Goal: Task Accomplishment & Management: Complete application form

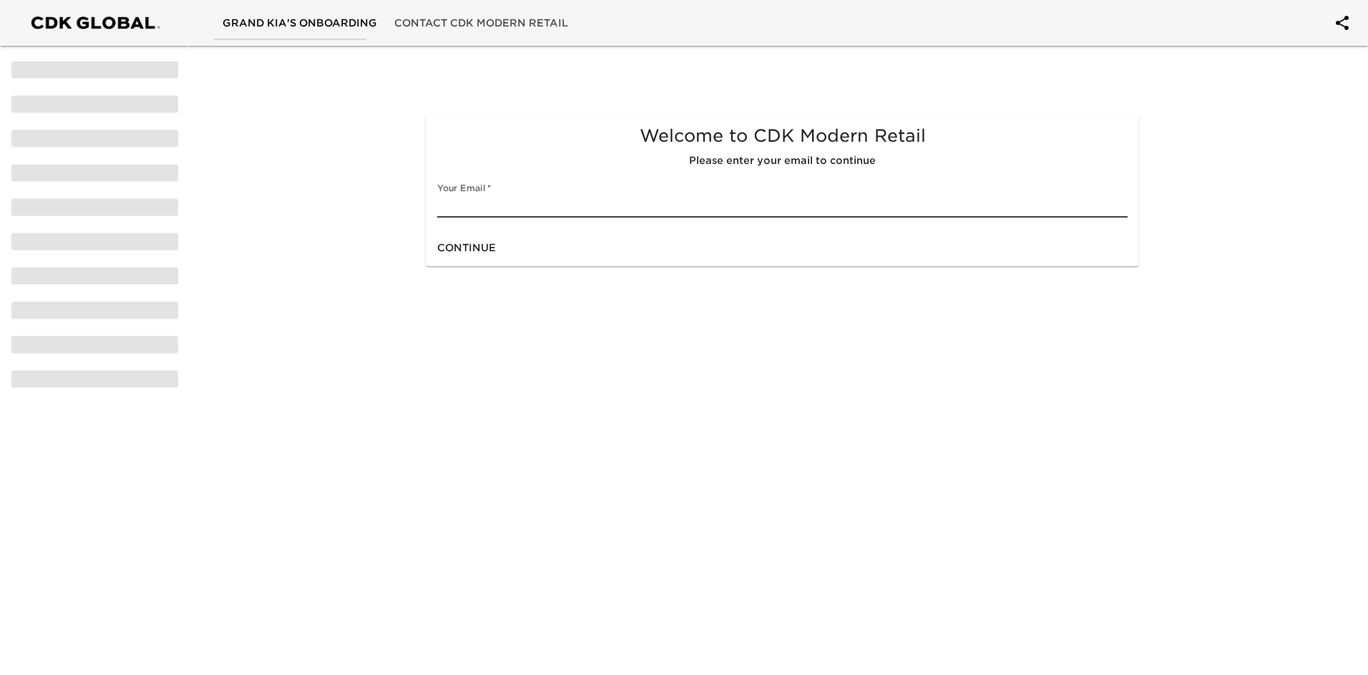
click at [487, 205] on input "text" at bounding box center [782, 206] width 690 height 23
type input "[PERSON_NAME][EMAIL_ADDRESS][DOMAIN_NAME]"
click at [534, 256] on div "Continue" at bounding box center [782, 248] width 713 height 38
click at [476, 248] on span "Continue" at bounding box center [466, 248] width 59 height 18
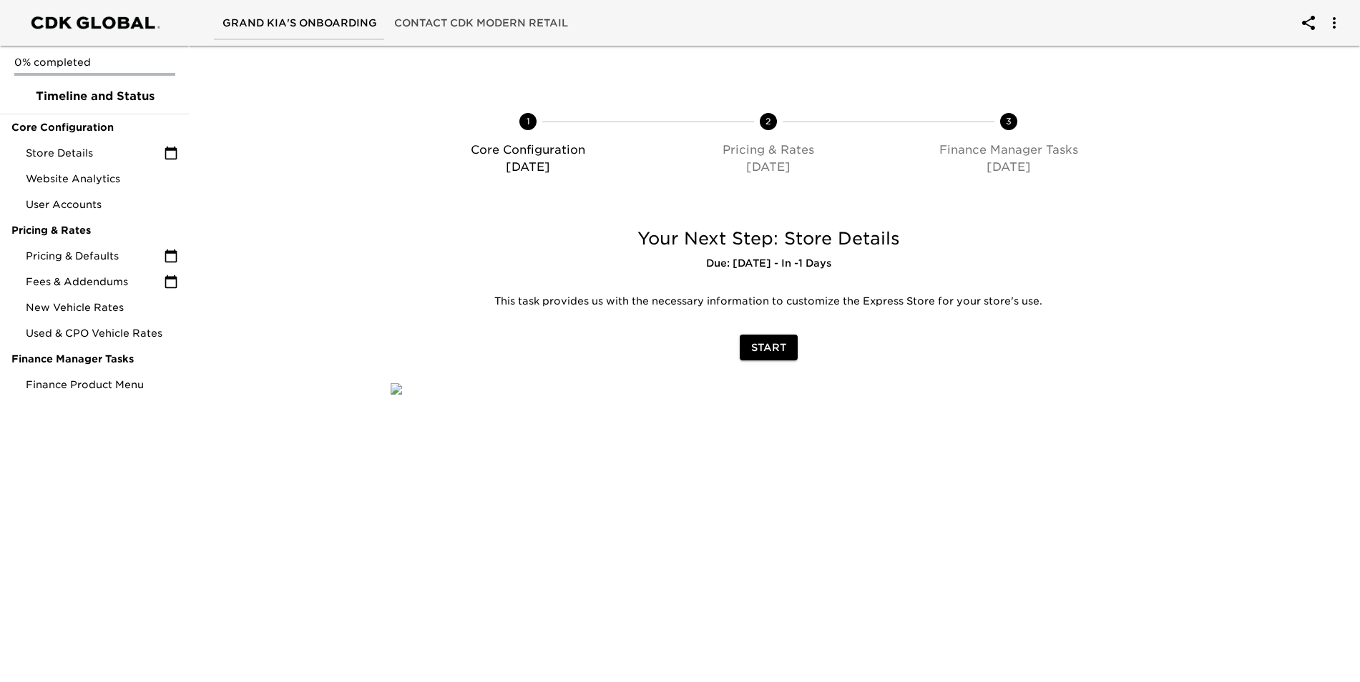
click at [773, 341] on span "Start" at bounding box center [768, 348] width 35 height 18
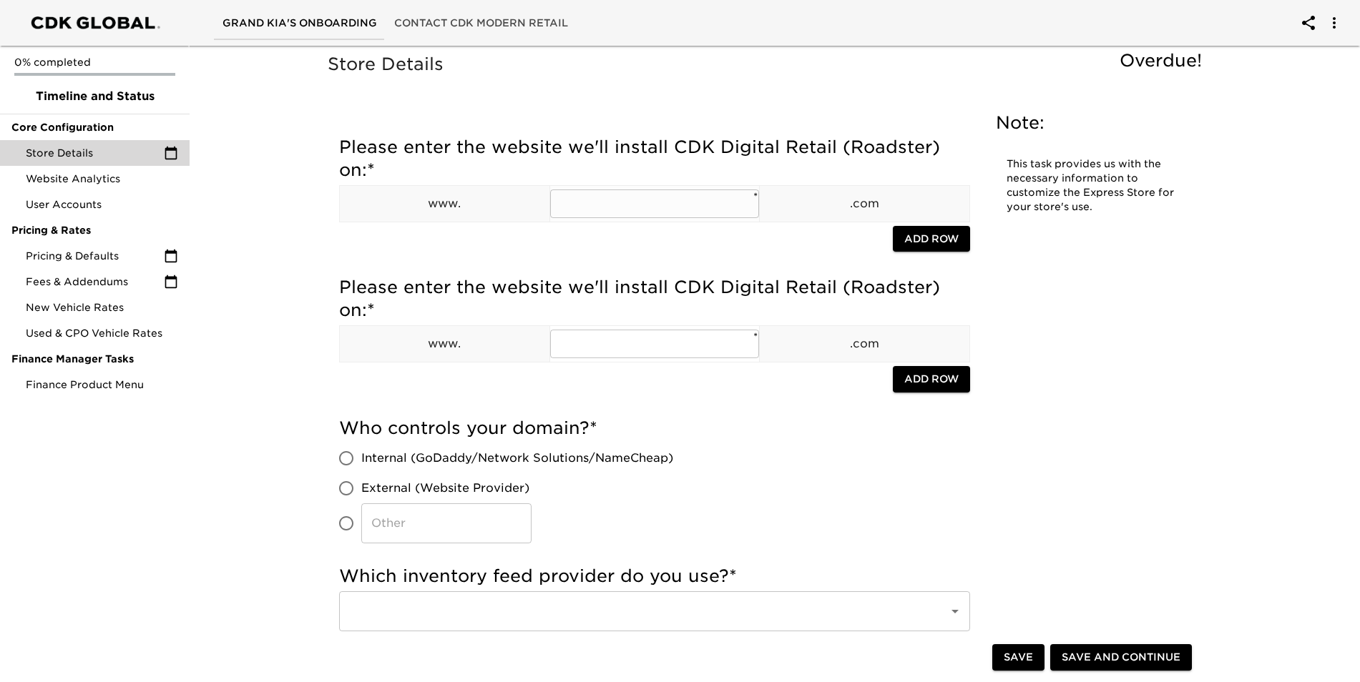
click at [626, 210] on input "text" at bounding box center [655, 204] width 210 height 29
type input "grandkia"
click at [617, 355] on input "text" at bounding box center [655, 344] width 210 height 29
type input "grandkia"
drag, startPoint x: 617, startPoint y: 348, endPoint x: 336, endPoint y: 341, distance: 281.9
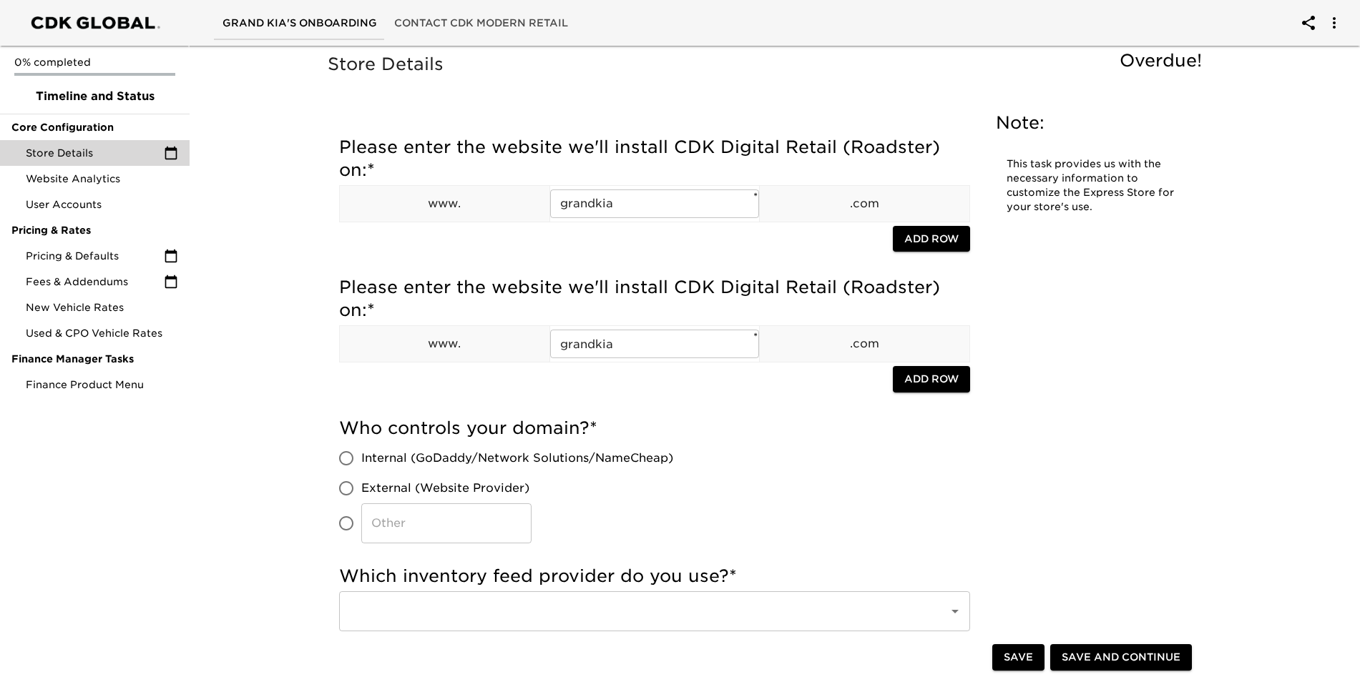
click at [771, 464] on div "Who controls your domain? * Internal (GoDaddy/Network Solutions/NameCheap) Exte…" at bounding box center [654, 480] width 631 height 127
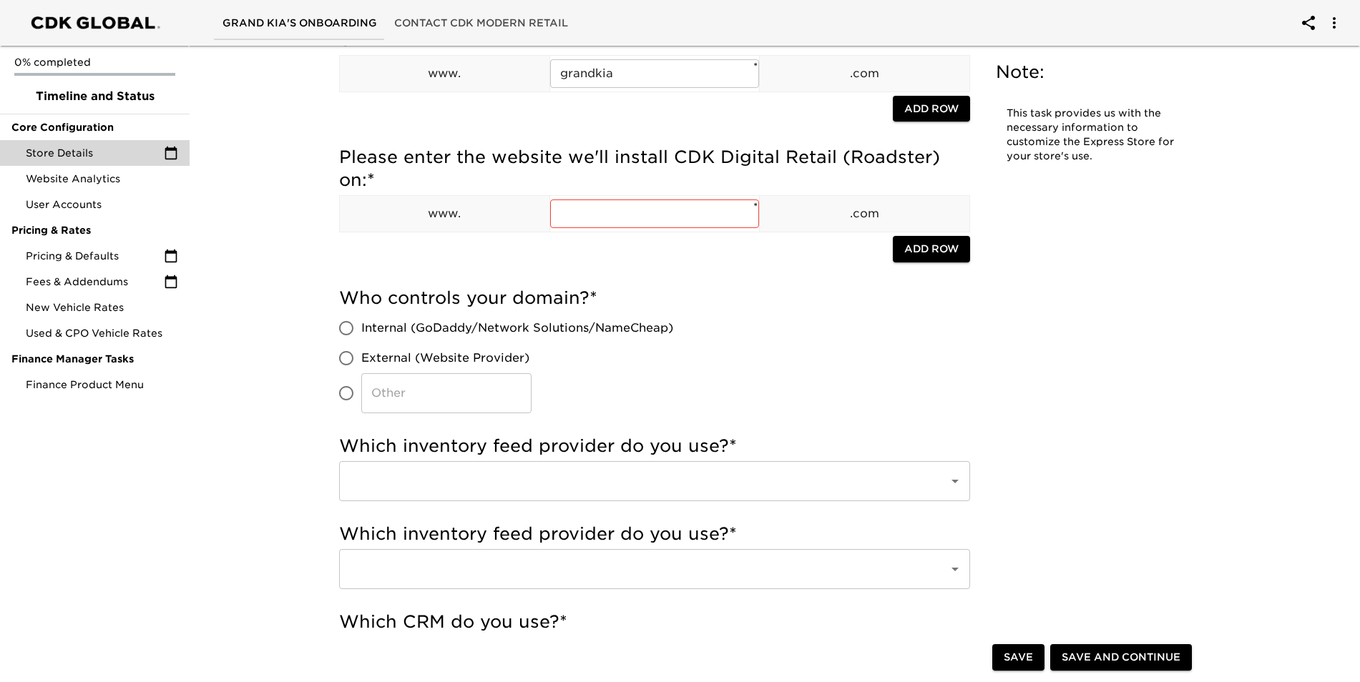
scroll to position [215, 0]
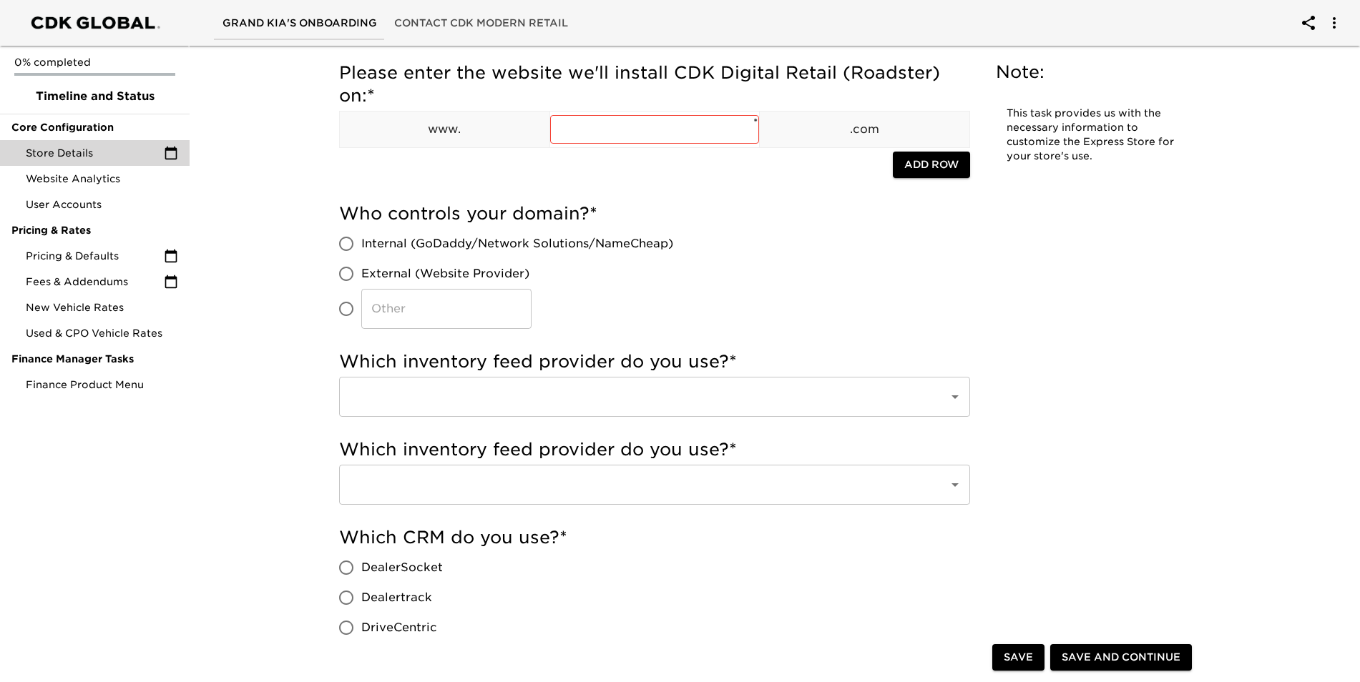
click at [395, 314] on input "​" at bounding box center [446, 309] width 170 height 40
click at [383, 317] on input "​" at bounding box center [446, 309] width 170 height 40
click at [351, 279] on input "External (Website Provider)" at bounding box center [346, 274] width 30 height 30
radio input "true"
click at [547, 404] on input "text" at bounding box center [635, 396] width 578 height 27
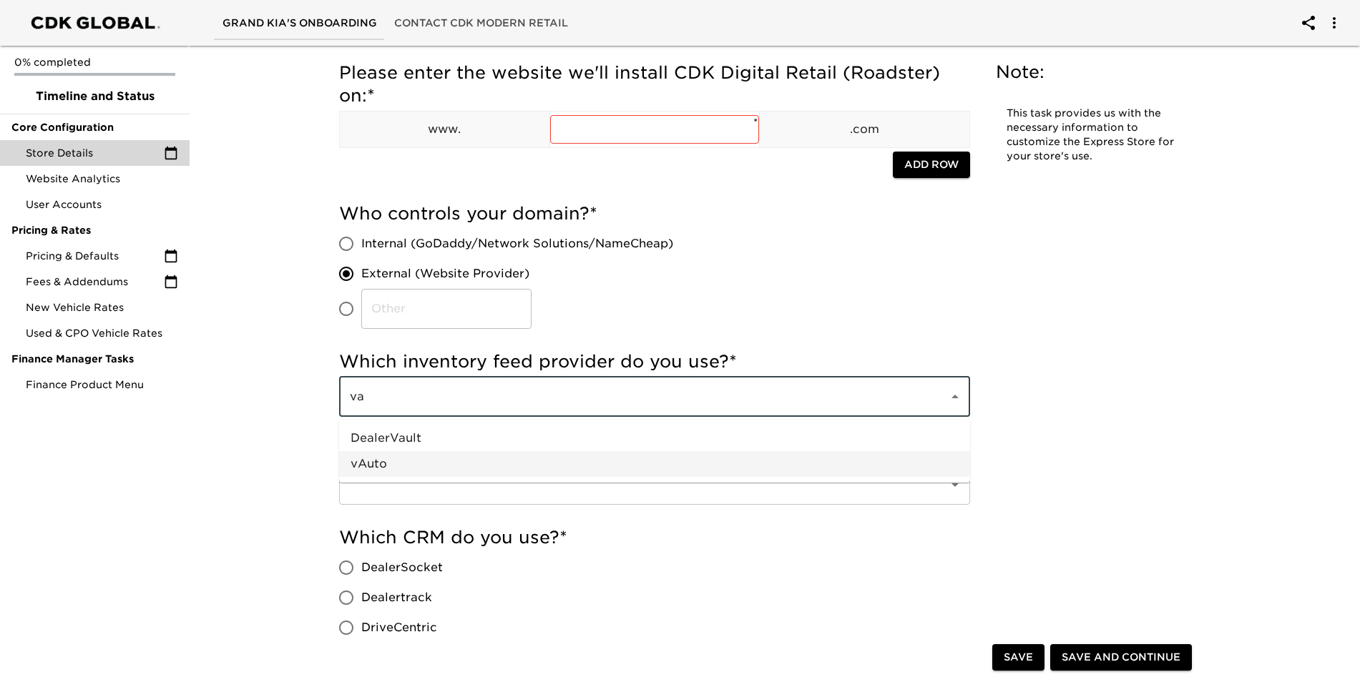
click at [515, 471] on li "vAuto" at bounding box center [654, 464] width 631 height 26
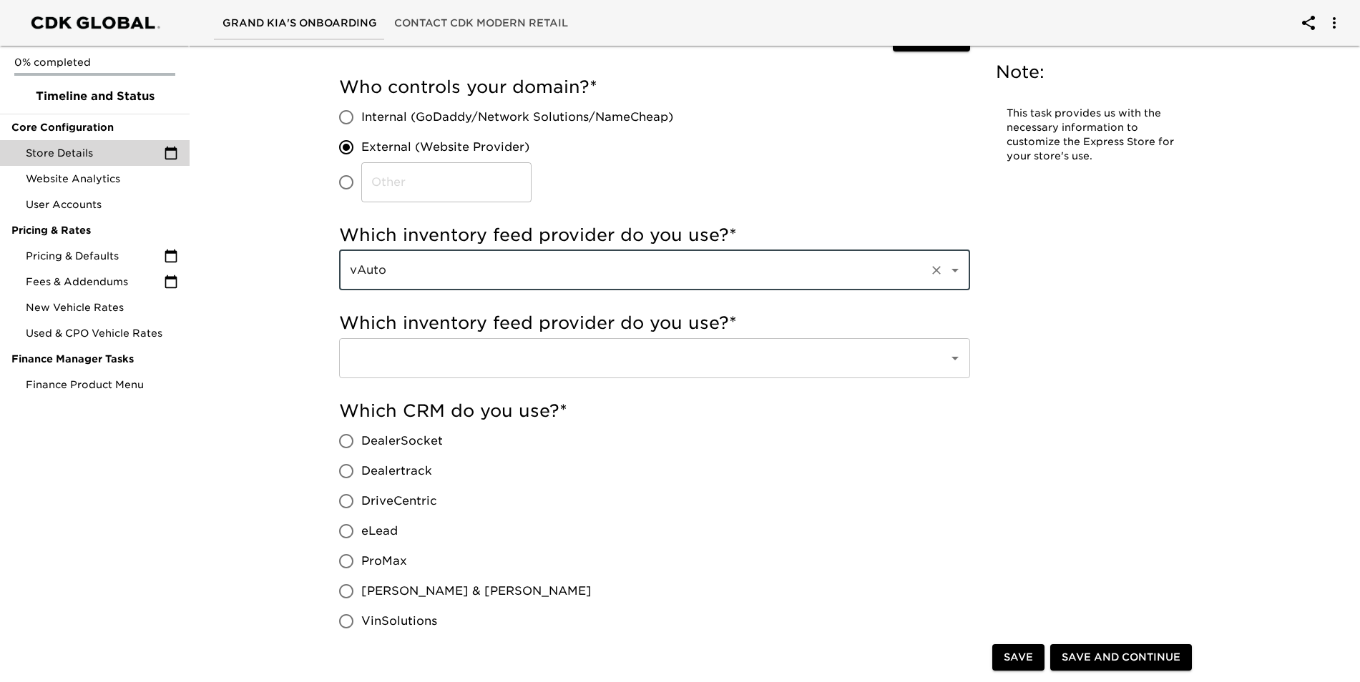
scroll to position [358, 0]
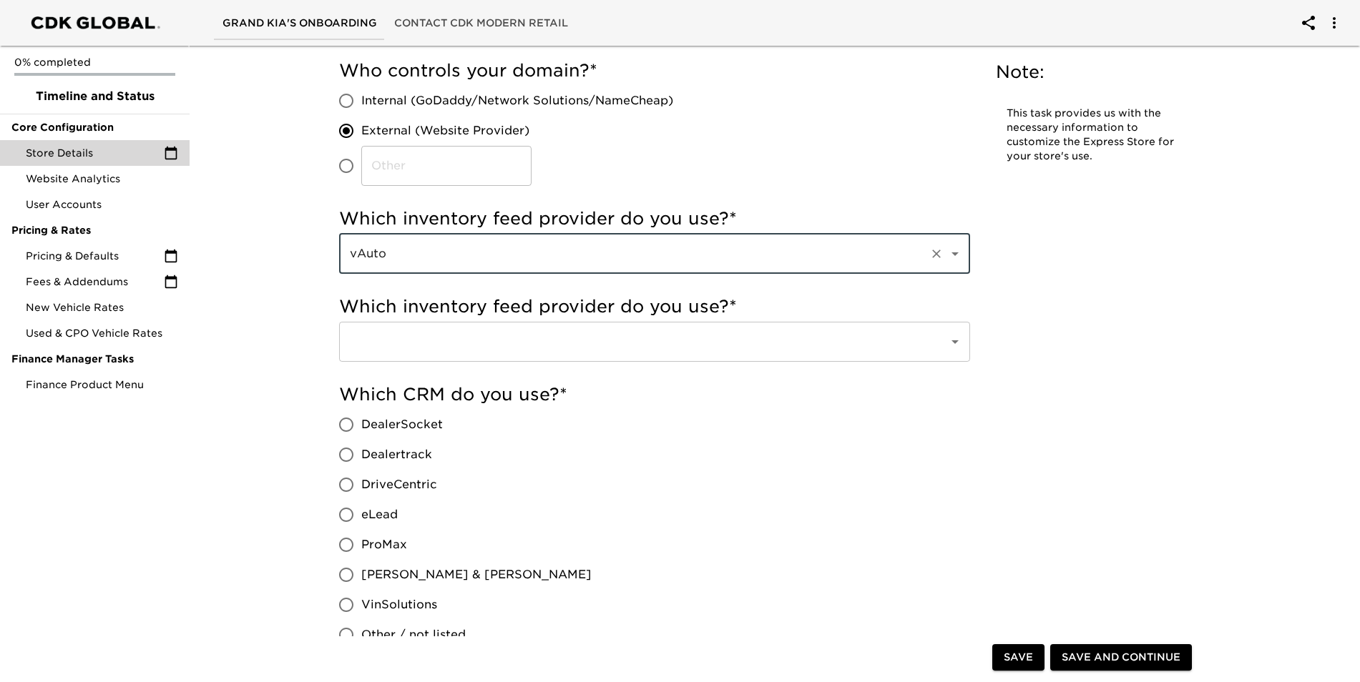
type input "vAuto"
click at [509, 335] on input "text" at bounding box center [635, 341] width 578 height 27
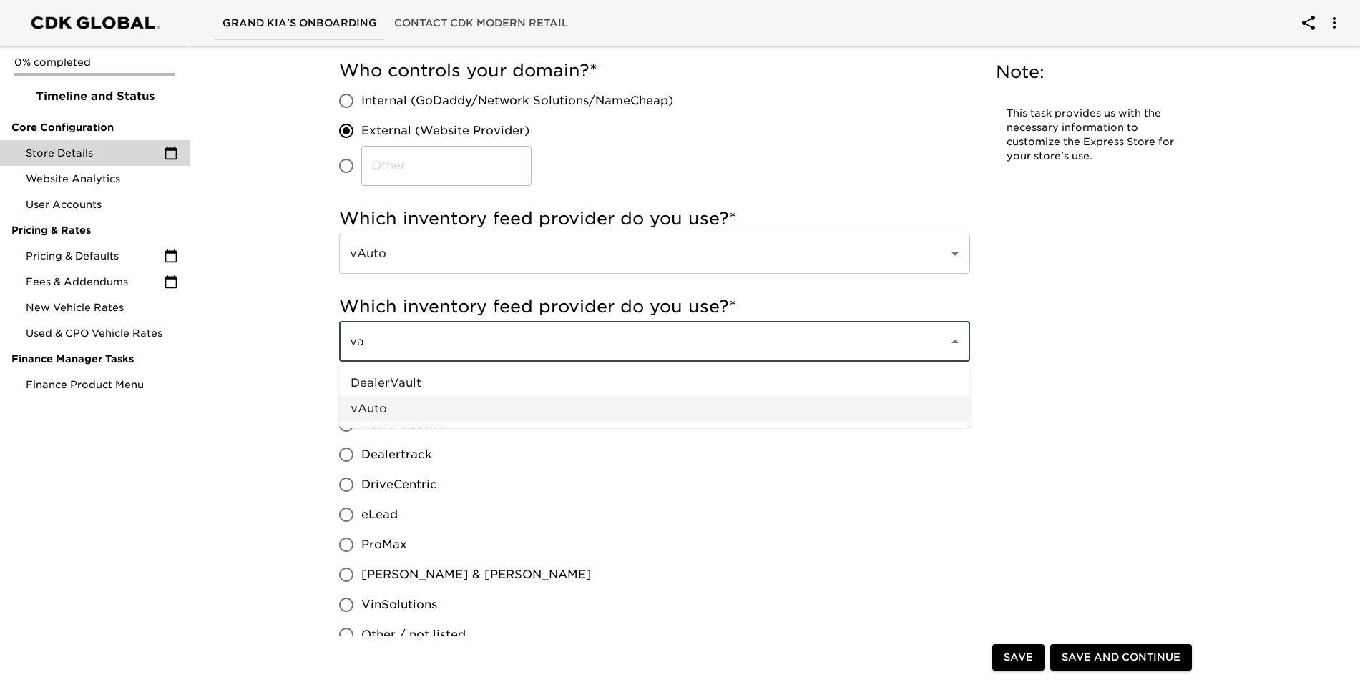
click at [472, 404] on li "vAuto" at bounding box center [654, 409] width 631 height 26
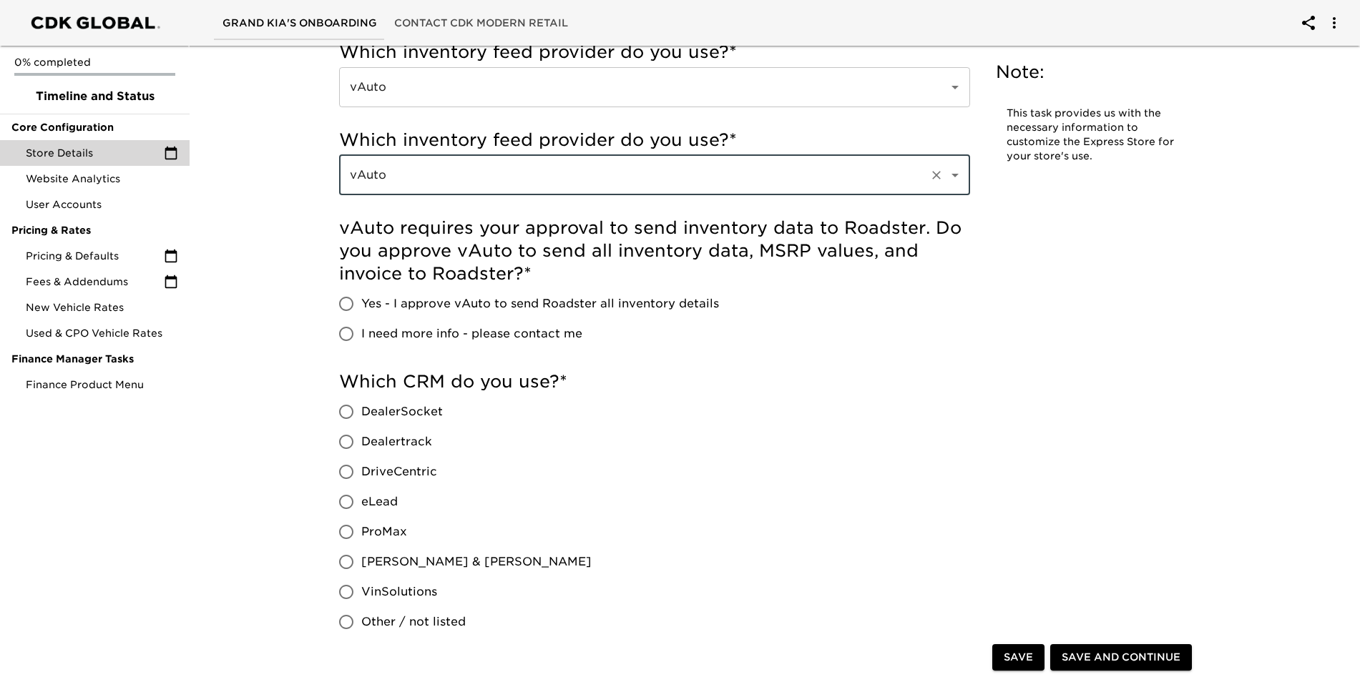
scroll to position [572, 0]
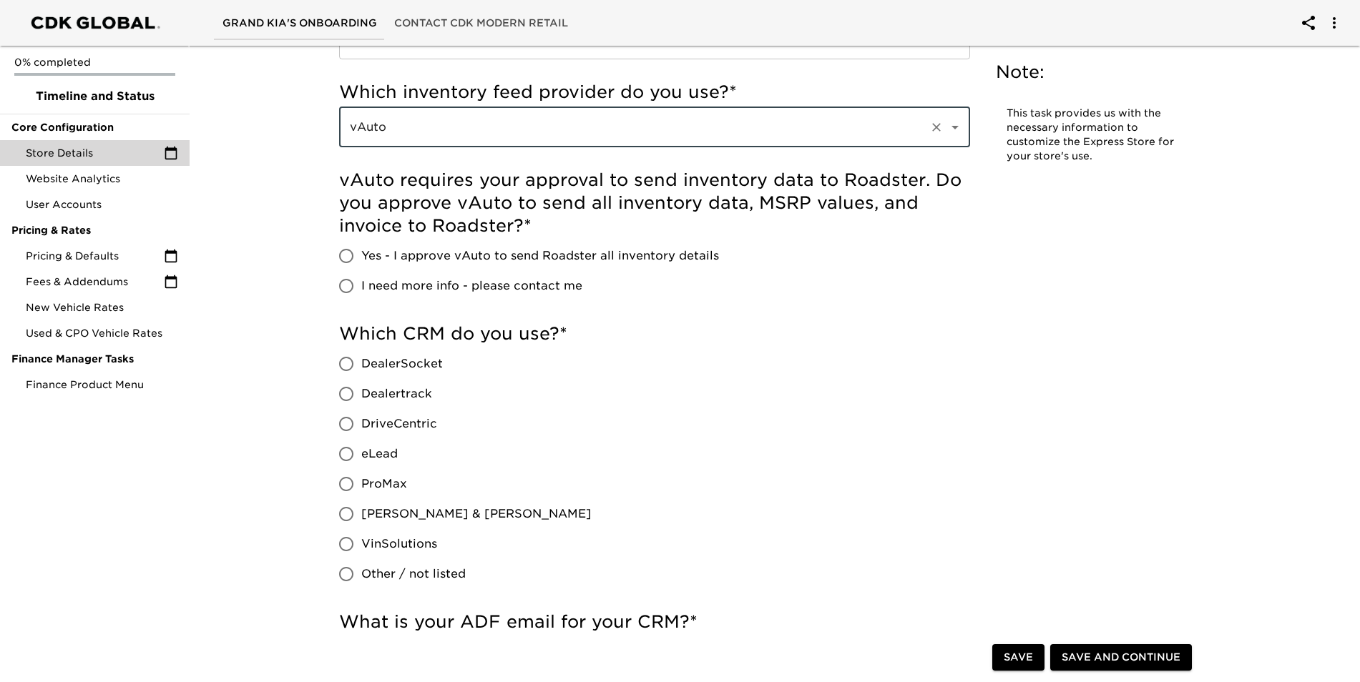
type input "vAuto"
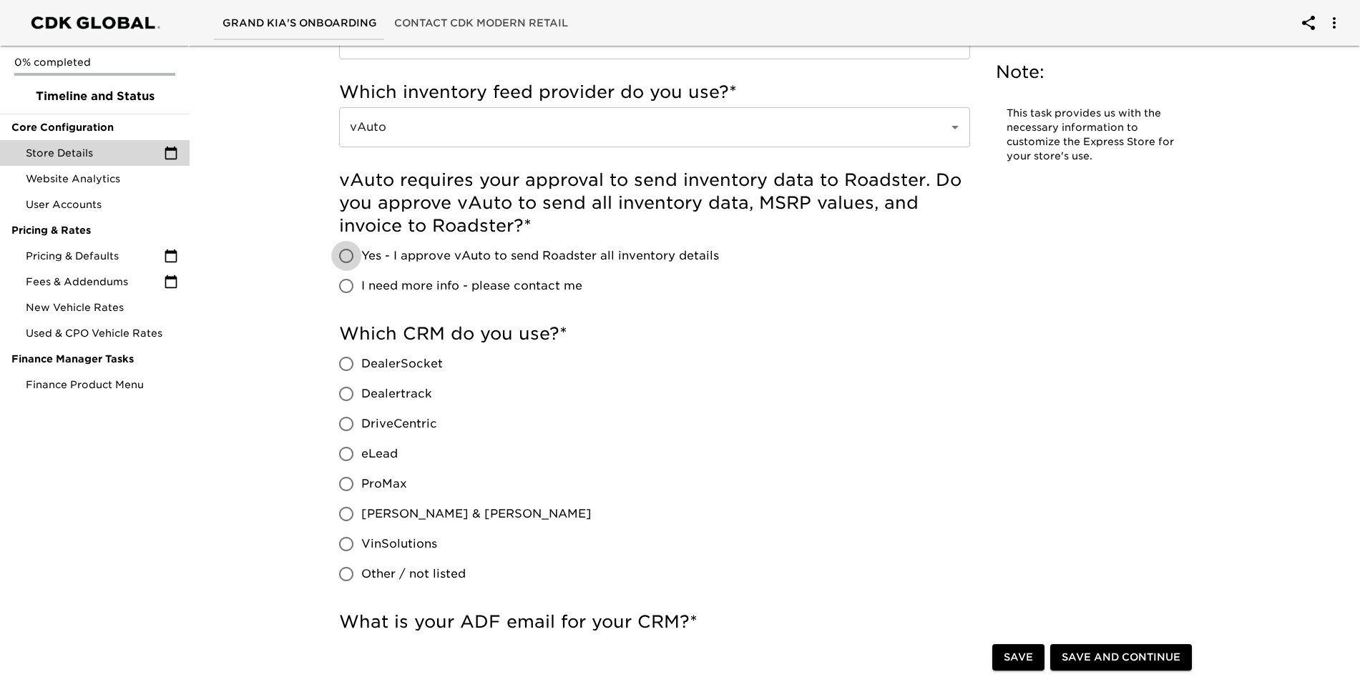
click at [347, 255] on input "Yes - I approve vAuto to send Roadster all inventory details" at bounding box center [346, 256] width 30 height 30
radio input "true"
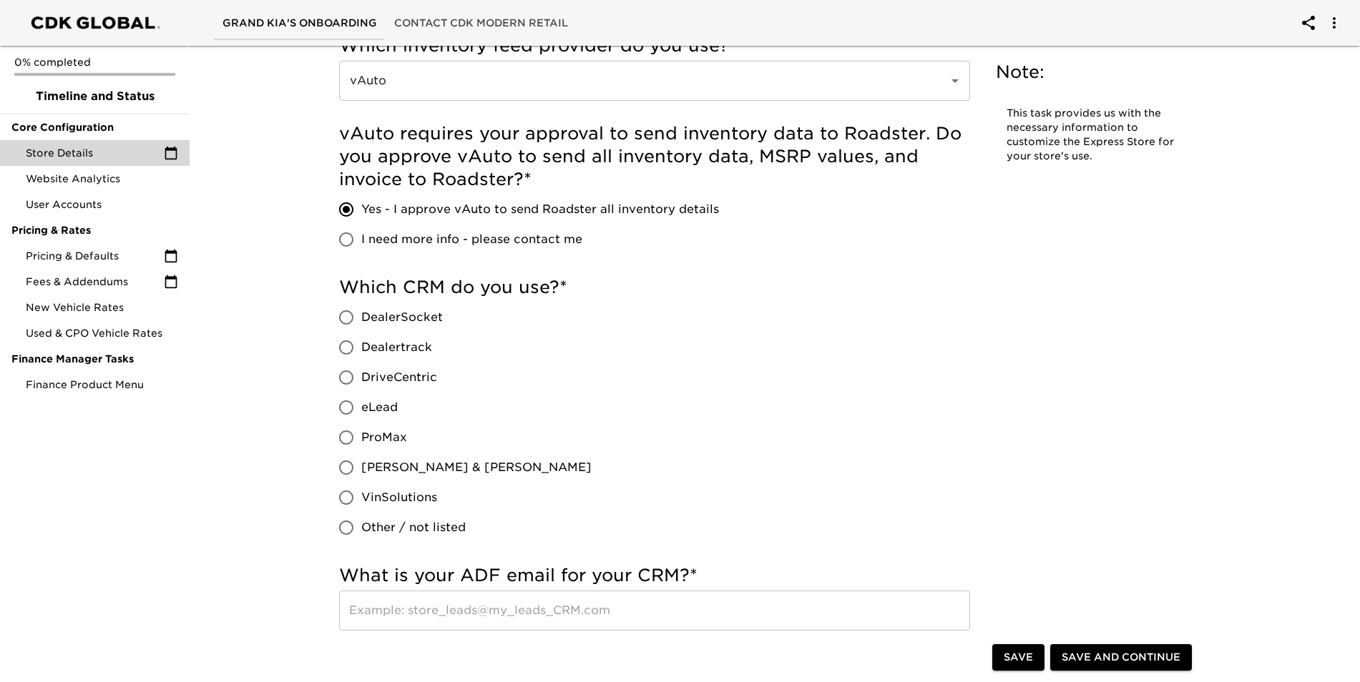
scroll to position [644, 0]
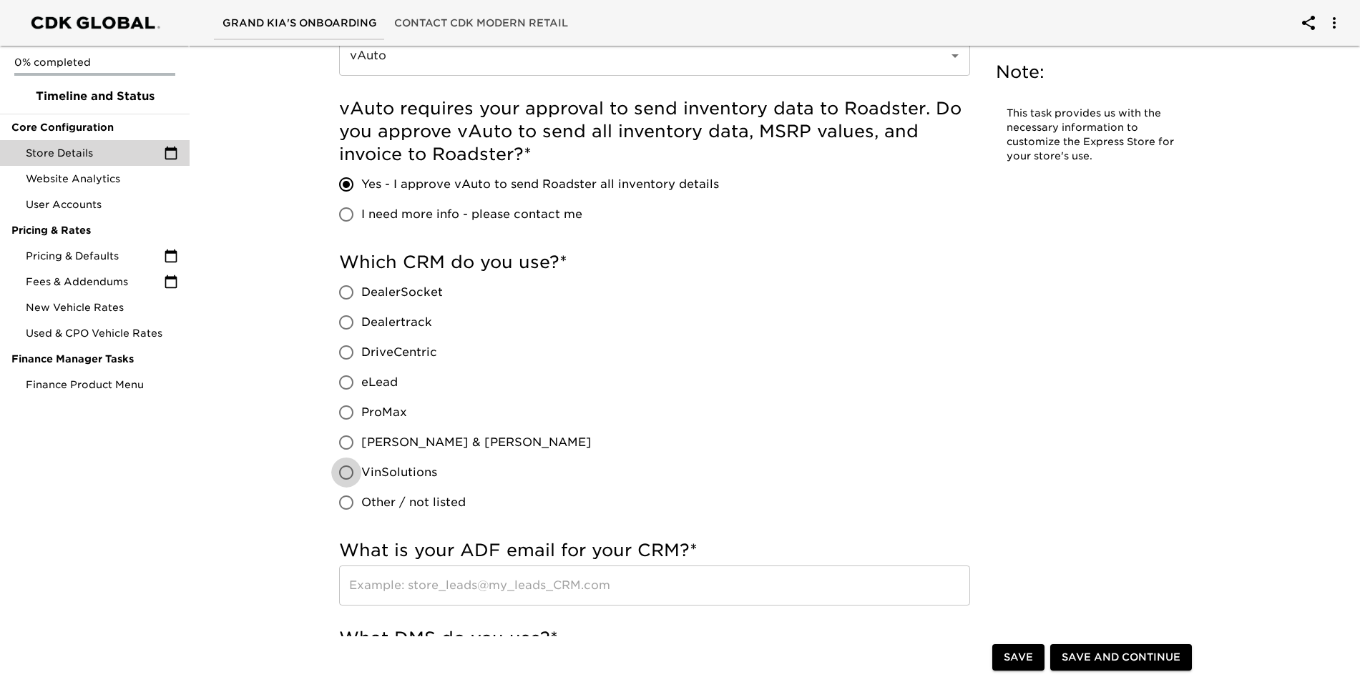
click at [348, 466] on input "VinSolutions" at bounding box center [346, 473] width 30 height 30
radio input "true"
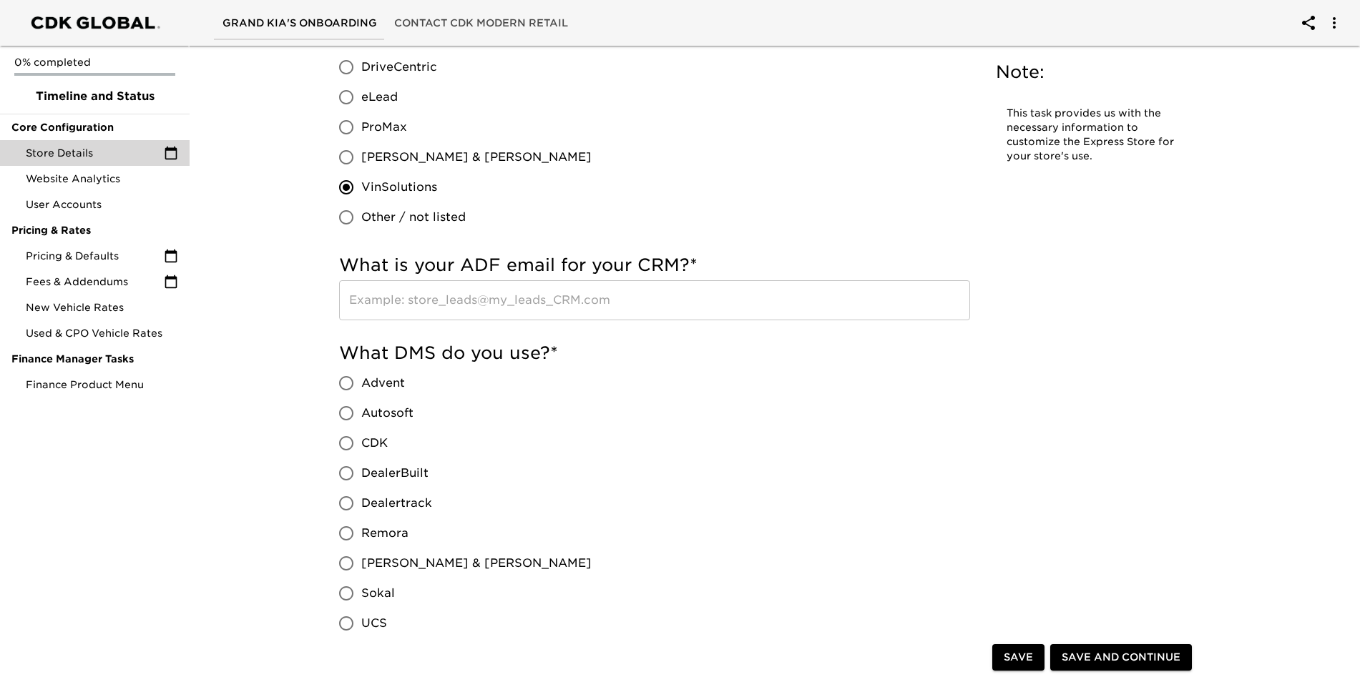
scroll to position [930, 0]
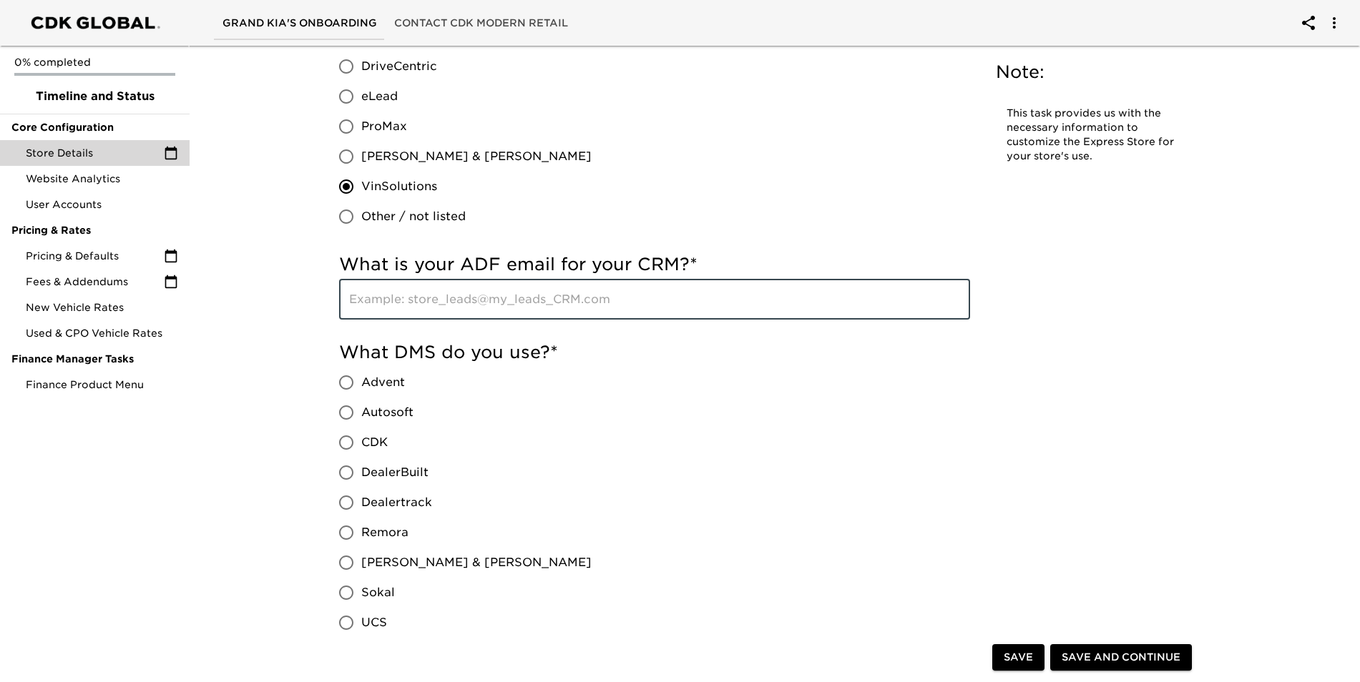
paste input "[EMAIL_ADDRESS][DOMAIN_NAME]"
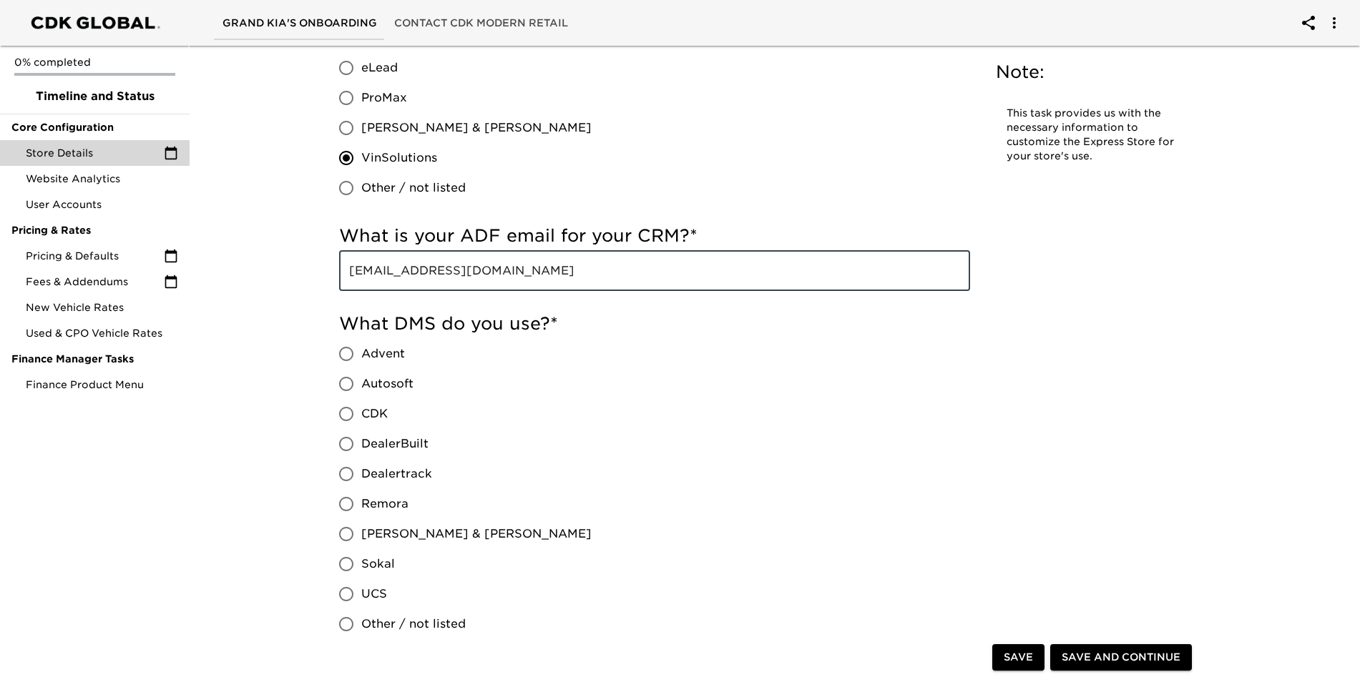
scroll to position [1002, 0]
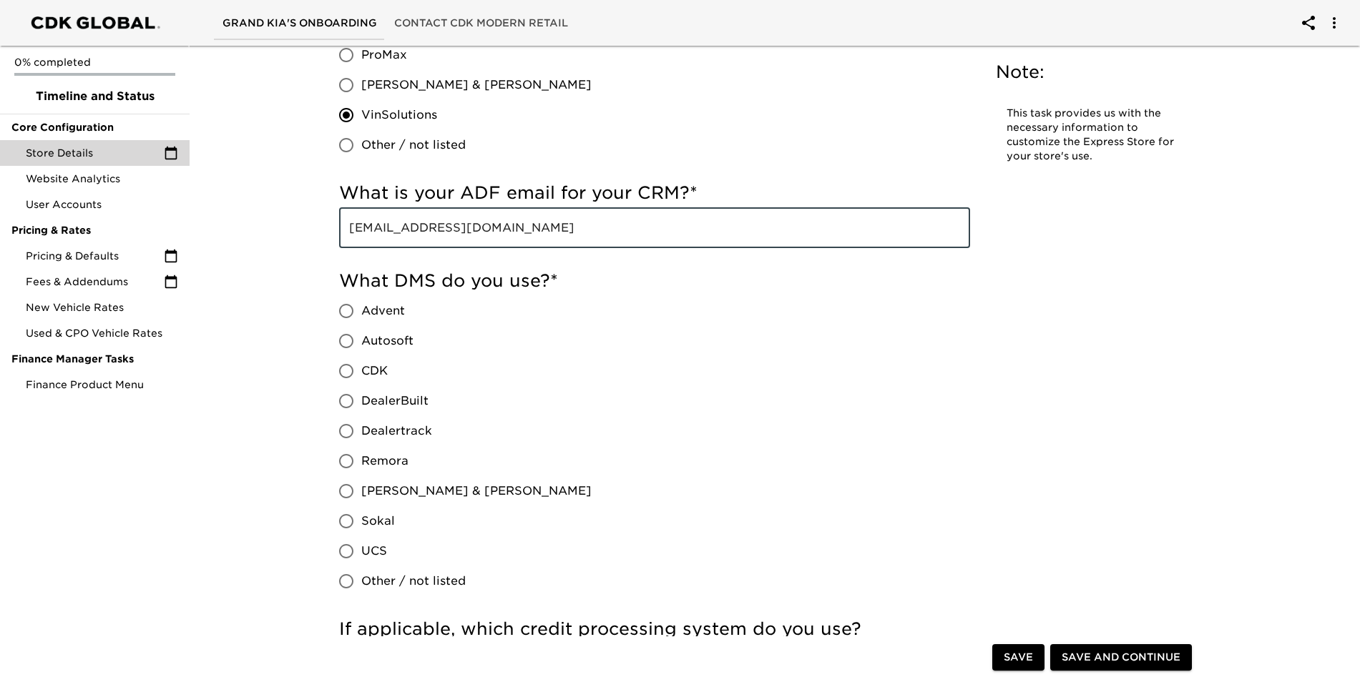
type input "[EMAIL_ADDRESS][DOMAIN_NAME]"
click at [348, 378] on input "CDK" at bounding box center [346, 371] width 30 height 30
radio input "true"
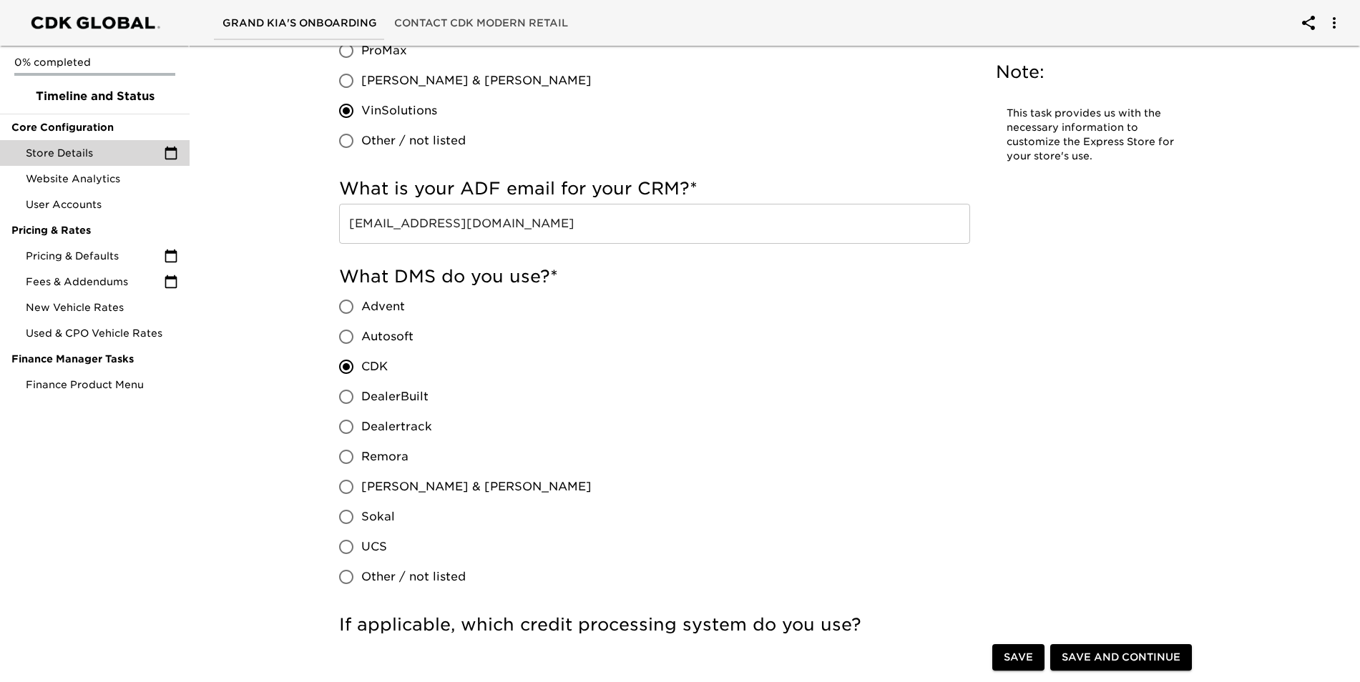
scroll to position [1288, 0]
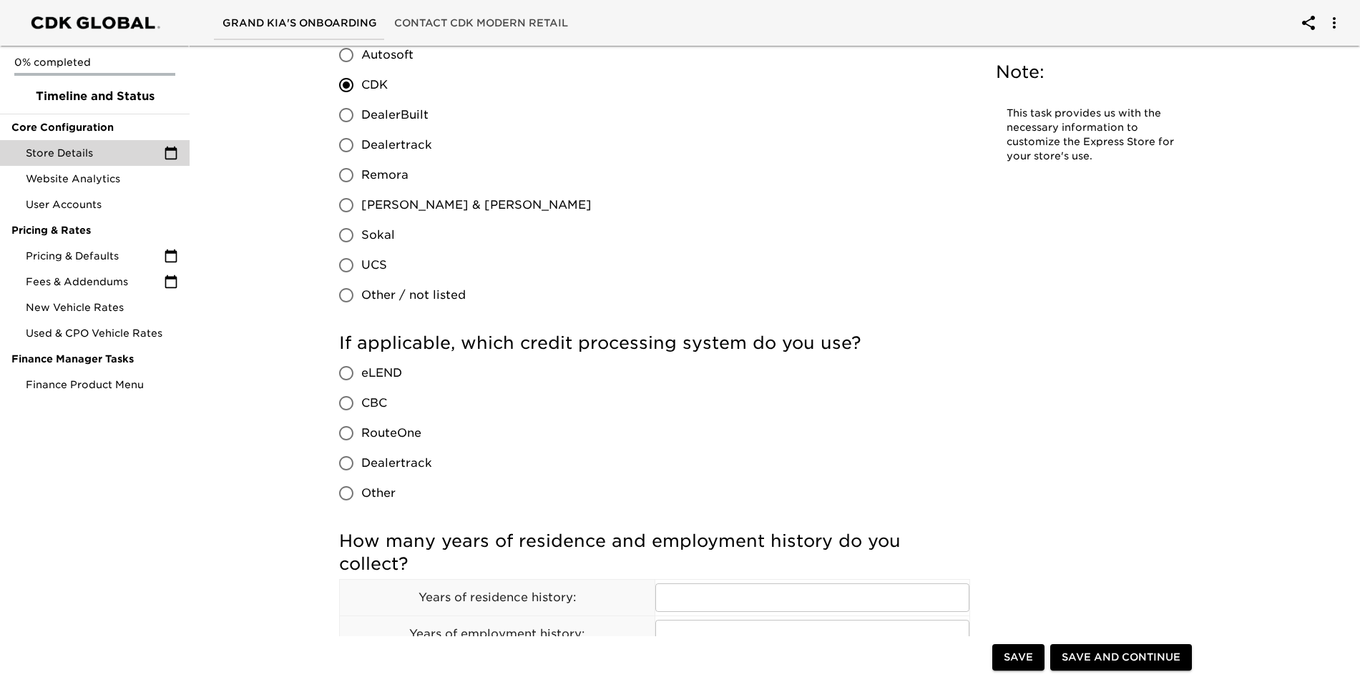
click at [353, 471] on input "Dealertrack" at bounding box center [346, 464] width 30 height 30
radio input "true"
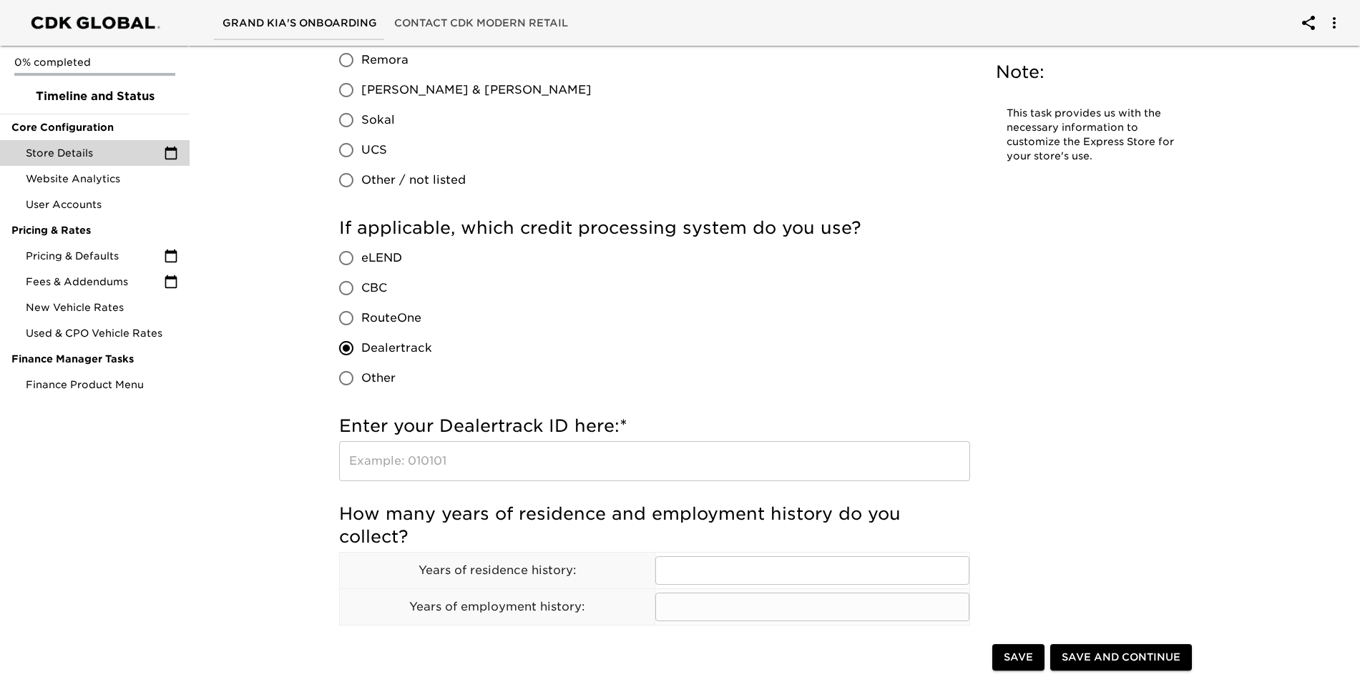
scroll to position [1574, 0]
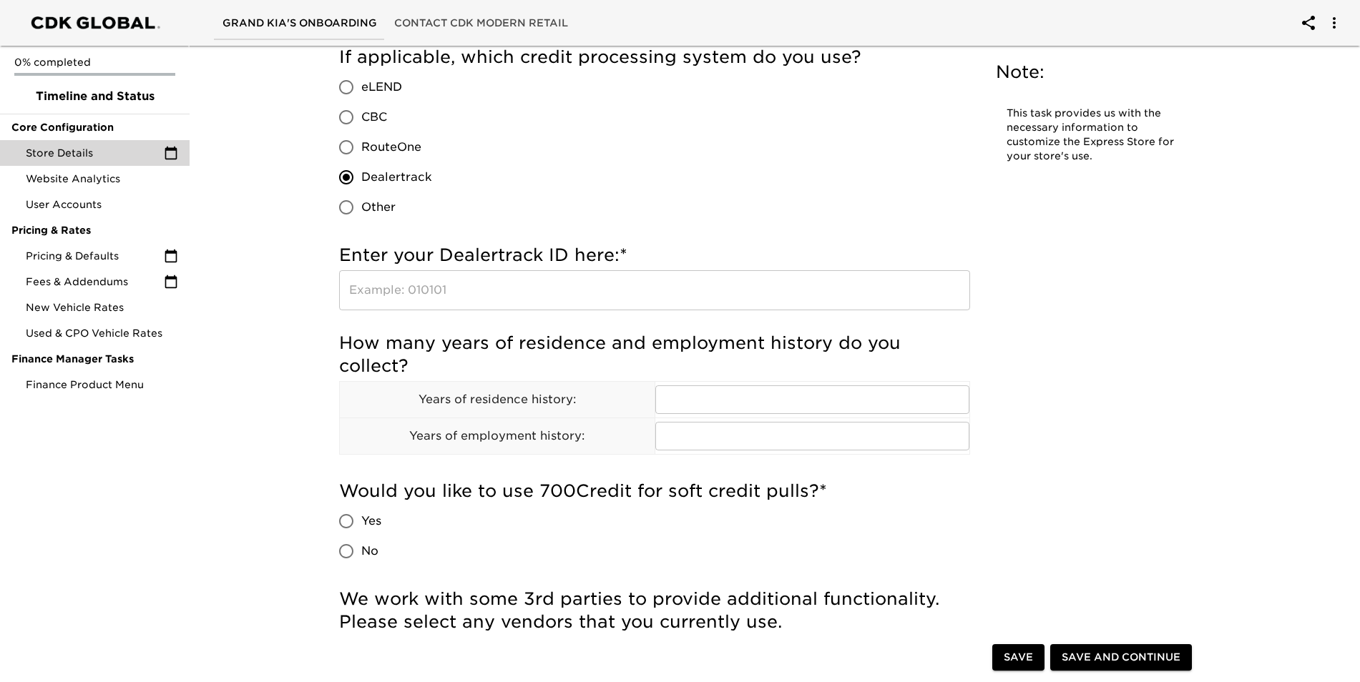
click at [610, 287] on input "text" at bounding box center [654, 290] width 631 height 40
type input "107217"
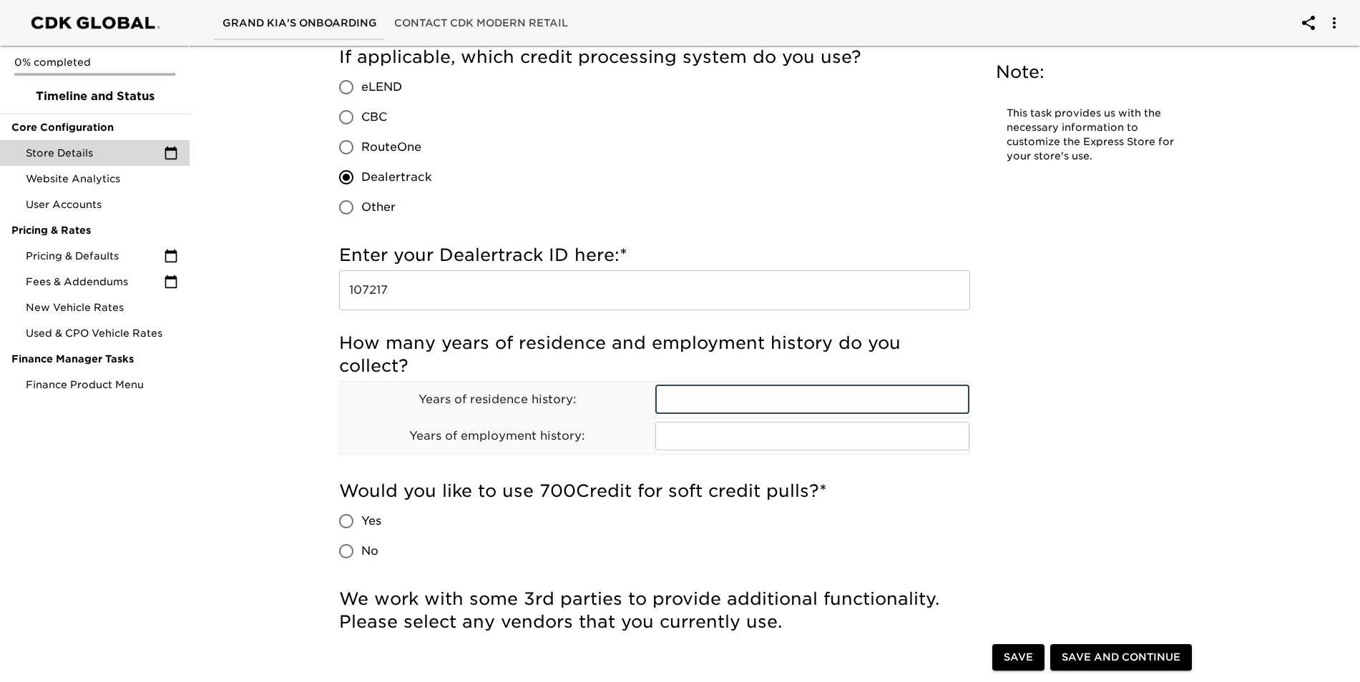
click at [740, 393] on input "text" at bounding box center [812, 400] width 315 height 29
type input "2"
click at [727, 436] on input "text" at bounding box center [812, 436] width 315 height 29
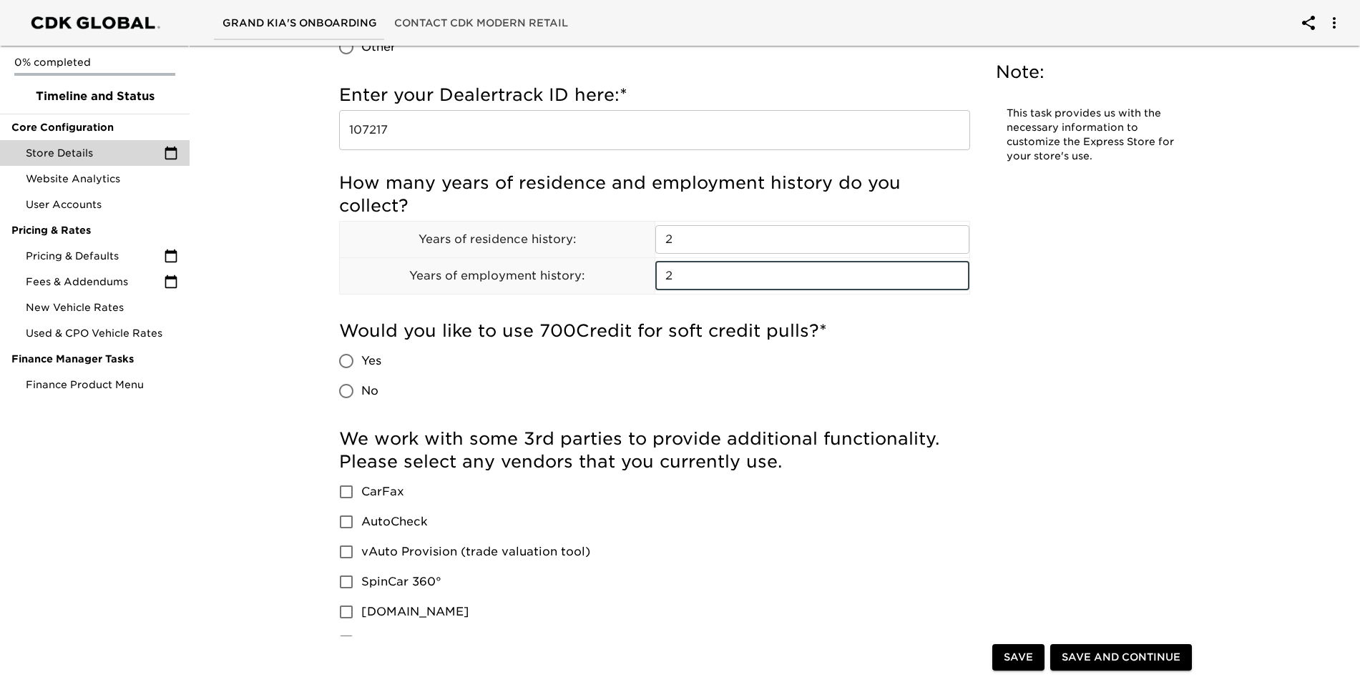
scroll to position [1788, 0]
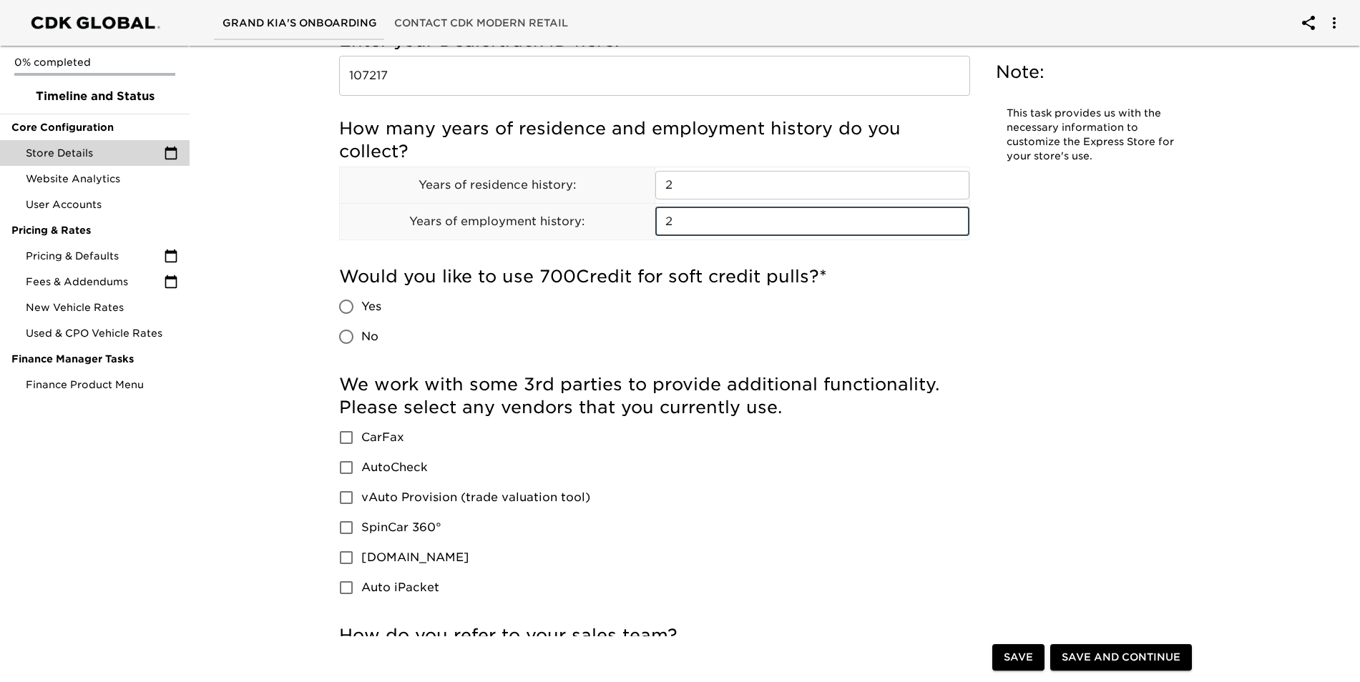
type input "2"
click at [344, 310] on input "Yes" at bounding box center [346, 307] width 30 height 30
radio input "true"
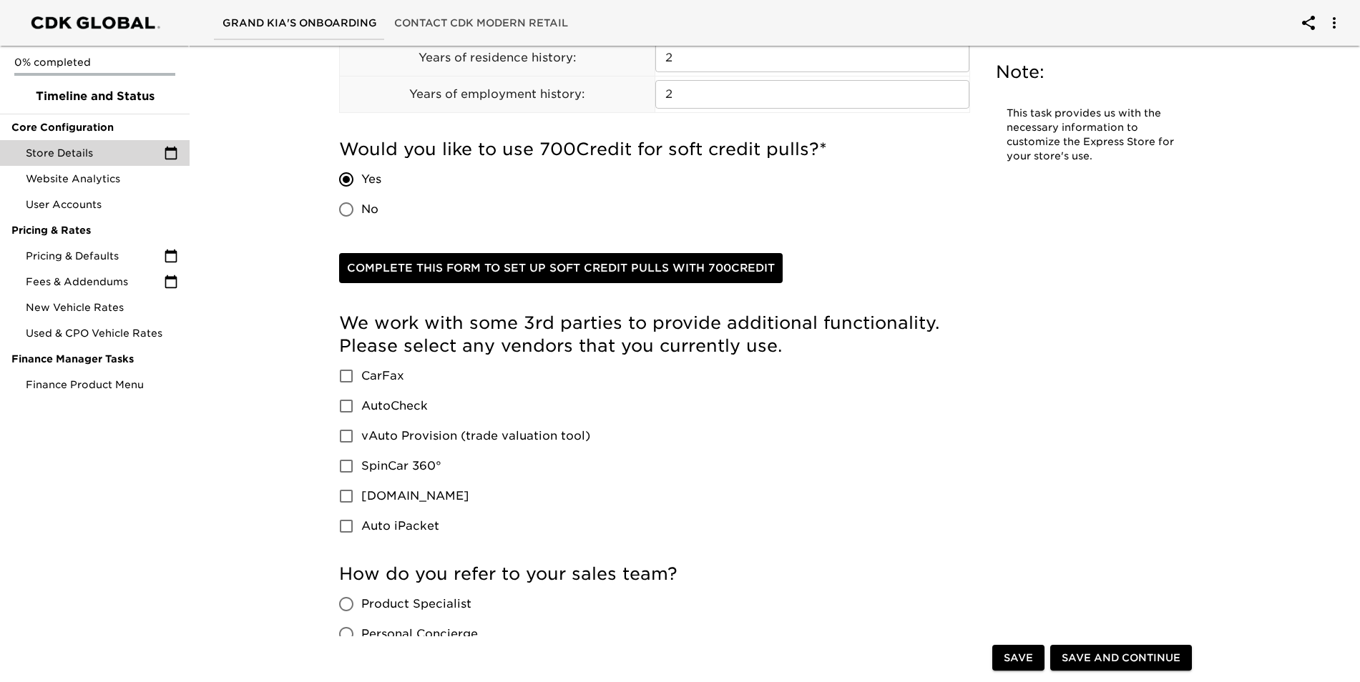
scroll to position [2003, 0]
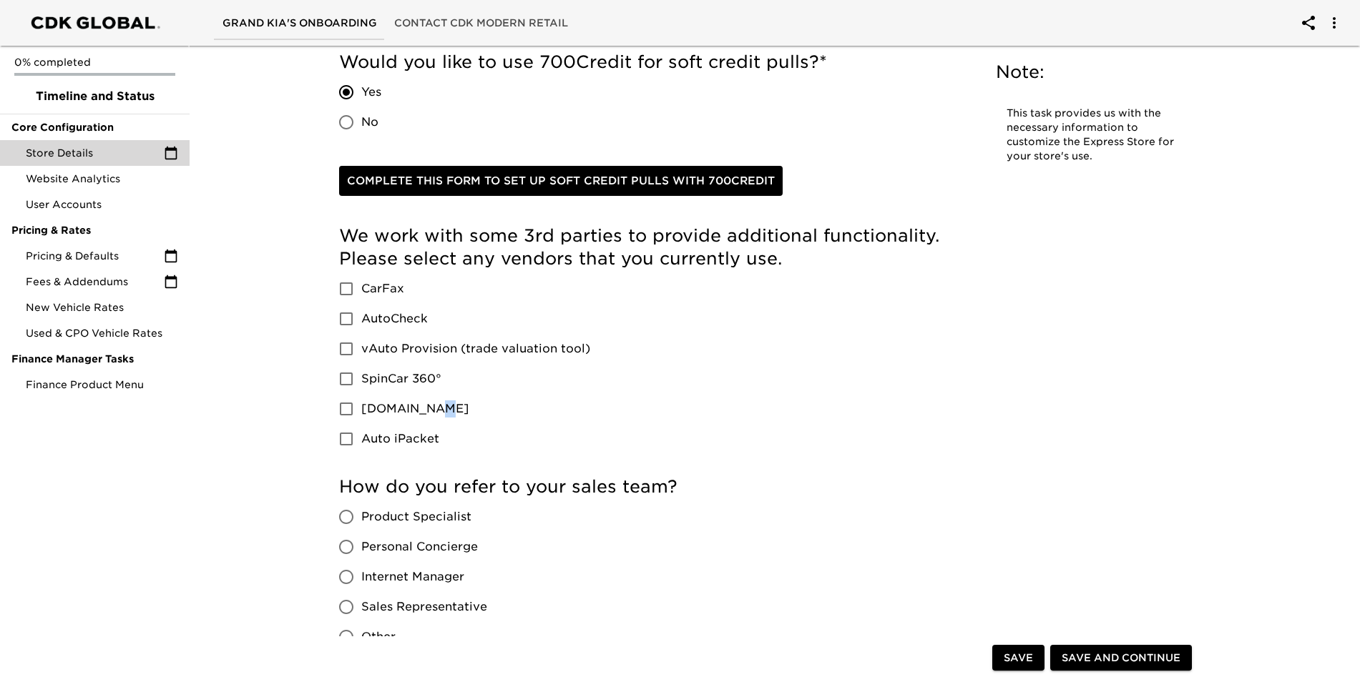
click at [439, 416] on span "[DOMAIN_NAME]" at bounding box center [415, 409] width 108 height 17
click at [349, 416] on input "[DOMAIN_NAME]" at bounding box center [346, 409] width 30 height 30
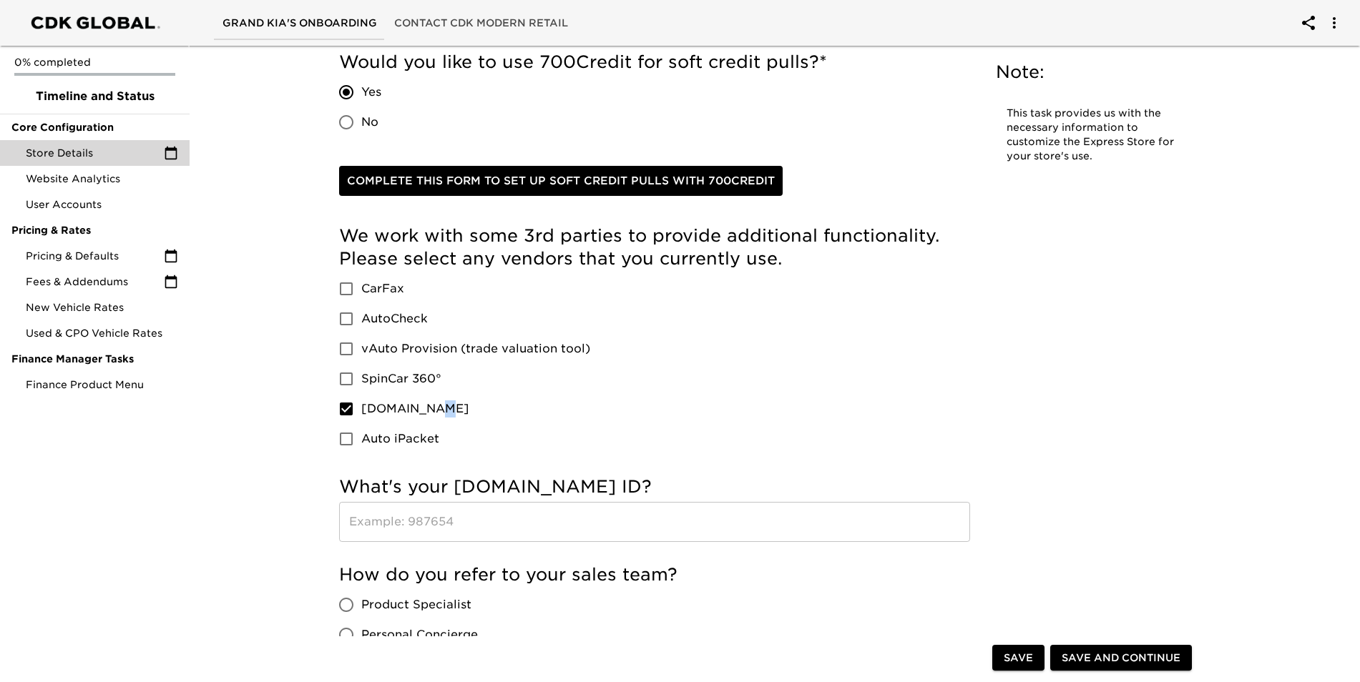
click at [342, 410] on input "[DOMAIN_NAME]" at bounding box center [346, 409] width 30 height 30
checkbox input "false"
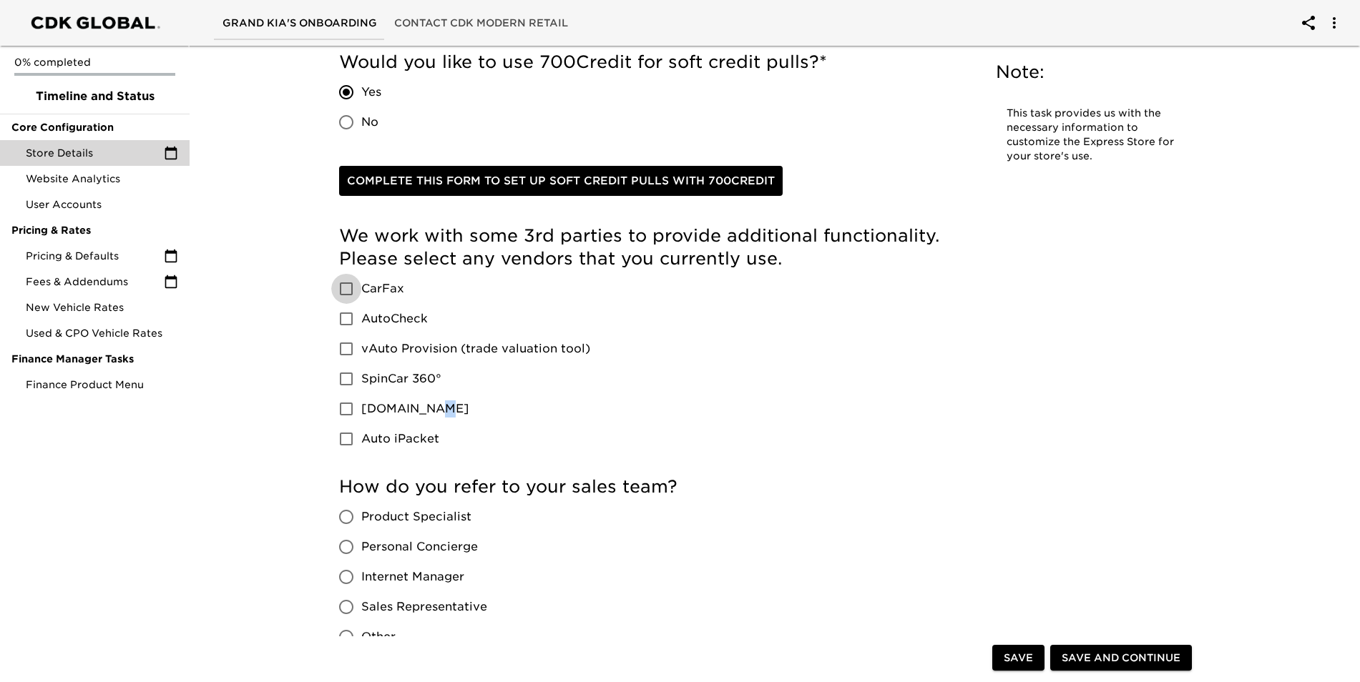
click at [348, 291] on input "CarFax" at bounding box center [346, 289] width 30 height 30
checkbox input "true"
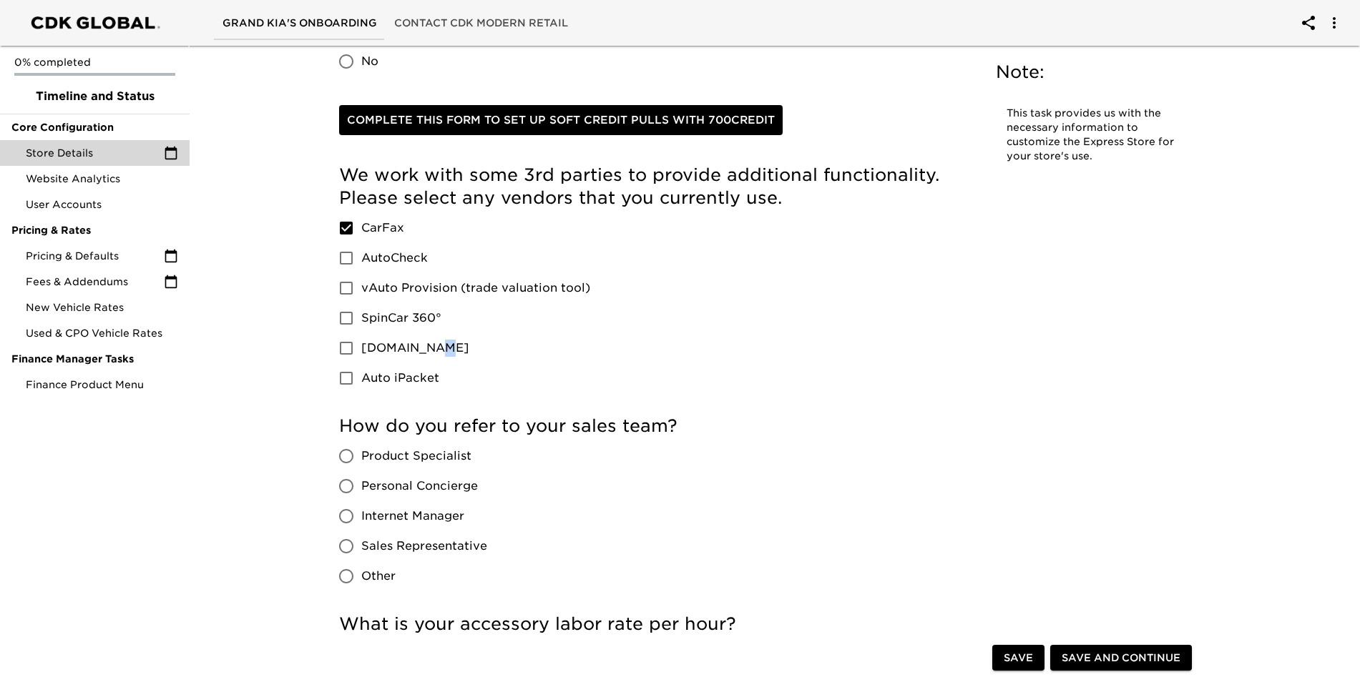
scroll to position [2146, 0]
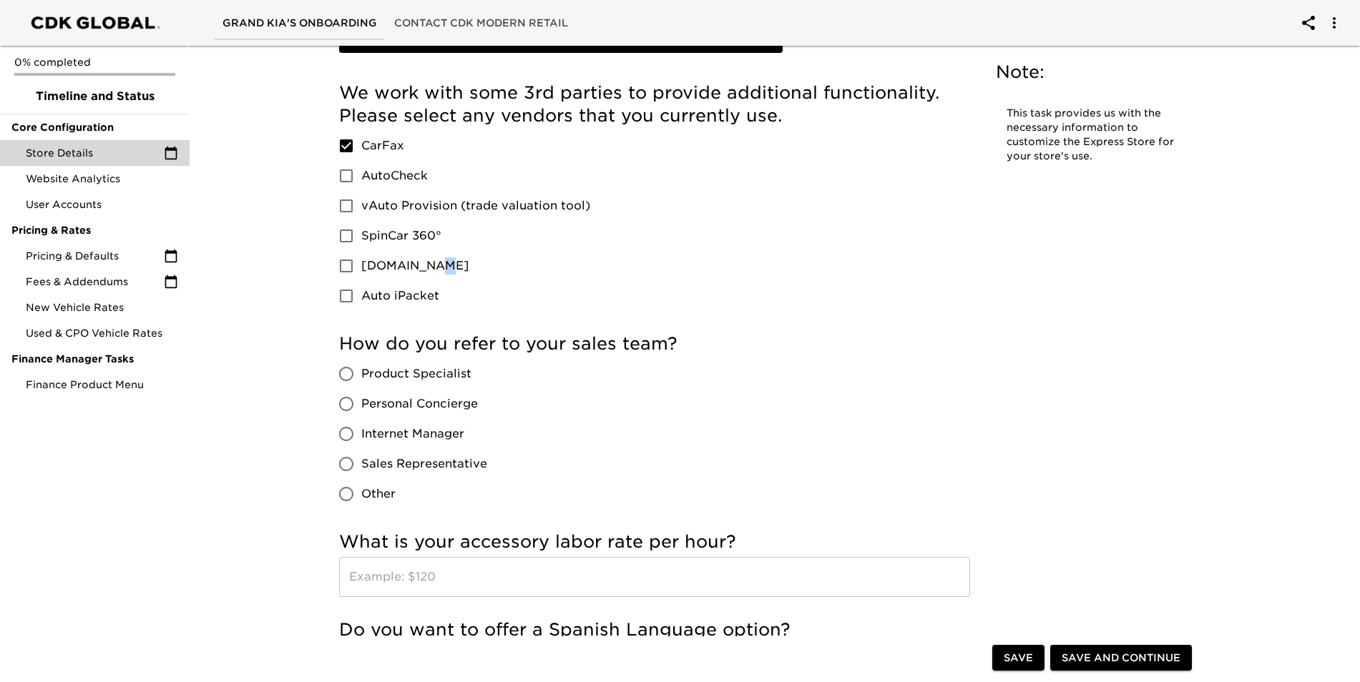
click at [359, 466] on input "Sales Representative" at bounding box center [346, 464] width 30 height 30
radio input "true"
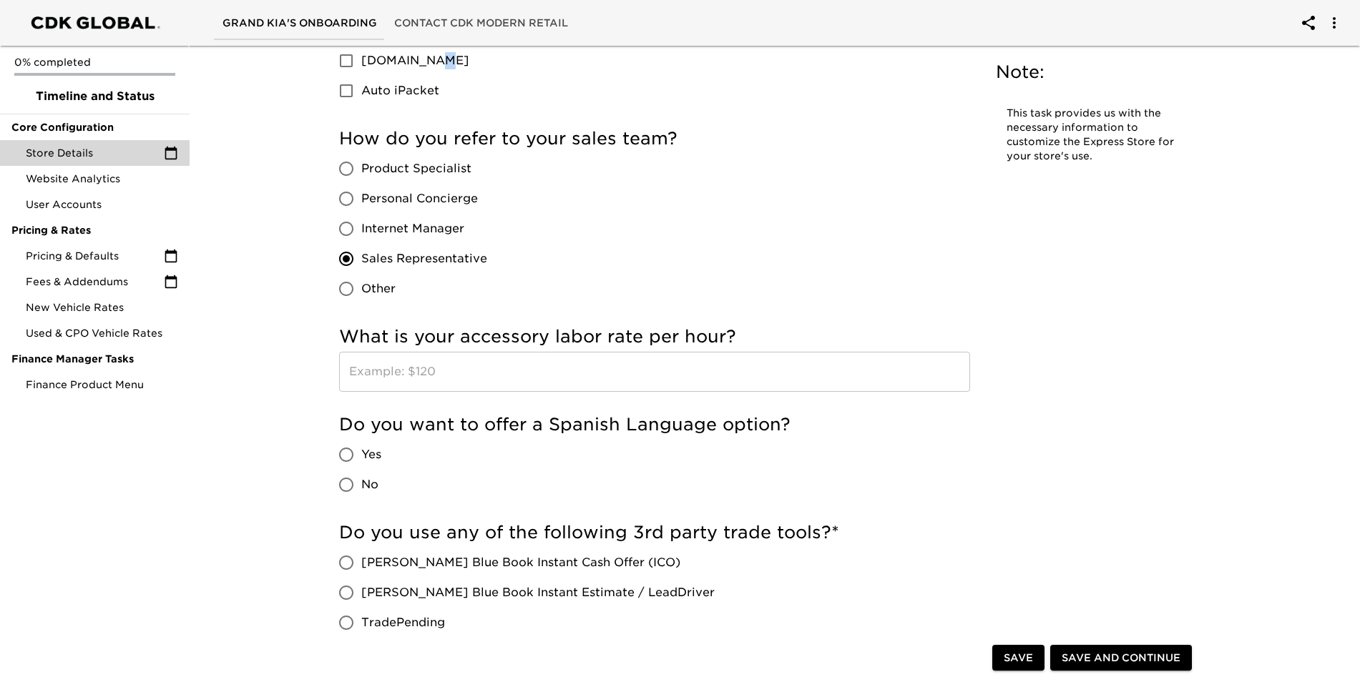
scroll to position [2361, 0]
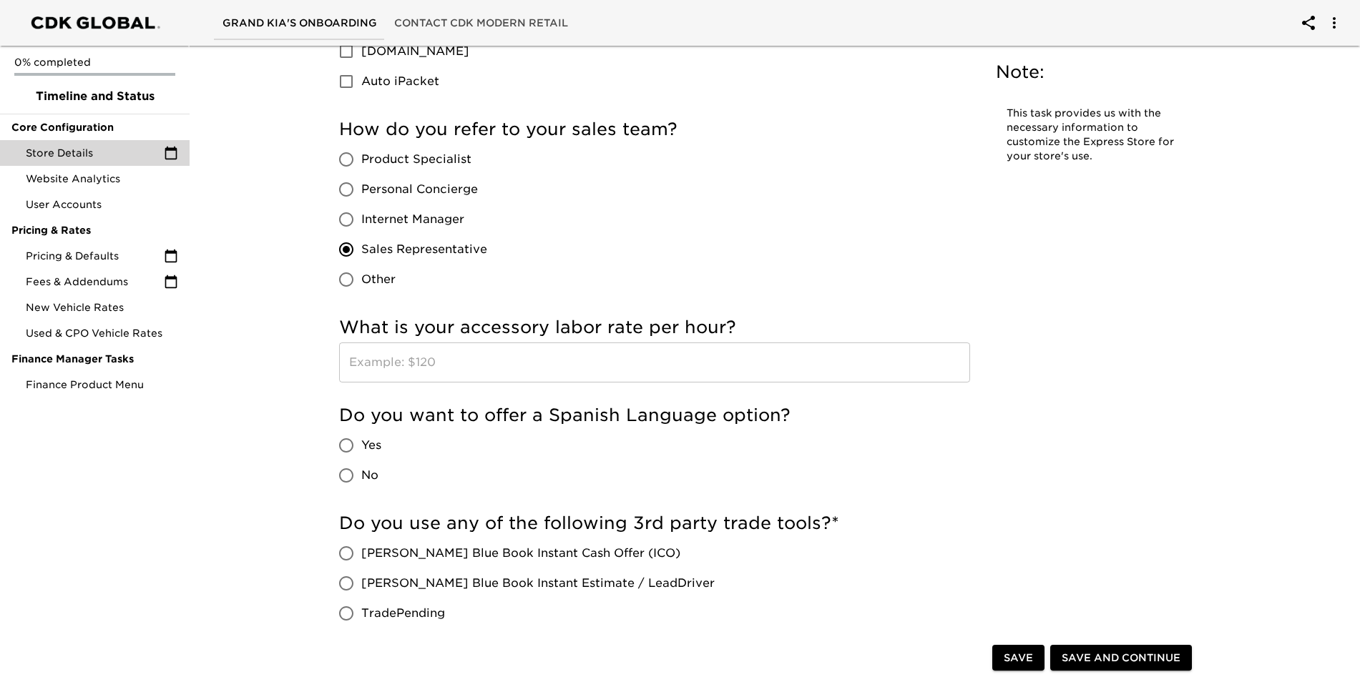
click at [378, 366] on input "text" at bounding box center [654, 363] width 631 height 40
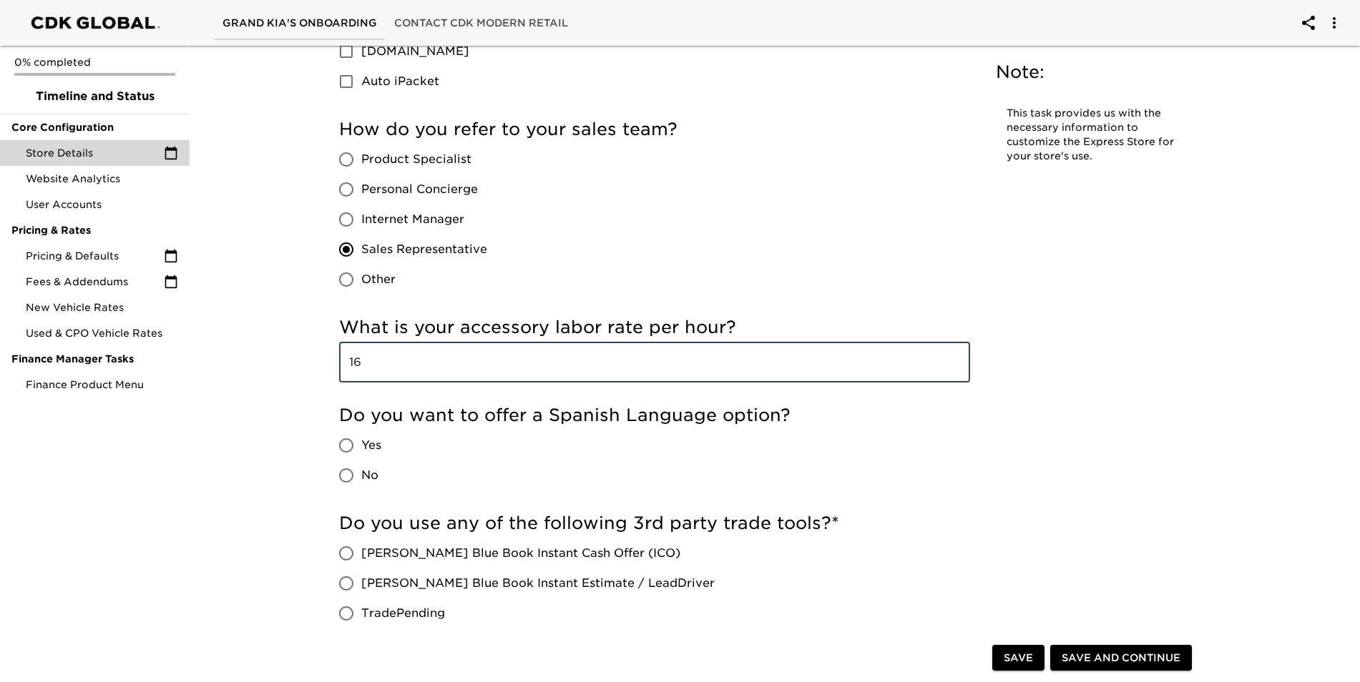
type input "1"
type input "185"
click at [731, 404] on h5 "Do you want to offer a Spanish Language option?" at bounding box center [654, 415] width 631 height 23
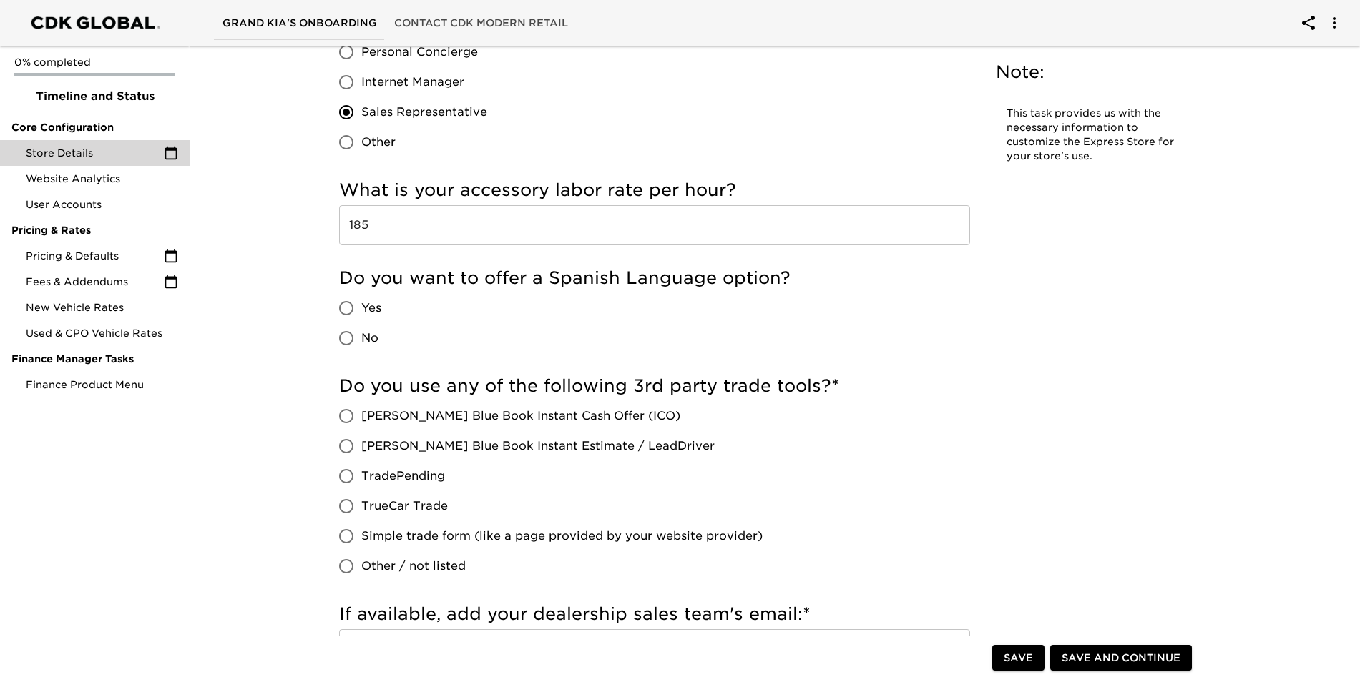
scroll to position [2504, 0]
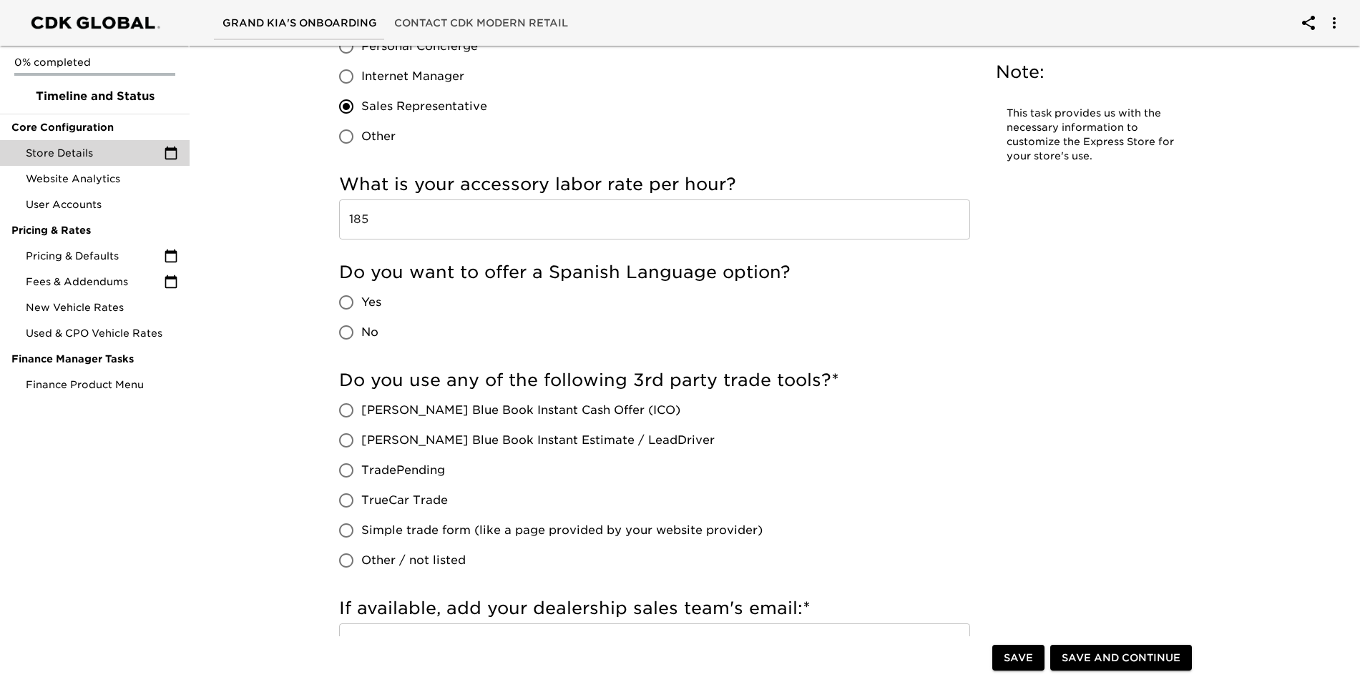
click at [344, 298] on input "Yes" at bounding box center [346, 303] width 30 height 30
radio input "true"
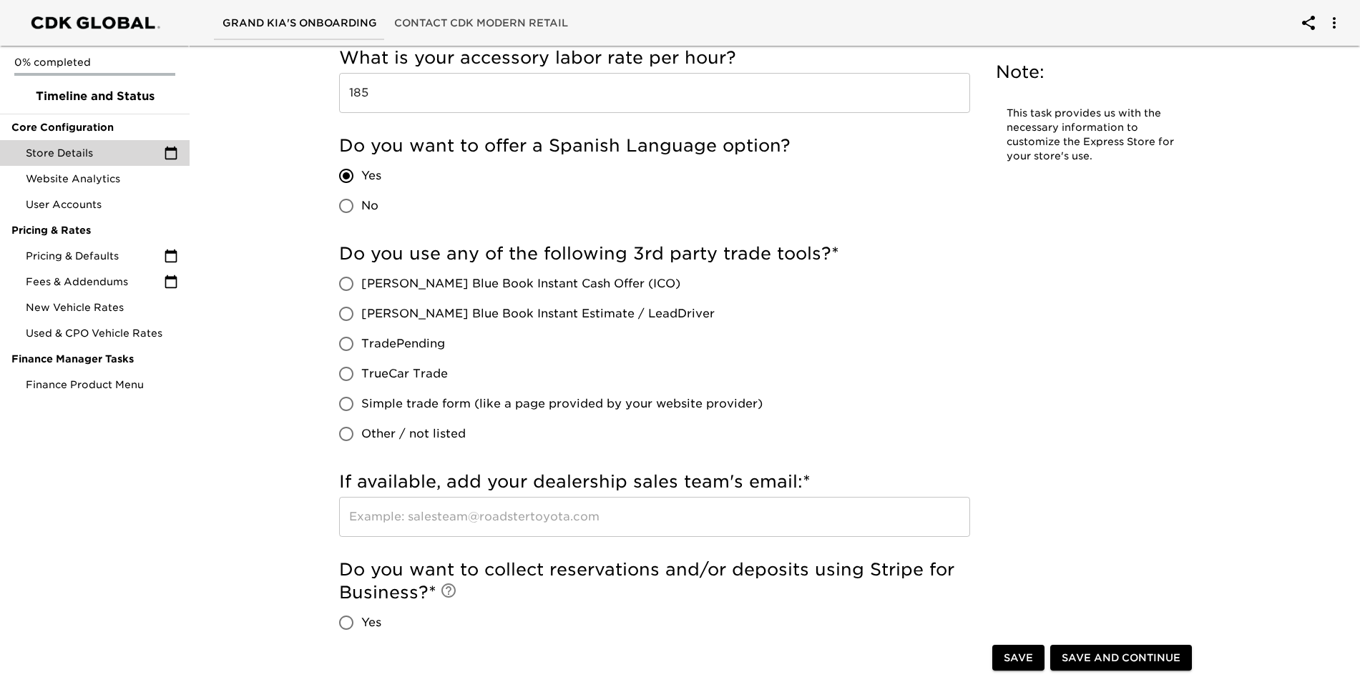
scroll to position [2647, 0]
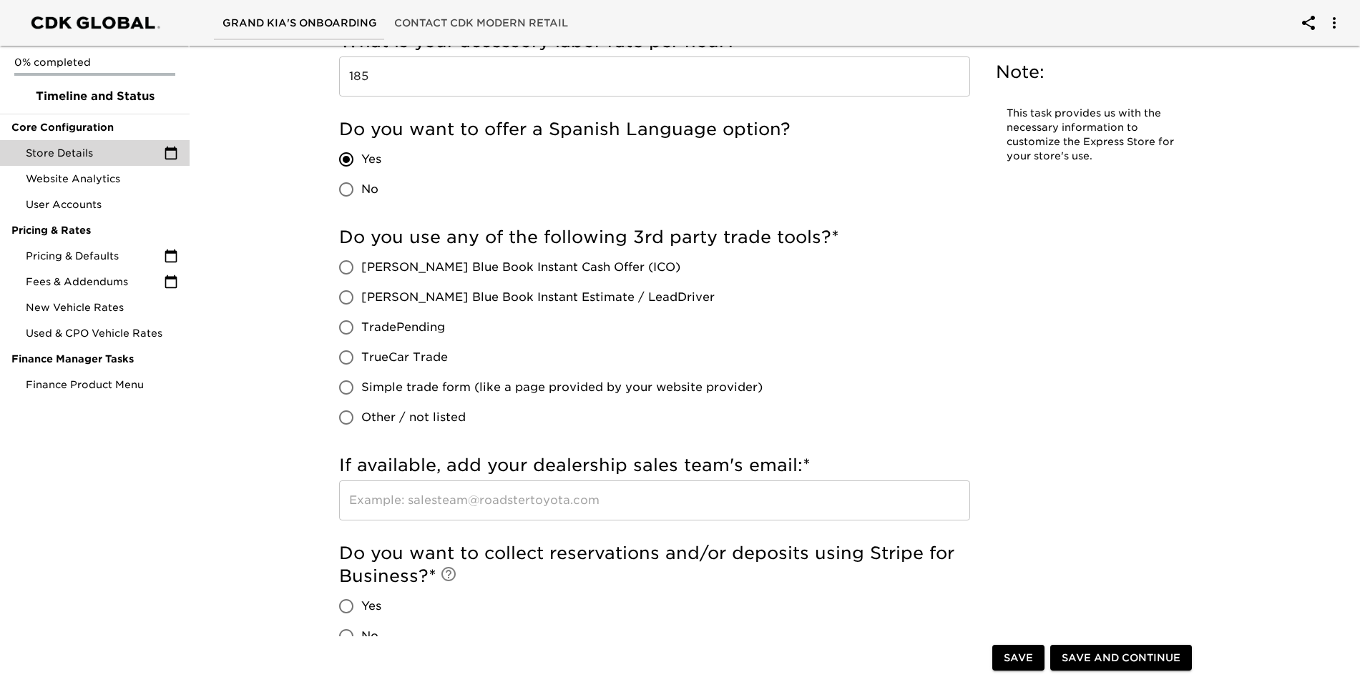
click at [396, 302] on span "[PERSON_NAME] Blue Book Instant Estimate / LeadDriver" at bounding box center [537, 297] width 353 height 17
click at [361, 302] on input "[PERSON_NAME] Blue Book Instant Estimate / LeadDriver" at bounding box center [346, 298] width 30 height 30
radio input "true"
click at [396, 302] on span "[PERSON_NAME] Blue Book Instant Estimate / LeadDriver" at bounding box center [537, 297] width 353 height 17
click at [361, 302] on input "[PERSON_NAME] Blue Book Instant Estimate / LeadDriver" at bounding box center [346, 298] width 30 height 30
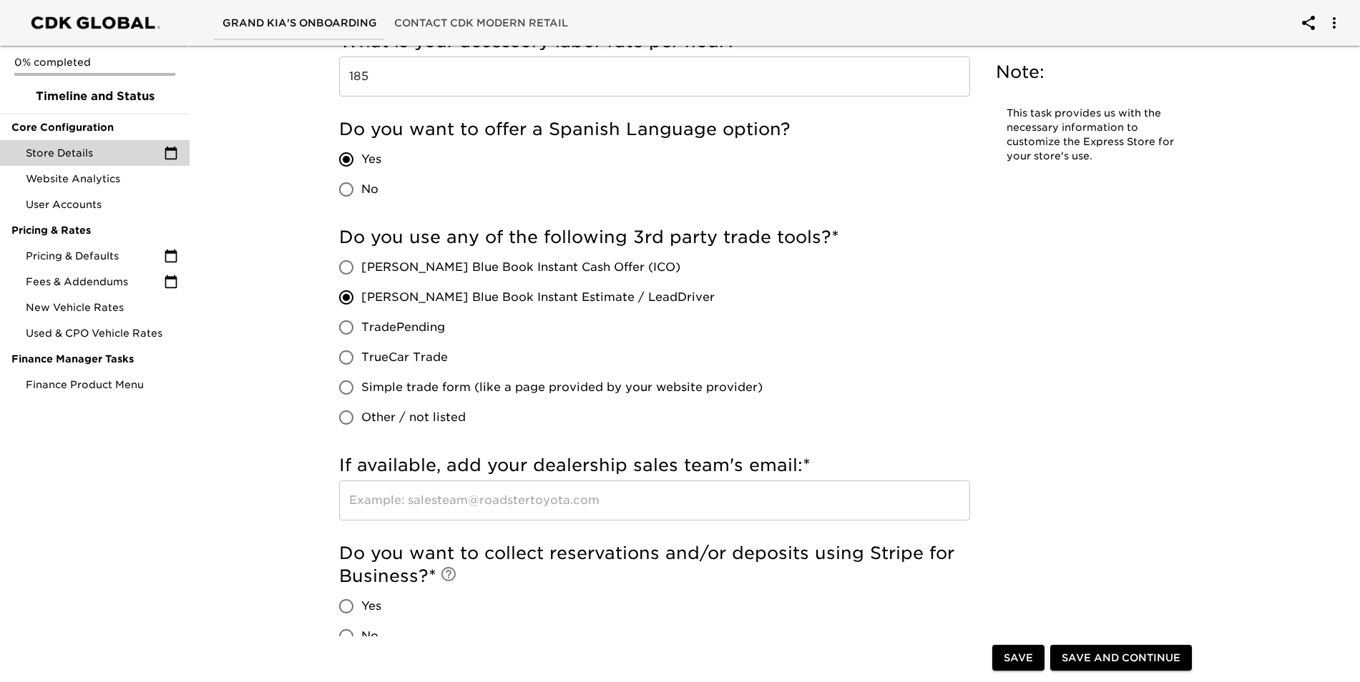
click at [351, 422] on input "Other / not listed" at bounding box center [346, 418] width 30 height 30
radio input "true"
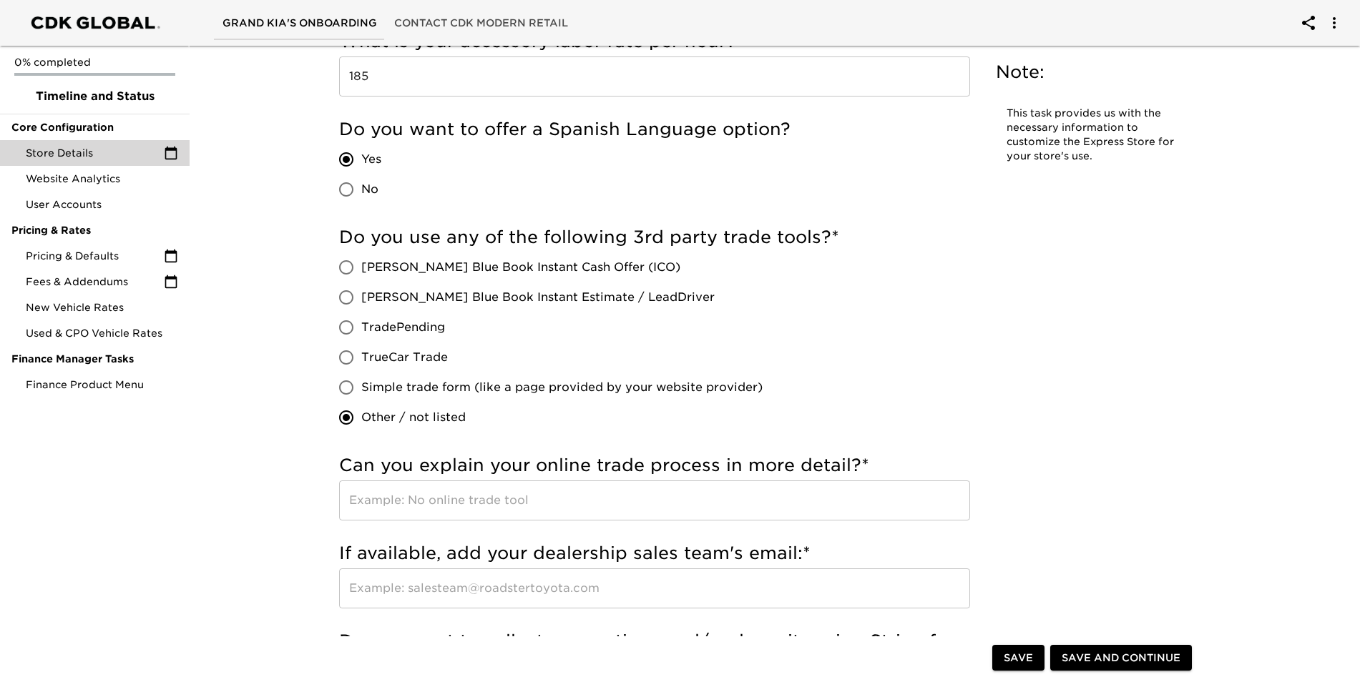
click at [351, 421] on input "Other / not listed" at bounding box center [346, 418] width 30 height 30
click at [522, 341] on label "TradePending" at bounding box center [546, 328] width 431 height 30
click at [361, 341] on input "TradePending" at bounding box center [346, 328] width 30 height 30
radio input "true"
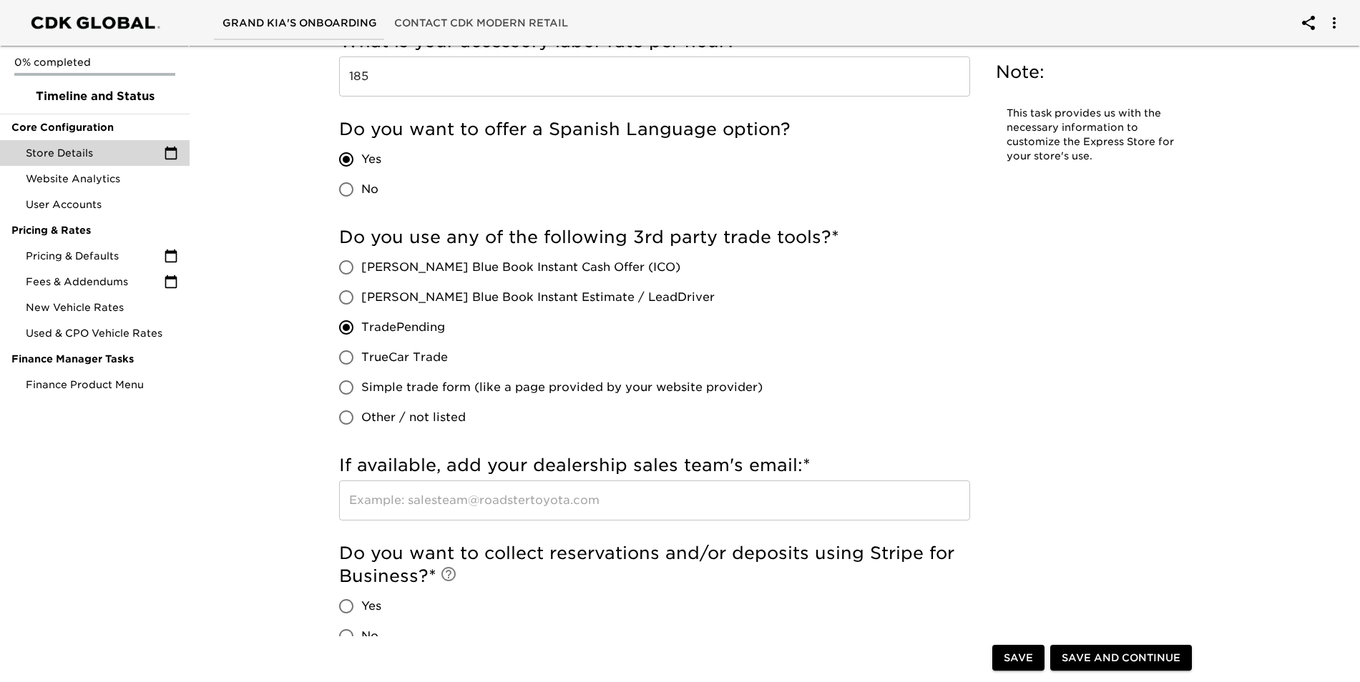
click at [892, 275] on div "Do you use any of the following 3rd party trade tools? * [PERSON_NAME] Blue Boo…" at bounding box center [654, 329] width 631 height 207
click at [395, 300] on span "[PERSON_NAME] Blue Book Instant Estimate / LeadDriver" at bounding box center [537, 297] width 353 height 17
click at [361, 300] on input "[PERSON_NAME] Blue Book Instant Estimate / LeadDriver" at bounding box center [346, 298] width 30 height 30
radio input "true"
click at [373, 259] on span "[PERSON_NAME] Blue Book Instant Cash Offer (ICO)" at bounding box center [520, 267] width 319 height 17
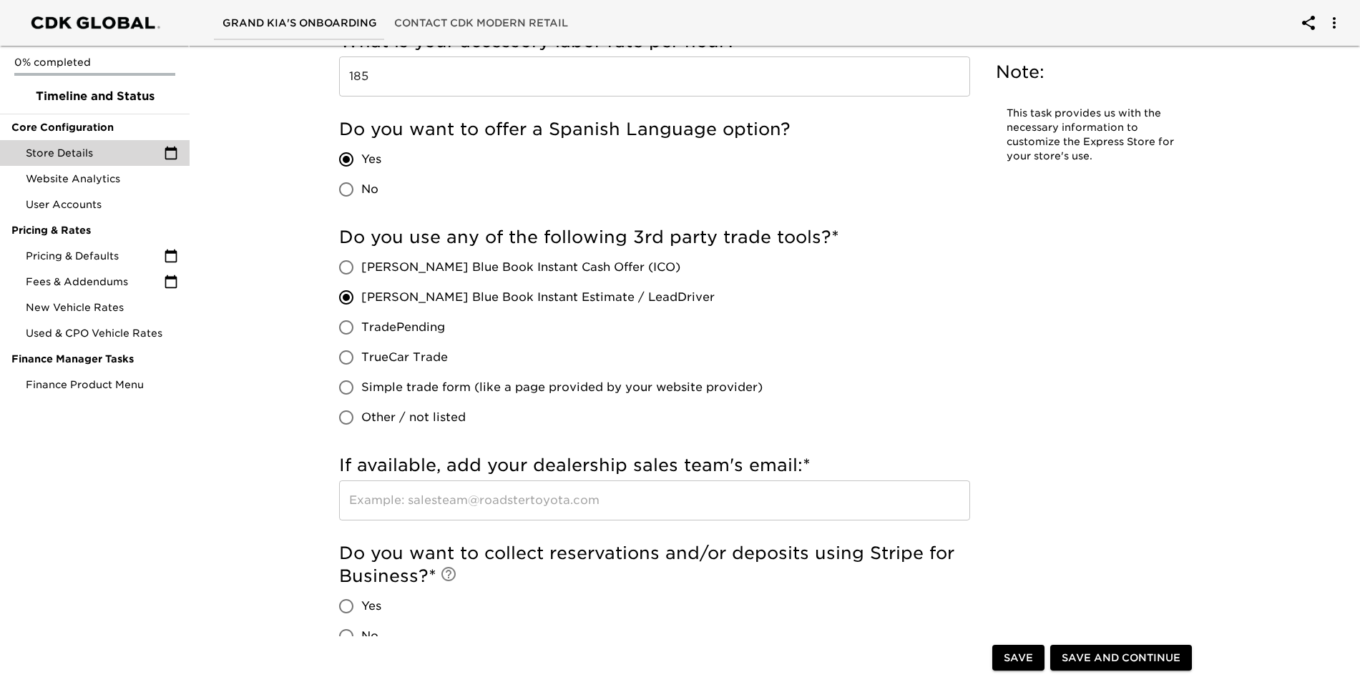
click at [361, 258] on input "[PERSON_NAME] Blue Book Instant Cash Offer (ICO)" at bounding box center [346, 268] width 30 height 30
radio input "true"
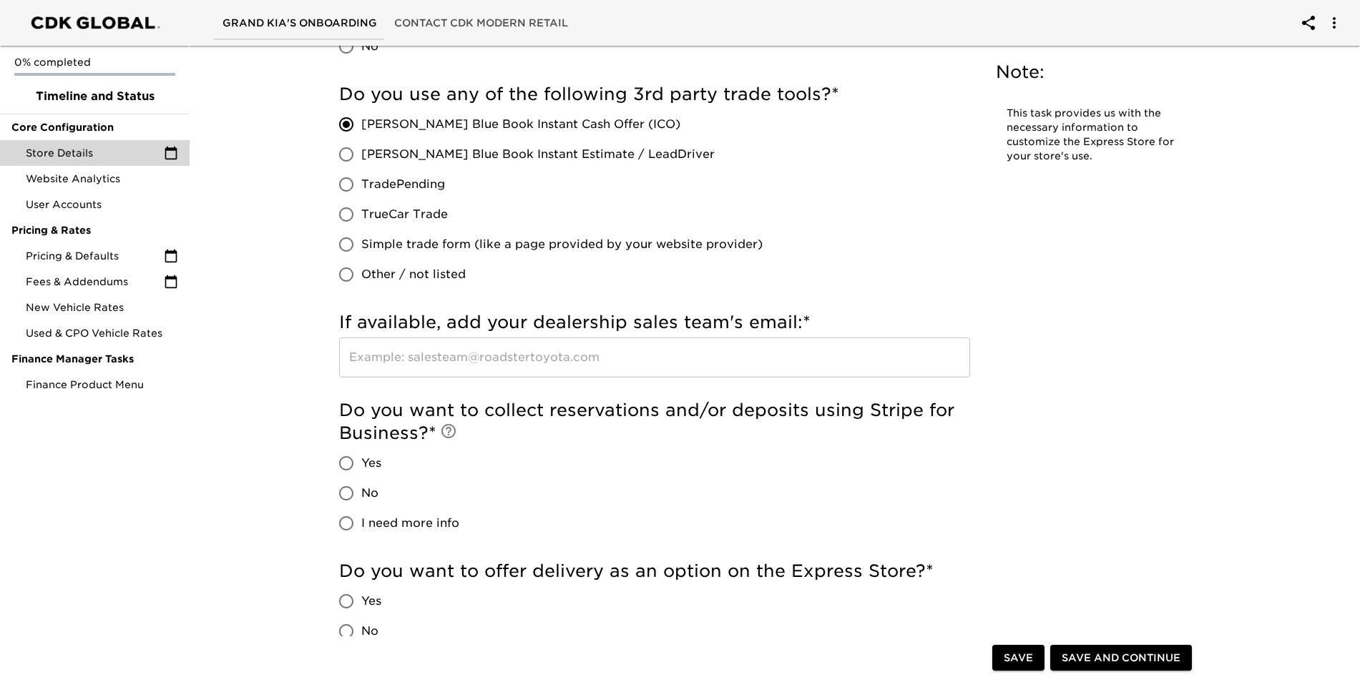
scroll to position [2862, 0]
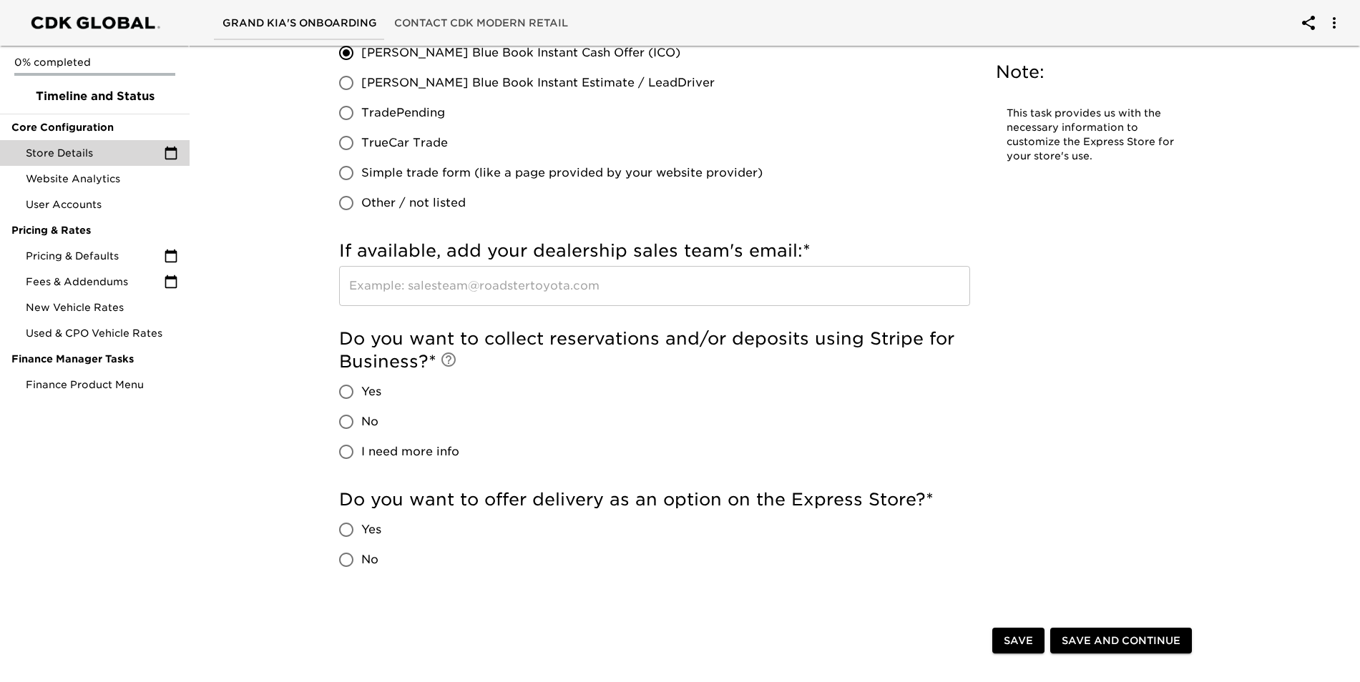
click at [397, 459] on span "I need more info" at bounding box center [410, 452] width 98 height 17
click at [361, 459] on input "I need more info" at bounding box center [346, 452] width 30 height 30
radio input "true"
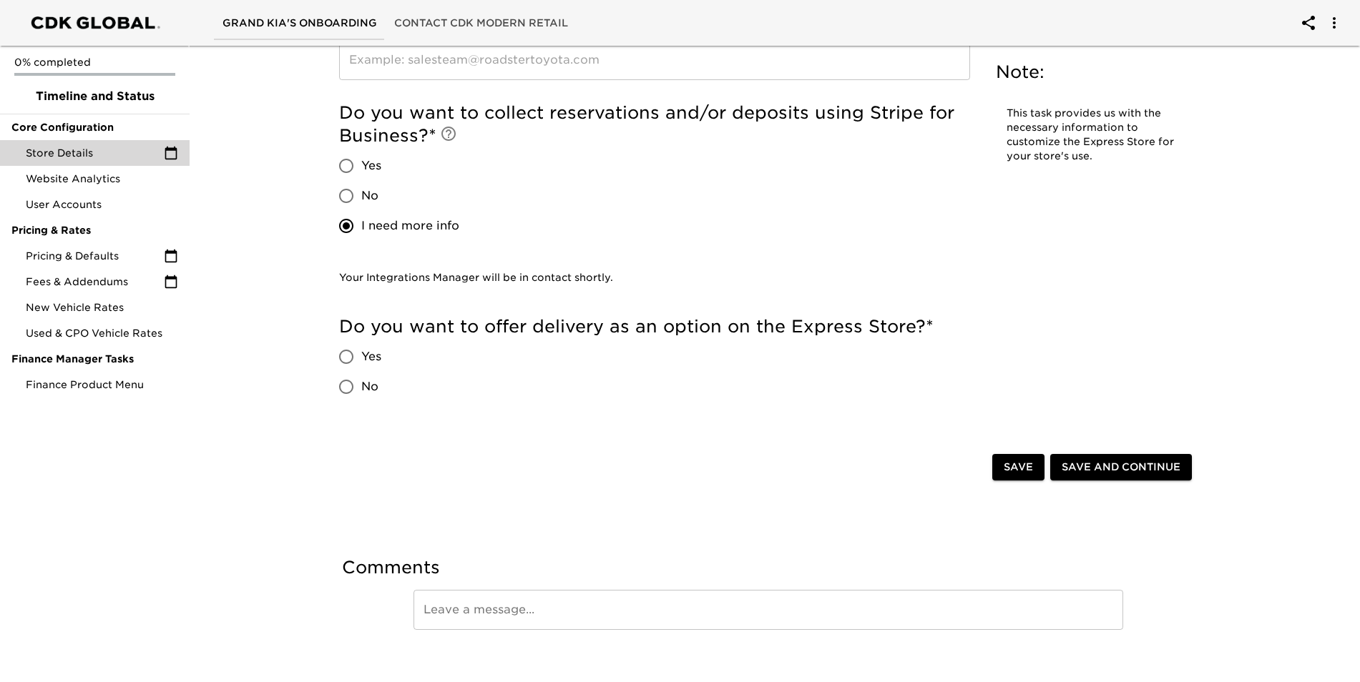
scroll to position [3103, 0]
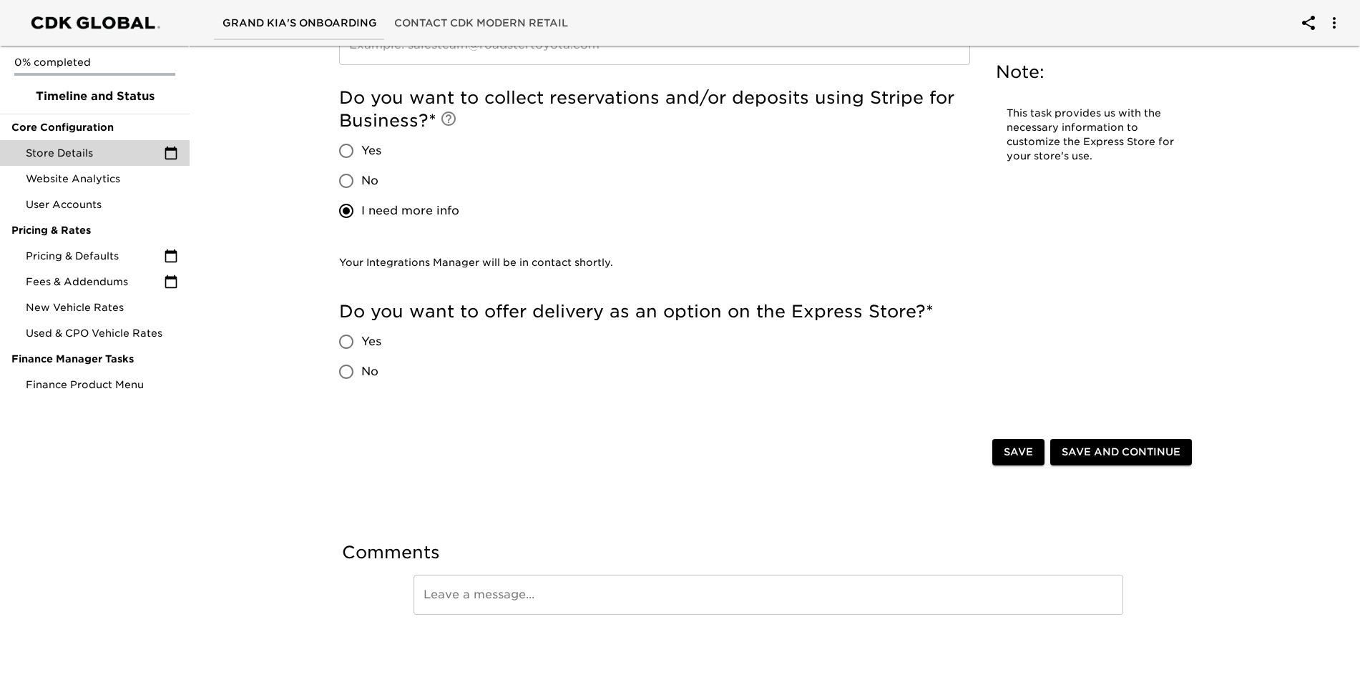
click at [356, 341] on input "Yes" at bounding box center [346, 342] width 30 height 30
radio input "true"
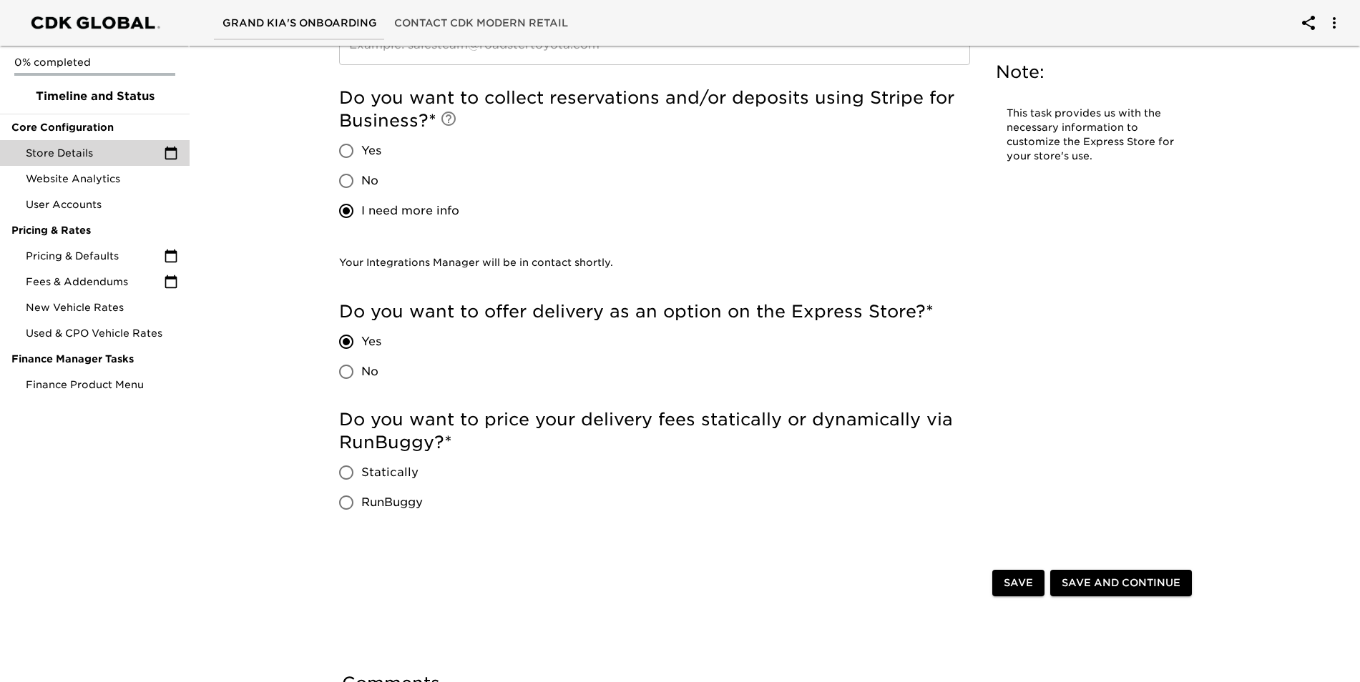
click at [341, 506] on input "RunBuggy" at bounding box center [346, 503] width 30 height 30
radio input "true"
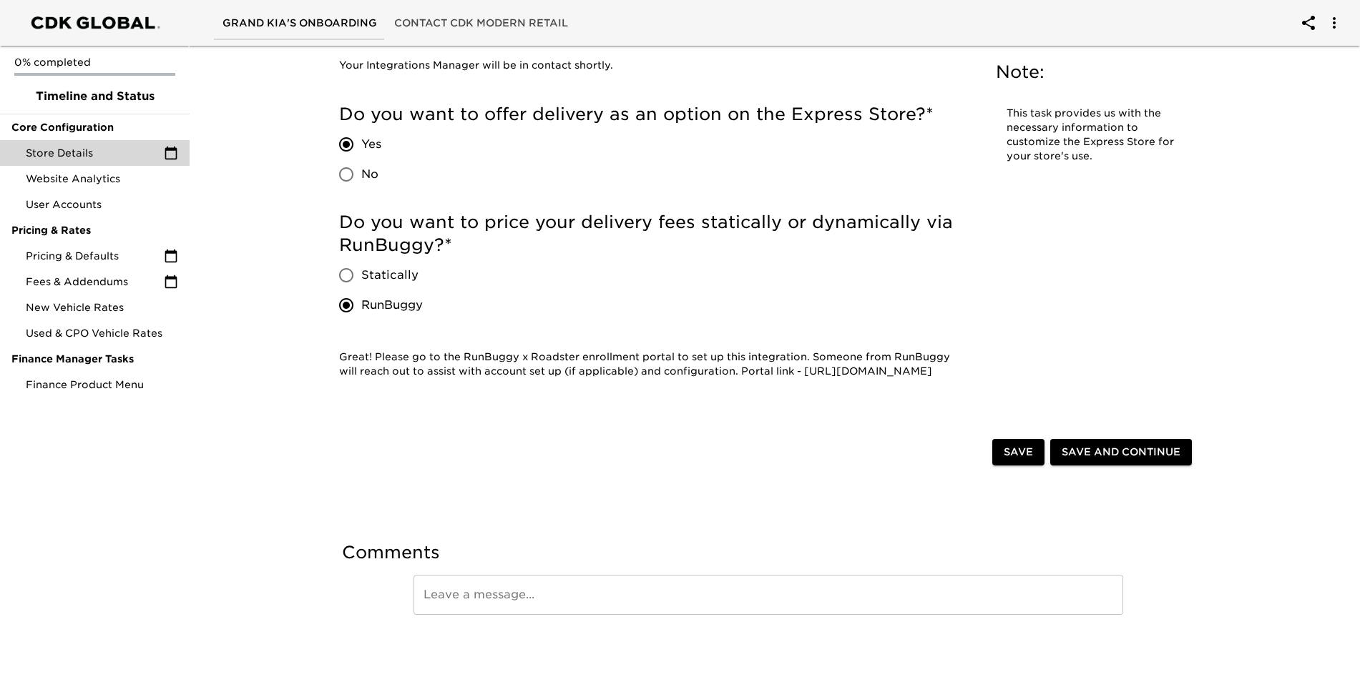
scroll to position [3314, 0]
click at [1117, 451] on span "Save and Continue" at bounding box center [1121, 453] width 119 height 18
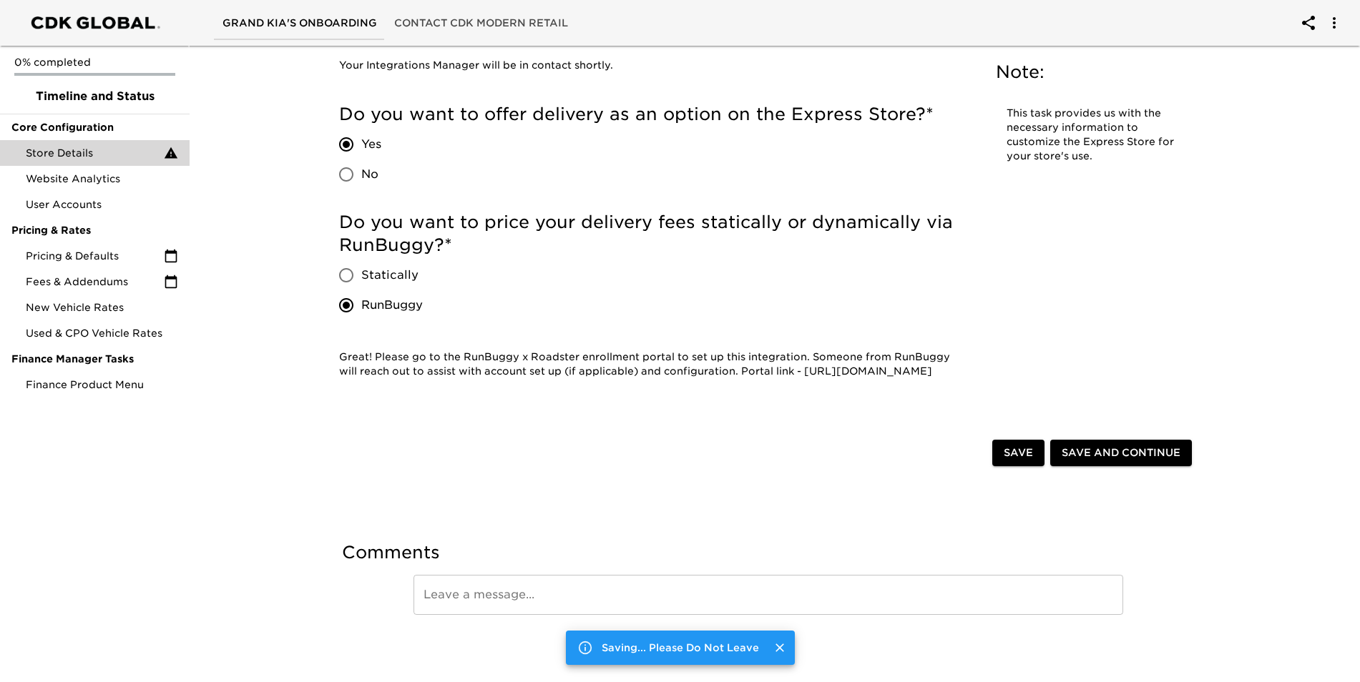
scroll to position [0, 0]
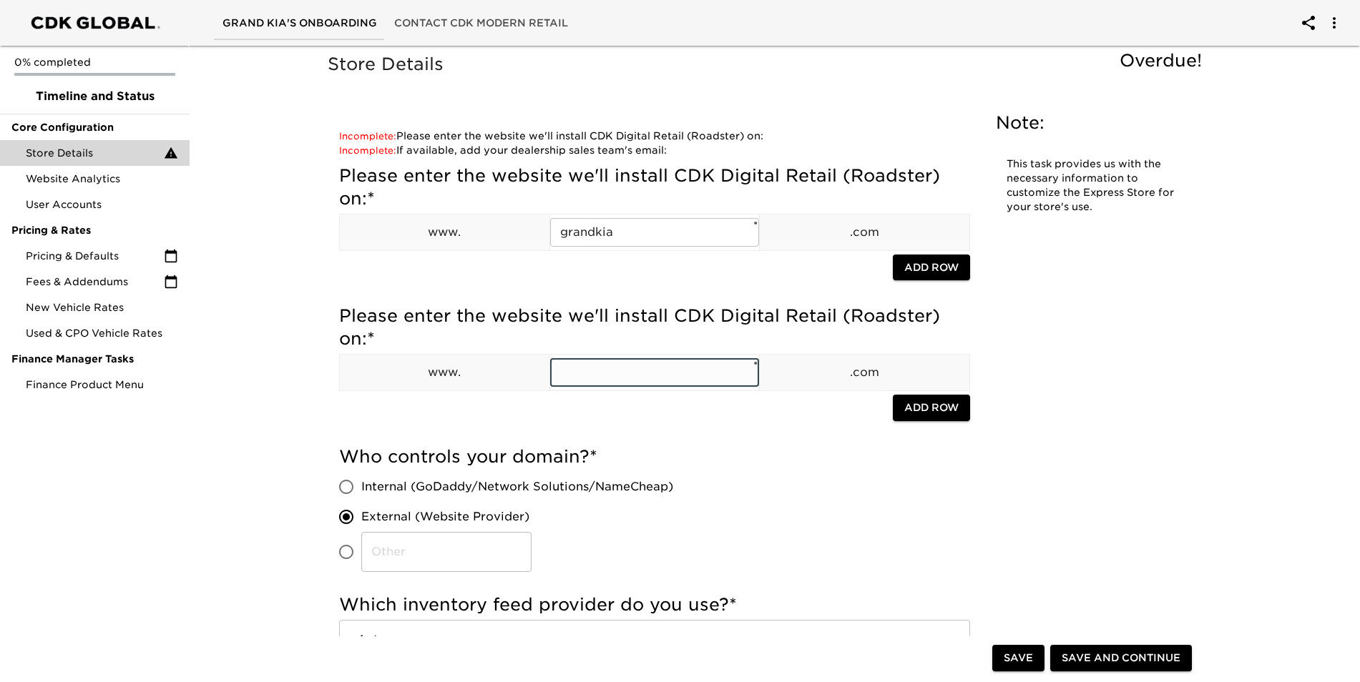
click at [631, 376] on input "text" at bounding box center [655, 372] width 210 height 29
type input "grandkia"
click at [811, 540] on div "Who controls your domain? * Internal (GoDaddy/Network Solutions/NameCheap) Exte…" at bounding box center [654, 509] width 631 height 127
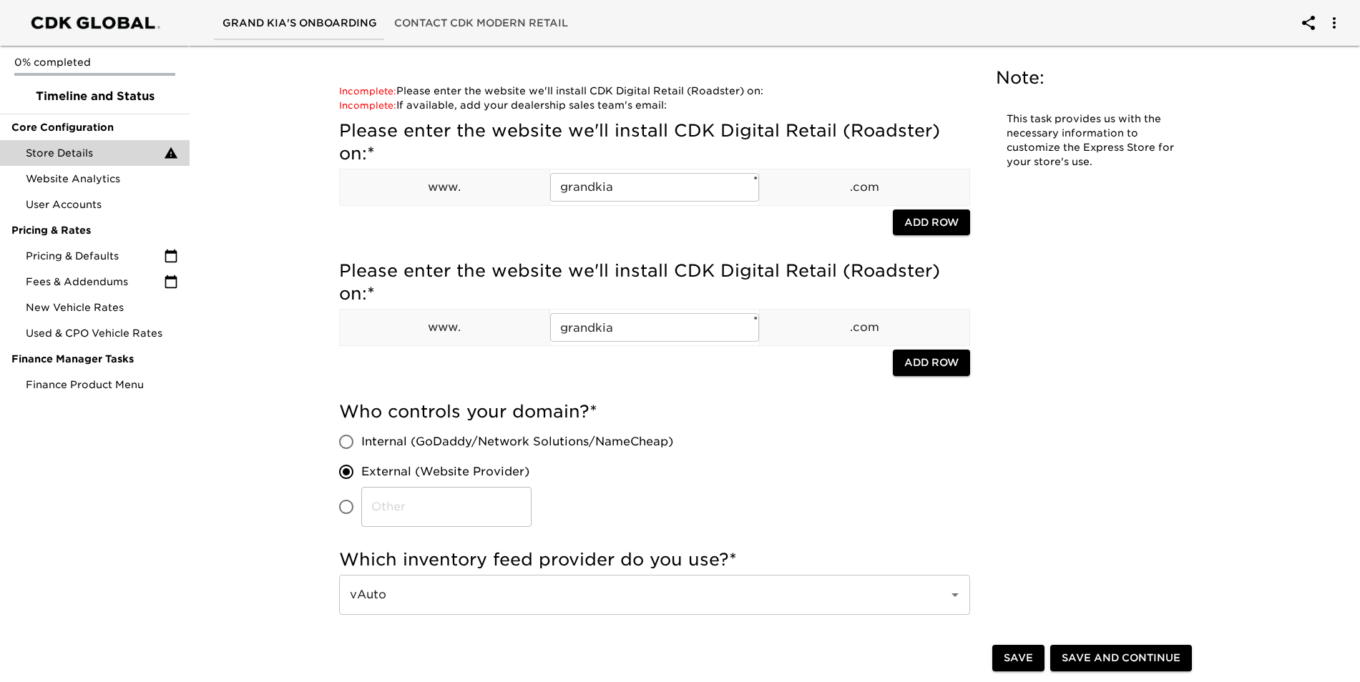
scroll to position [429, 0]
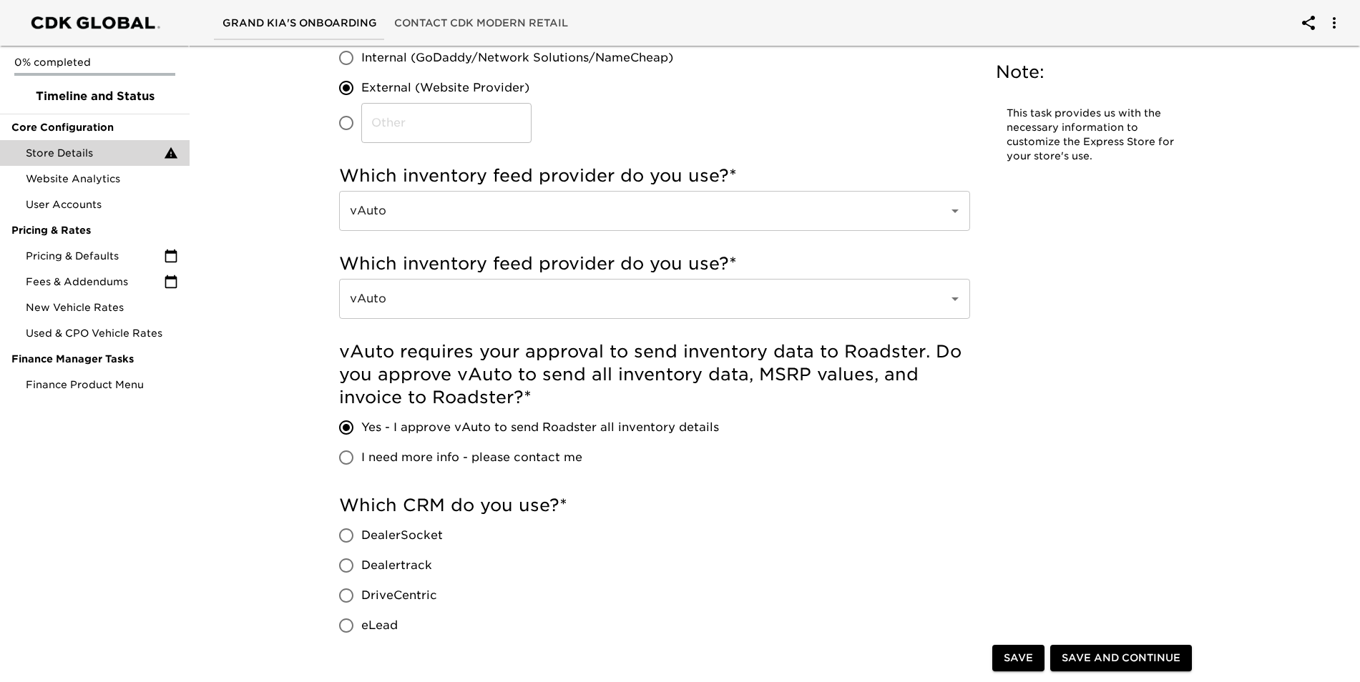
click at [1131, 658] on span "Save and Continue" at bounding box center [1121, 659] width 119 height 18
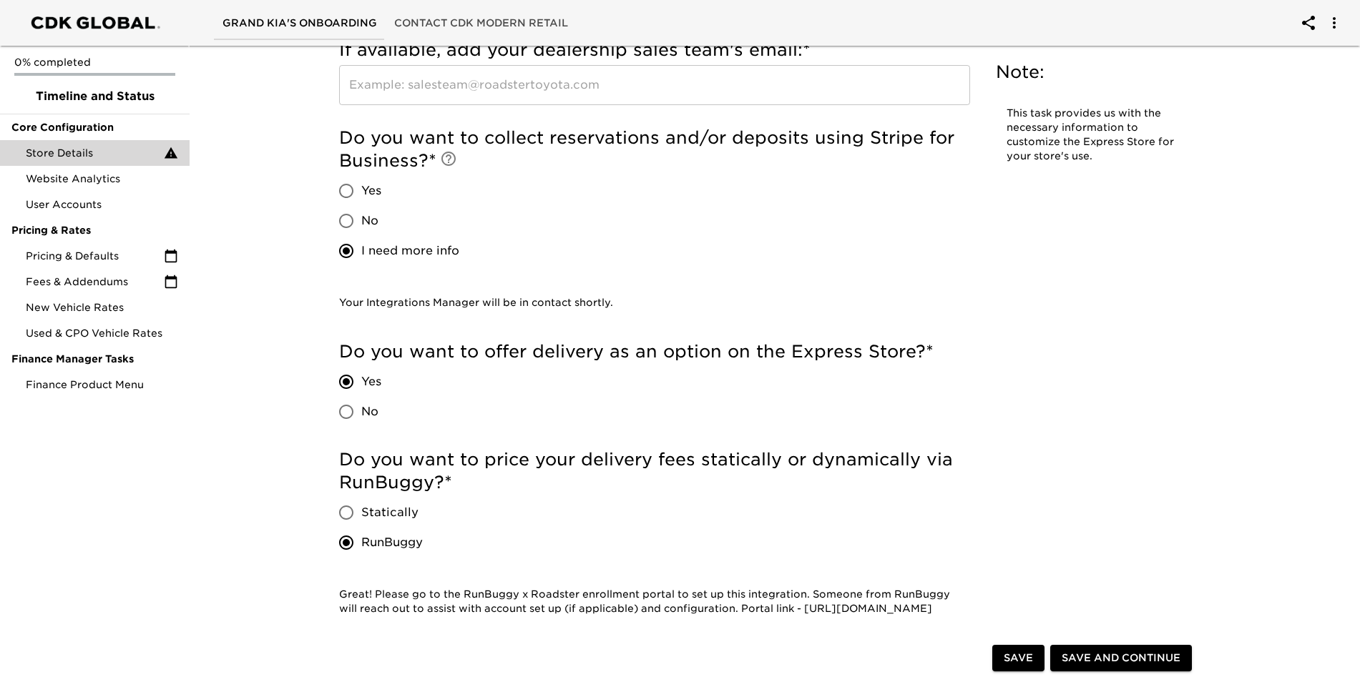
scroll to position [2790, 0]
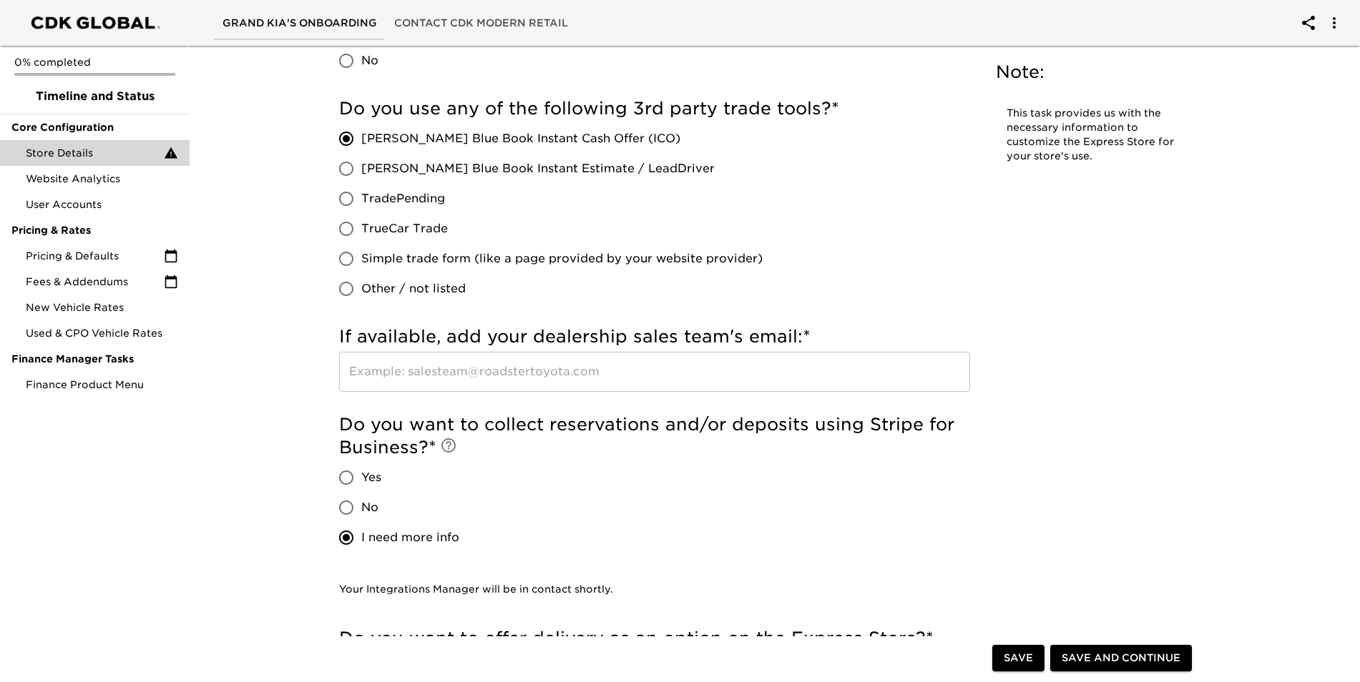
click at [519, 368] on input "text" at bounding box center [654, 372] width 631 height 40
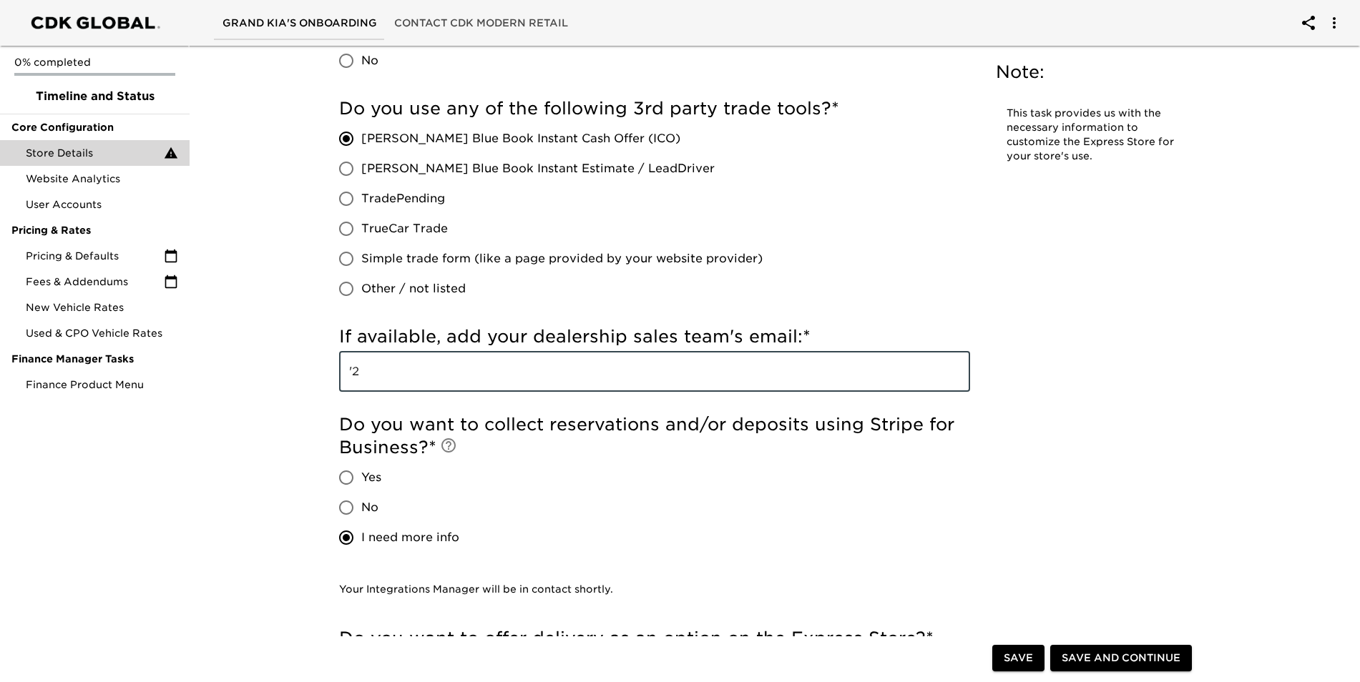
type input "'"
type input "@[DOMAIN_NAME]"
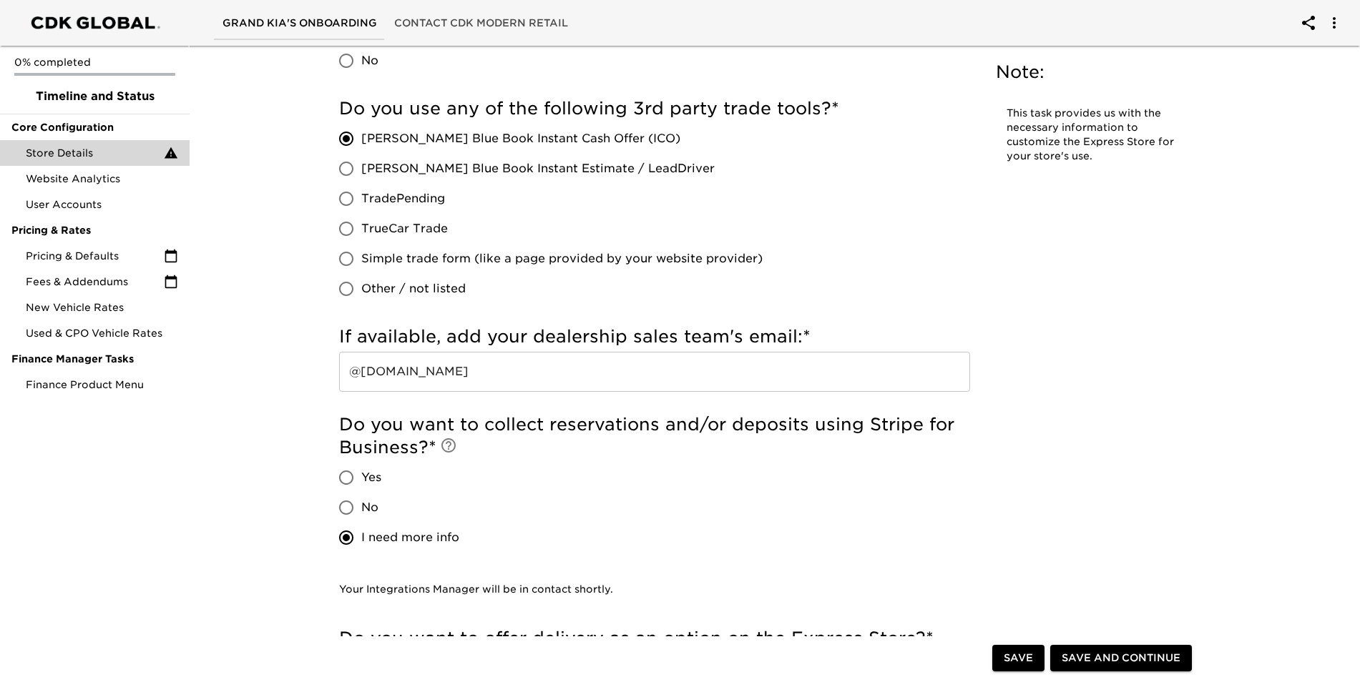
click at [775, 414] on h5 "Do you want to collect reservations and/or deposits using Stripe for Business? *" at bounding box center [654, 436] width 631 height 46
click at [1115, 669] on button "Save and Continue" at bounding box center [1121, 658] width 142 height 26
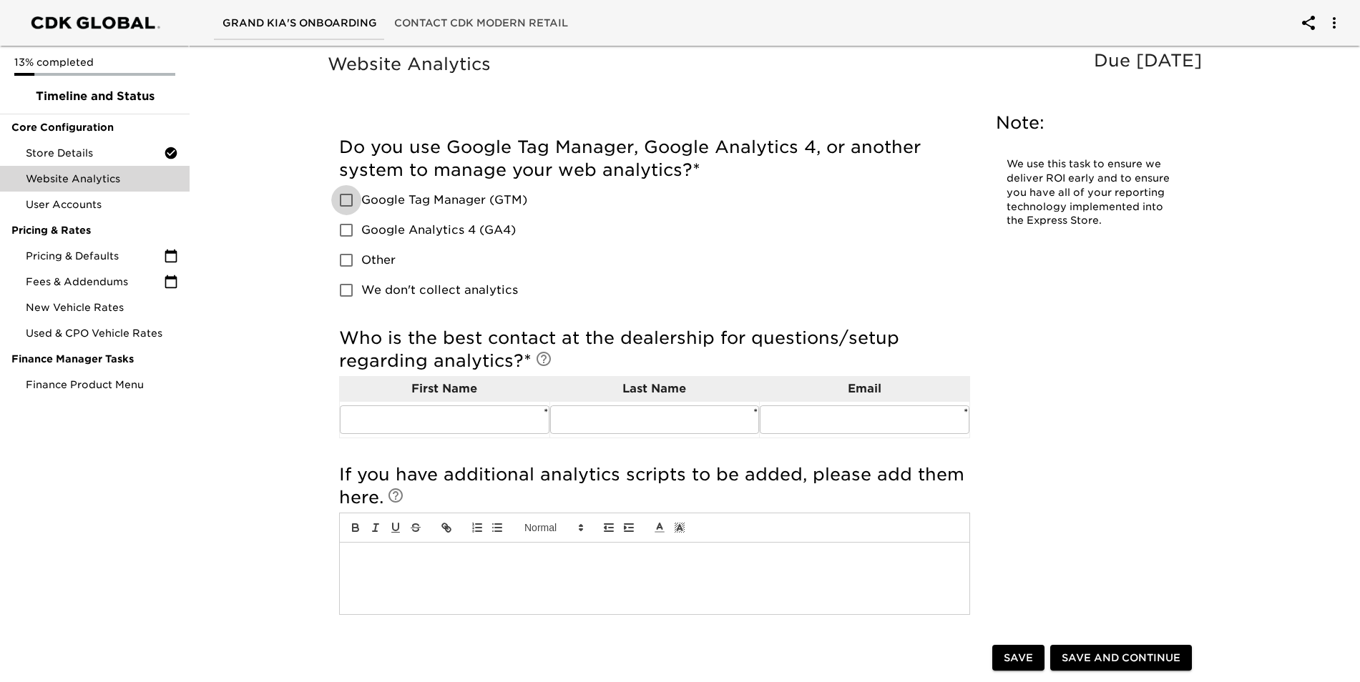
click at [348, 201] on input "Google Tag Manager (GTM)" at bounding box center [346, 200] width 30 height 30
checkbox input "true"
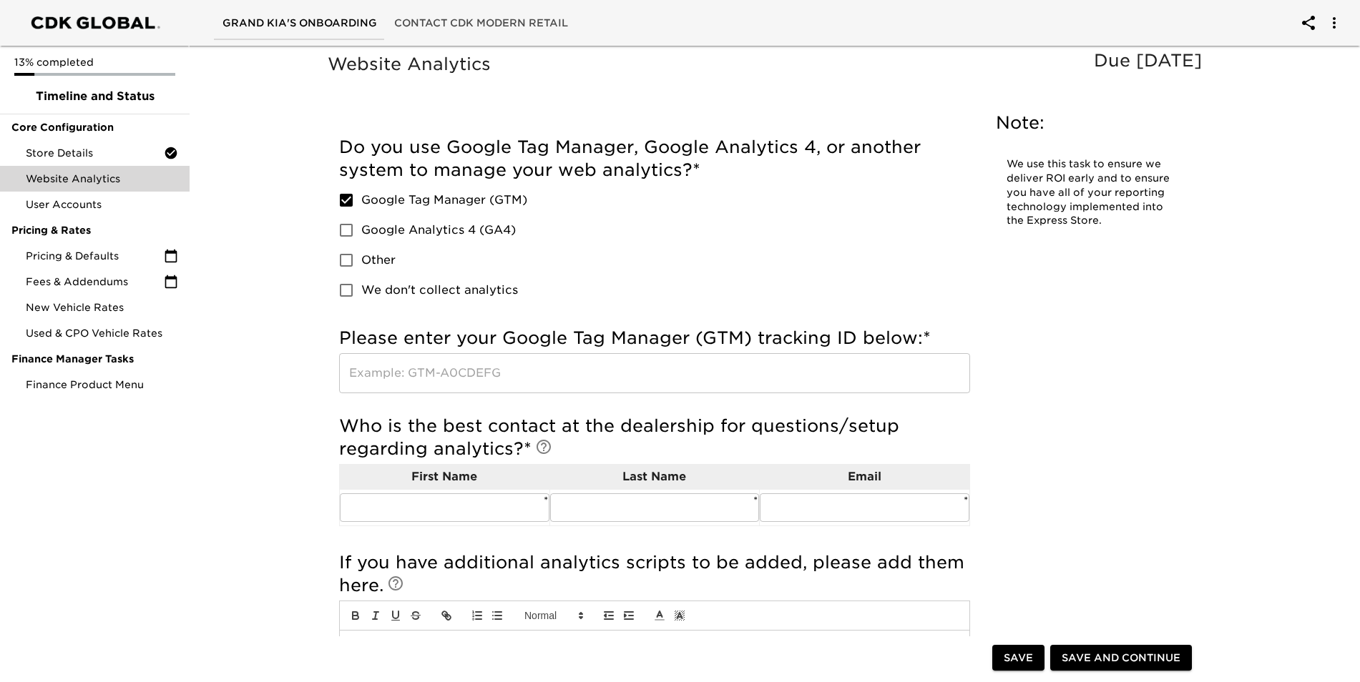
click at [343, 231] on input "Google Analytics 4 (GA4)" at bounding box center [346, 230] width 30 height 30
checkbox input "true"
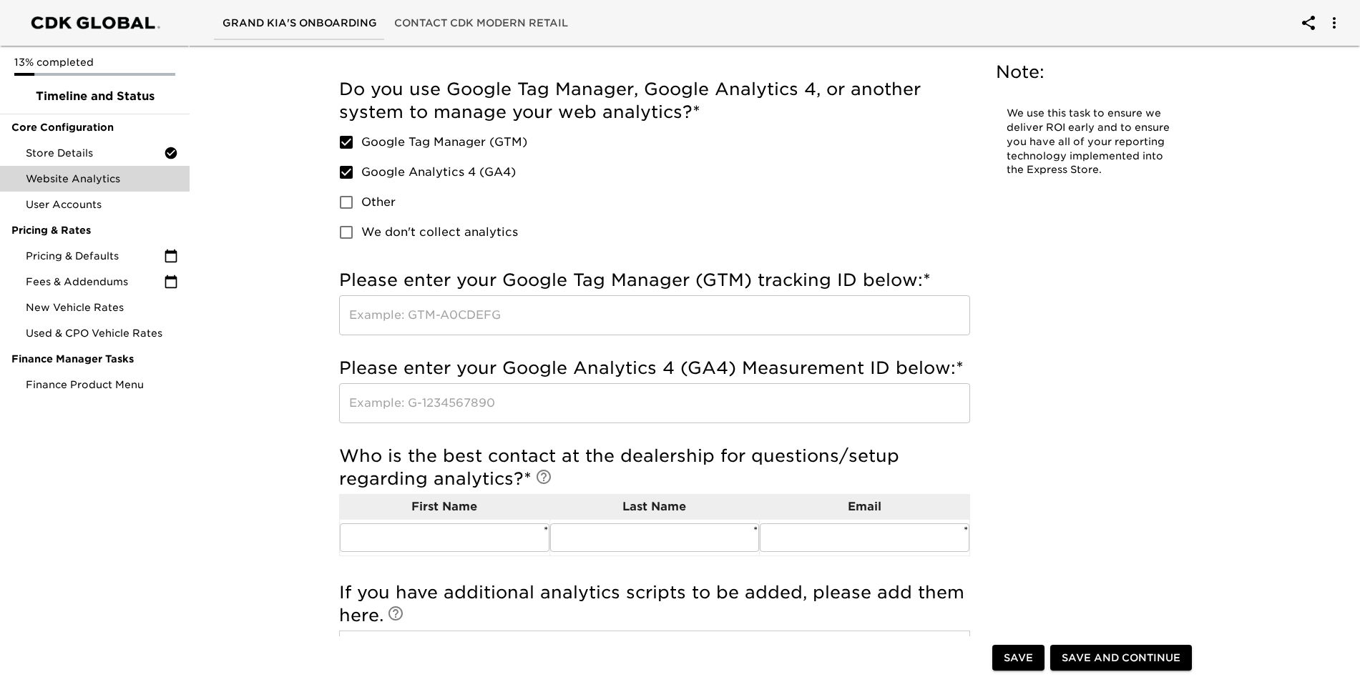
scroll to position [215, 0]
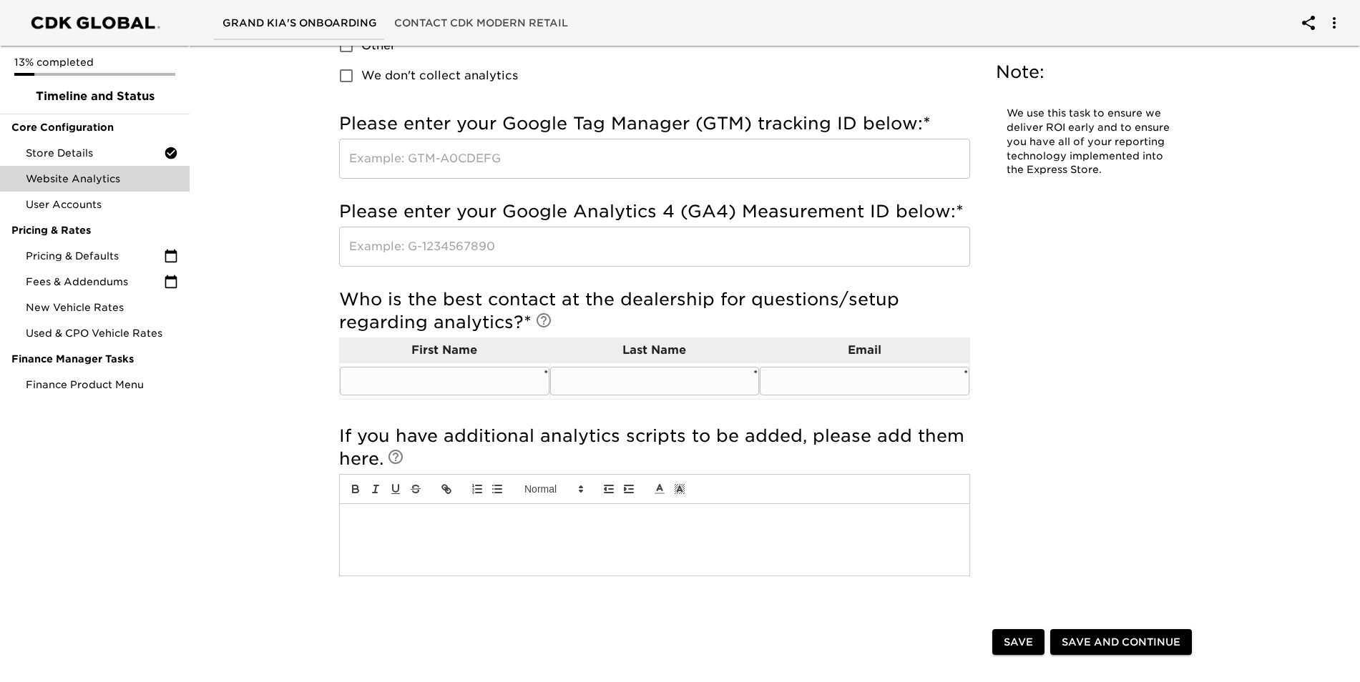
click at [454, 377] on input "text" at bounding box center [445, 381] width 210 height 29
type input "X"
type input "COURTNEHY"
type input "go"
type input "c"
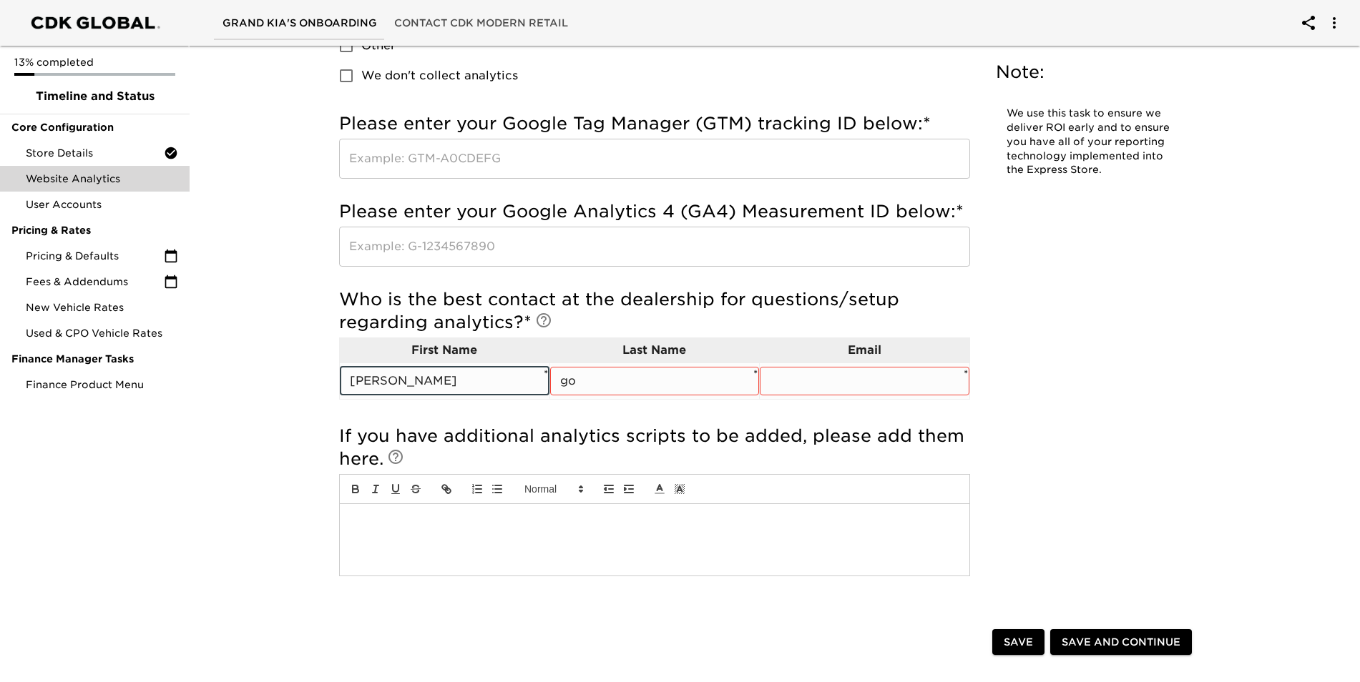
type input "[PERSON_NAME]"
type input "GOODGAIN"
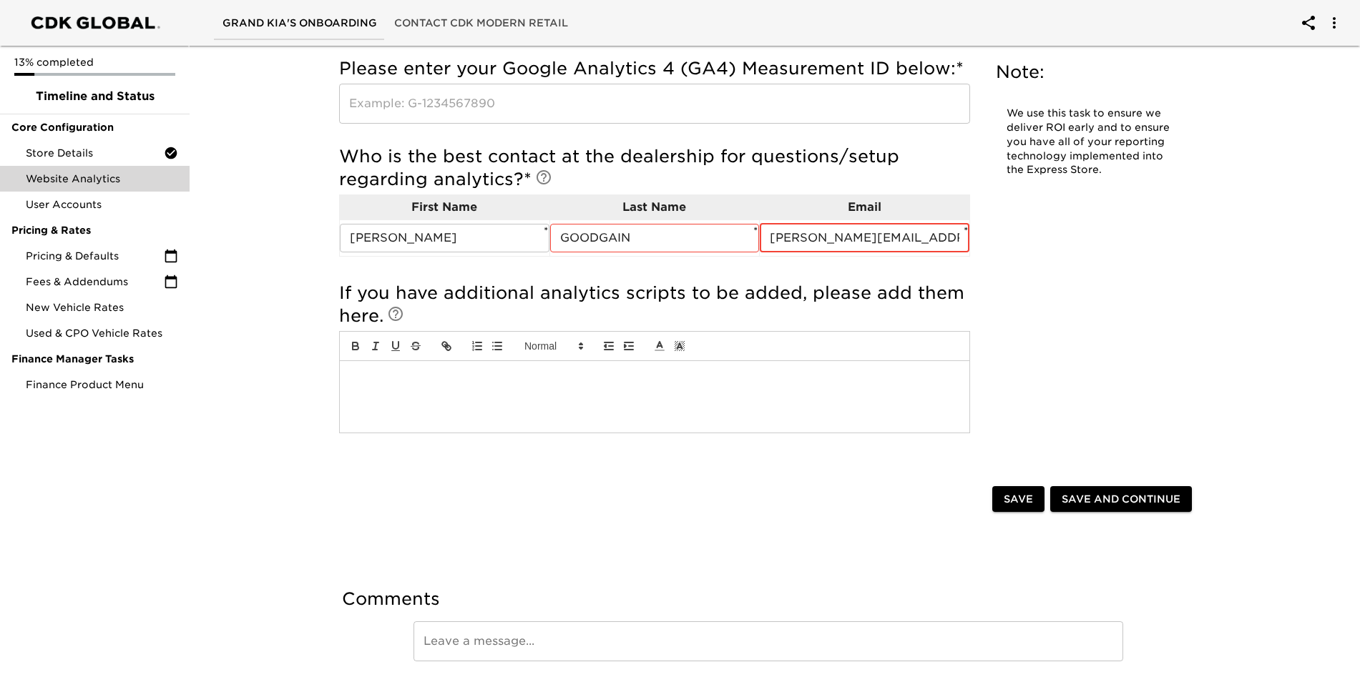
scroll to position [0, 0]
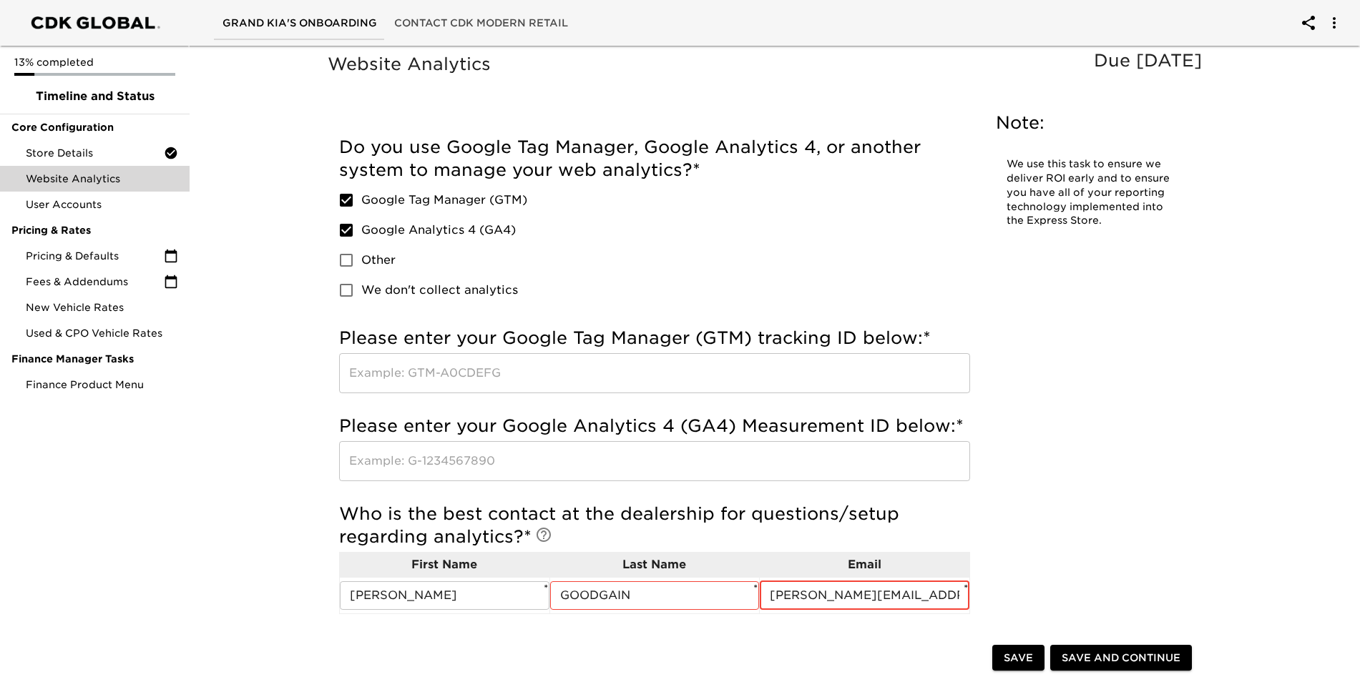
type input "[PERSON_NAME][EMAIL_ADDRESS][DOMAIN_NAME]"
click at [345, 231] on input "Google Analytics 4 (GA4)" at bounding box center [346, 230] width 30 height 30
checkbox input "false"
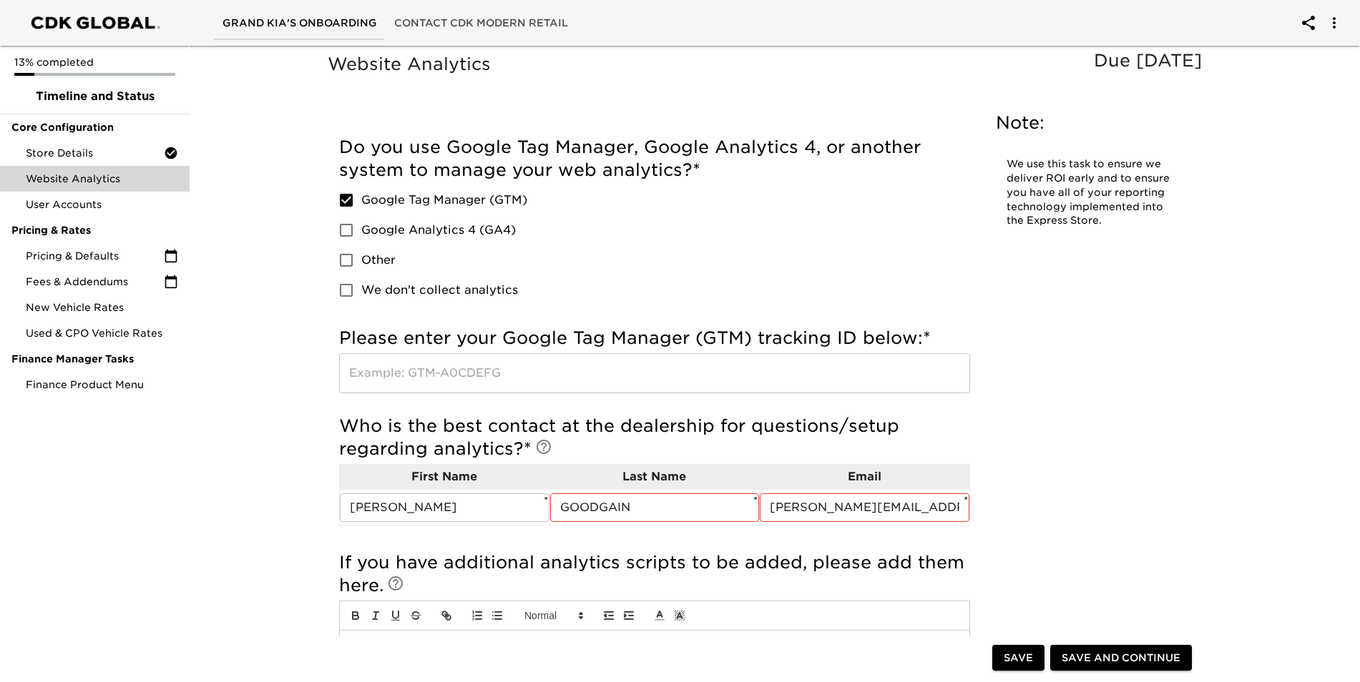
click at [348, 202] on input "Google Tag Manager (GTM)" at bounding box center [346, 200] width 30 height 30
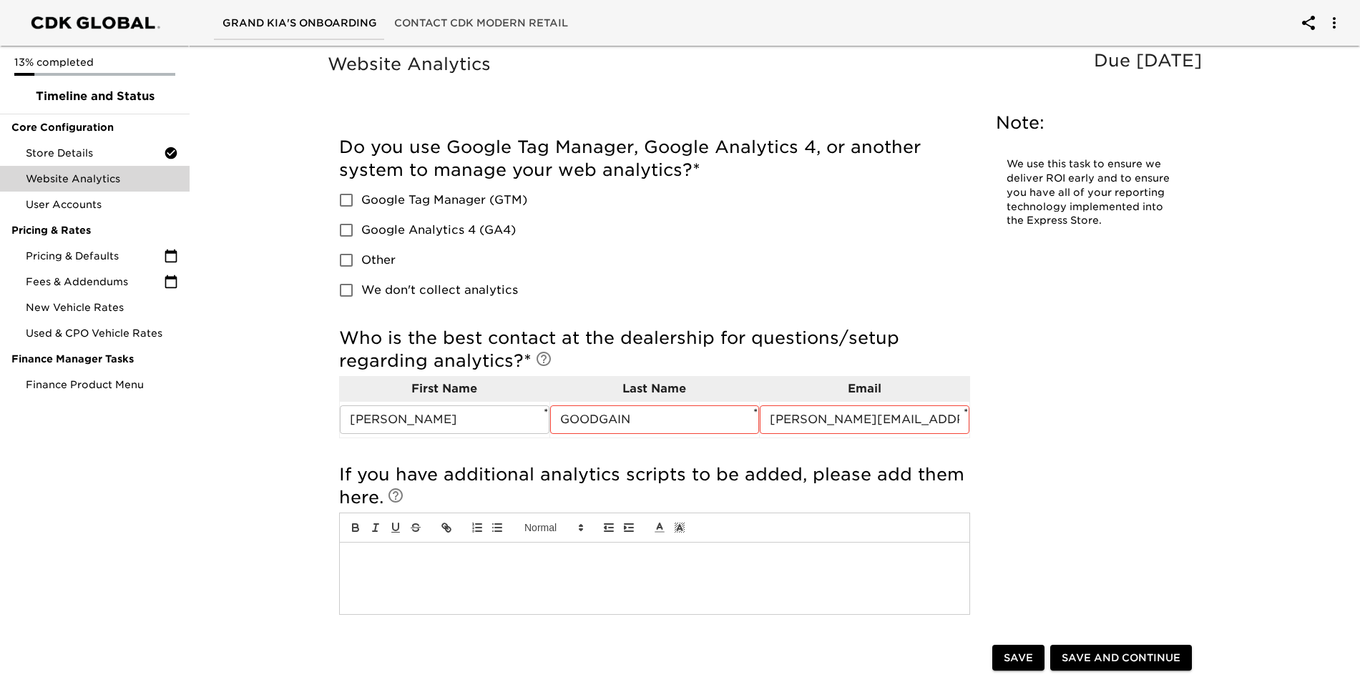
click at [348, 198] on input "Google Tag Manager (GTM)" at bounding box center [346, 200] width 30 height 30
checkbox input "true"
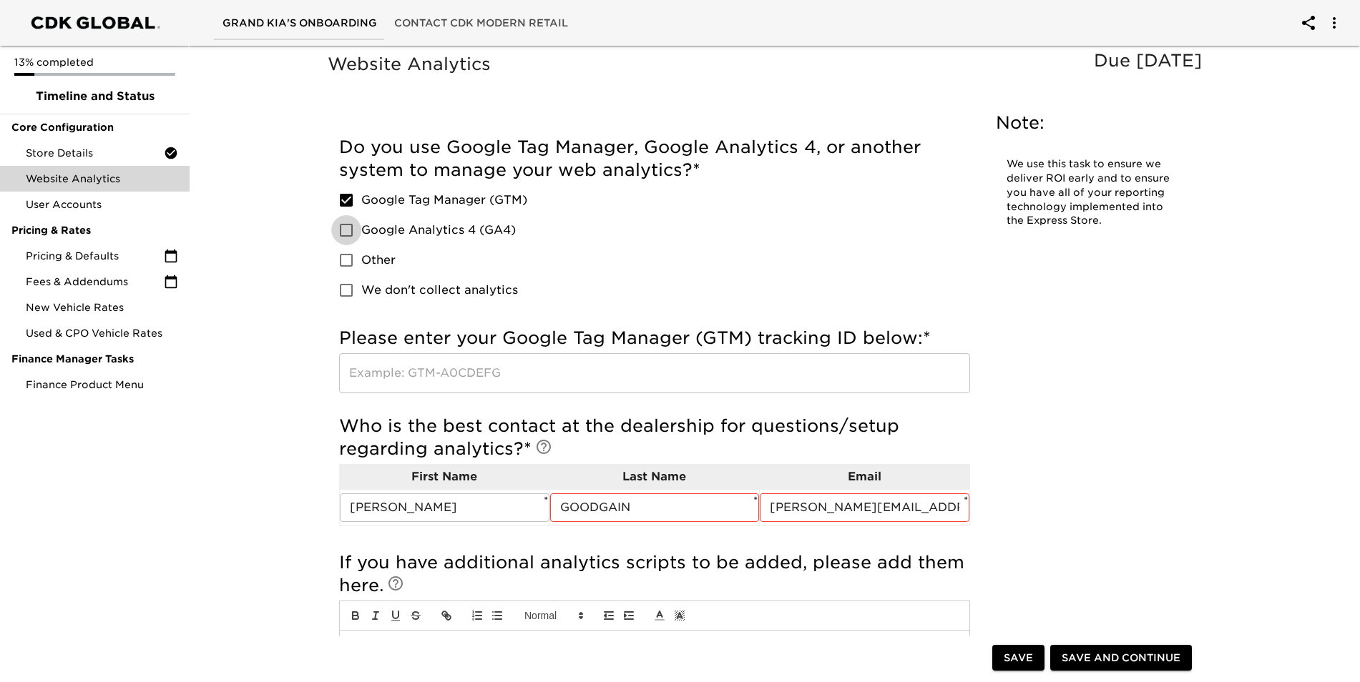
click at [346, 222] on input "Google Analytics 4 (GA4)" at bounding box center [346, 230] width 30 height 30
checkbox input "true"
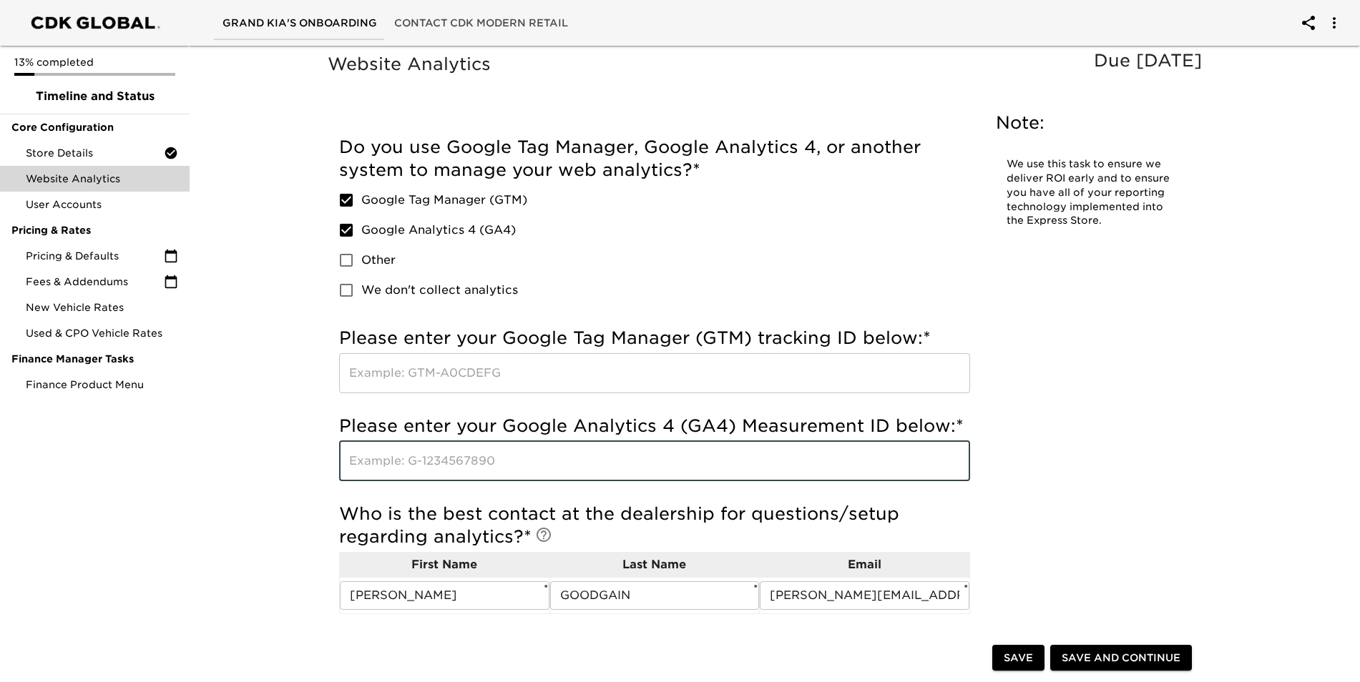
paste input "G-68JG36Y96T"
type input "G-68JG36Y96T"
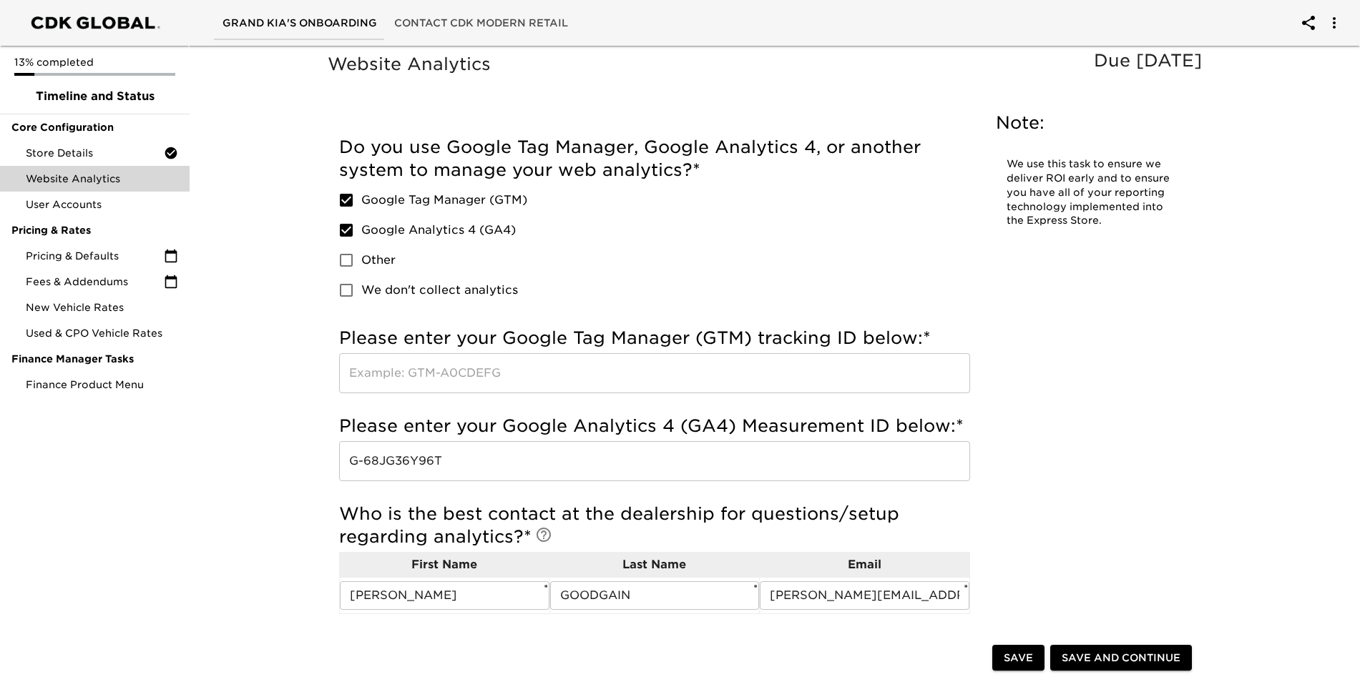
click at [1092, 341] on div "Website Analytics Due [DATE] Note: We use this task to ensure we deliver ROI ea…" at bounding box center [768, 443] width 887 height 786
click at [340, 187] on input "Google Tag Manager (GTM)" at bounding box center [346, 200] width 30 height 30
checkbox input "false"
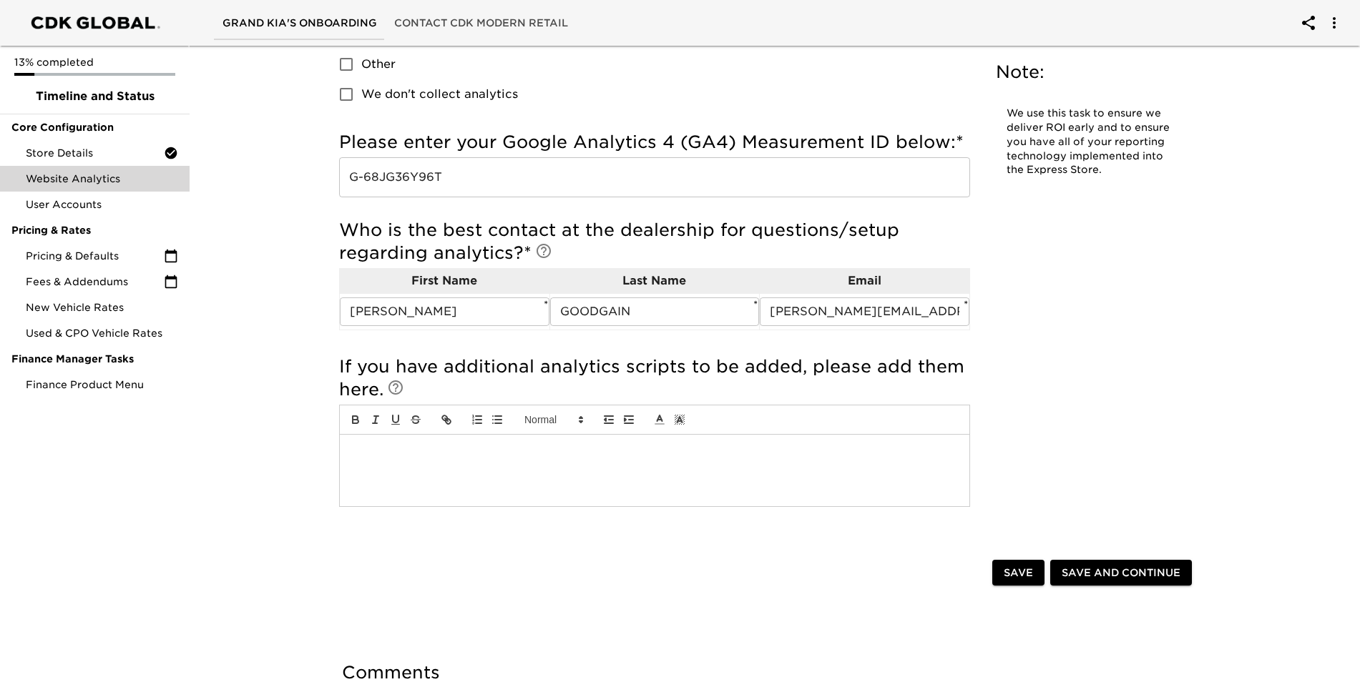
scroll to position [215, 0]
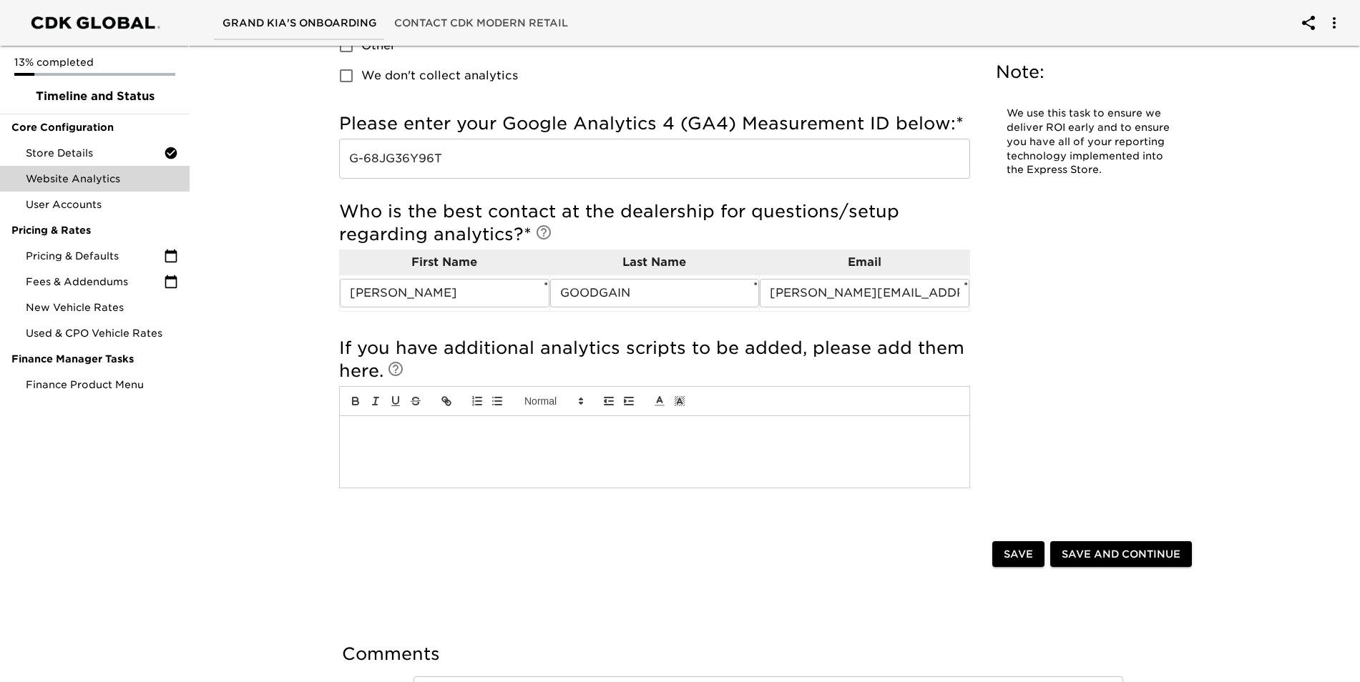
click at [1142, 560] on span "Save and Continue" at bounding box center [1121, 555] width 119 height 18
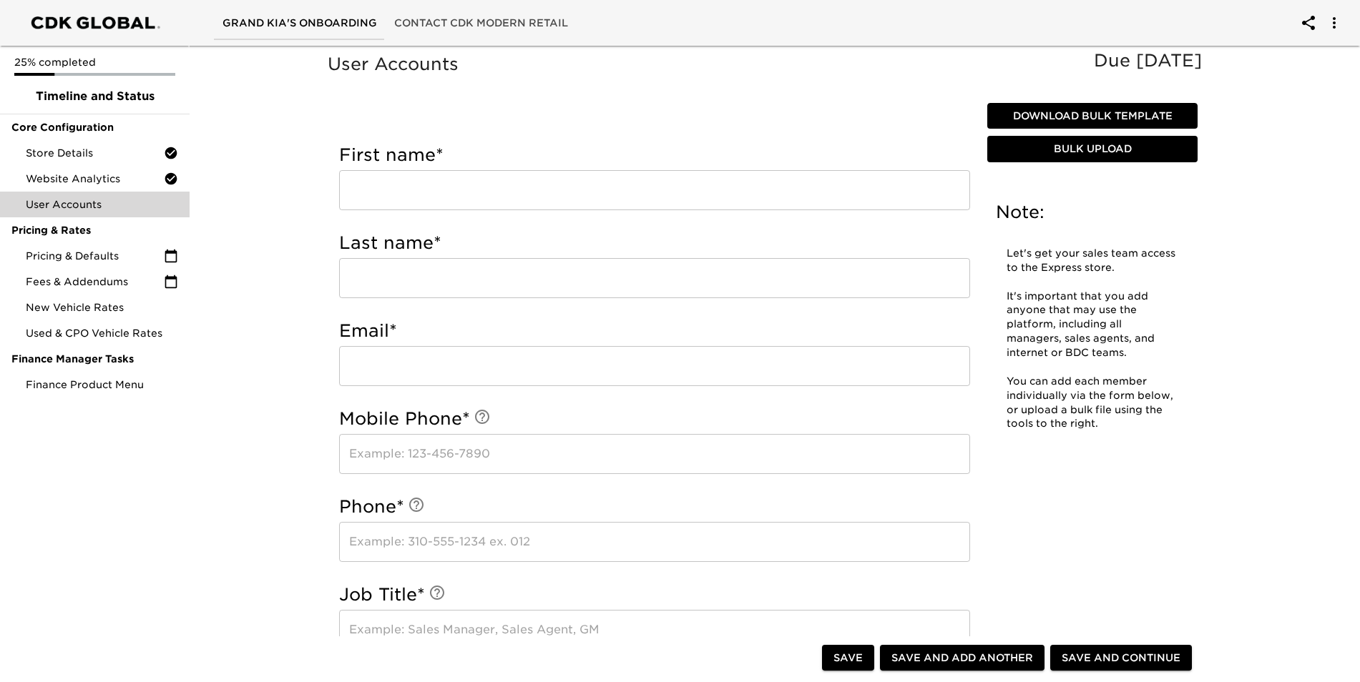
click at [434, 184] on input "text" at bounding box center [654, 190] width 631 height 40
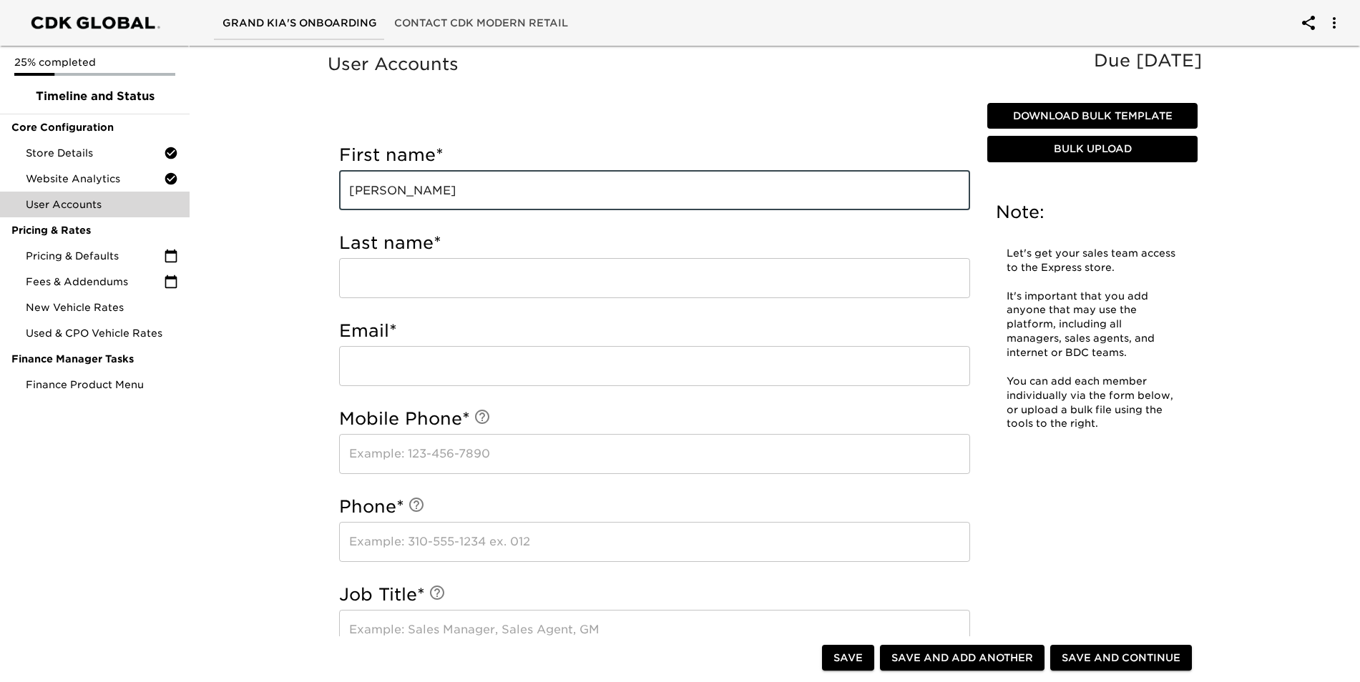
type input "[PERSON_NAME]"
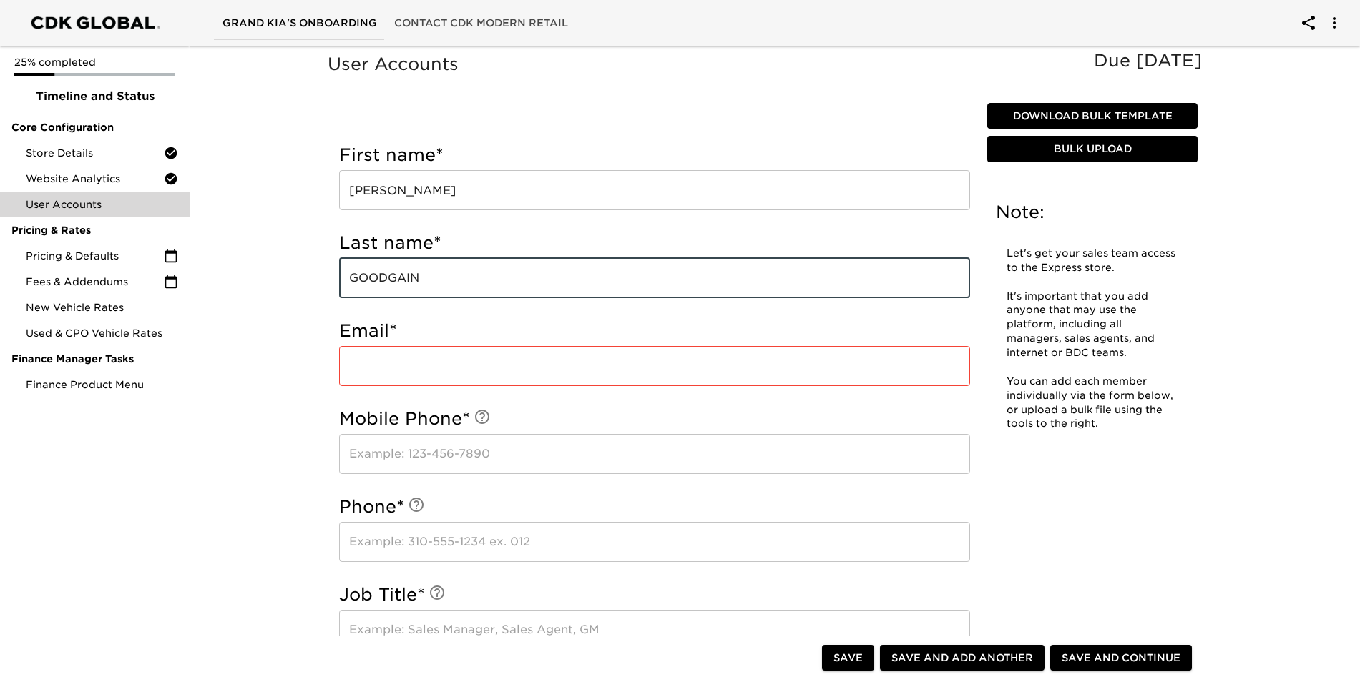
type input "GOODGAIN"
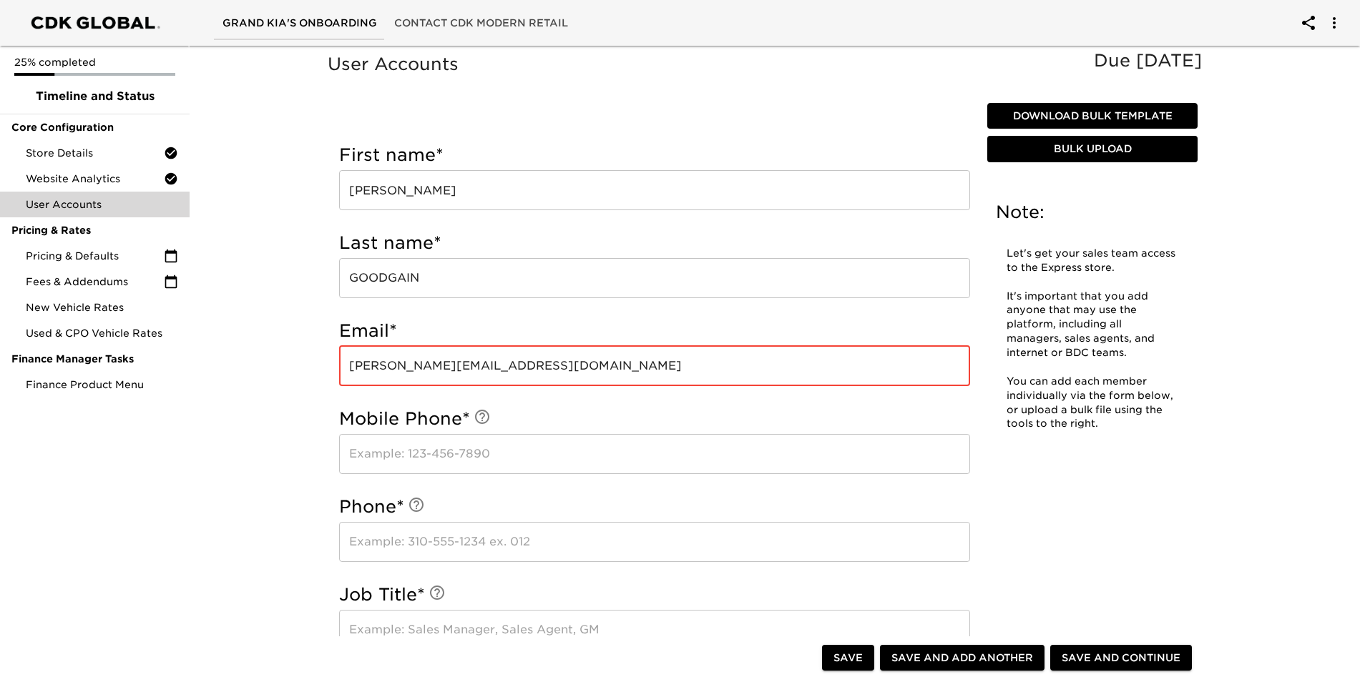
type input "[PERSON_NAME][EMAIL_ADDRESS][DOMAIN_NAME]"
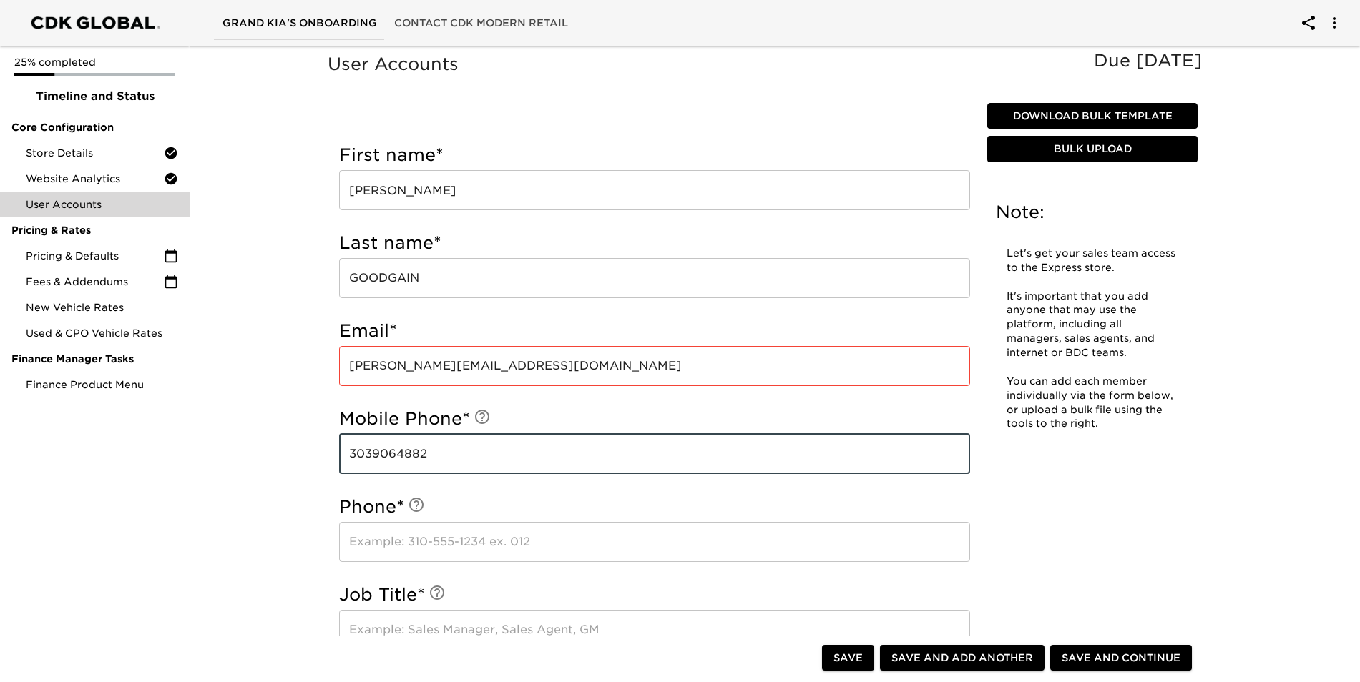
type input "3039064882"
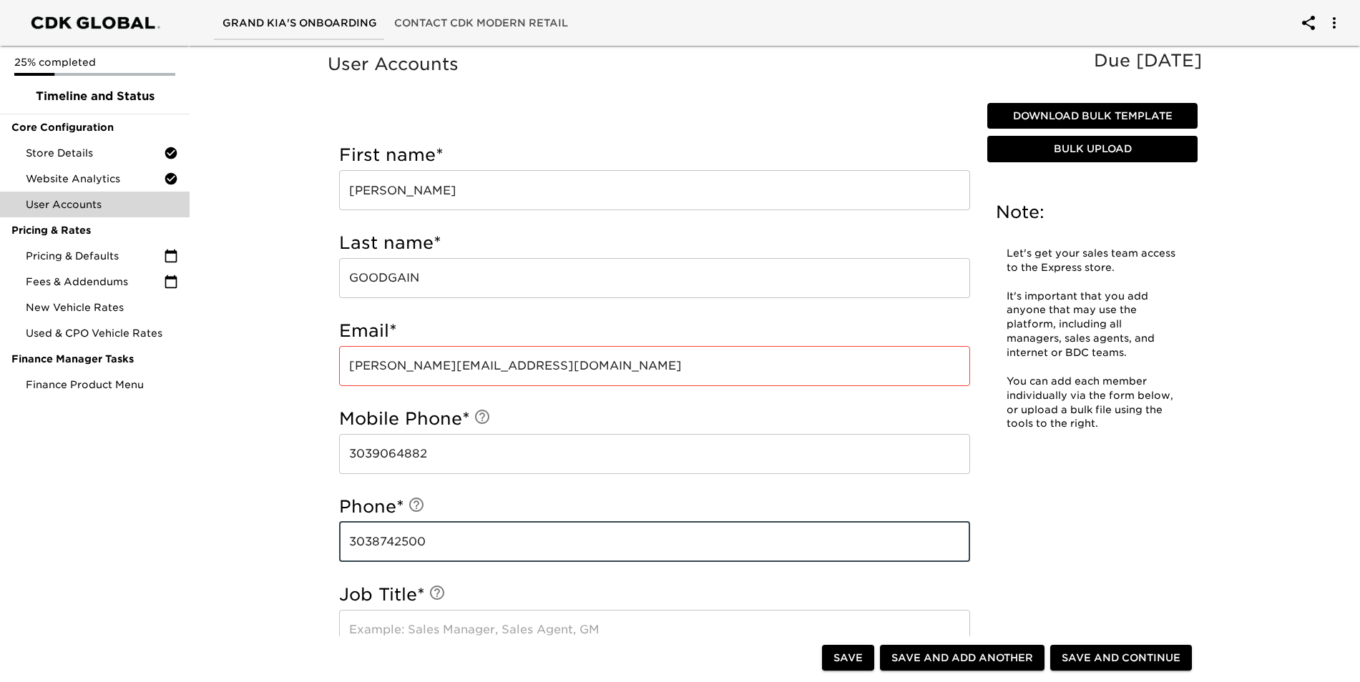
type input "3038742500"
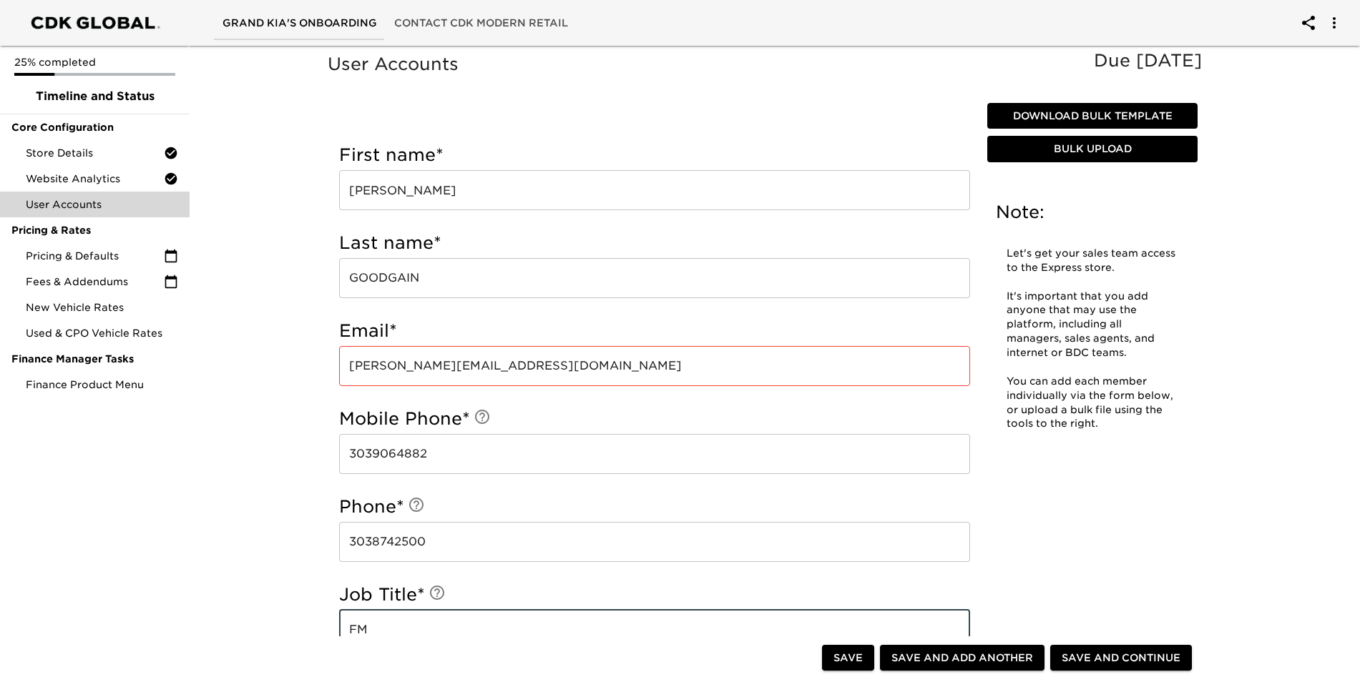
type input "F"
type input "g"
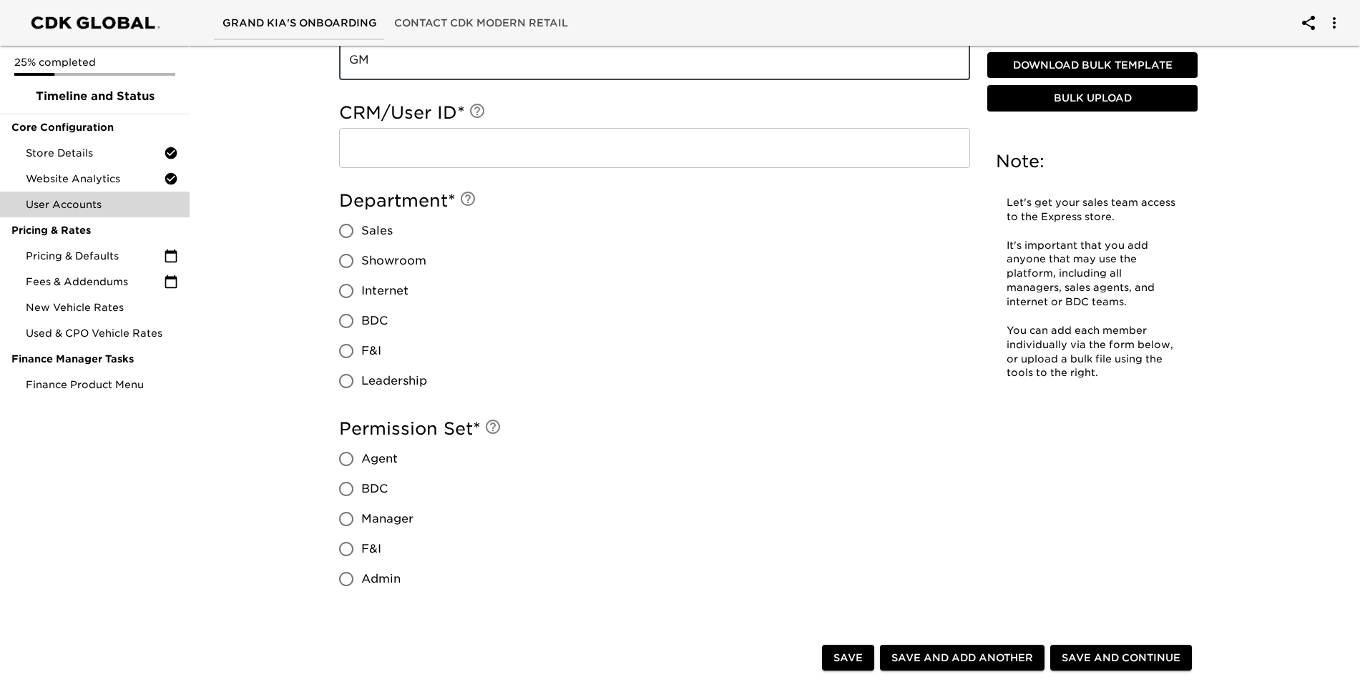
scroll to position [501, 0]
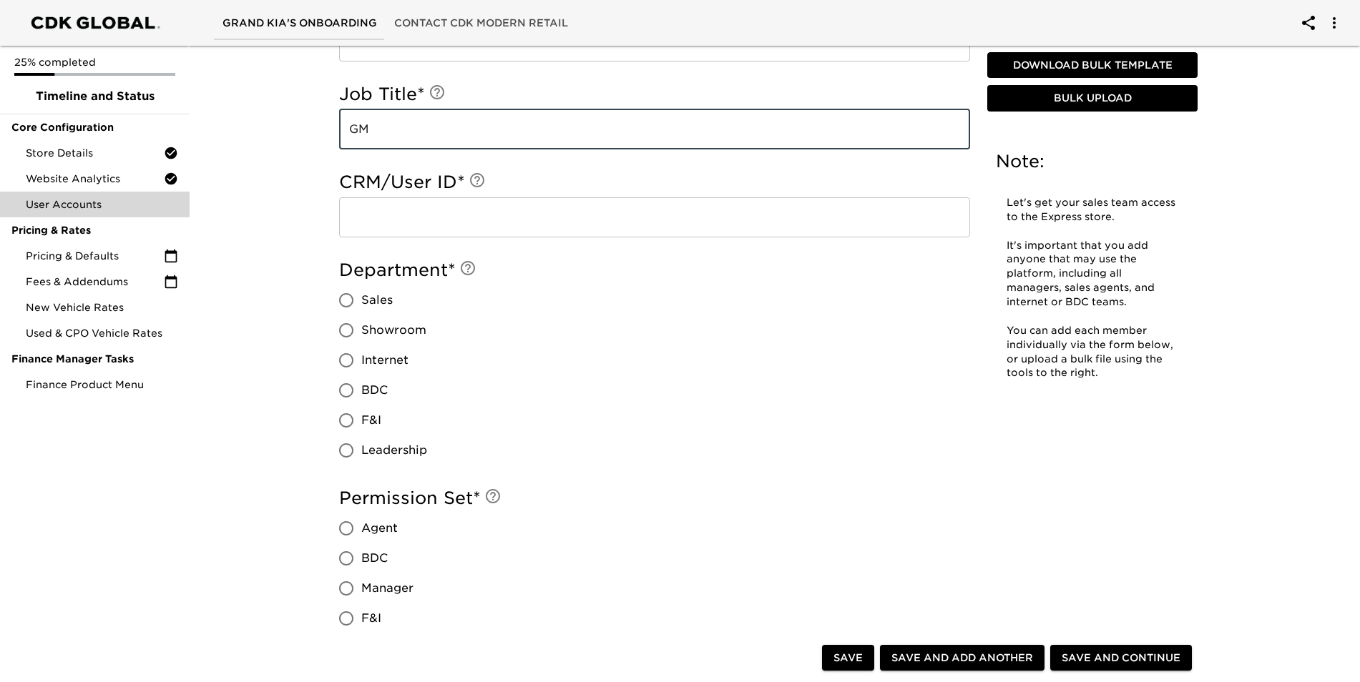
type input "GM"
click at [358, 445] on input "Leadership" at bounding box center [346, 451] width 30 height 30
radio input "true"
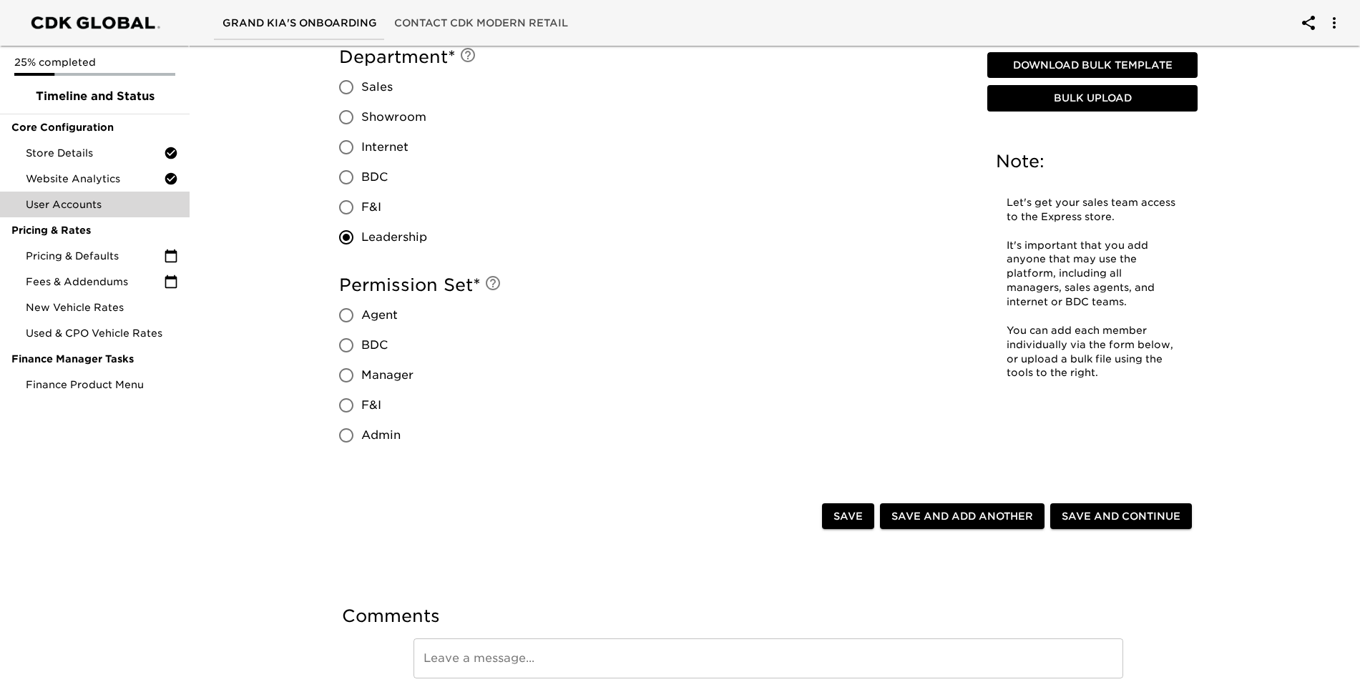
scroll to position [715, 0]
click at [376, 432] on span "Admin" at bounding box center [380, 434] width 39 height 17
click at [341, 439] on input "Admin" at bounding box center [346, 434] width 30 height 30
radio input "true"
drag, startPoint x: 1138, startPoint y: 516, endPoint x: 1162, endPoint y: 497, distance: 30.1
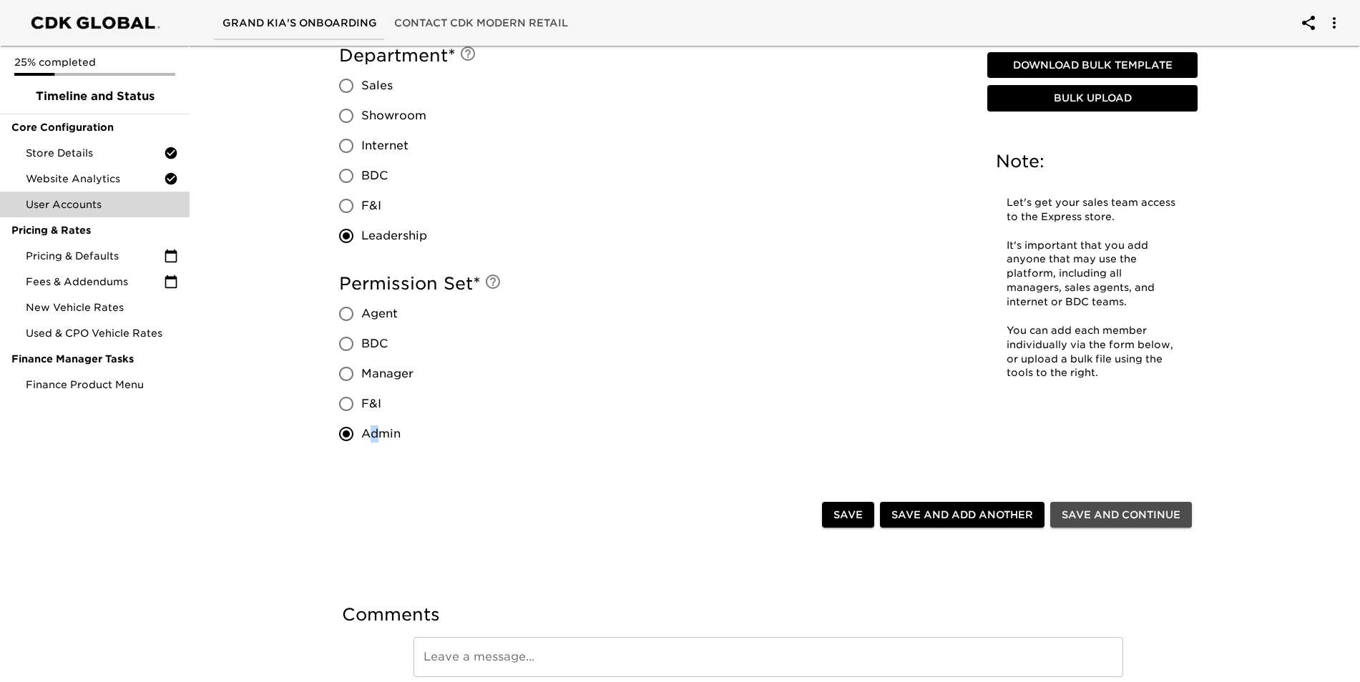
click at [1139, 516] on span "Save and Continue" at bounding box center [1121, 515] width 119 height 18
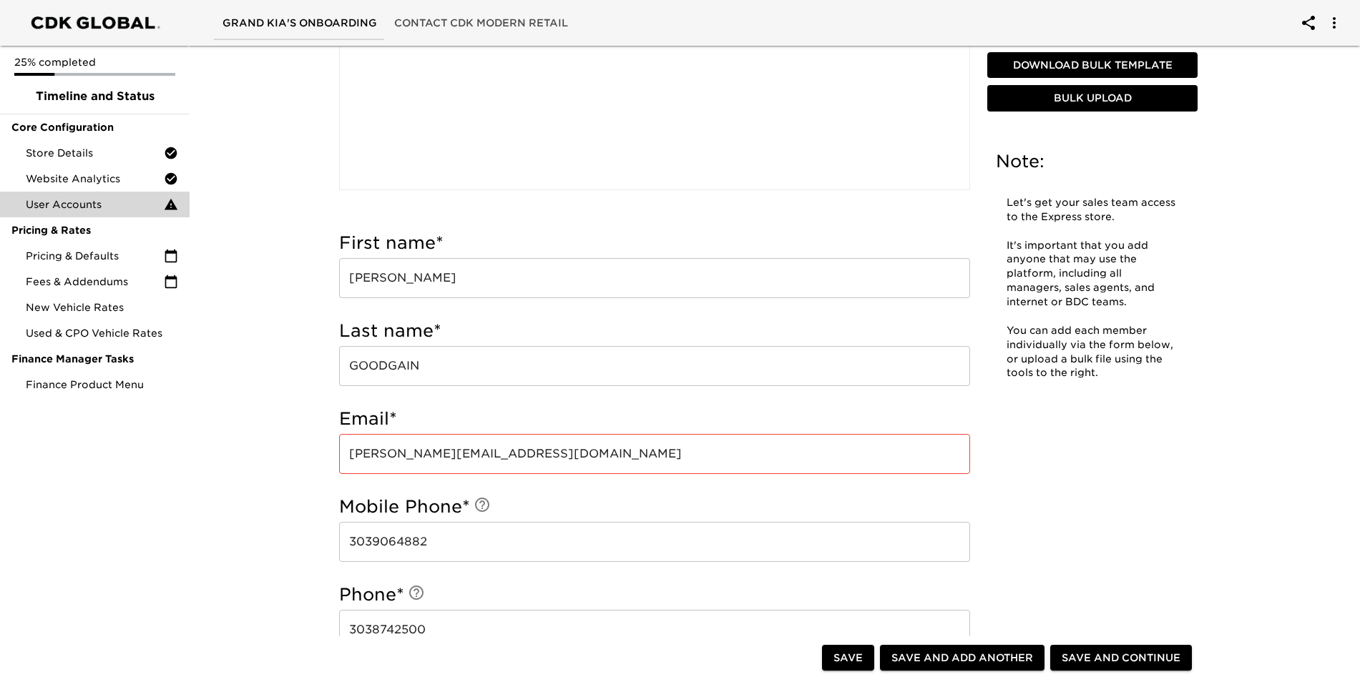
scroll to position [286, 0]
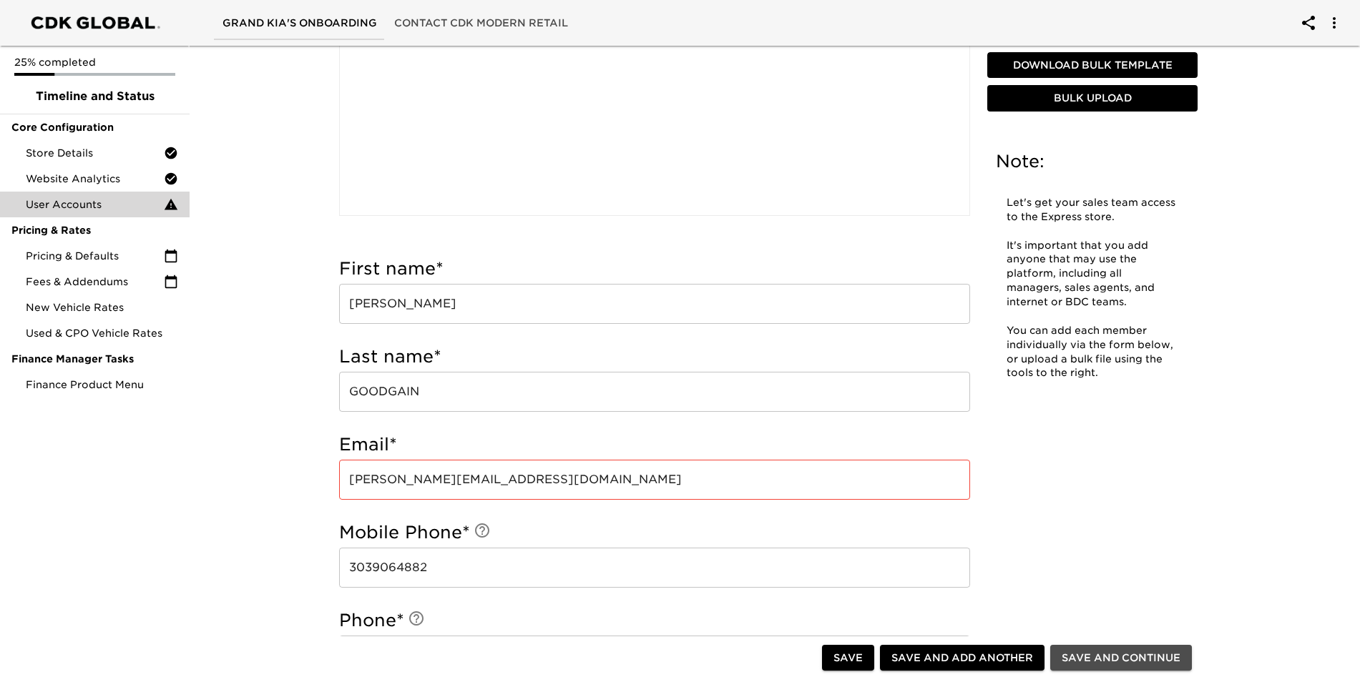
click at [1108, 659] on span "Save and Continue" at bounding box center [1121, 659] width 119 height 18
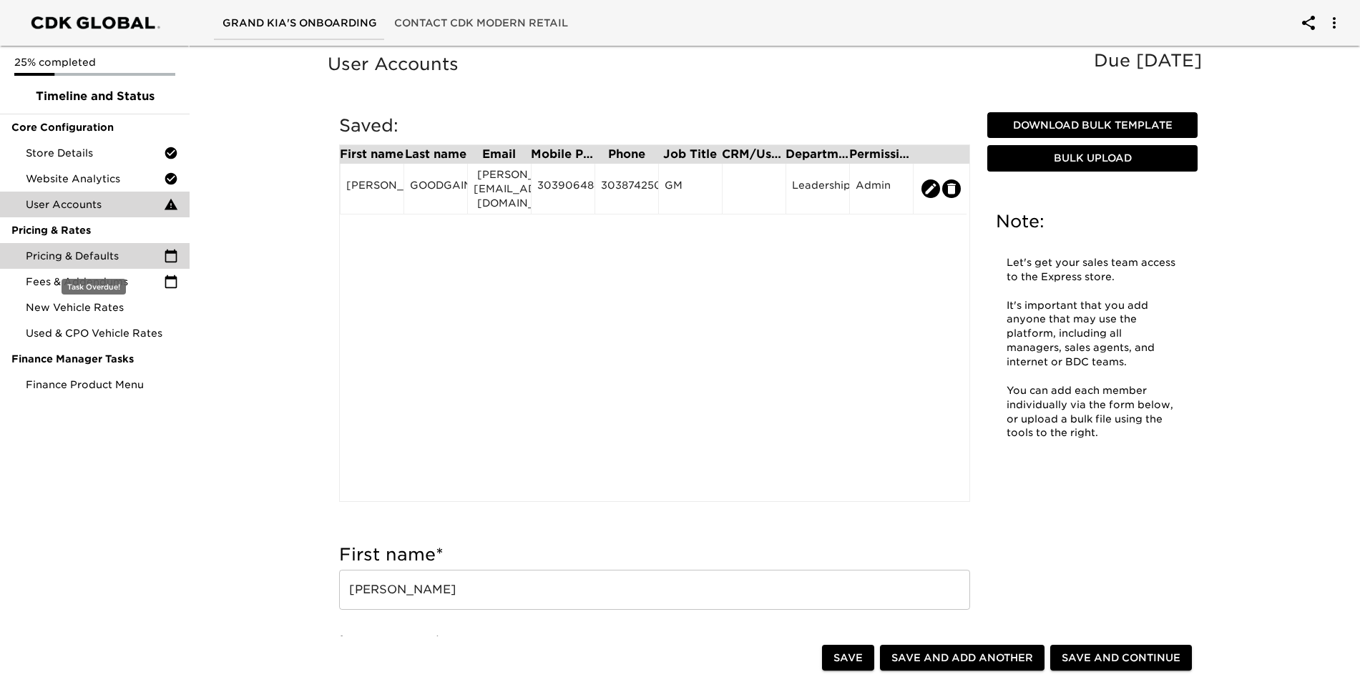
click at [68, 255] on span "Pricing & Defaults" at bounding box center [95, 256] width 138 height 14
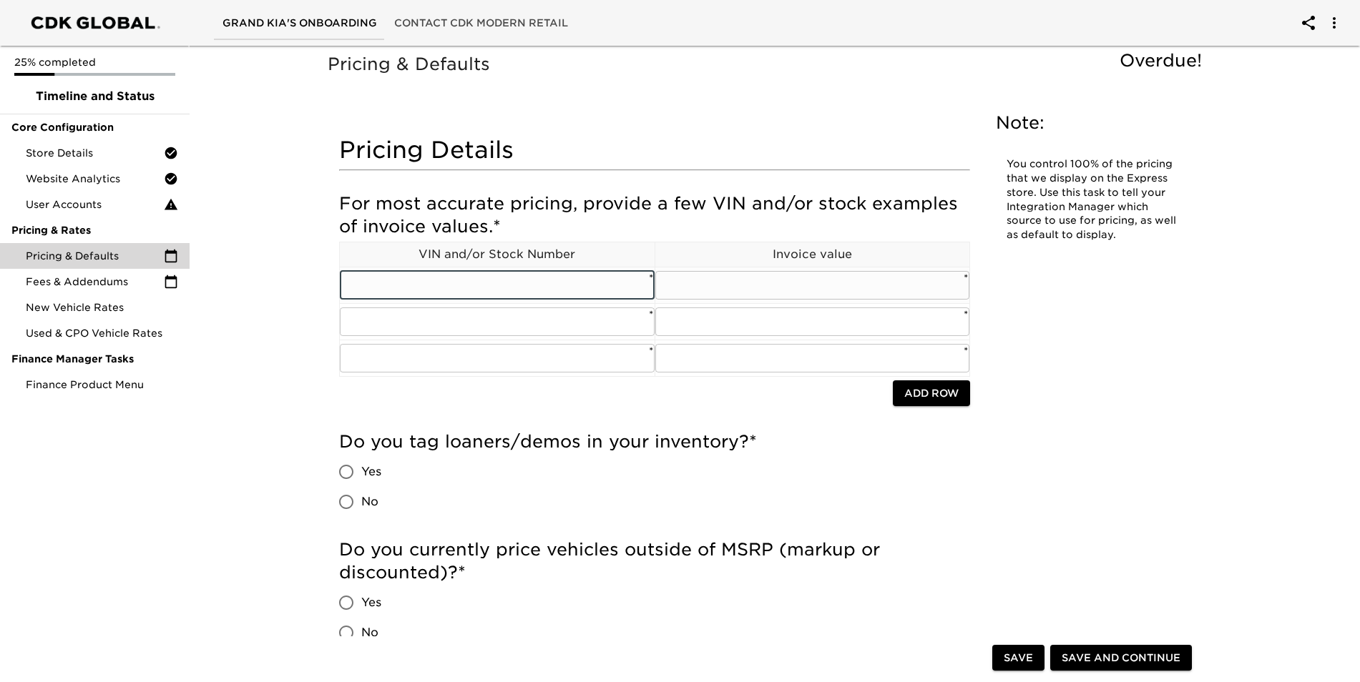
paste input "[US_VEHICLE_IDENTIFICATION_NUMBER]"
type input "[US_VEHICLE_IDENTIFICATION_NUMBER]/ 49191A"
click at [715, 285] on input "text" at bounding box center [812, 285] width 315 height 29
type input "45286"
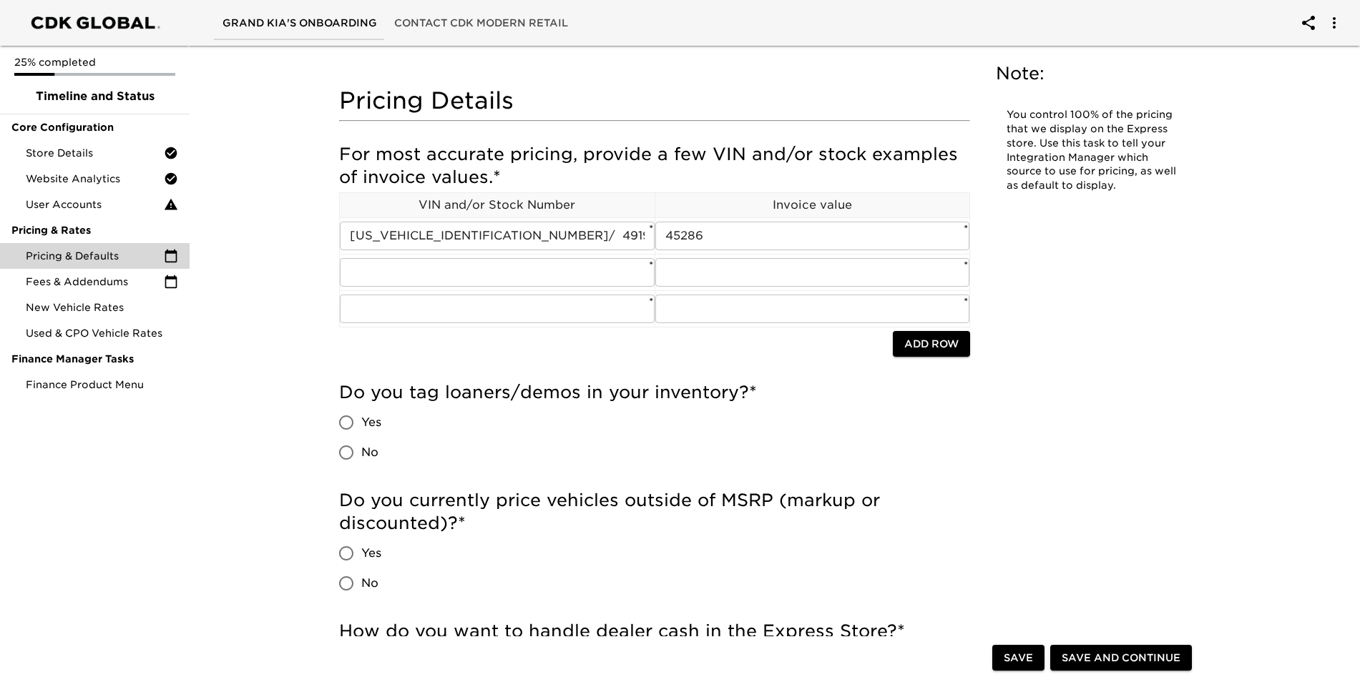
scroll to position [72, 0]
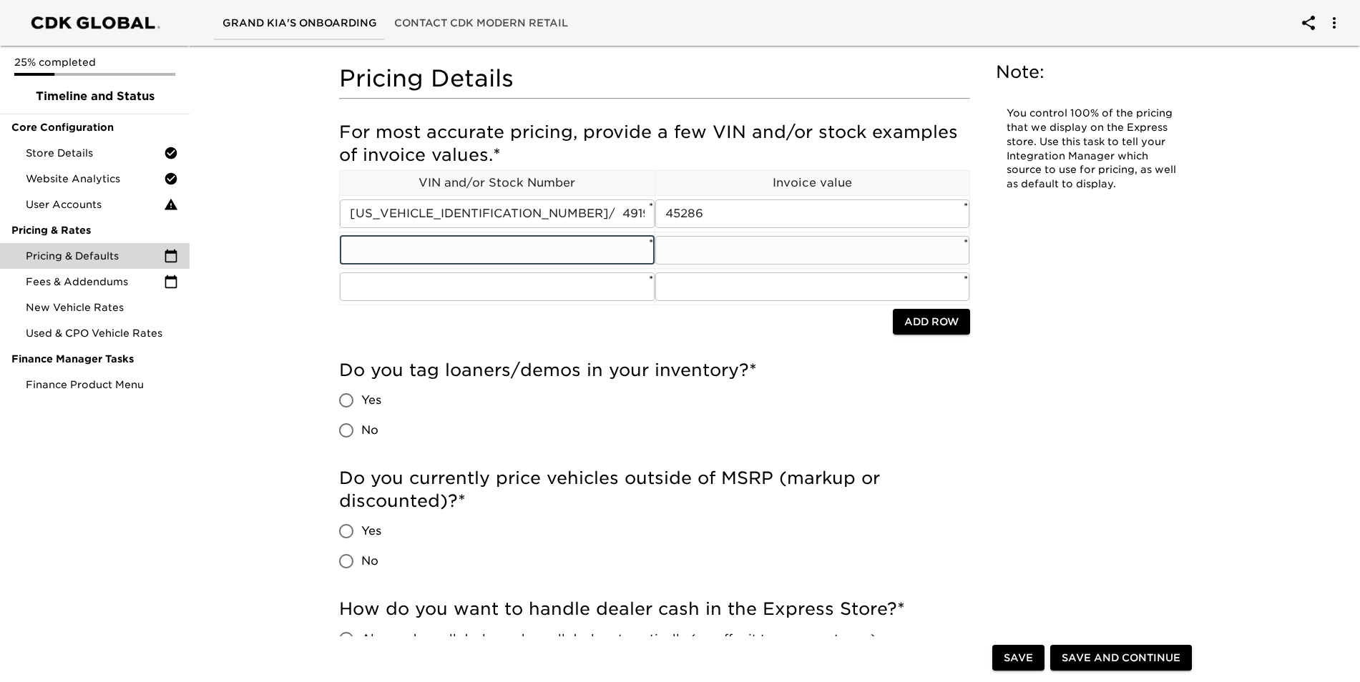
paste input "[US_VEHICLE_IDENTIFICATION_NUMBER]"
click at [529, 243] on input "[US_VEHICLE_IDENTIFICATION_NUMBER]" at bounding box center [497, 250] width 315 height 29
click at [536, 261] on input "[US_VEHICLE_IDENTIFICATION_NUMBER]/ 3111BV" at bounding box center [497, 250] width 315 height 29
type input "[US_VEHICLE_IDENTIFICATION_NUMBER]/ 3111B"
click at [697, 252] on input "text" at bounding box center [812, 250] width 315 height 29
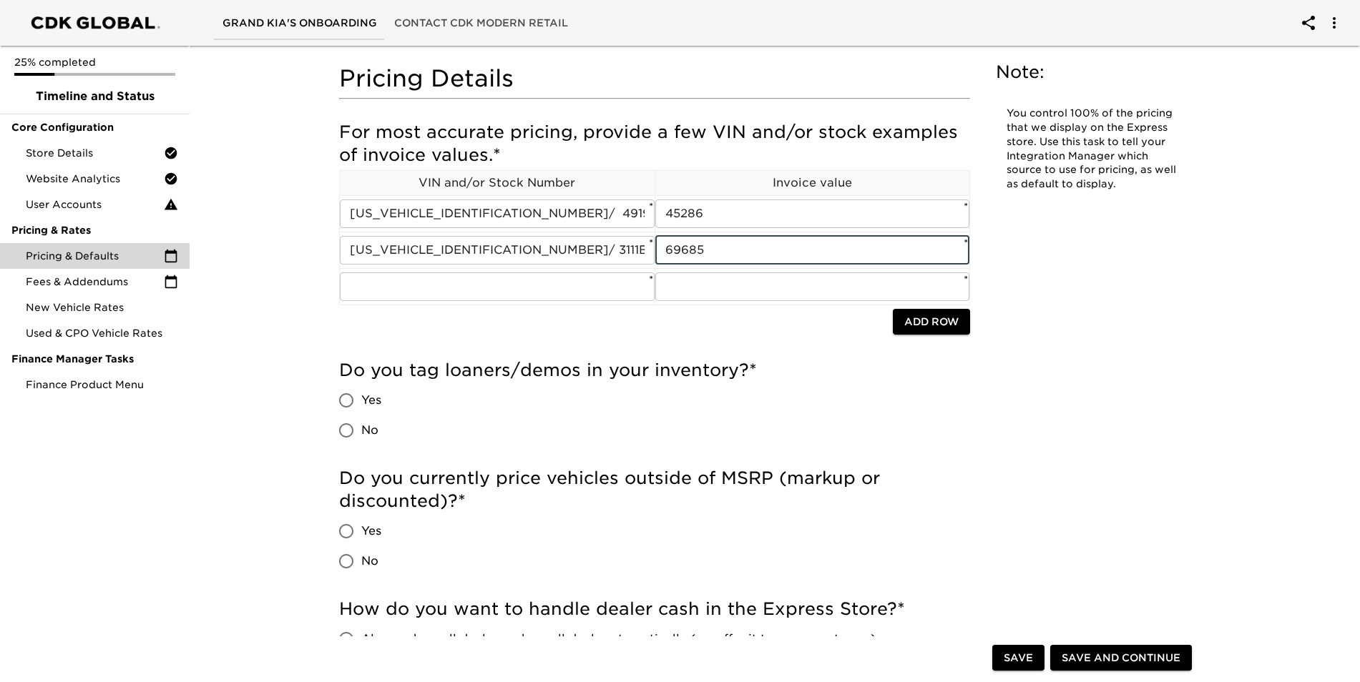
type input "69685"
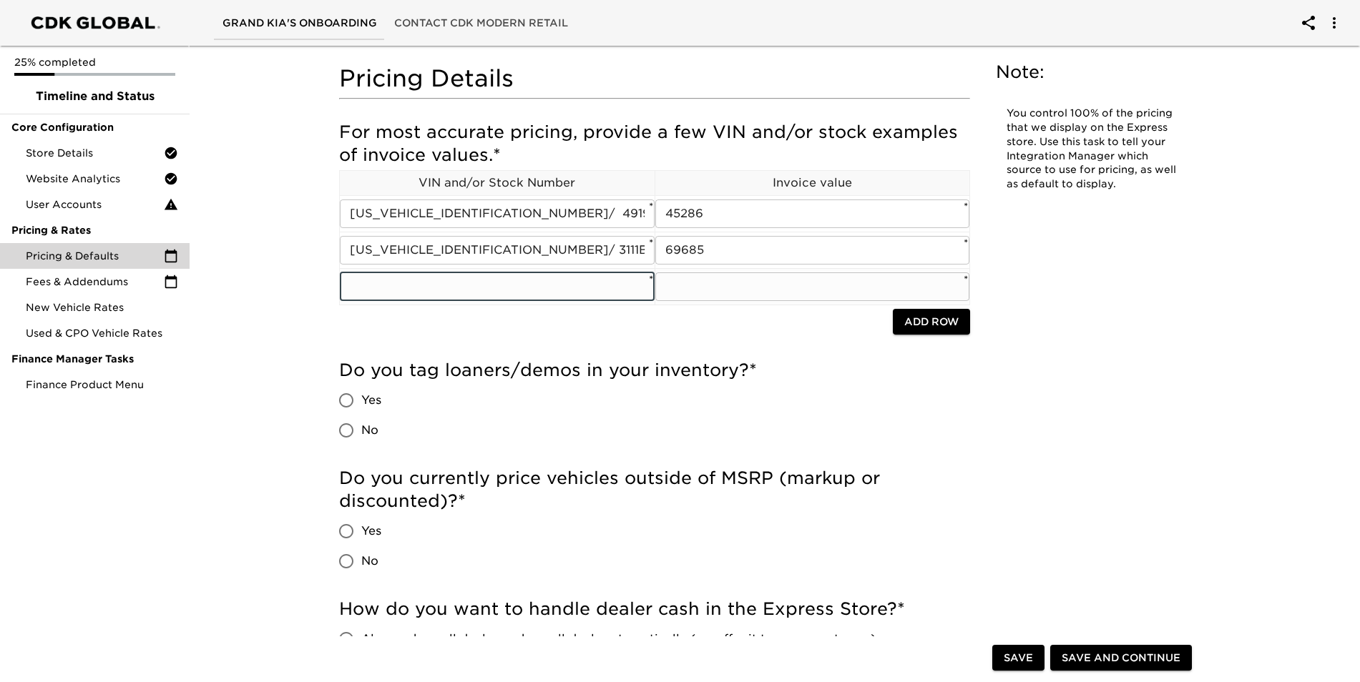
paste input "[US_VEHICLE_IDENTIFICATION_NUMBER]"
type input "[US_VEHICLE_IDENTIFICATION_NUMBER]/ 47173Y1"
click at [713, 290] on input "text" at bounding box center [812, 287] width 315 height 29
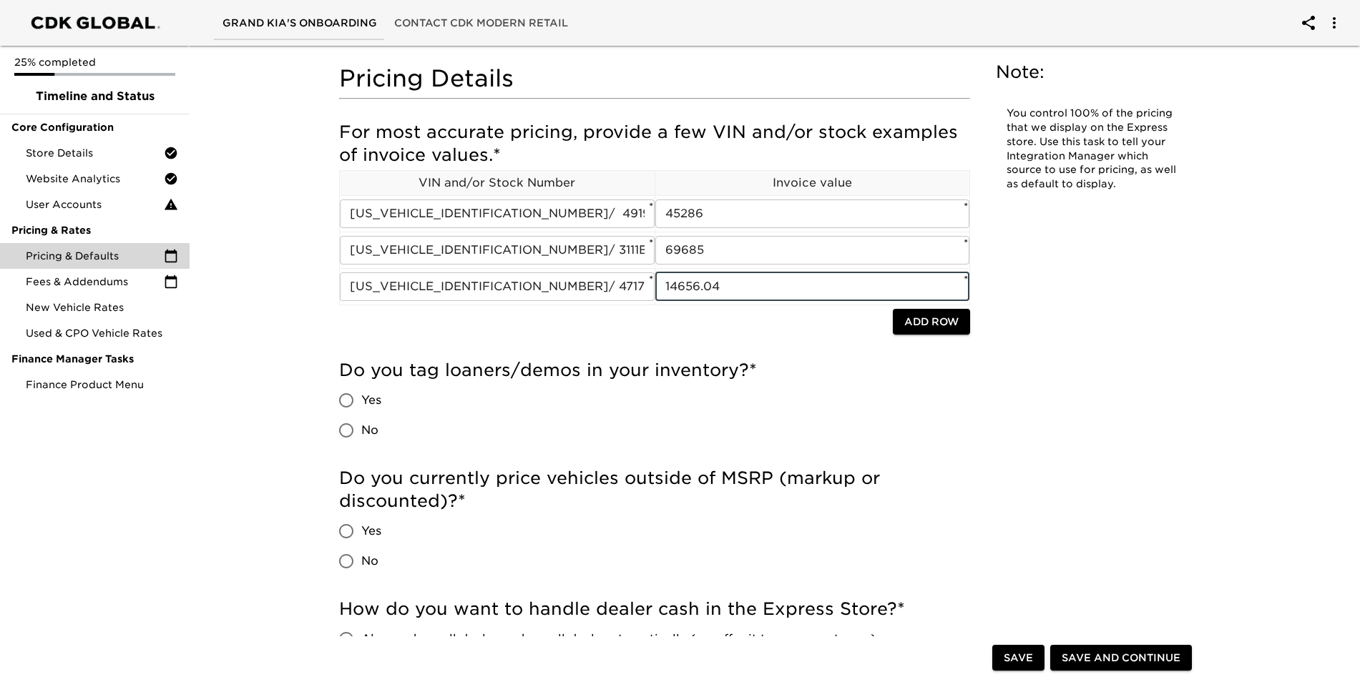
type input "14656.04"
click at [906, 509] on h5 "Do you currently price vehicles outside of MSRP (markup or discounted)? *" at bounding box center [654, 490] width 631 height 46
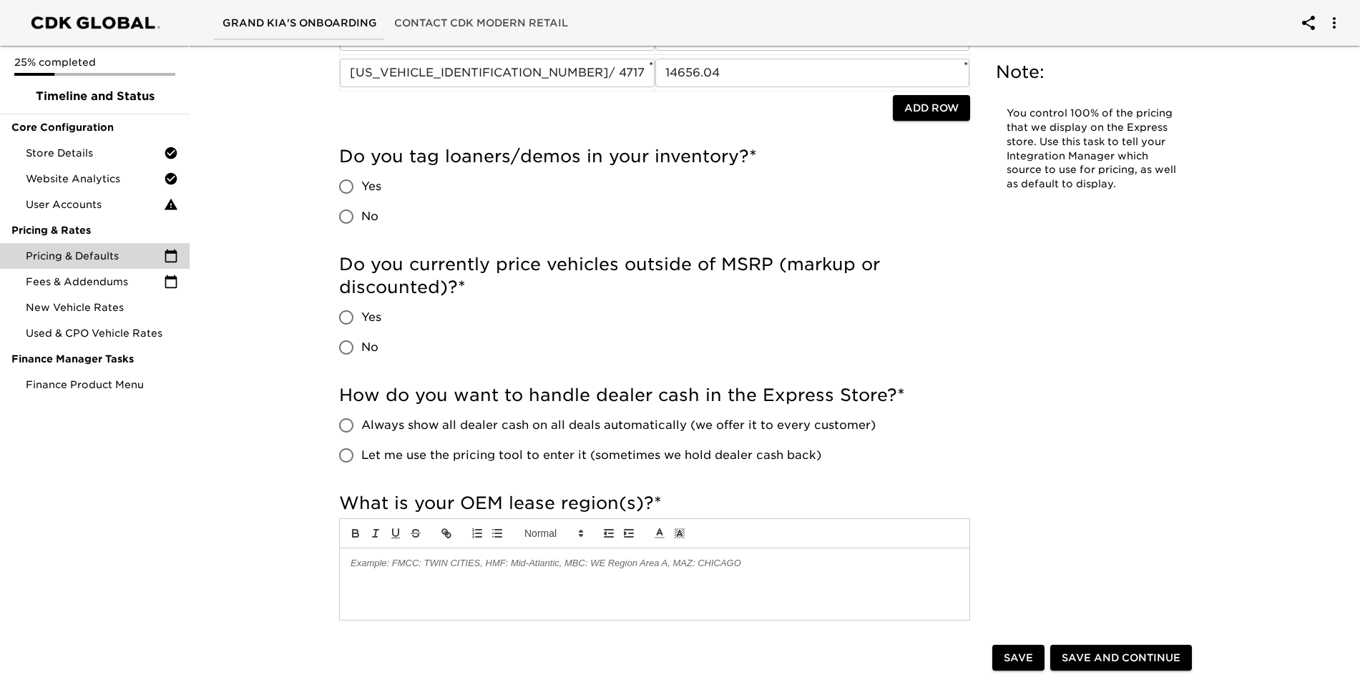
scroll to position [286, 0]
drag, startPoint x: 333, startPoint y: 186, endPoint x: 348, endPoint y: 182, distance: 14.7
click at [333, 185] on input "Yes" at bounding box center [346, 186] width 30 height 30
radio input "true"
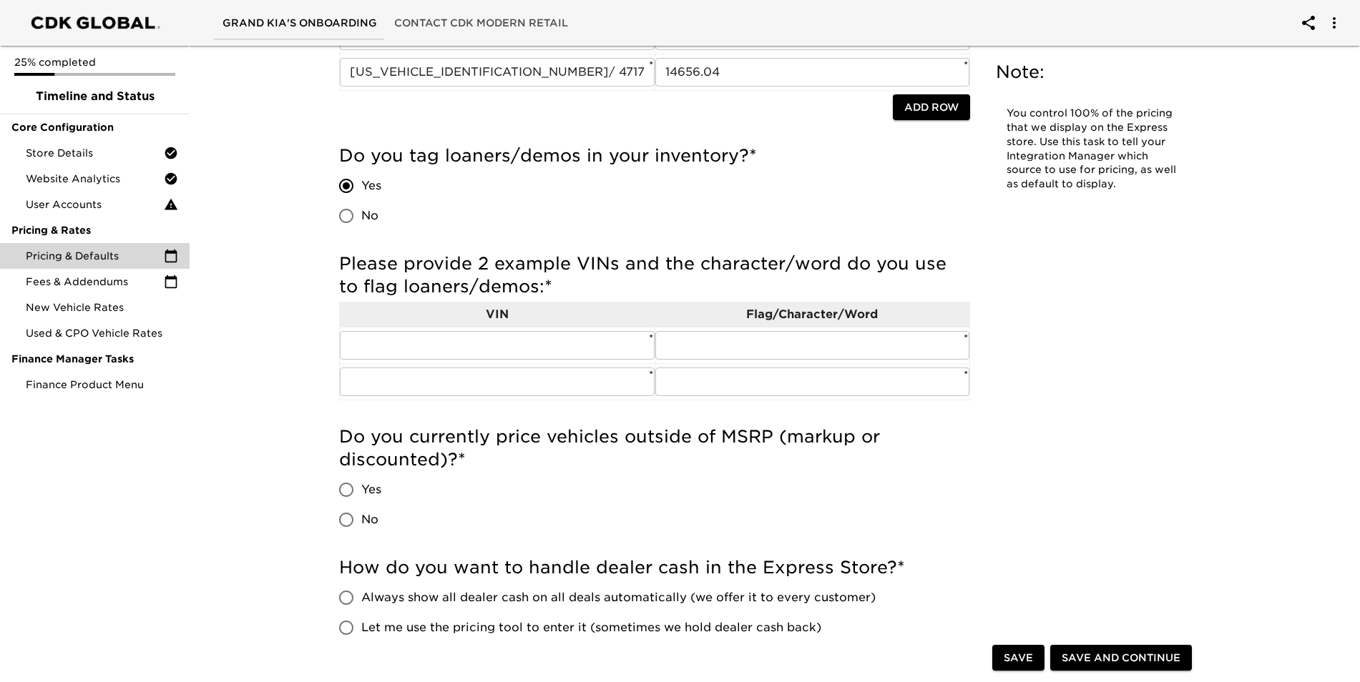
click at [343, 215] on input "No" at bounding box center [346, 216] width 30 height 30
radio input "true"
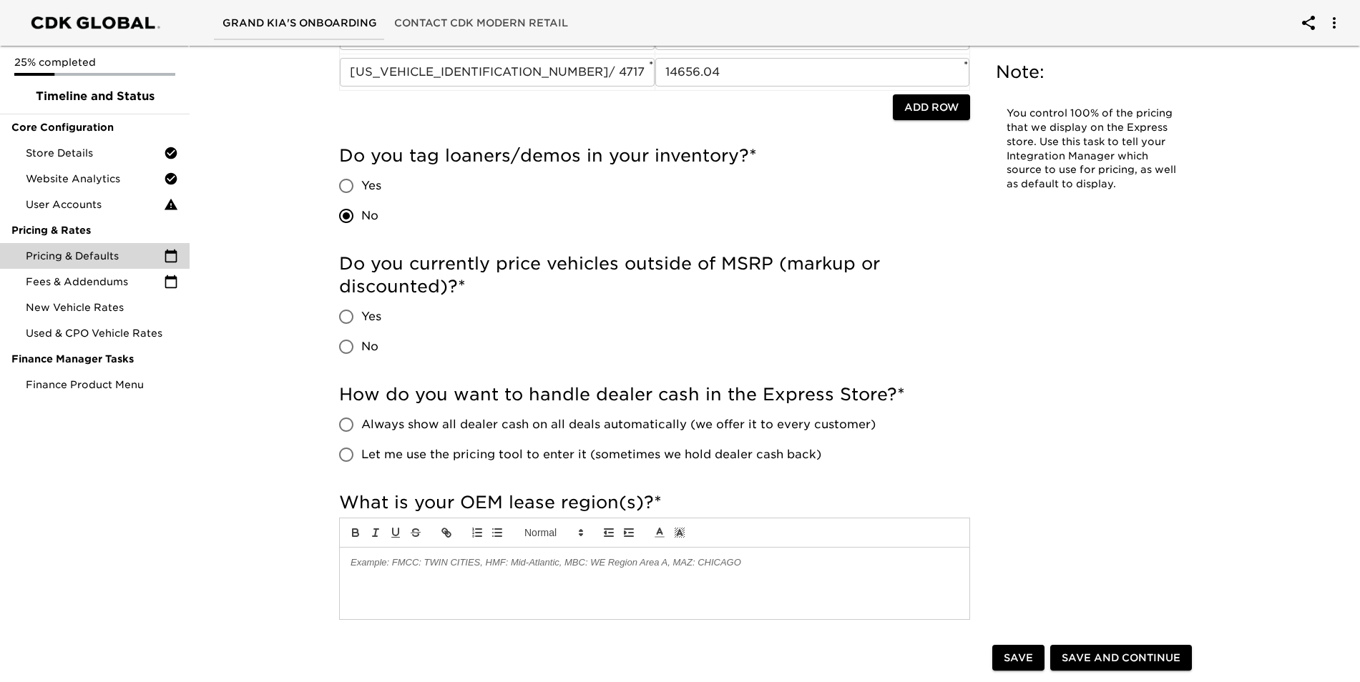
click at [335, 354] on input "No" at bounding box center [346, 347] width 30 height 30
radio input "true"
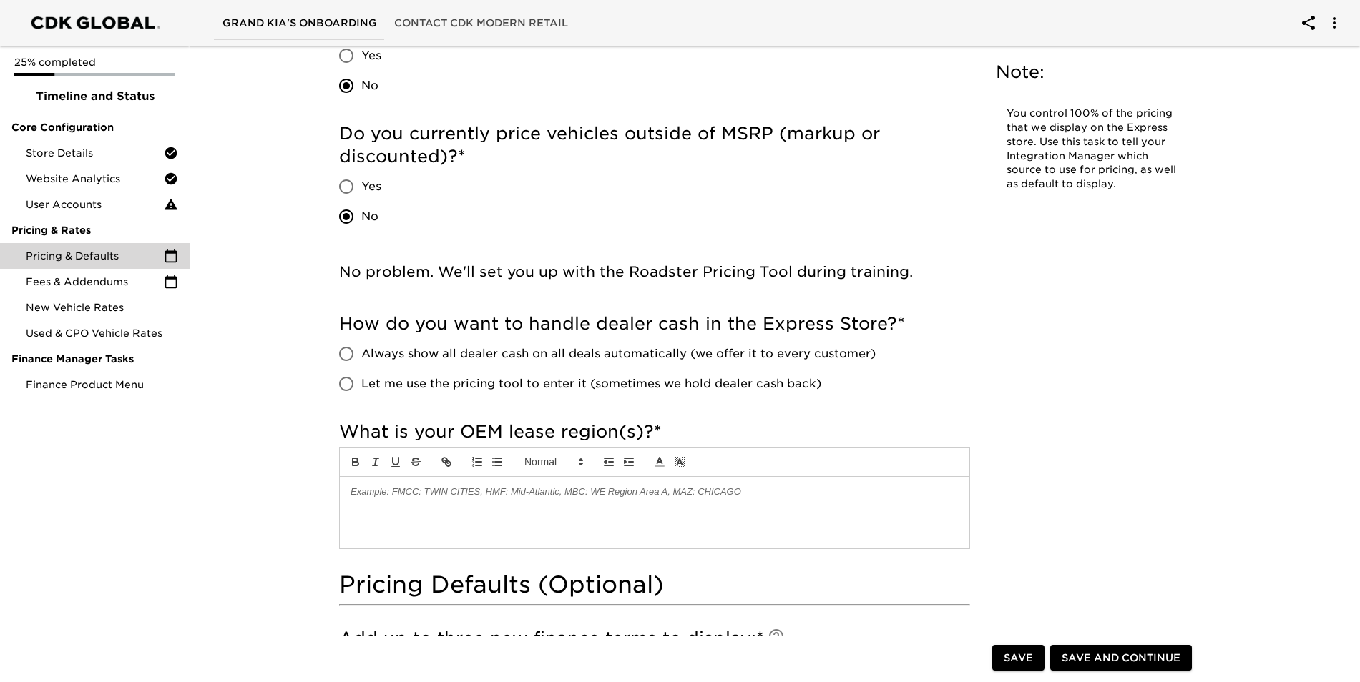
scroll to position [429, 0]
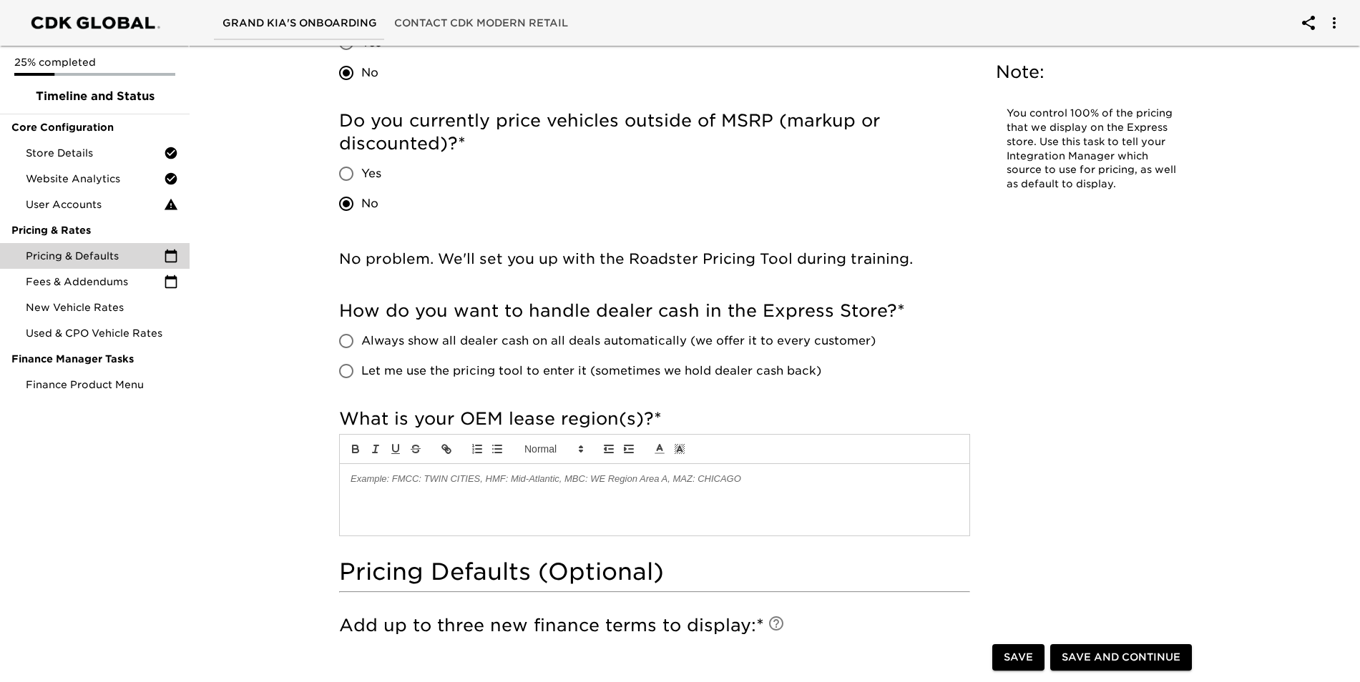
click at [387, 369] on span "Let me use the pricing tool to enter it (sometimes we hold dealer cash back)" at bounding box center [591, 371] width 460 height 17
click at [361, 369] on input "Let me use the pricing tool to enter it (sometimes we hold dealer cash back)" at bounding box center [346, 371] width 30 height 30
radio input "true"
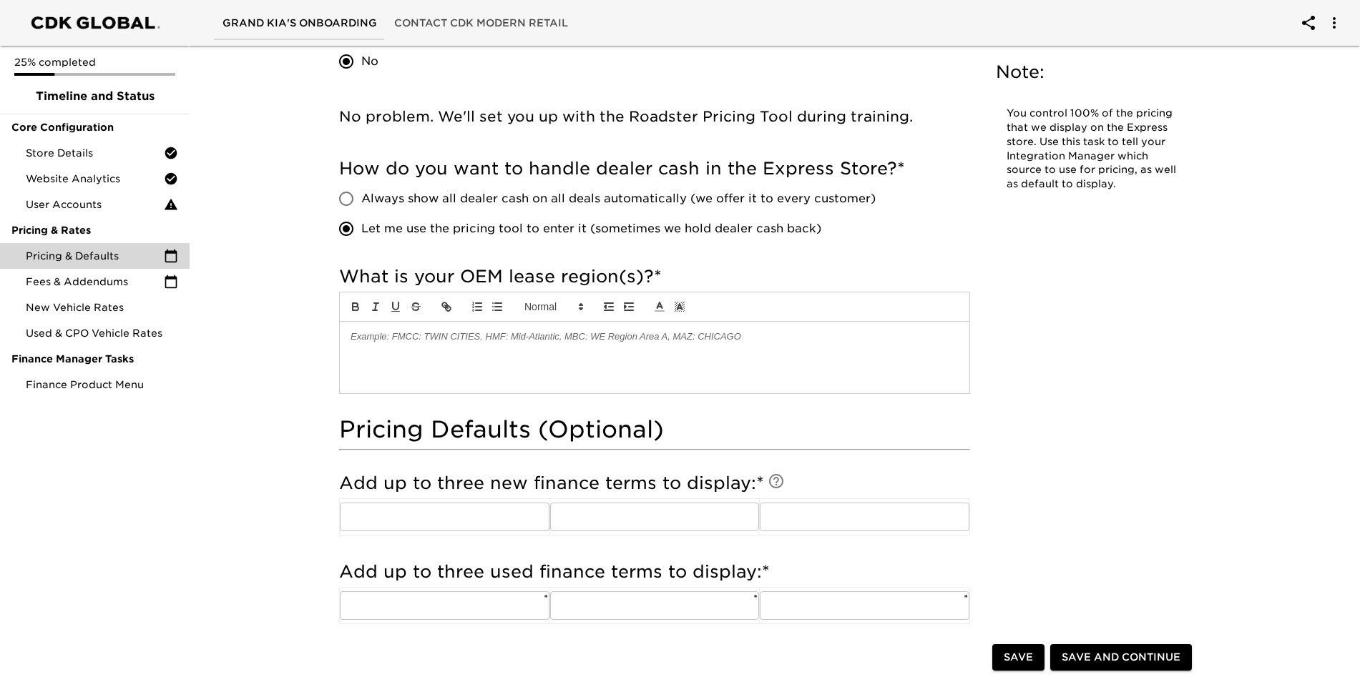
scroll to position [572, 0]
click at [537, 351] on div at bounding box center [655, 357] width 630 height 72
drag, startPoint x: 248, startPoint y: 441, endPoint x: 258, endPoint y: 436, distance: 10.9
click at [252, 439] on div "Pricing & Defaults Overdue! Note: You control 100% of the pricing that we displ…" at bounding box center [768, 555] width 1176 height 2175
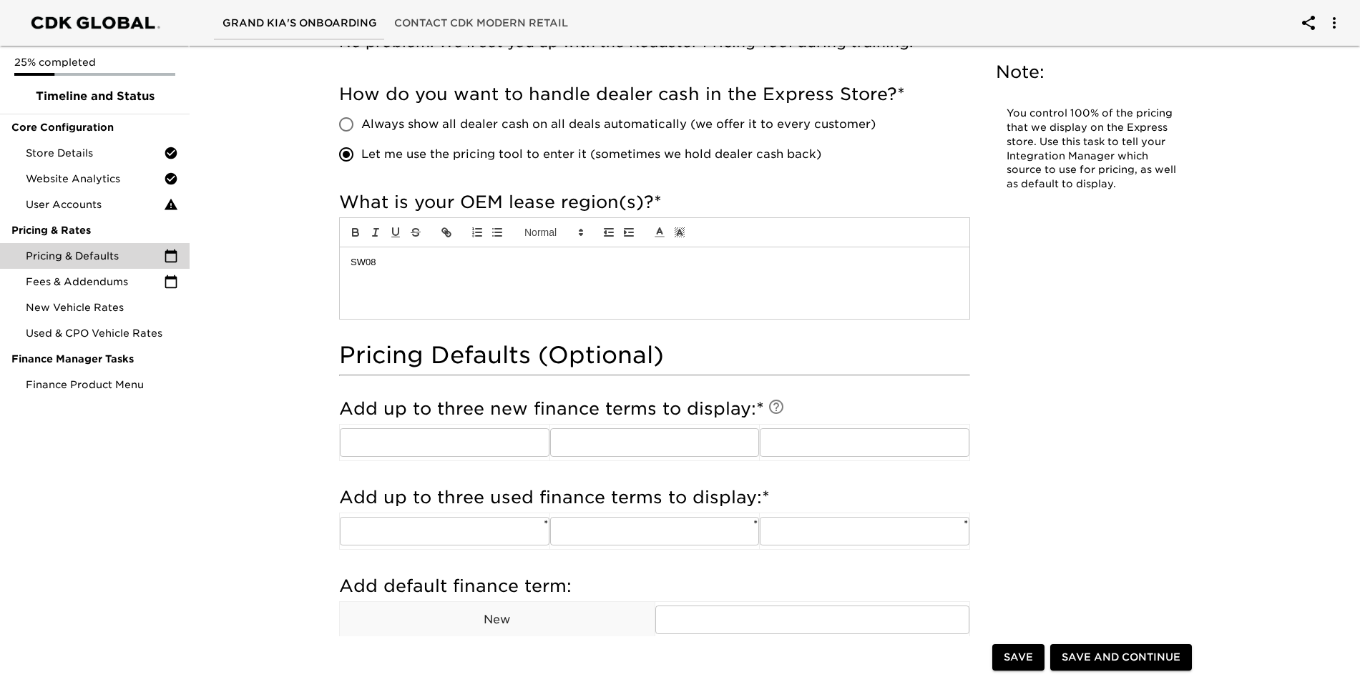
scroll to position [715, 0]
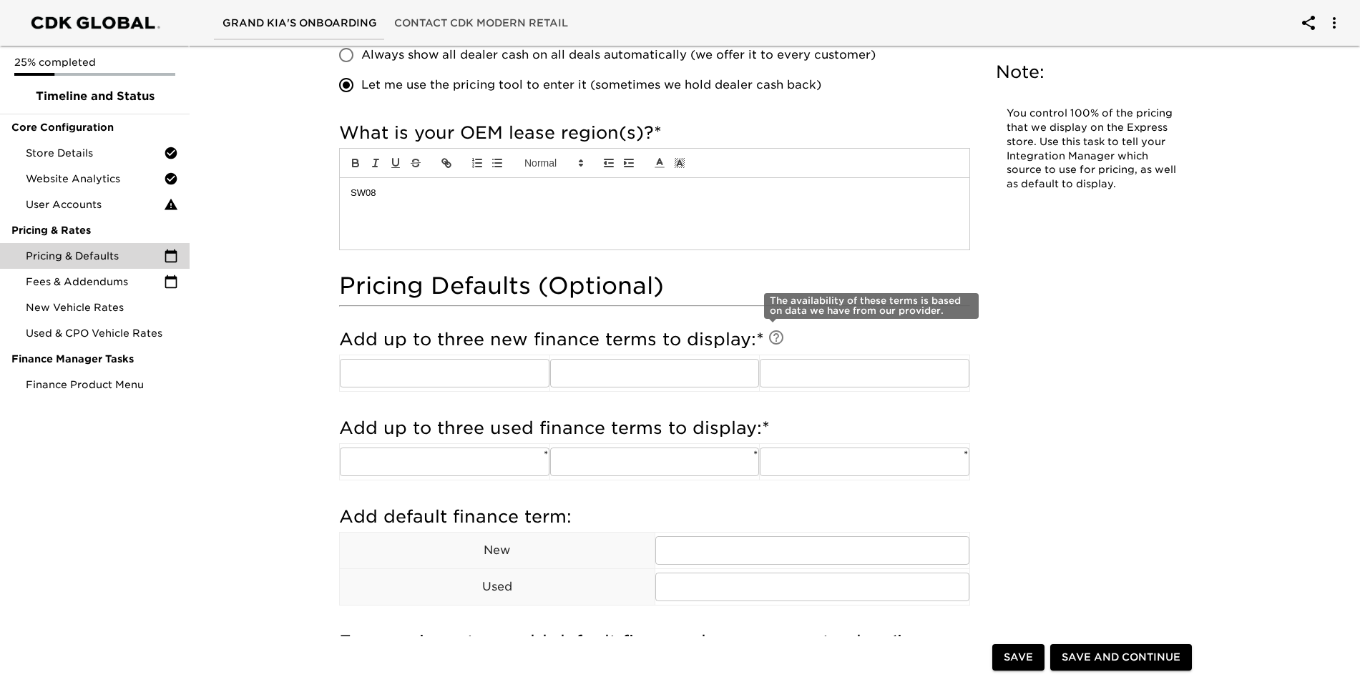
click at [768, 335] on icon at bounding box center [776, 337] width 17 height 17
click at [390, 371] on input "text" at bounding box center [445, 373] width 210 height 29
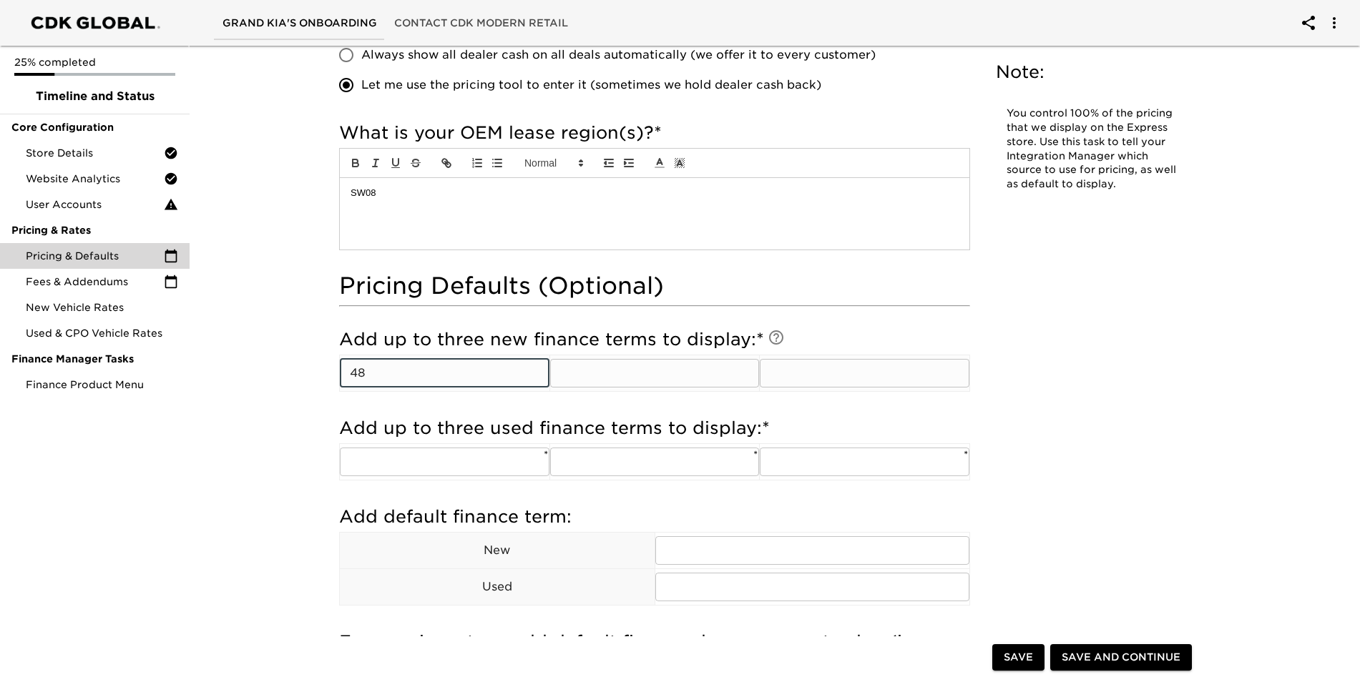
type input "48"
type input "60"
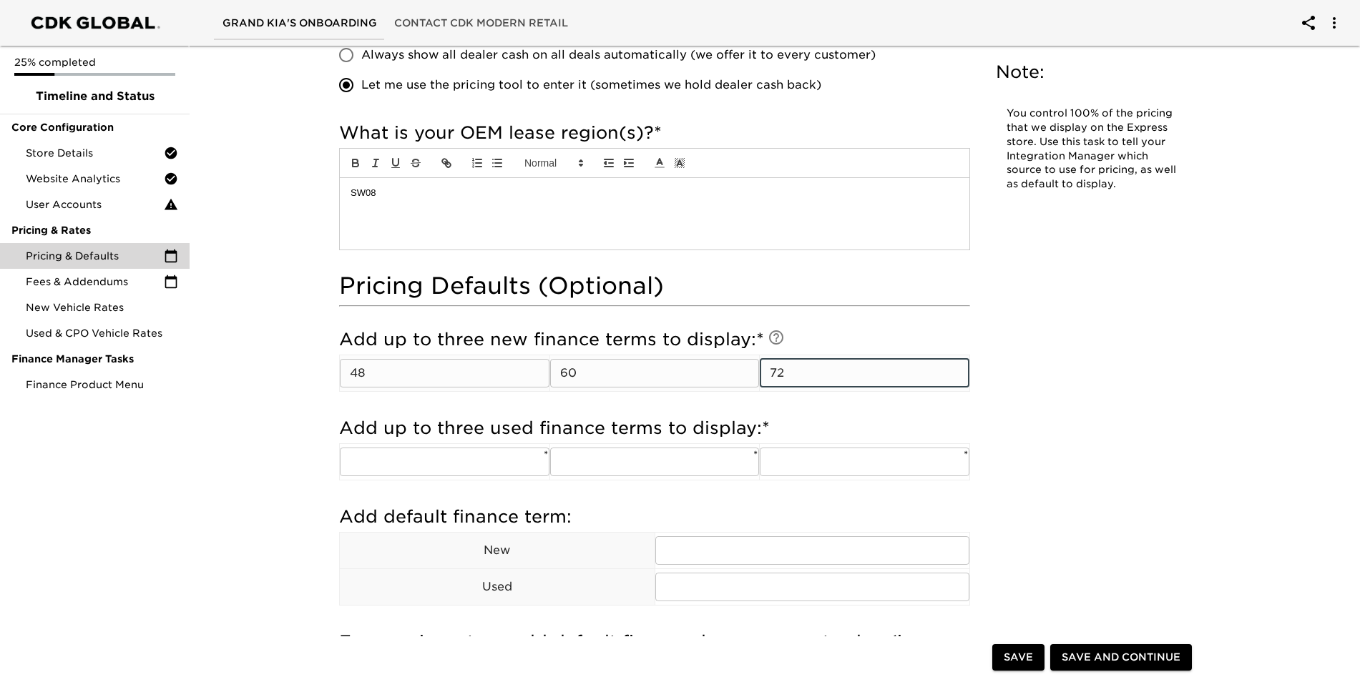
type input "72"
type input "48"
type input "60"
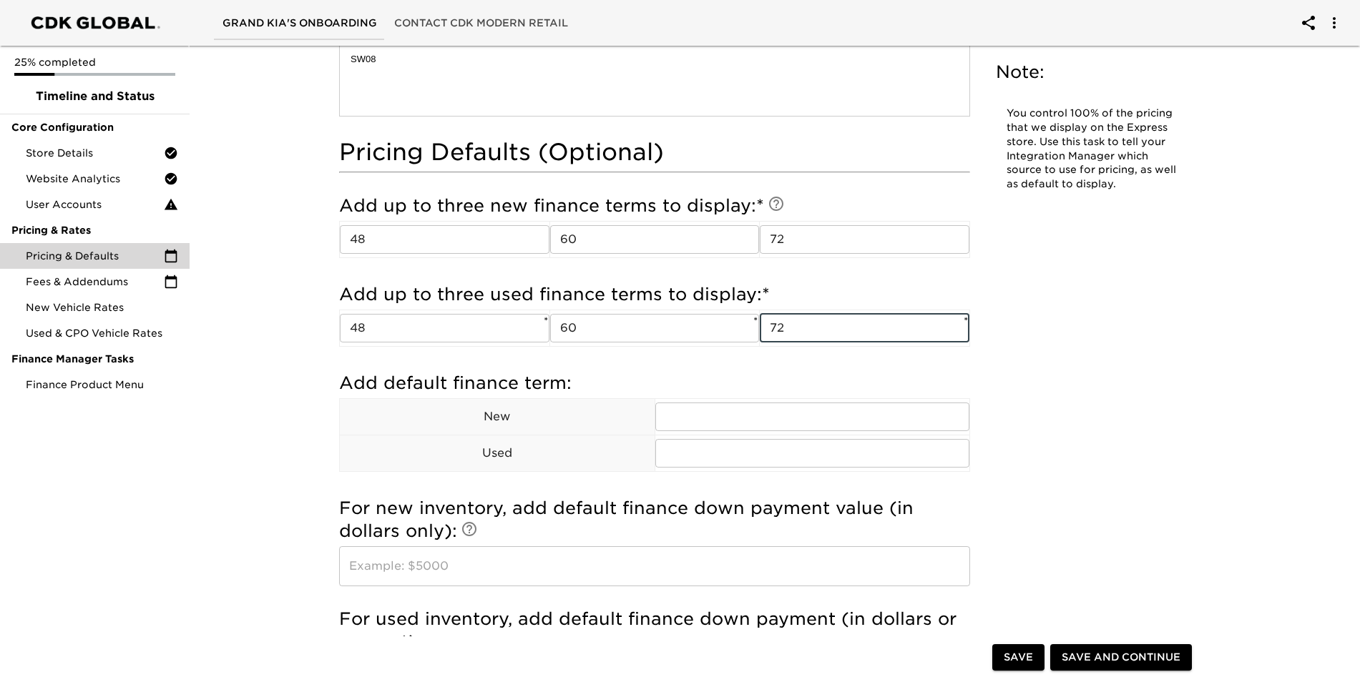
scroll to position [930, 0]
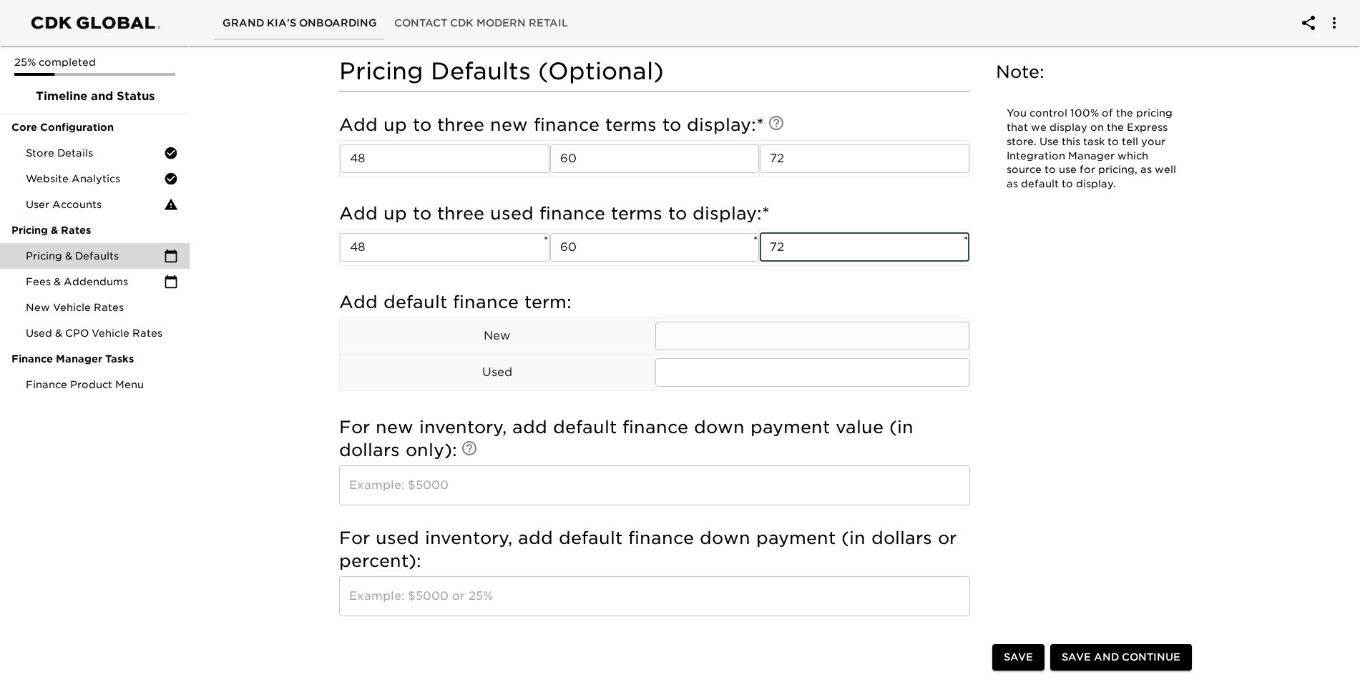
type input "72"
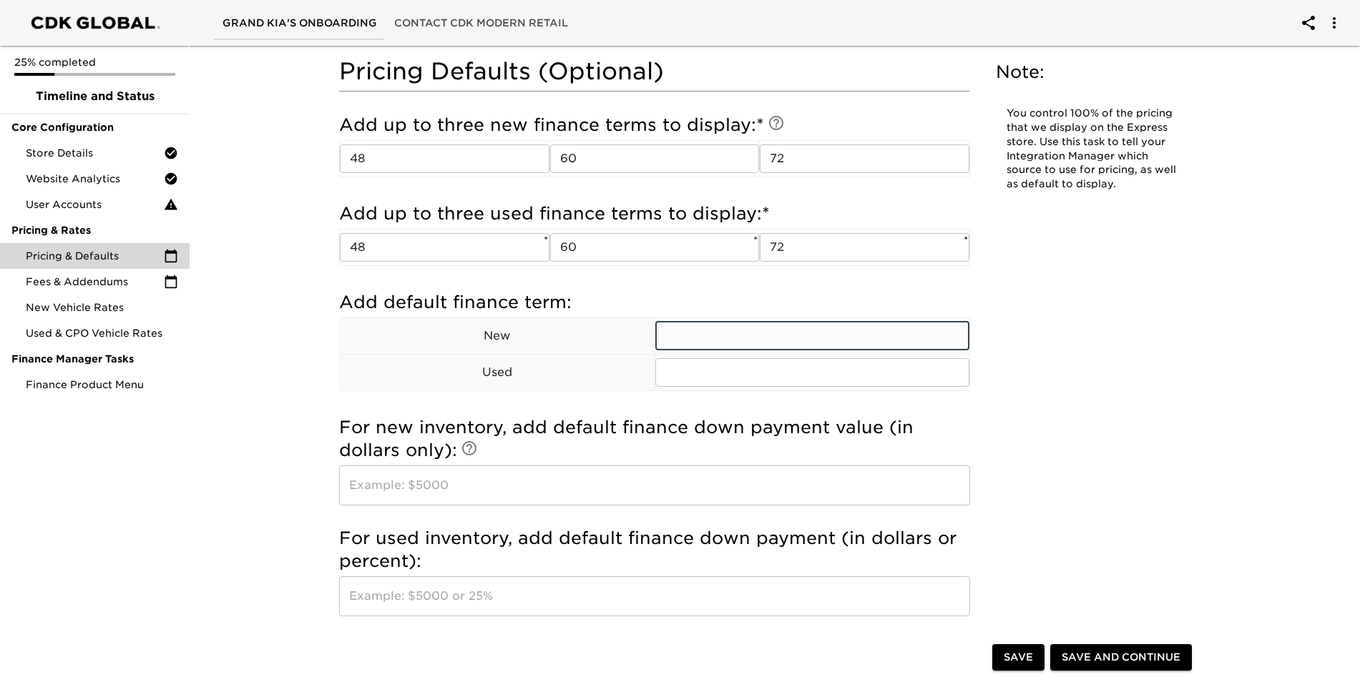
click at [763, 338] on input "text" at bounding box center [812, 336] width 315 height 29
type input "72"
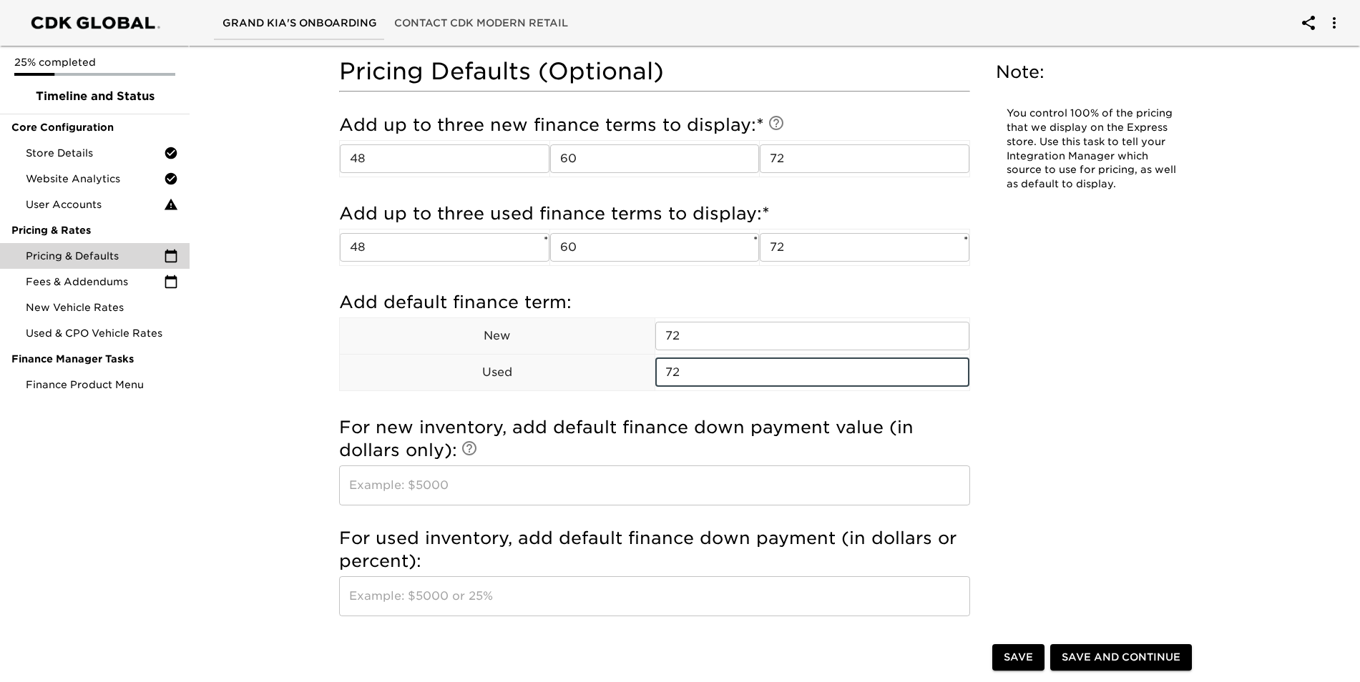
type input "72"
drag, startPoint x: 1122, startPoint y: 270, endPoint x: 974, endPoint y: 423, distance: 213.0
click at [1122, 271] on div "Pricing & Defaults Overdue! Note: You control 100% of the pricing that we displ…" at bounding box center [768, 77] width 887 height 1914
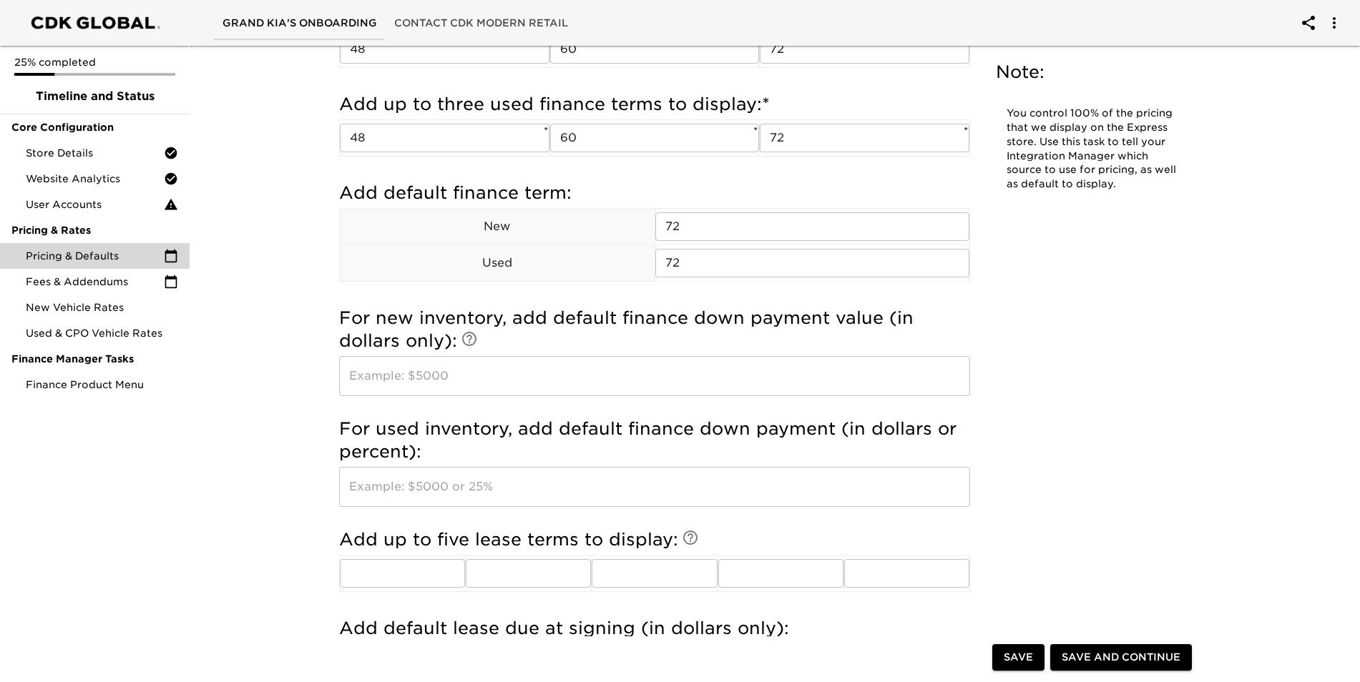
scroll to position [1145, 0]
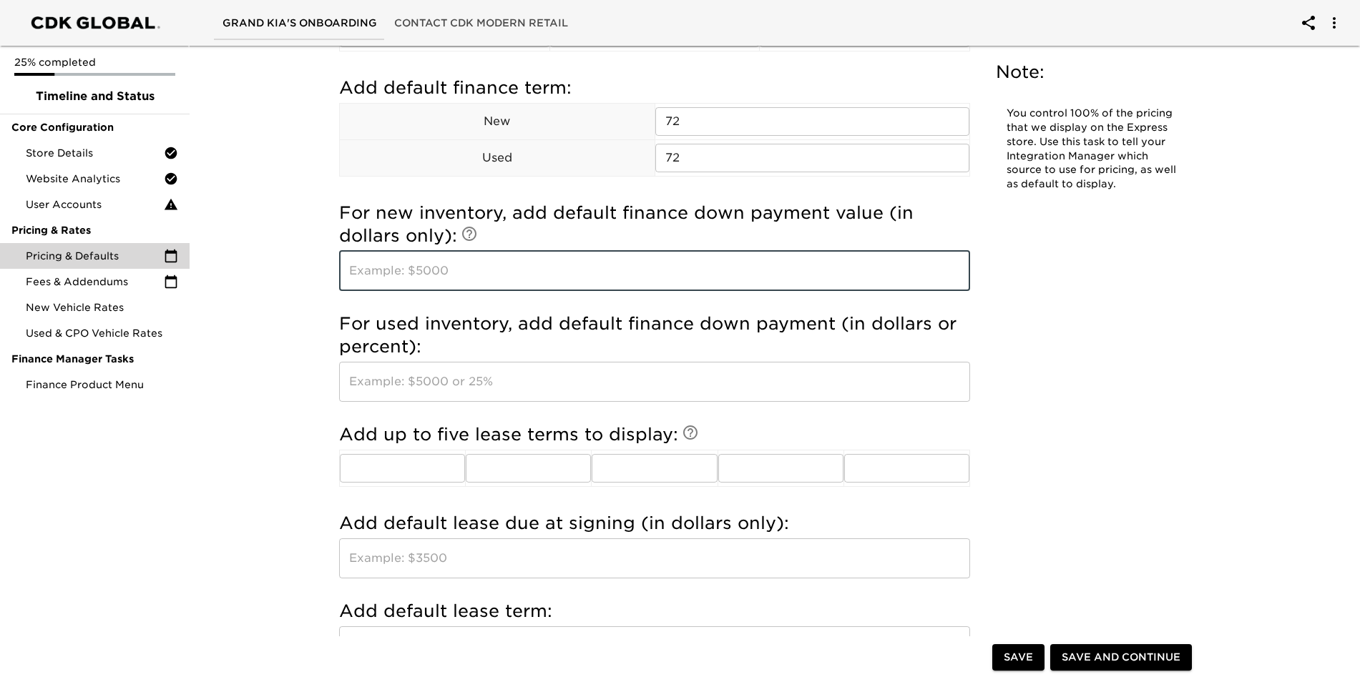
click at [503, 278] on input "text" at bounding box center [654, 271] width 631 height 40
type input "1000"
click at [481, 403] on div "For used inventory, add default finance down payment (in dollars or percent): ​" at bounding box center [654, 360] width 631 height 111
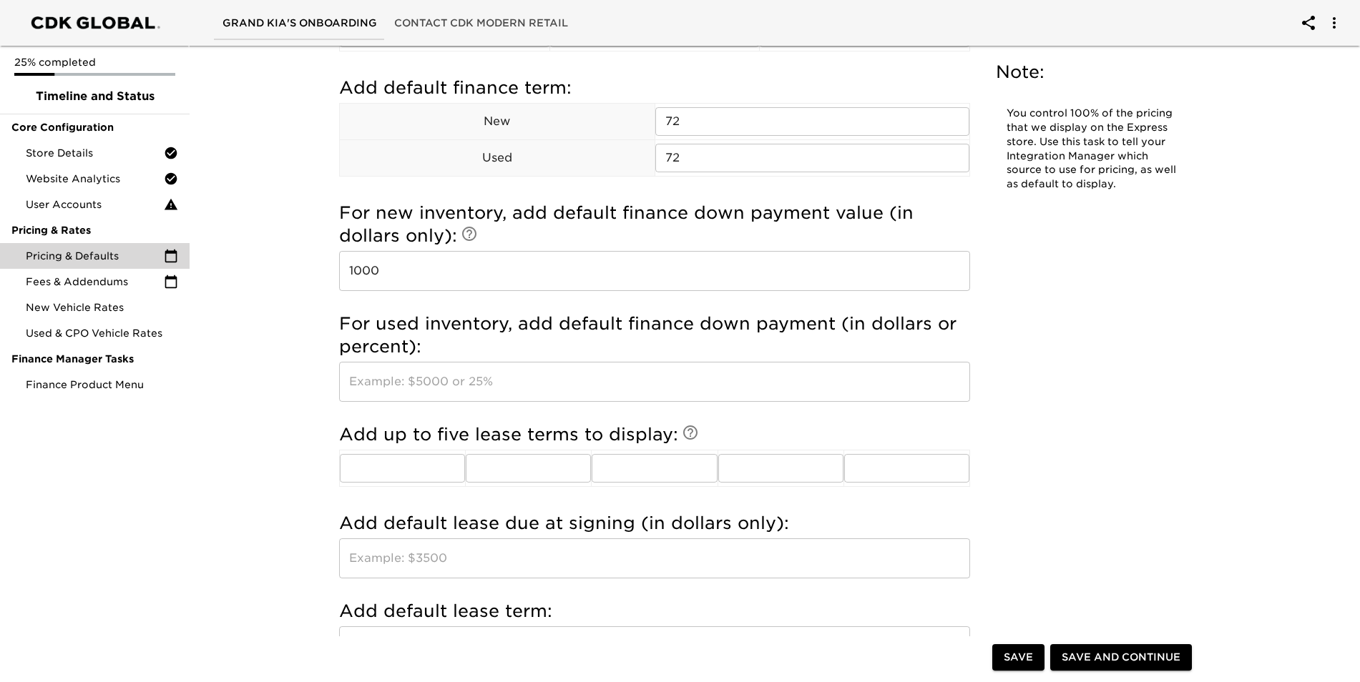
click at [418, 362] on input "text" at bounding box center [654, 382] width 631 height 40
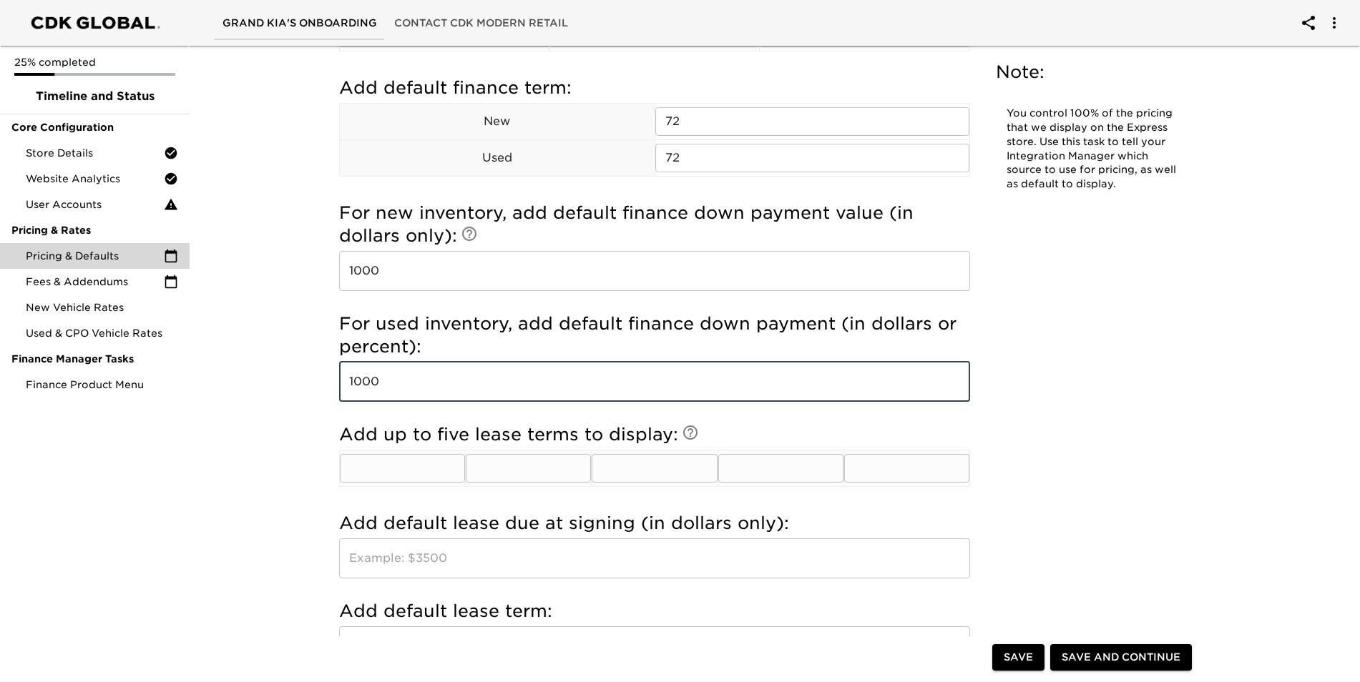
type input "1000"
click at [428, 463] on input "text" at bounding box center [402, 468] width 125 height 29
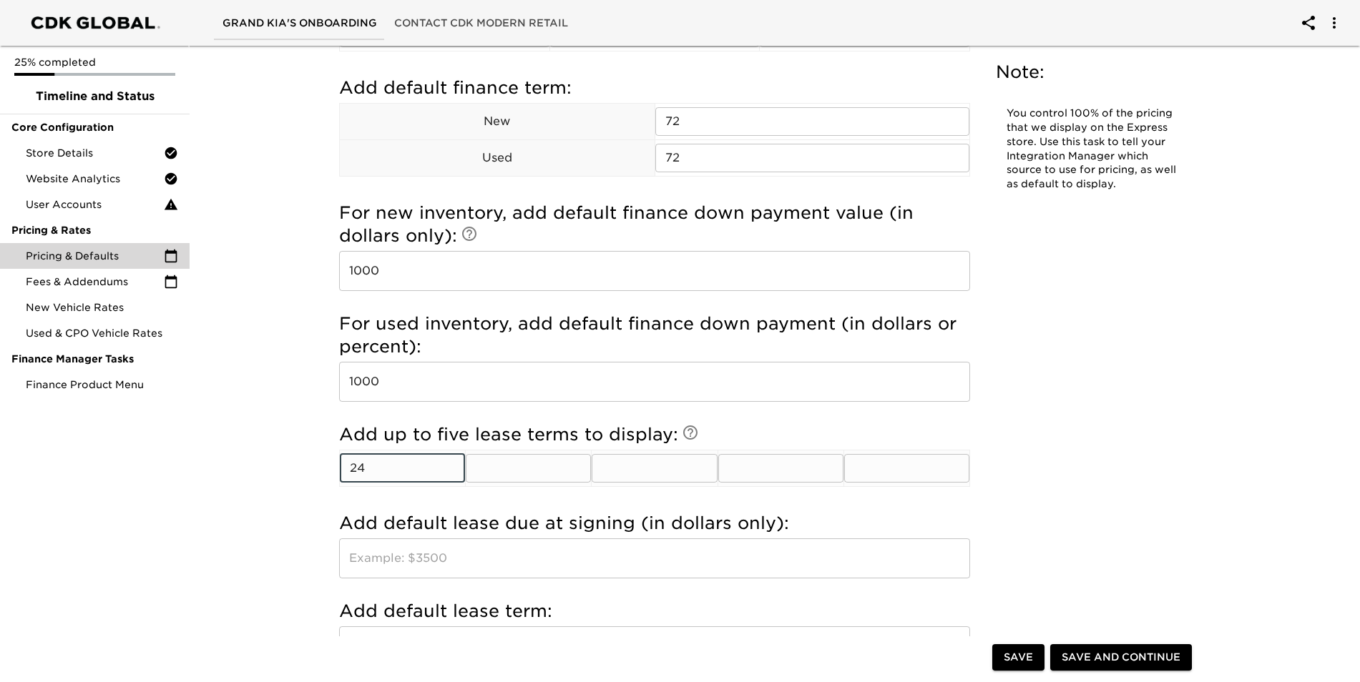
type input "24"
type input "36"
type input "48"
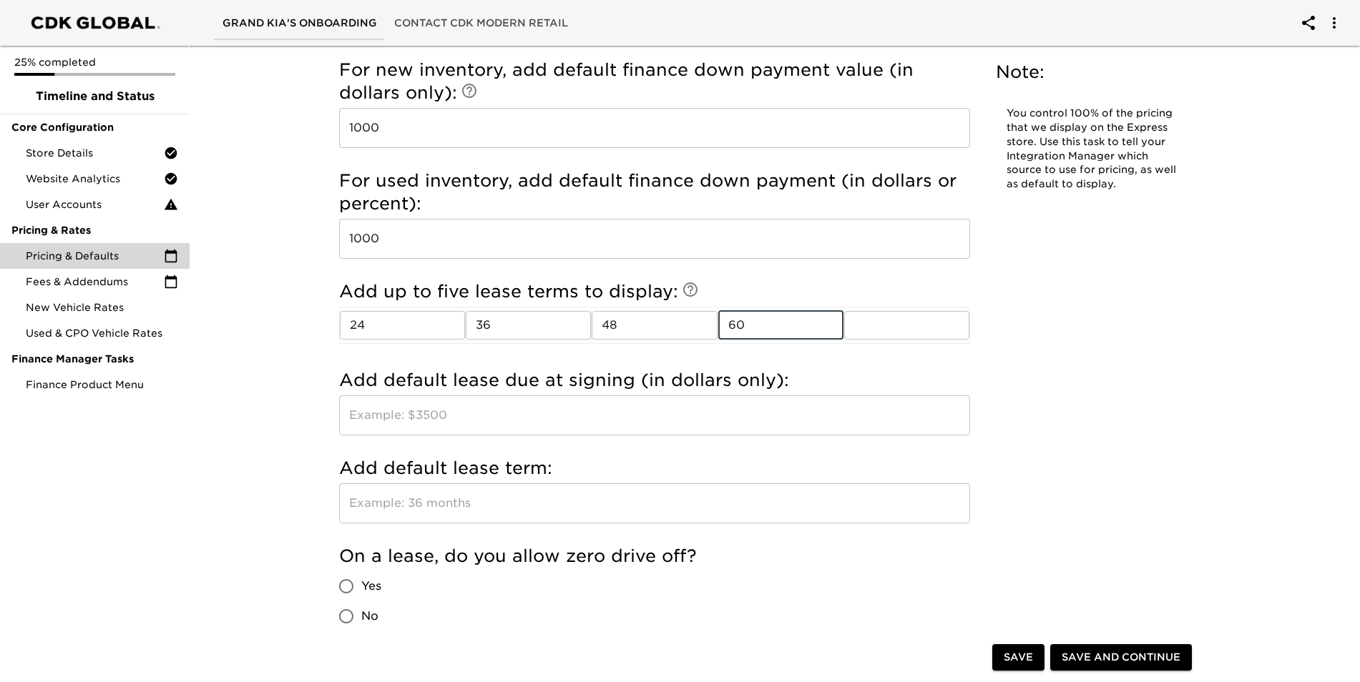
type input "60"
click at [526, 434] on input "text" at bounding box center [654, 416] width 631 height 40
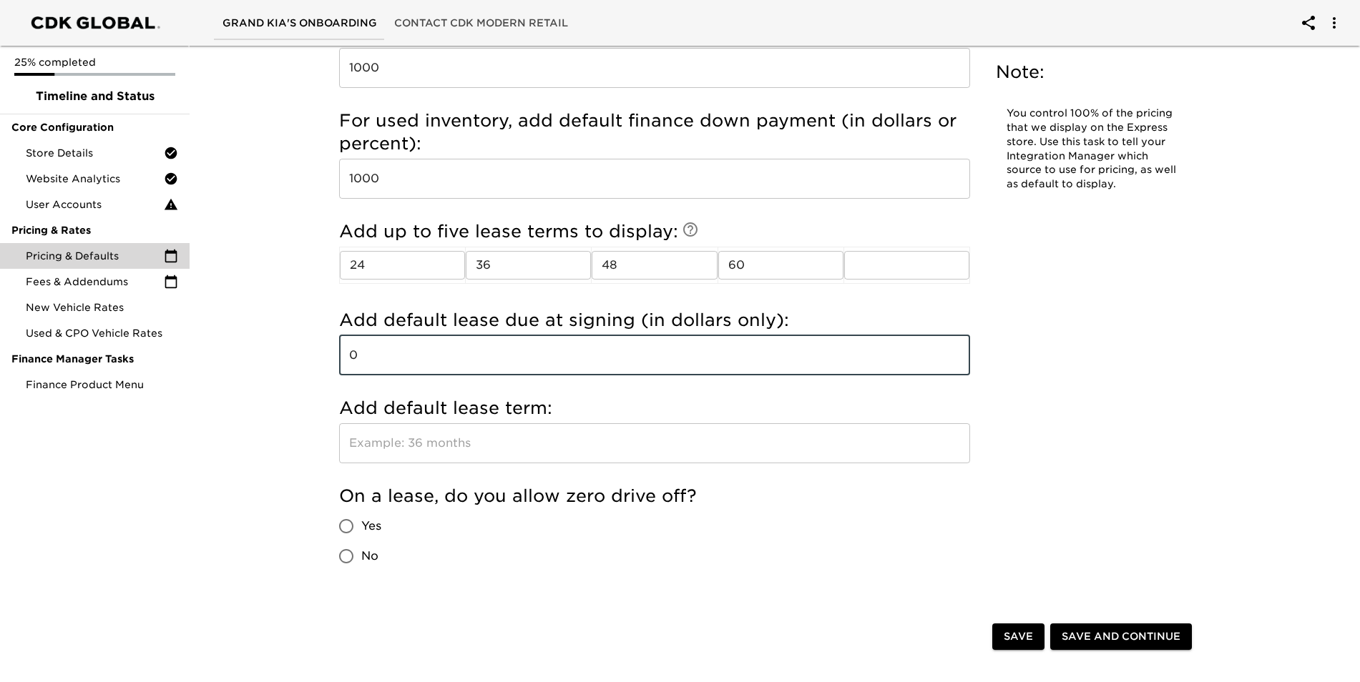
scroll to position [1431, 0]
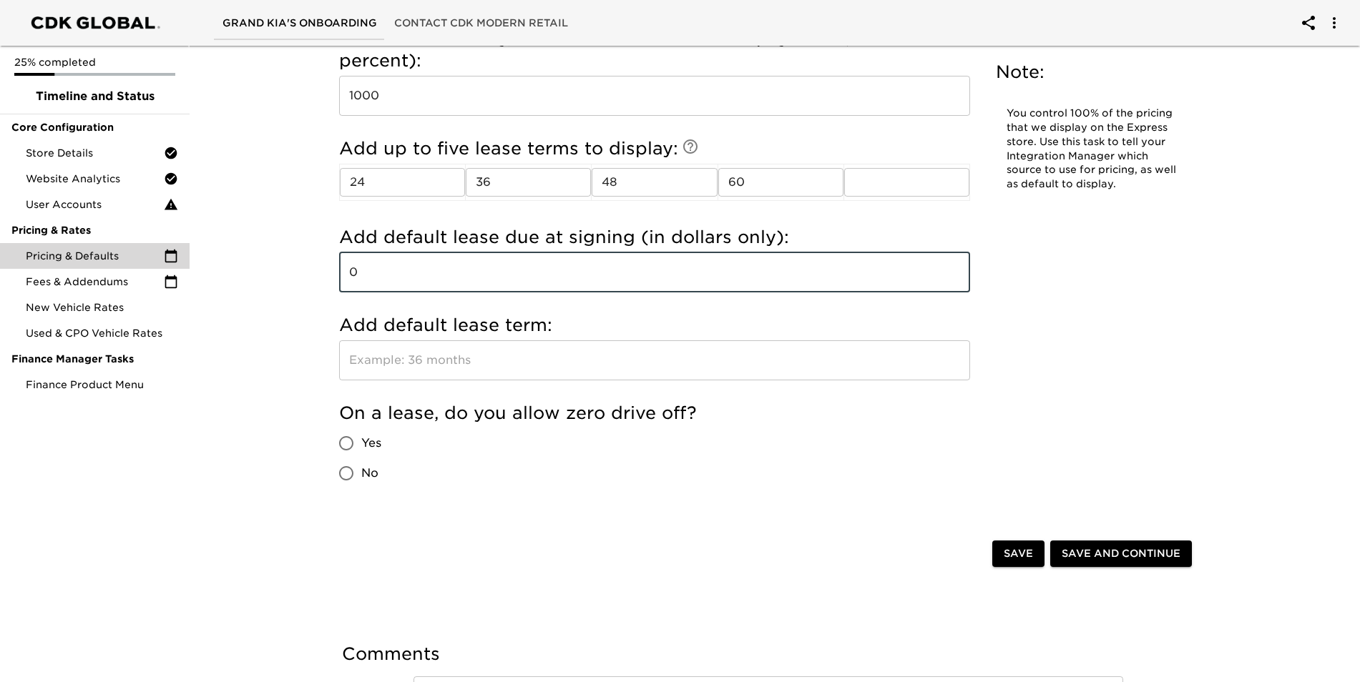
type input "0"
click at [447, 371] on input "text" at bounding box center [654, 361] width 631 height 40
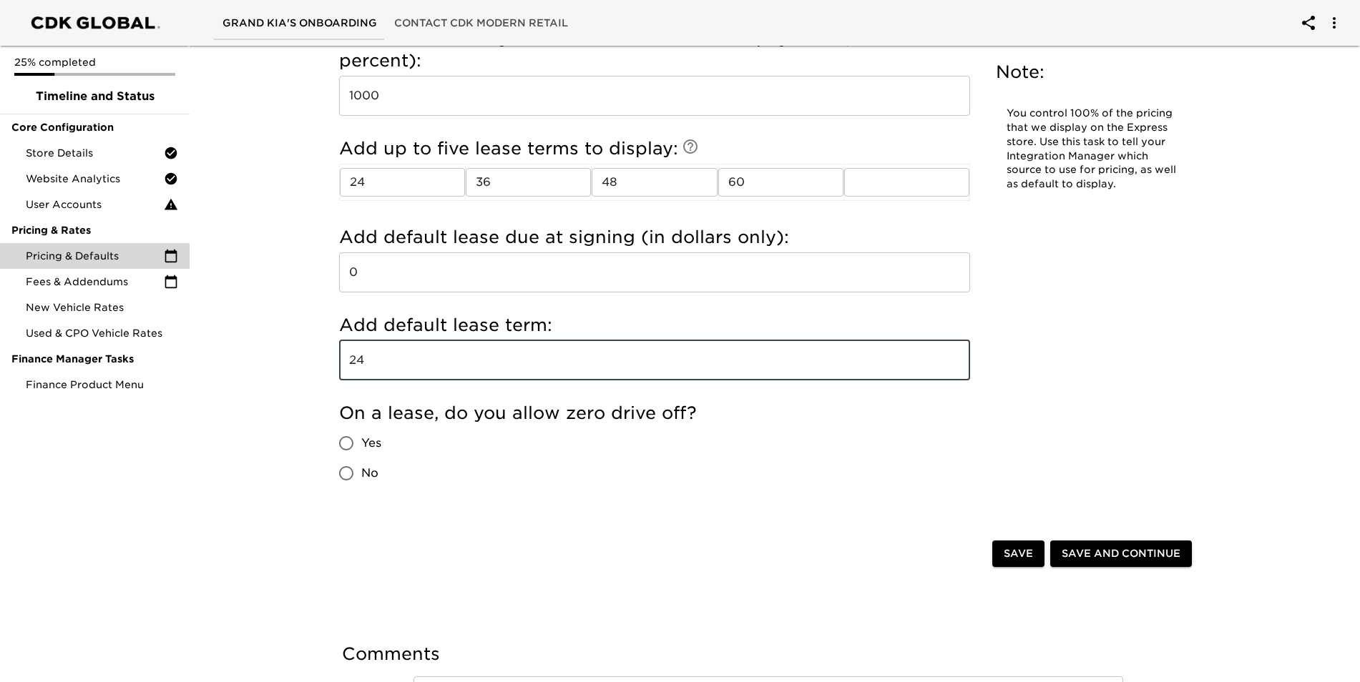
type input "24"
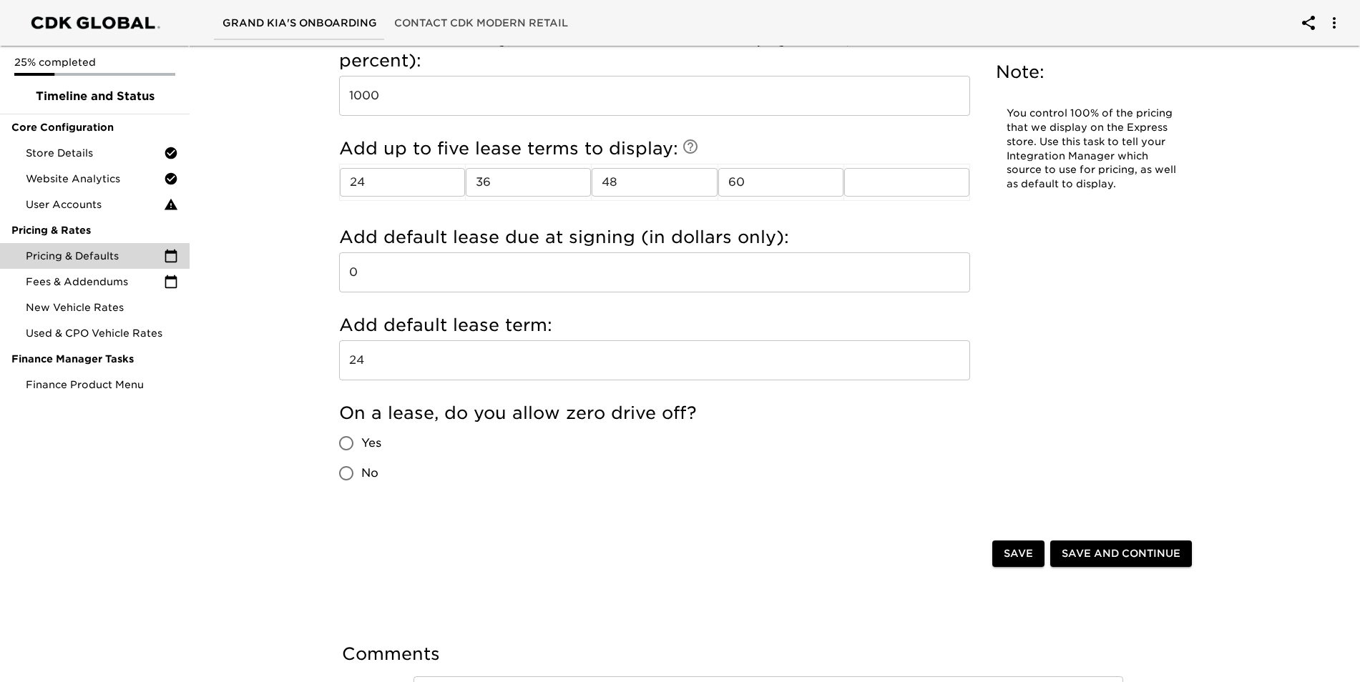
click at [109, 573] on div "25% completed Timeline and Status Core Configuration Store Details Website Anal…" at bounding box center [95, 341] width 190 height 682
click at [343, 449] on input "Yes" at bounding box center [346, 444] width 30 height 30
radio input "true"
click at [1106, 557] on span "Save and Continue" at bounding box center [1121, 554] width 119 height 18
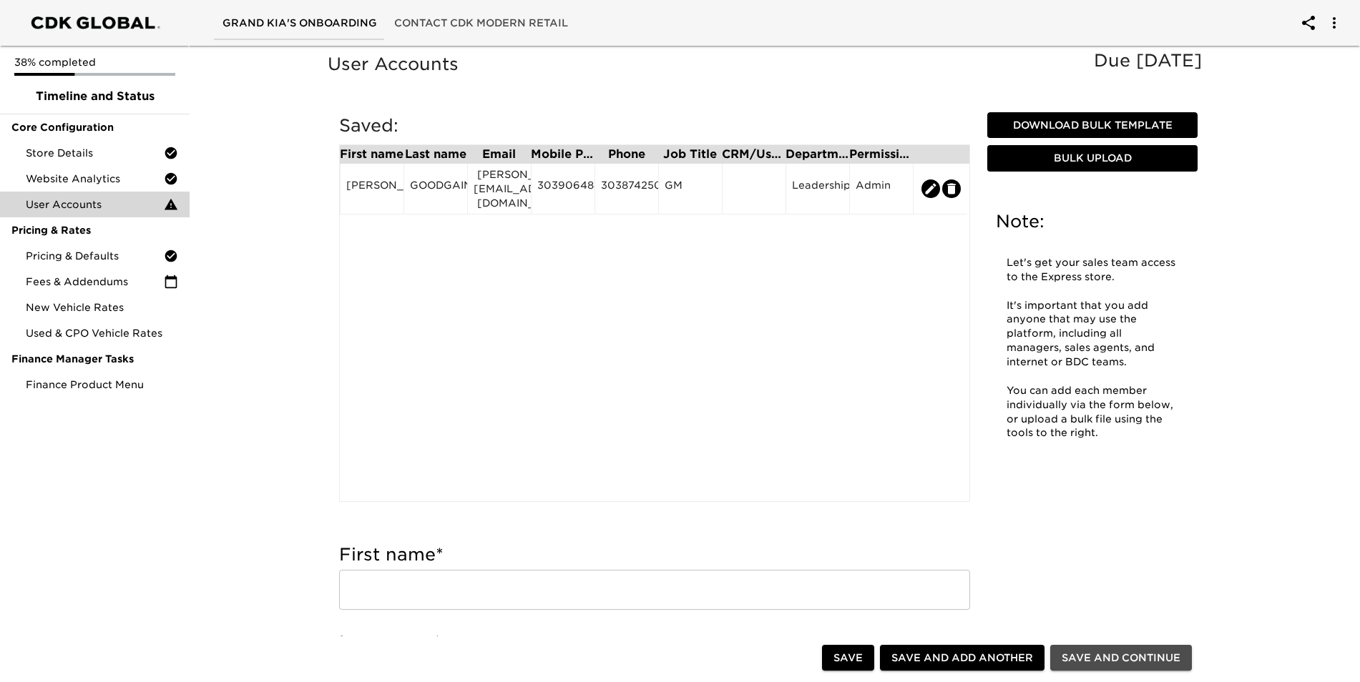
click at [1144, 652] on span "Save and Continue" at bounding box center [1121, 659] width 119 height 18
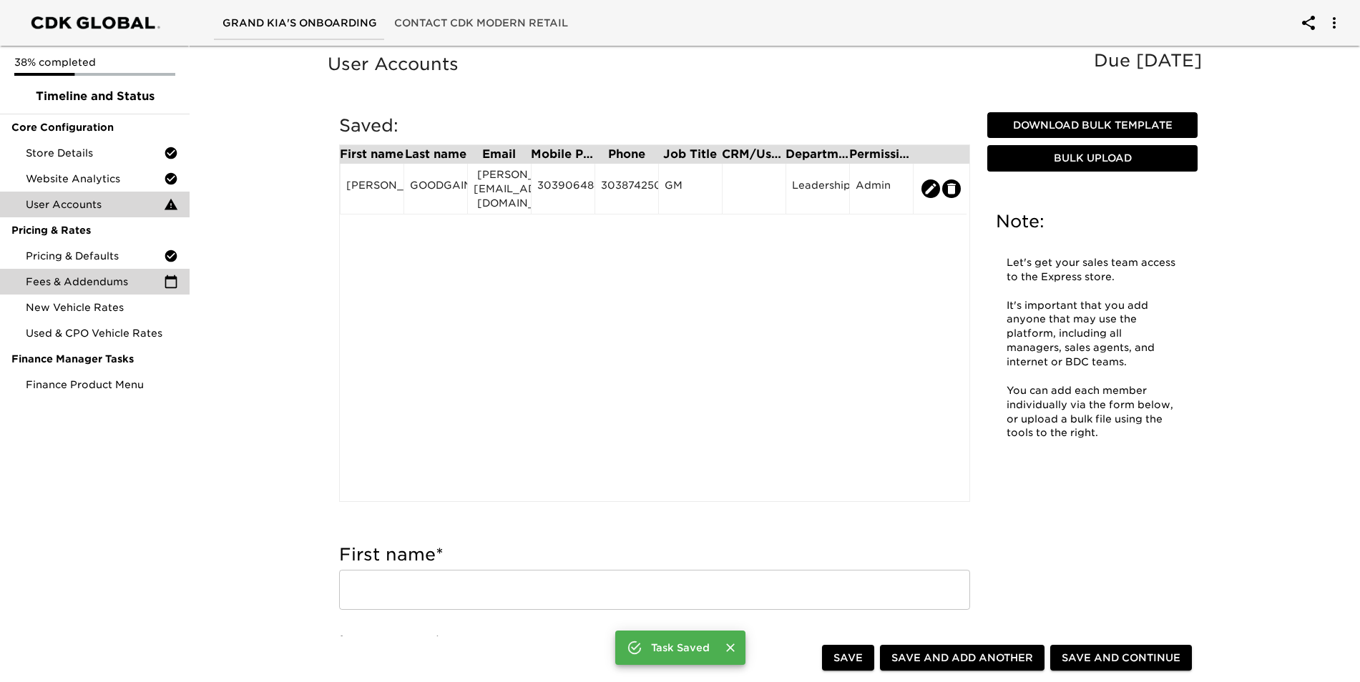
click at [85, 288] on span "Fees & Addendums" at bounding box center [95, 282] width 138 height 14
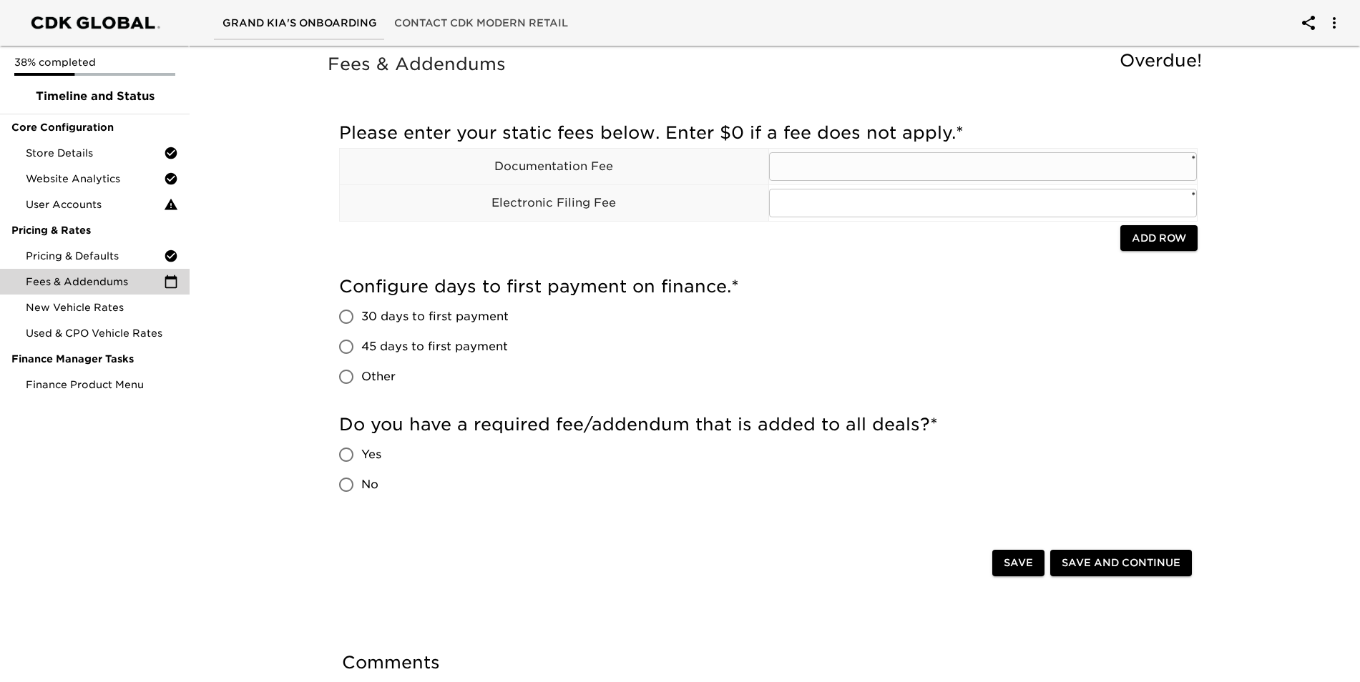
click at [840, 173] on input "text" at bounding box center [983, 166] width 429 height 29
type input "799.50"
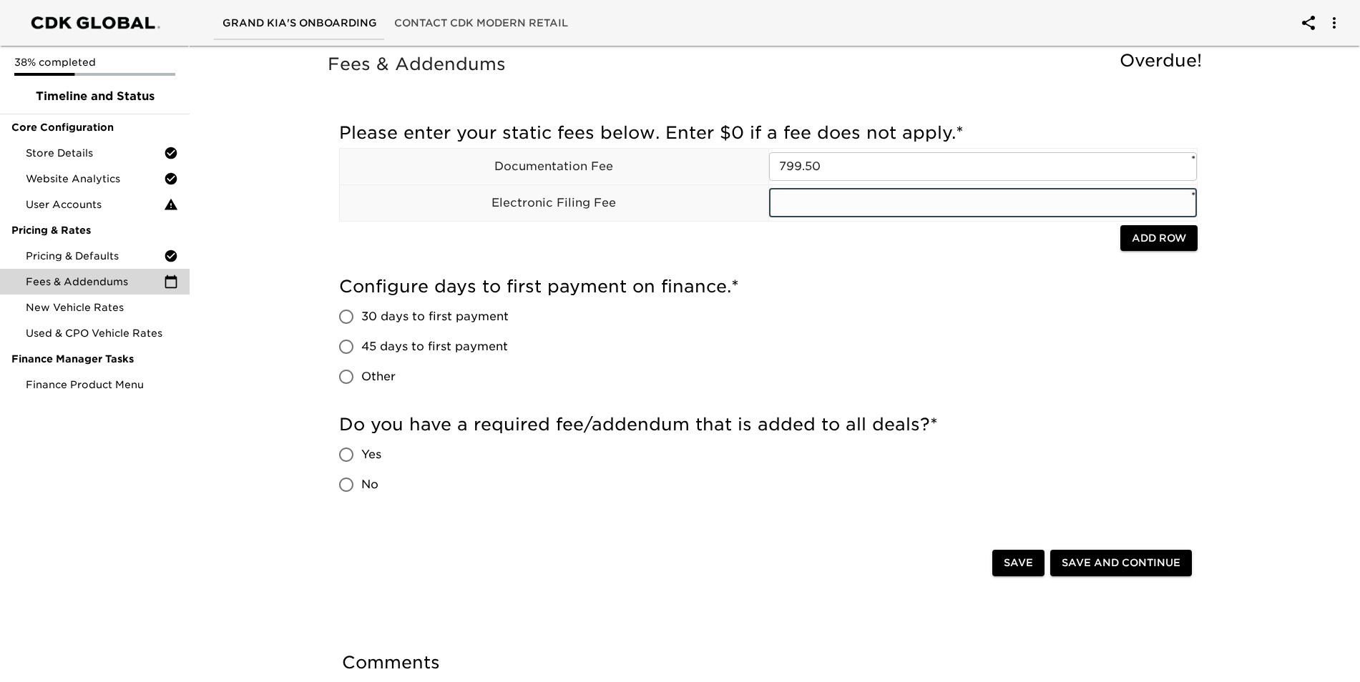
click at [841, 205] on input "text" at bounding box center [983, 203] width 429 height 29
click at [904, 207] on input "text" at bounding box center [983, 203] width 429 height 29
type input "40.00"
drag, startPoint x: 916, startPoint y: 293, endPoint x: 1102, endPoint y: 260, distance: 188.8
click at [917, 293] on h5 "Configure days to first payment on finance. *" at bounding box center [768, 286] width 858 height 23
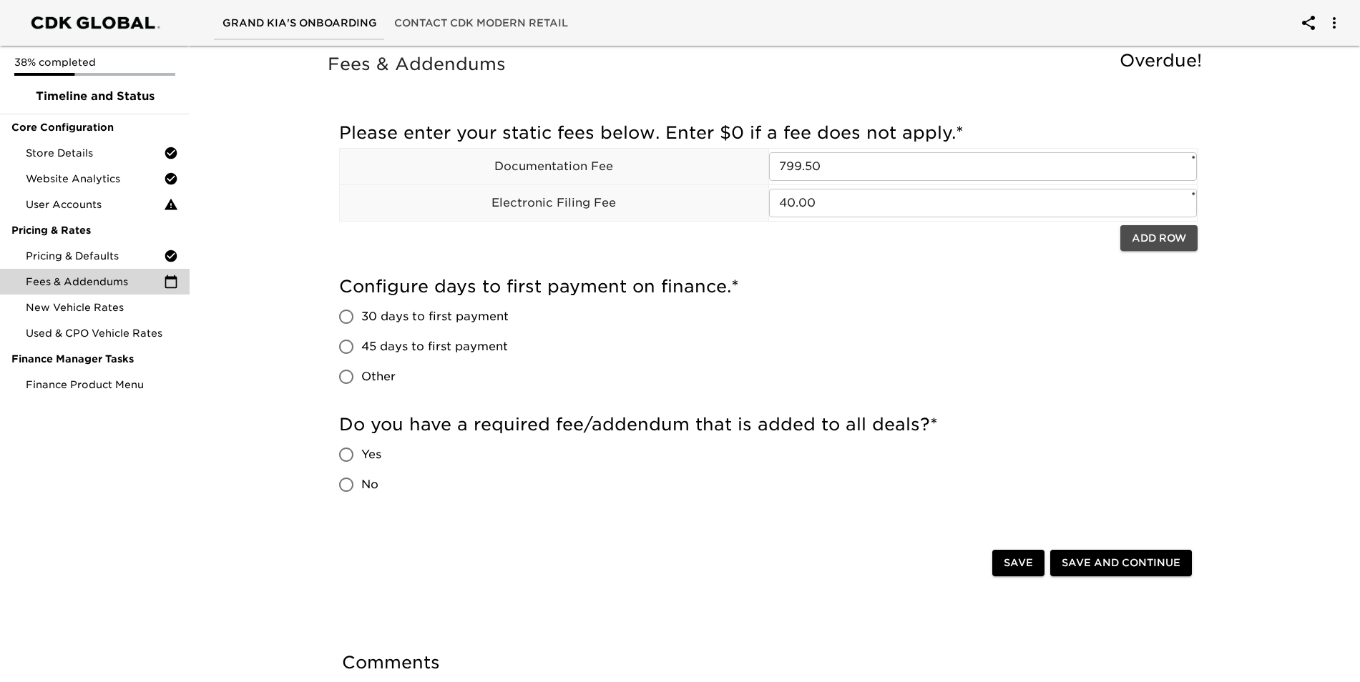
click at [1174, 242] on span "Add Row" at bounding box center [1159, 239] width 54 height 18
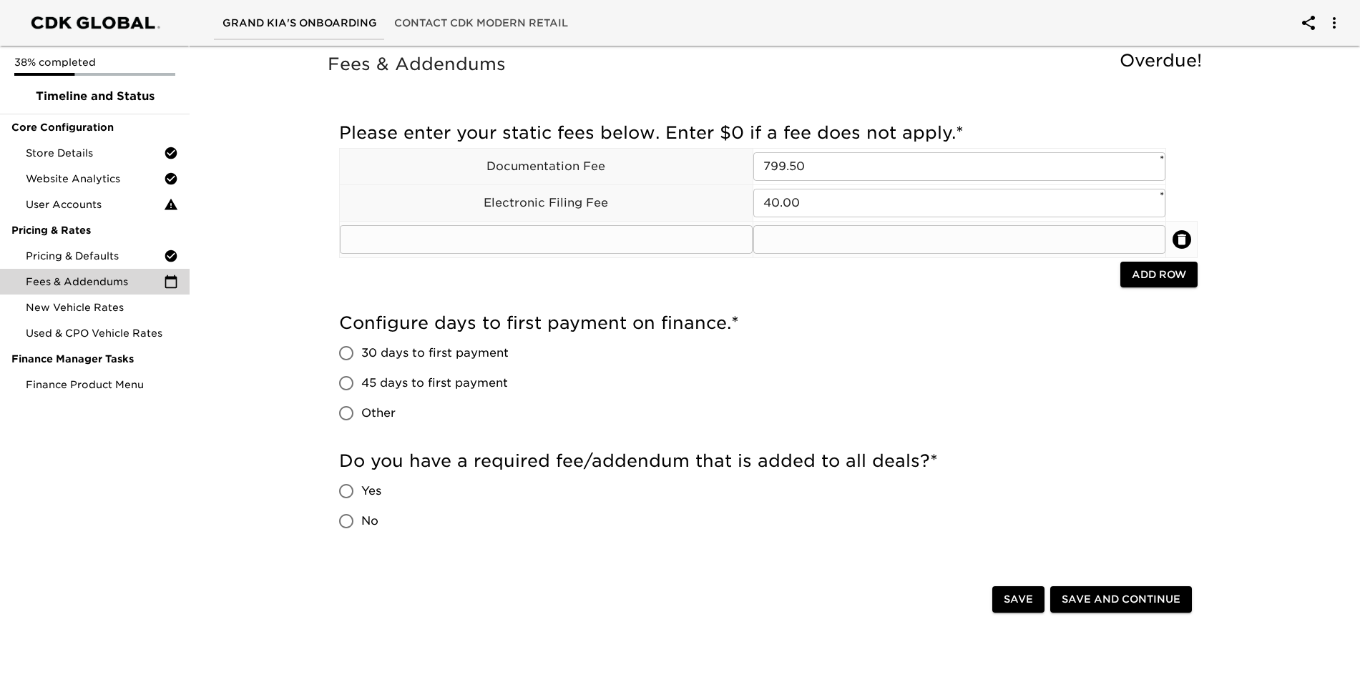
click at [622, 241] on input "text" at bounding box center [546, 239] width 413 height 29
type input "Title Fee"
type input "7.20"
drag, startPoint x: 1148, startPoint y: 270, endPoint x: 1158, endPoint y: 270, distance: 10.0
click at [1158, 270] on span "Add Row" at bounding box center [1159, 275] width 54 height 18
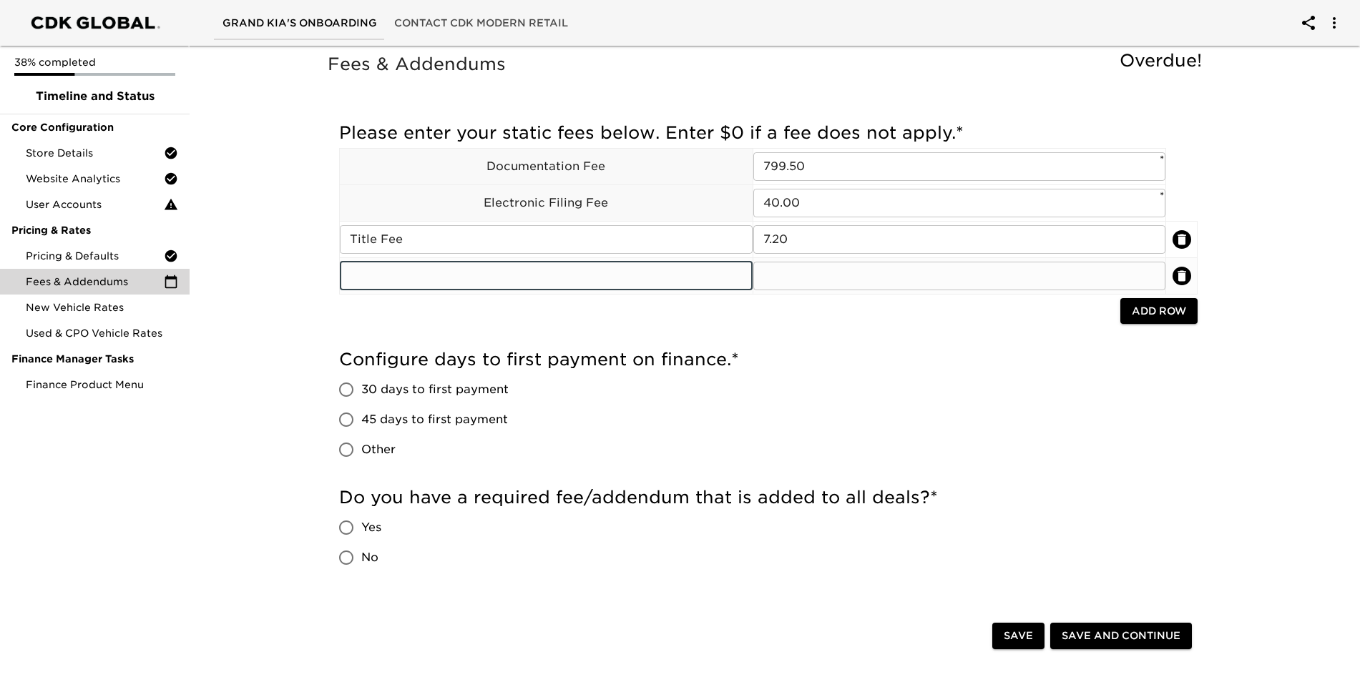
click at [686, 275] on input "text" at bounding box center [546, 276] width 413 height 29
type input "Mounting Board Fee"
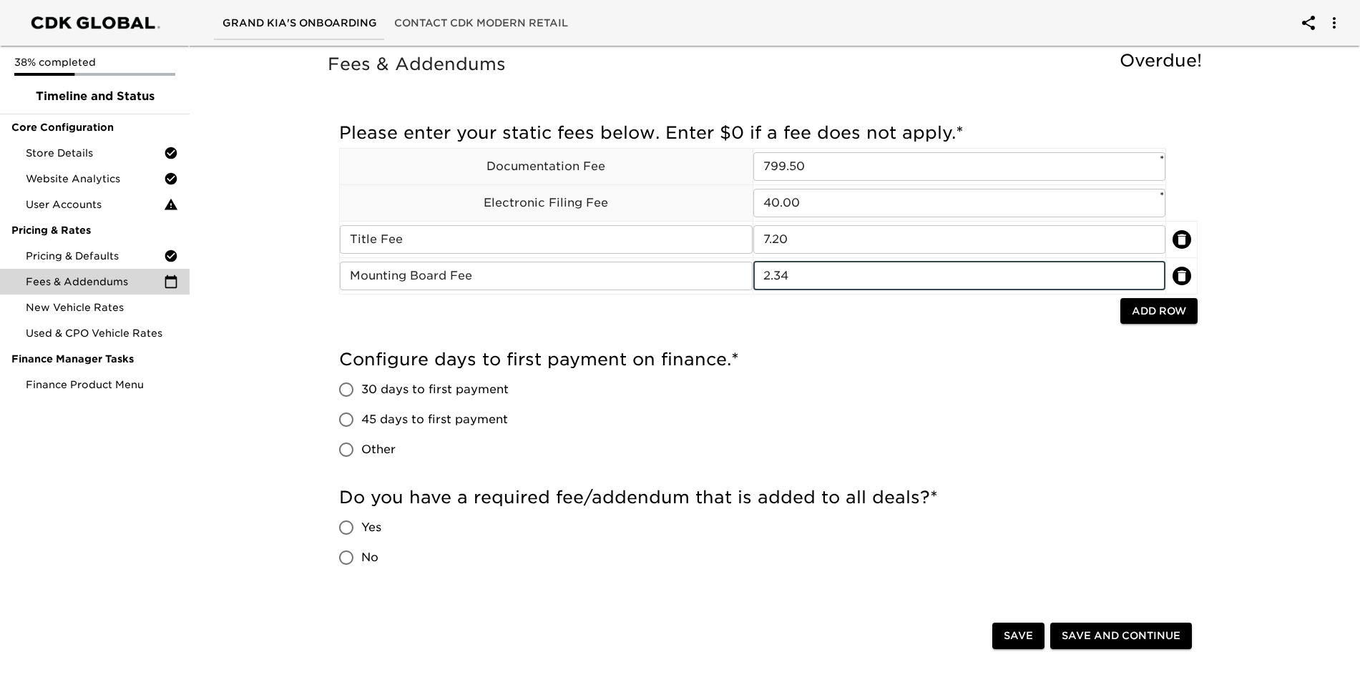
type input "2.34"
click at [861, 438] on div "Configure days to first payment on finance. * 30 days to first payment 45 days …" at bounding box center [768, 406] width 858 height 117
click at [427, 411] on span "45 days to first payment" at bounding box center [434, 419] width 147 height 17
click at [361, 411] on input "45 days to first payment" at bounding box center [346, 420] width 30 height 30
radio input "true"
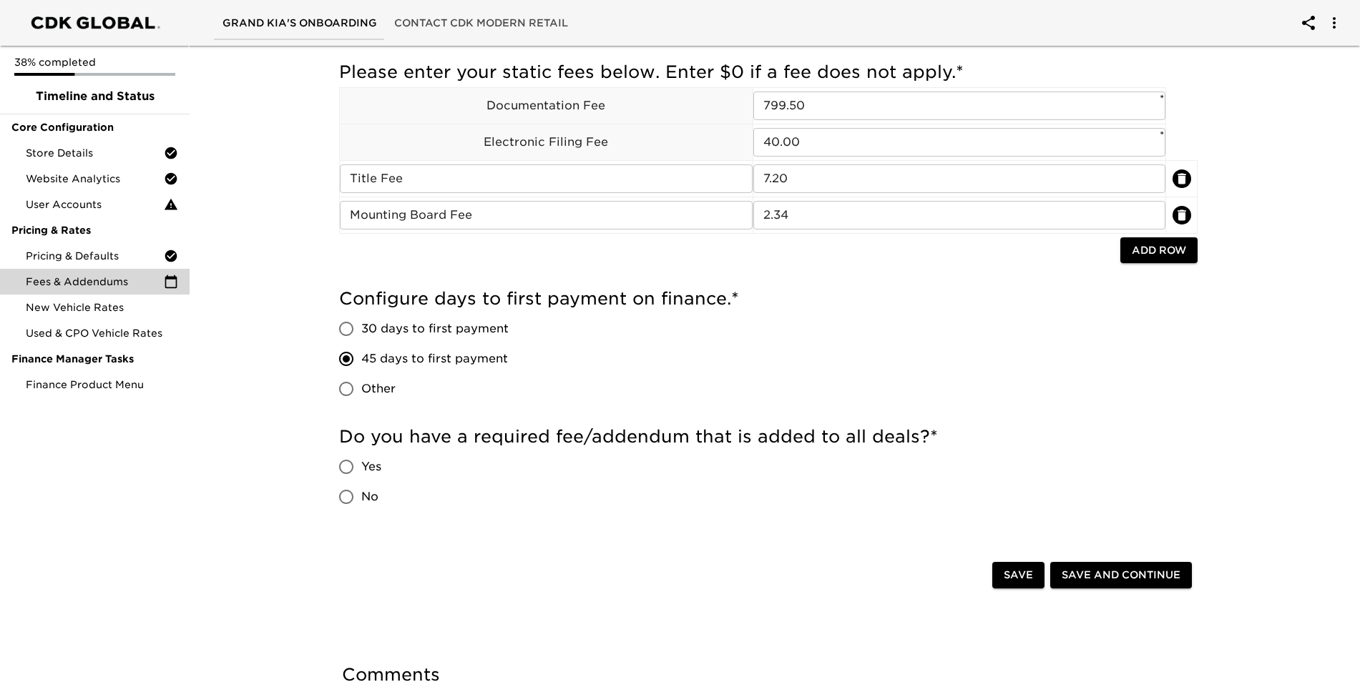
scroll to position [143, 0]
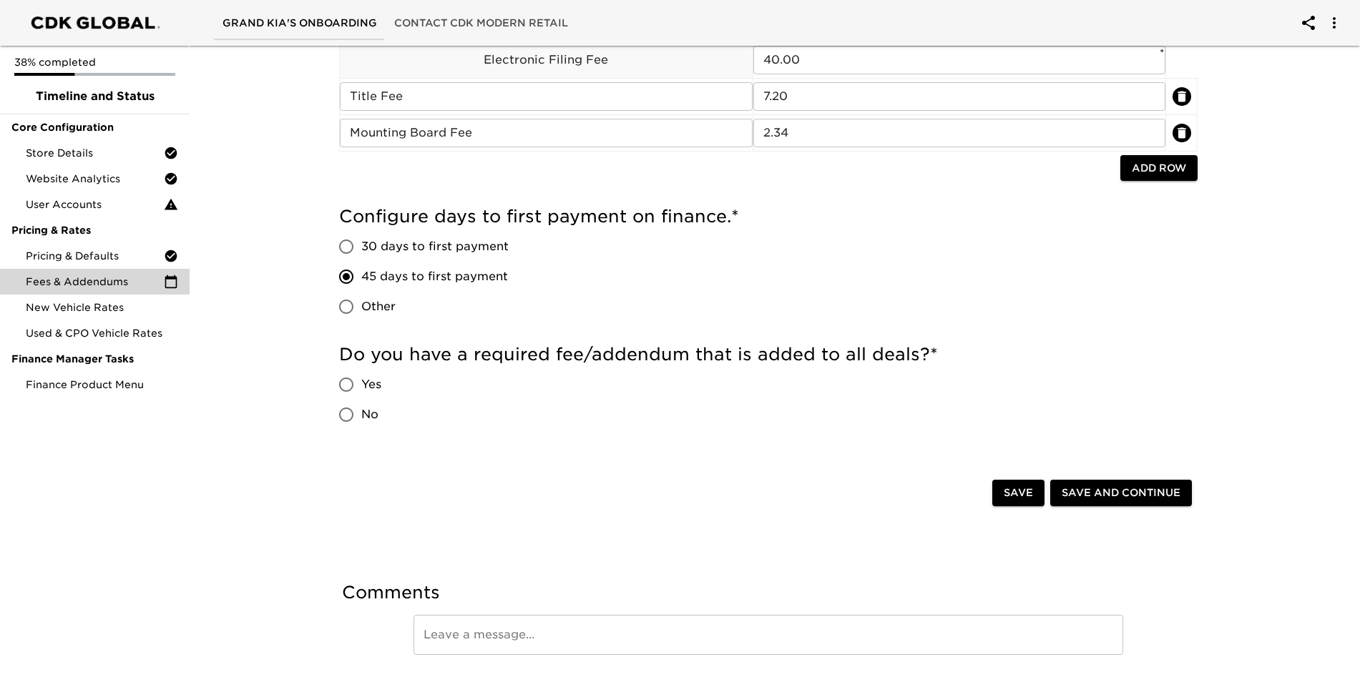
click at [360, 381] on input "Yes" at bounding box center [346, 385] width 30 height 30
radio input "true"
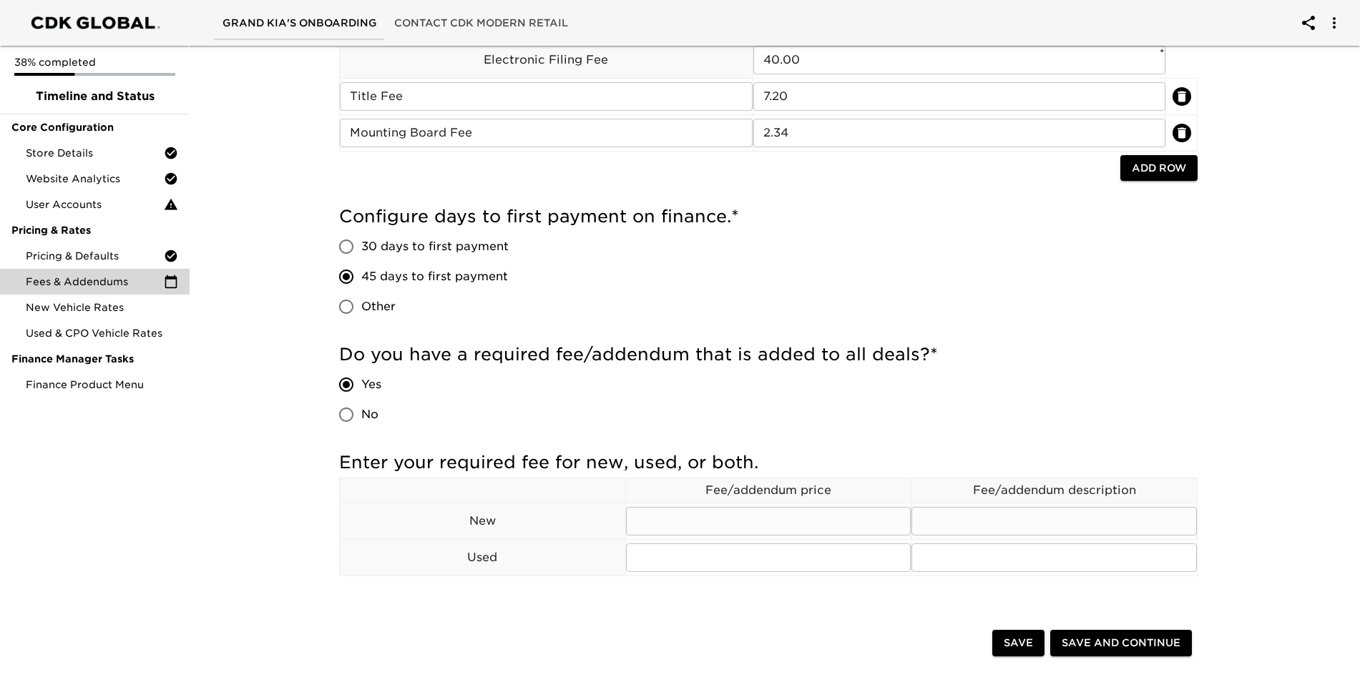
click at [703, 532] on input "text" at bounding box center [768, 521] width 285 height 29
type input "u"
type input "I"
click at [358, 421] on input "No" at bounding box center [346, 415] width 30 height 30
radio input "true"
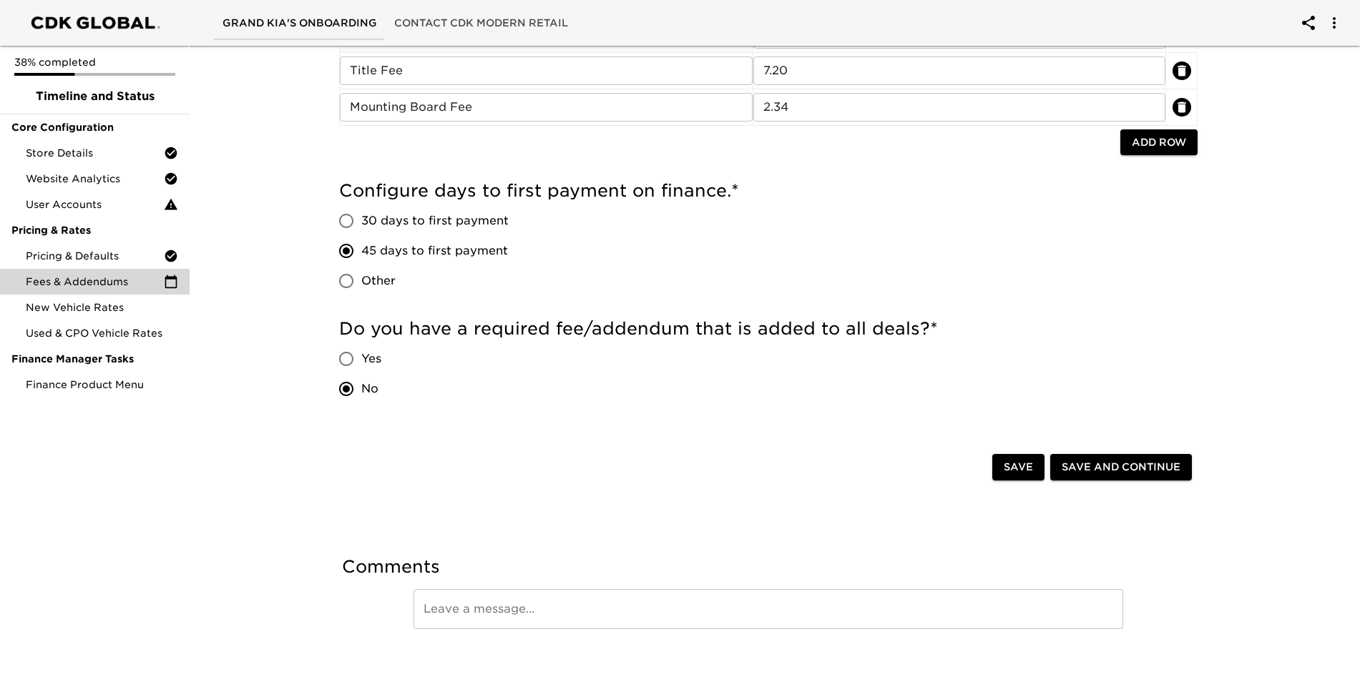
scroll to position [183, 0]
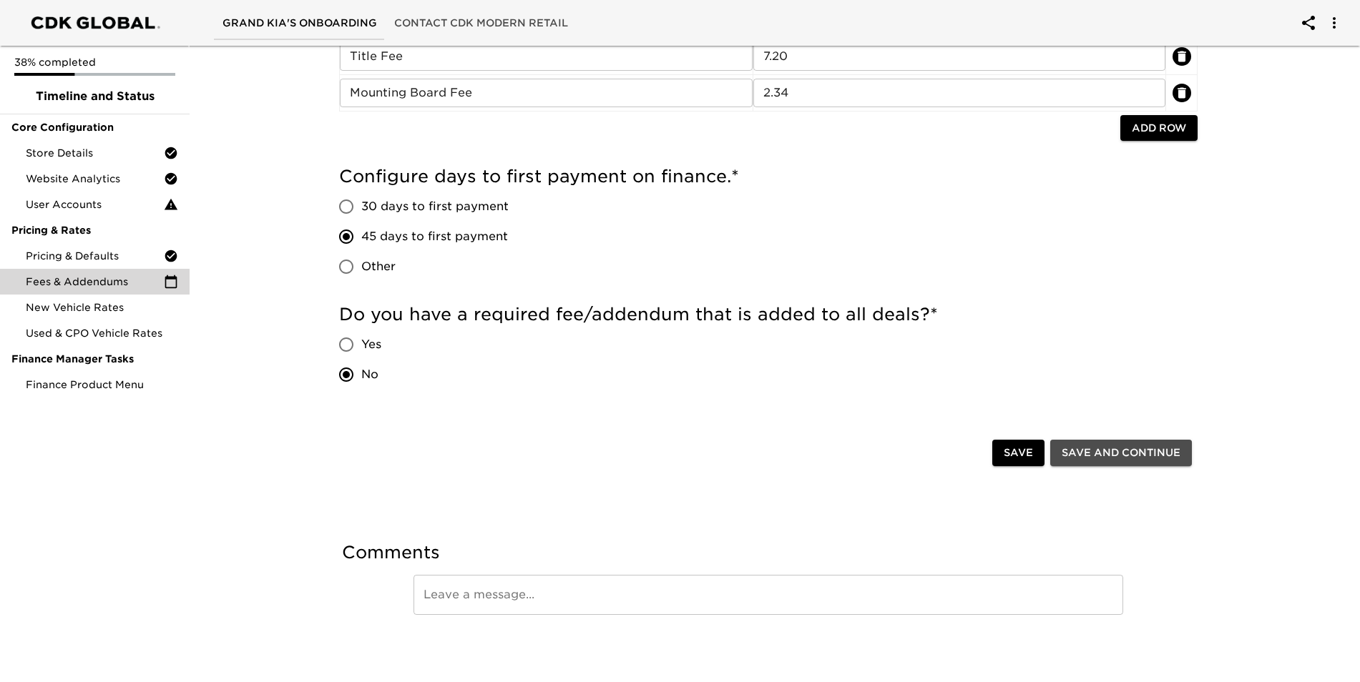
click at [1170, 449] on span "Save and Continue" at bounding box center [1121, 453] width 119 height 18
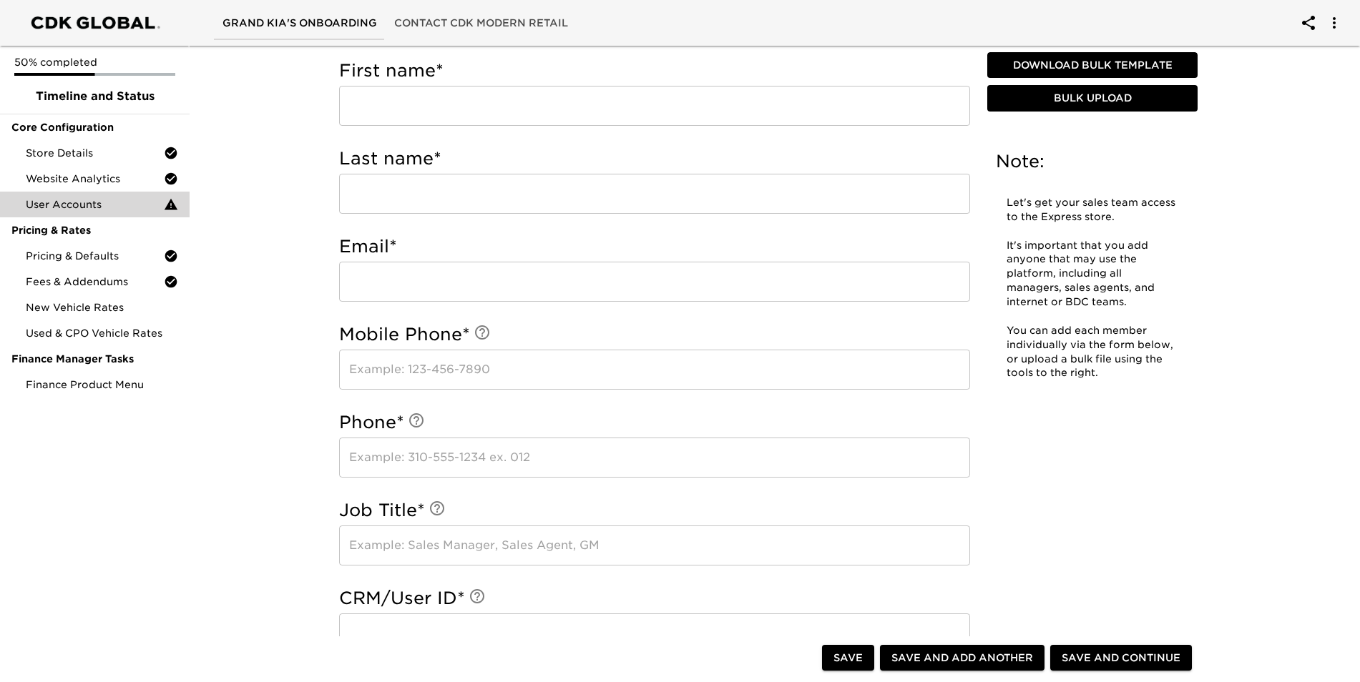
scroll to position [644, 0]
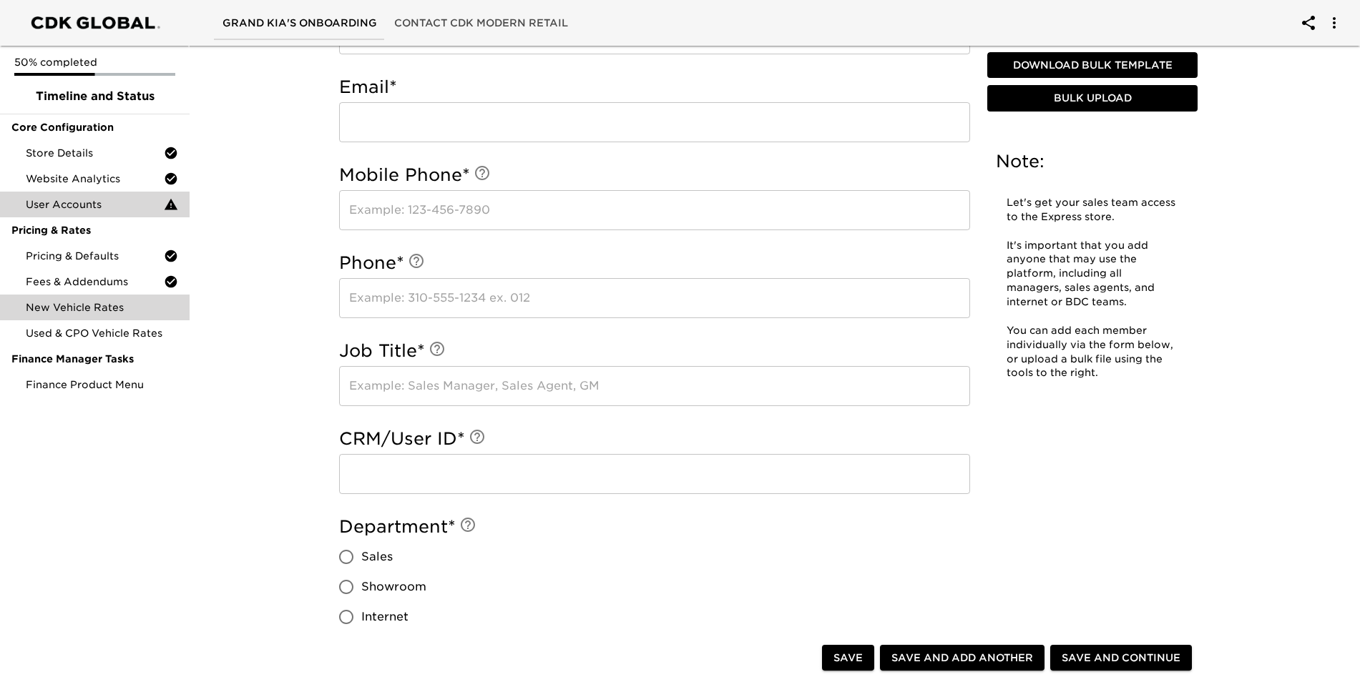
click at [97, 303] on span "New Vehicle Rates" at bounding box center [102, 307] width 152 height 14
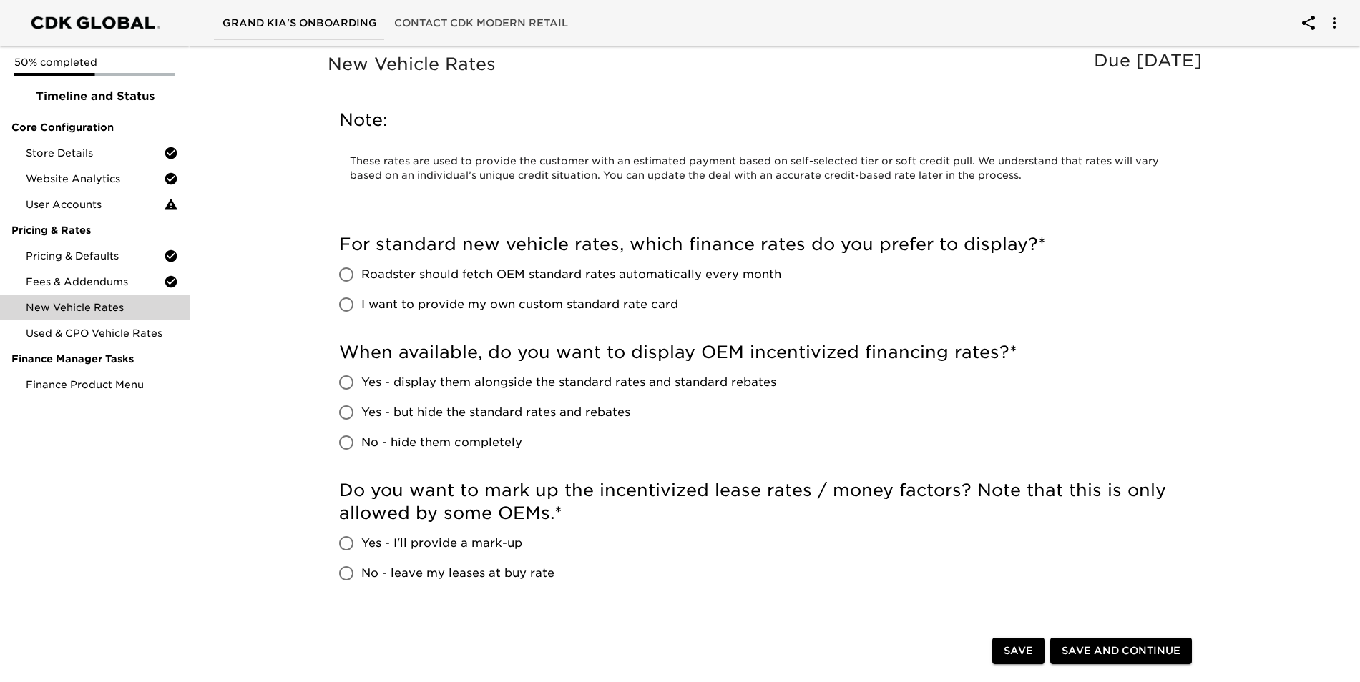
click at [398, 270] on span "Roadster should fetch OEM standard rates automatically every month" at bounding box center [571, 274] width 420 height 17
click at [361, 270] on input "Roadster should fetch OEM standard rates automatically every month" at bounding box center [346, 275] width 30 height 30
radio input "true"
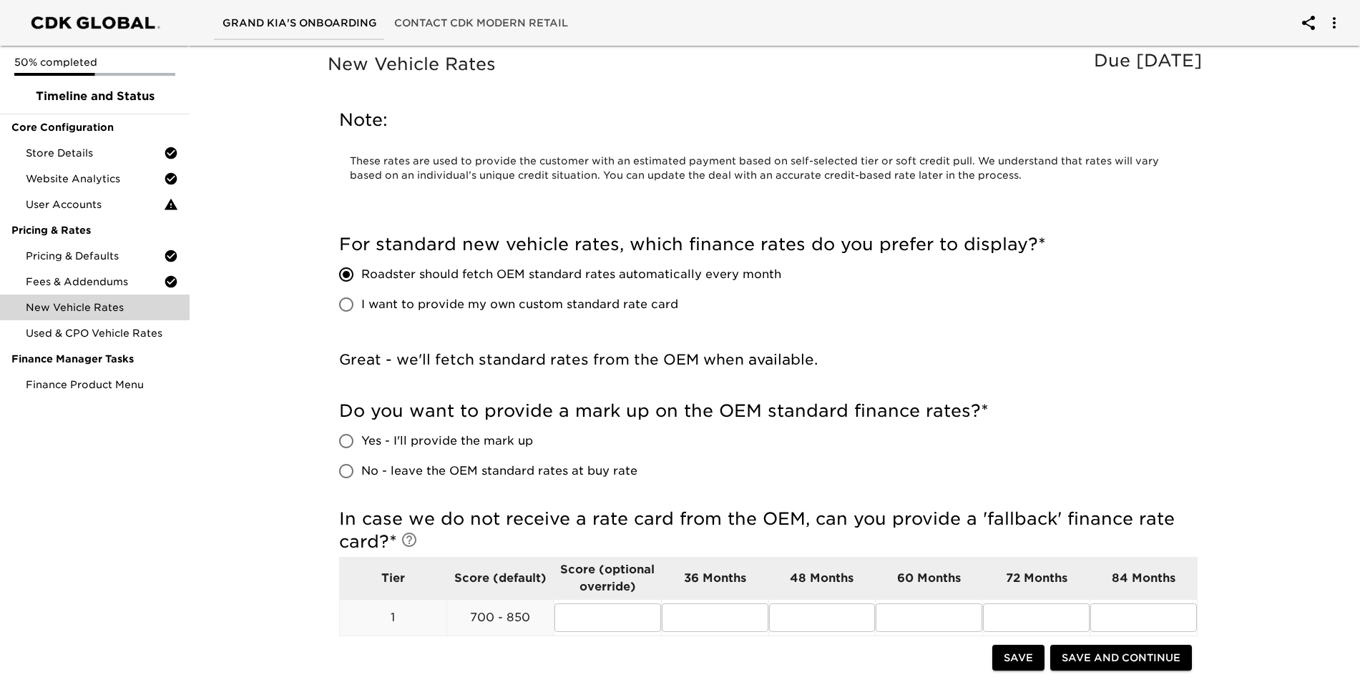
scroll to position [215, 0]
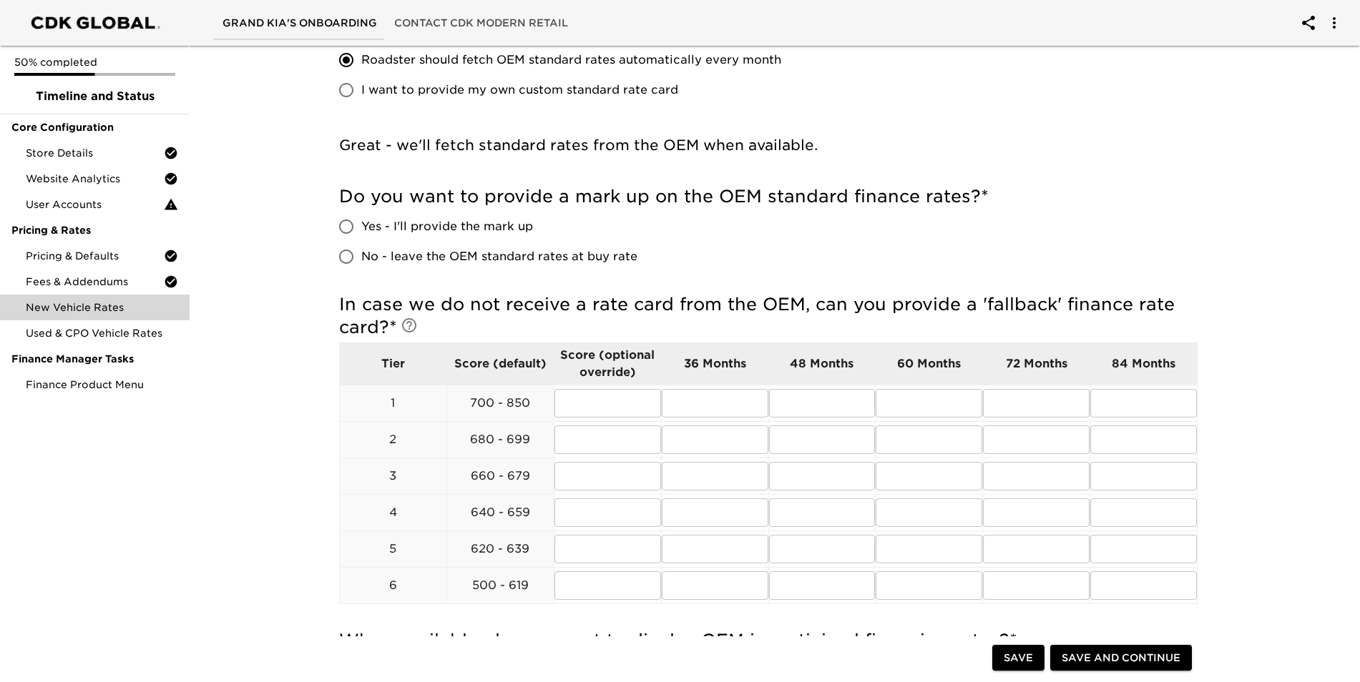
click at [486, 227] on span "Yes - I'll provide the mark up" at bounding box center [447, 226] width 172 height 17
click at [361, 227] on input "Yes - I'll provide the mark up" at bounding box center [346, 227] width 30 height 30
radio input "true"
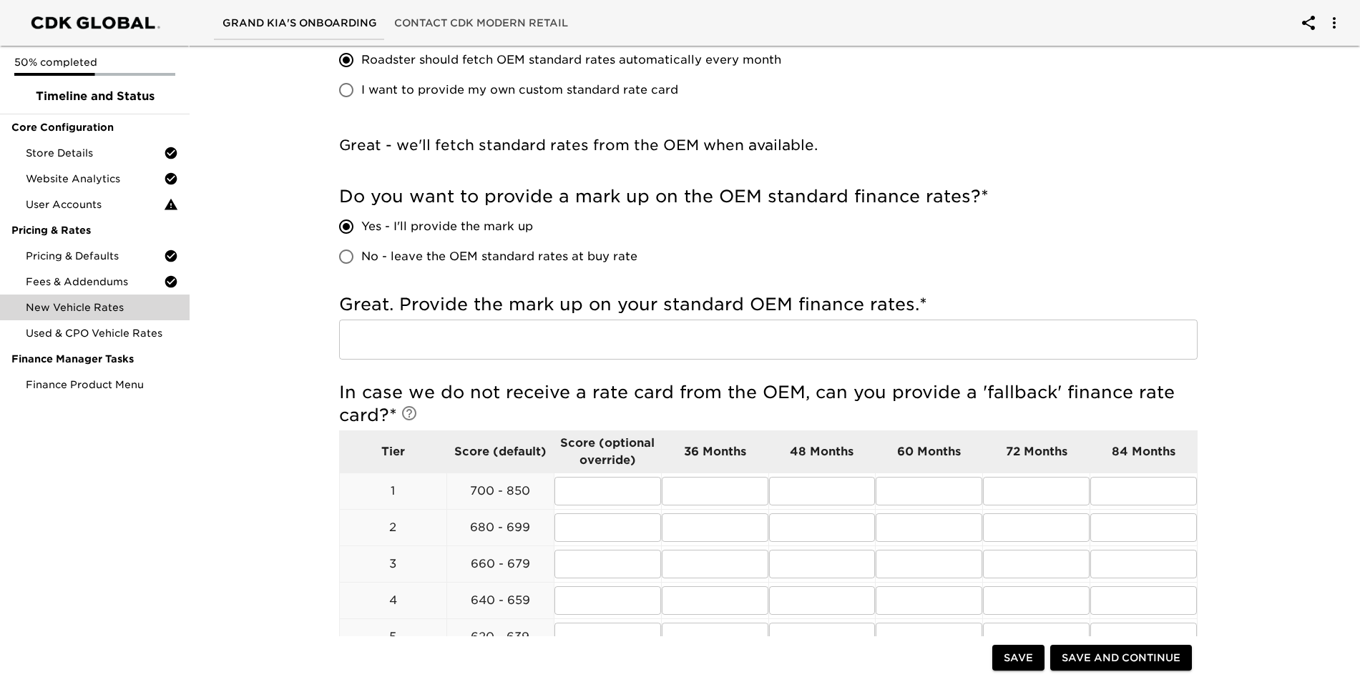
click at [485, 346] on input "text" at bounding box center [768, 340] width 858 height 40
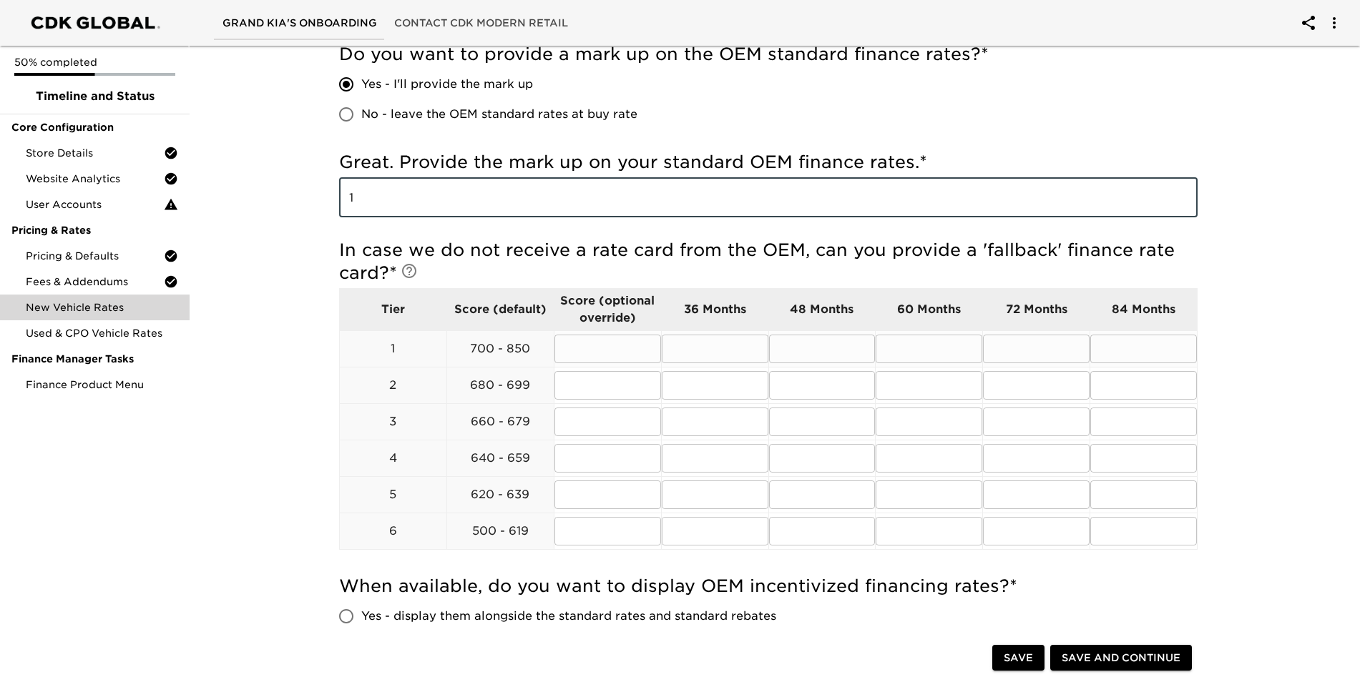
scroll to position [358, 0]
type input "1"
click at [1114, 653] on span "Save and Continue" at bounding box center [1121, 659] width 119 height 18
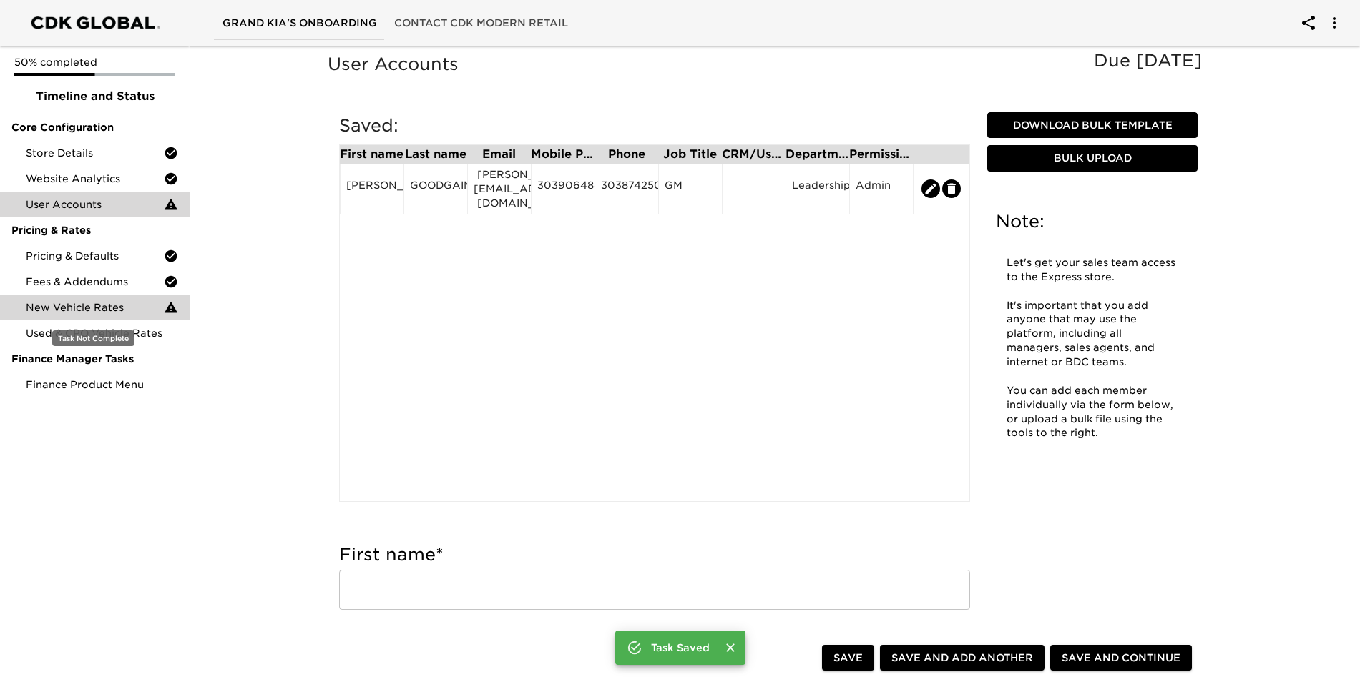
click at [47, 308] on span "New Vehicle Rates" at bounding box center [95, 307] width 138 height 14
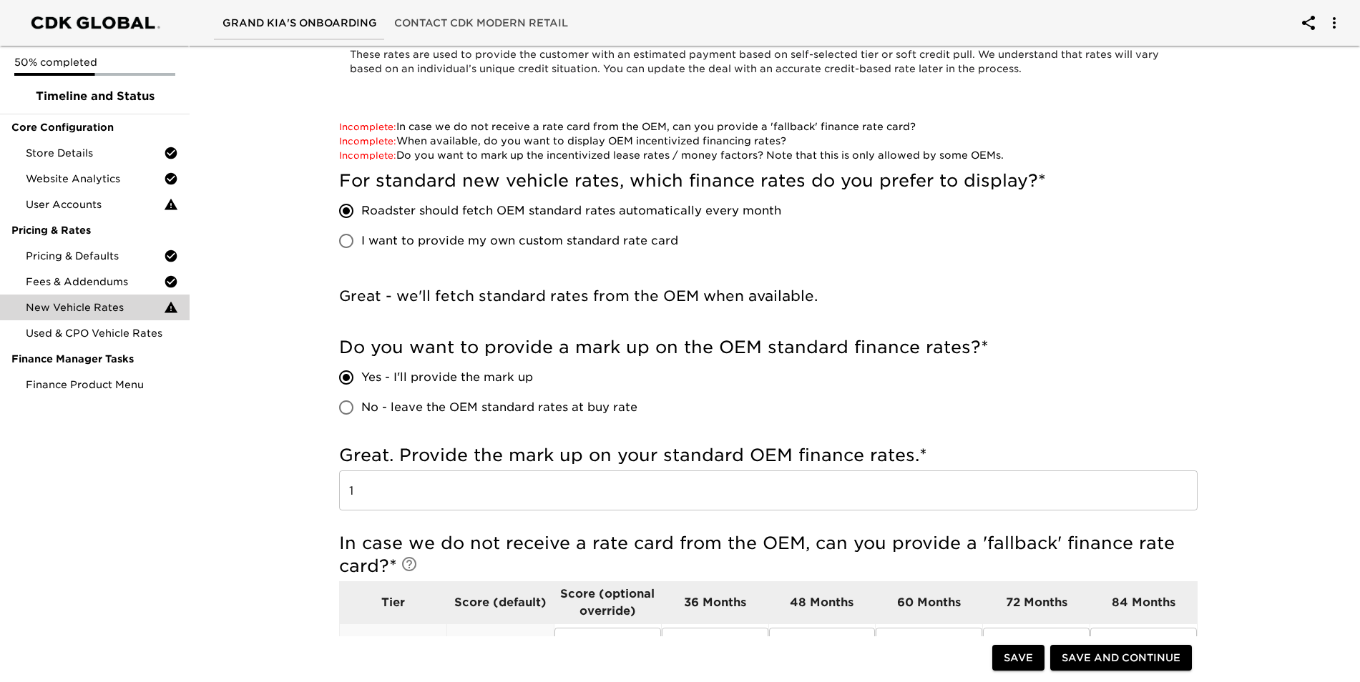
scroll to position [501, 0]
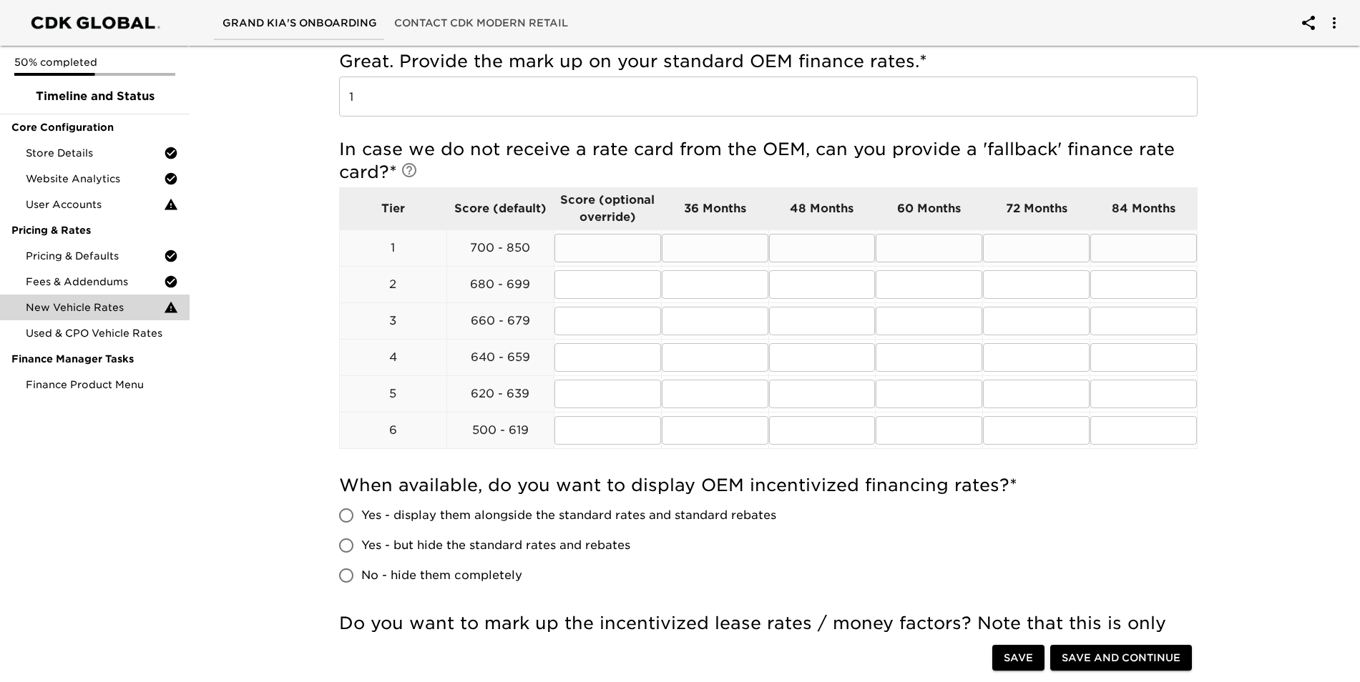
click at [583, 255] on input "text" at bounding box center [607, 248] width 107 height 29
click at [750, 251] on input "text" at bounding box center [715, 248] width 107 height 29
click at [727, 431] on input "text" at bounding box center [715, 430] width 107 height 29
type input "21"
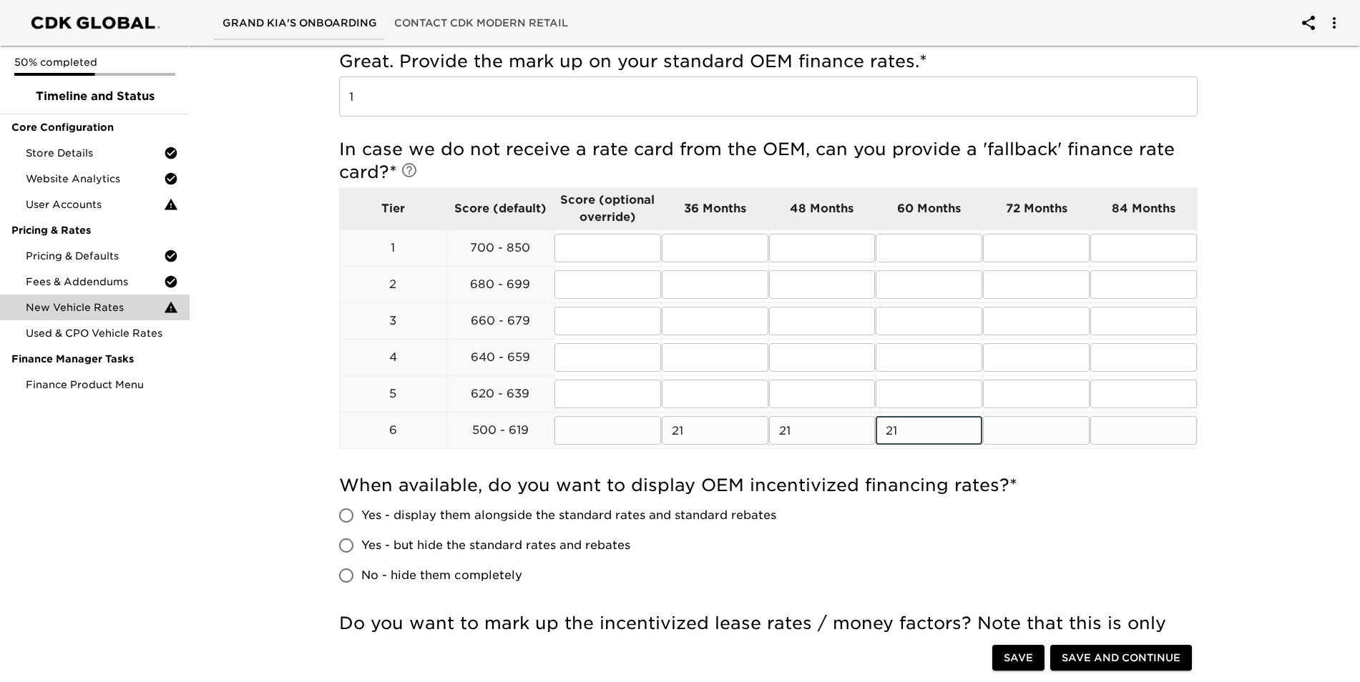
type input "21"
click at [738, 399] on input "text" at bounding box center [715, 394] width 107 height 29
type input "18"
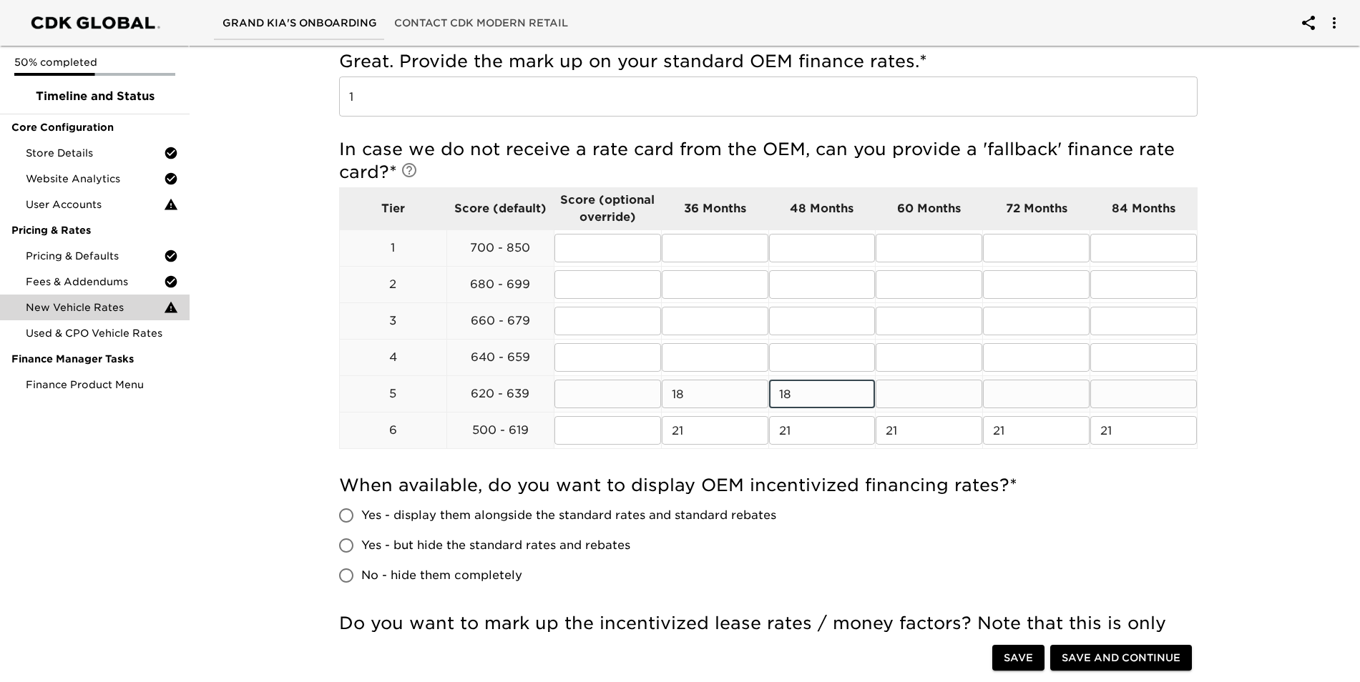
type input "18"
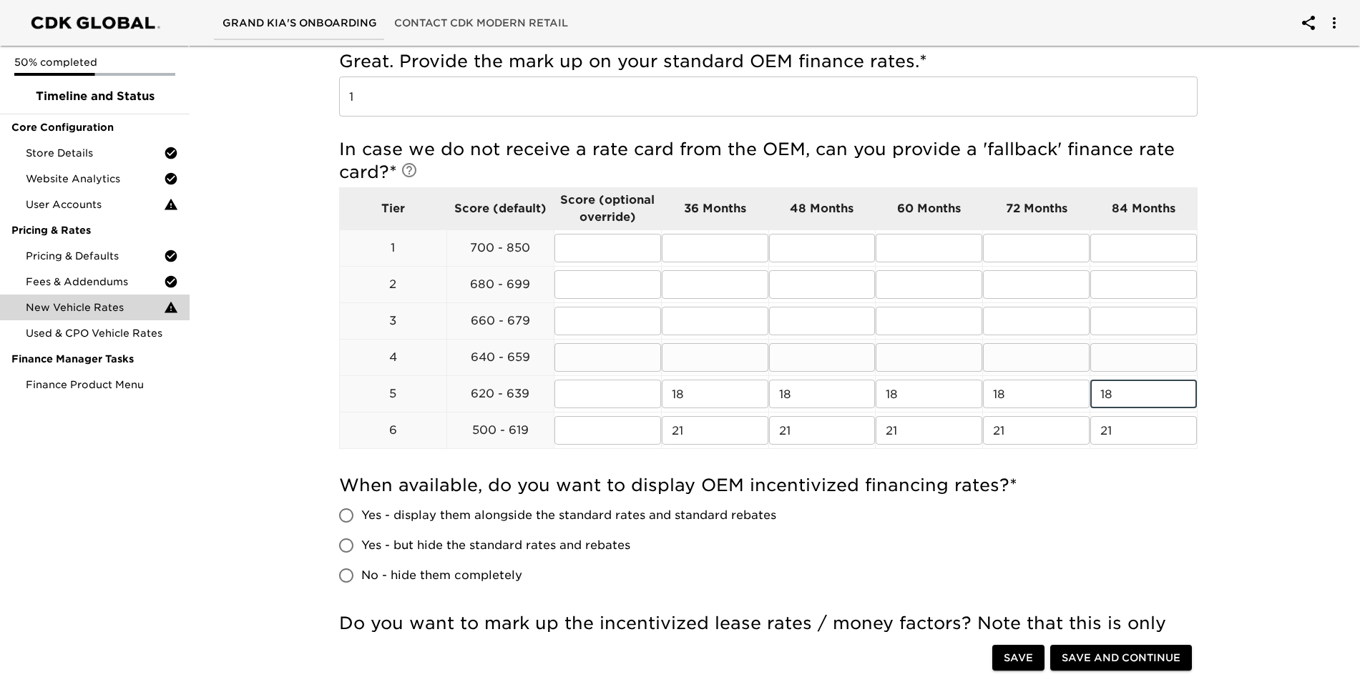
click at [695, 355] on input "text" at bounding box center [715, 357] width 107 height 29
type input "16"
type input "165"
type input "1"
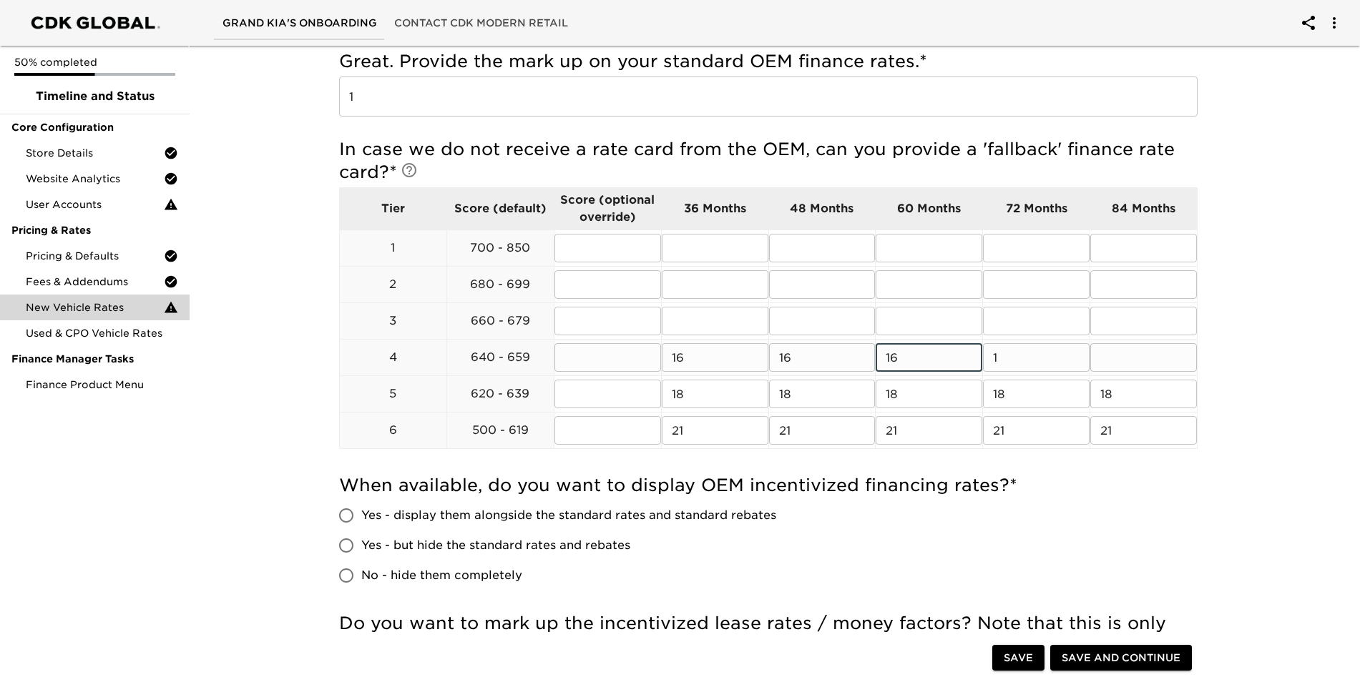
type input "16"
click at [708, 333] on input "text" at bounding box center [715, 321] width 107 height 29
type input "14"
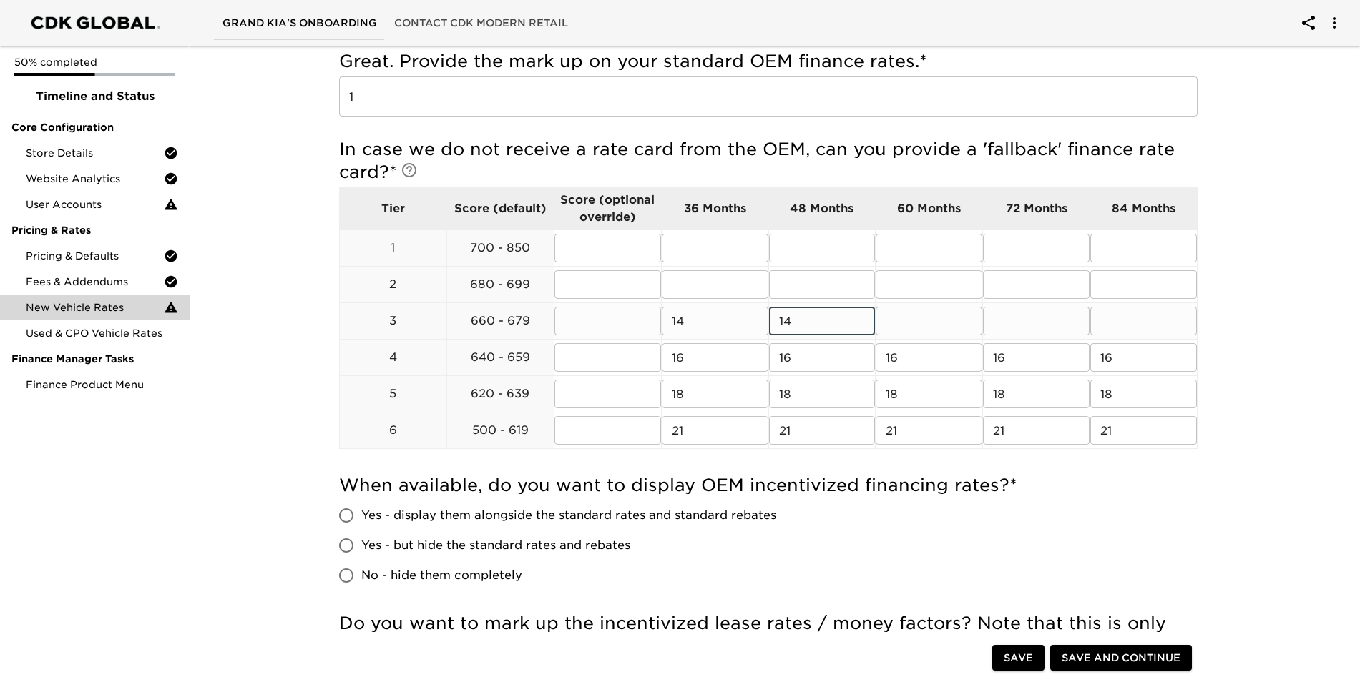
type input "14"
click at [696, 295] on input "text" at bounding box center [715, 284] width 107 height 29
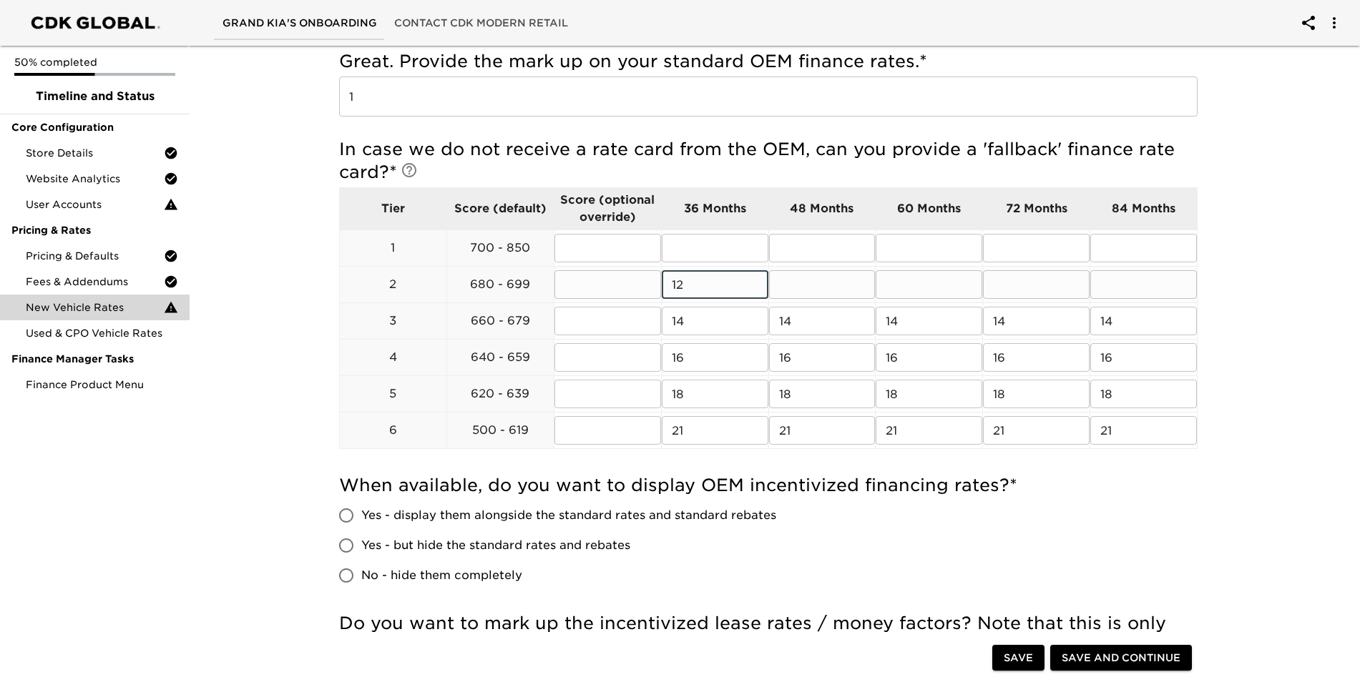
type input "12"
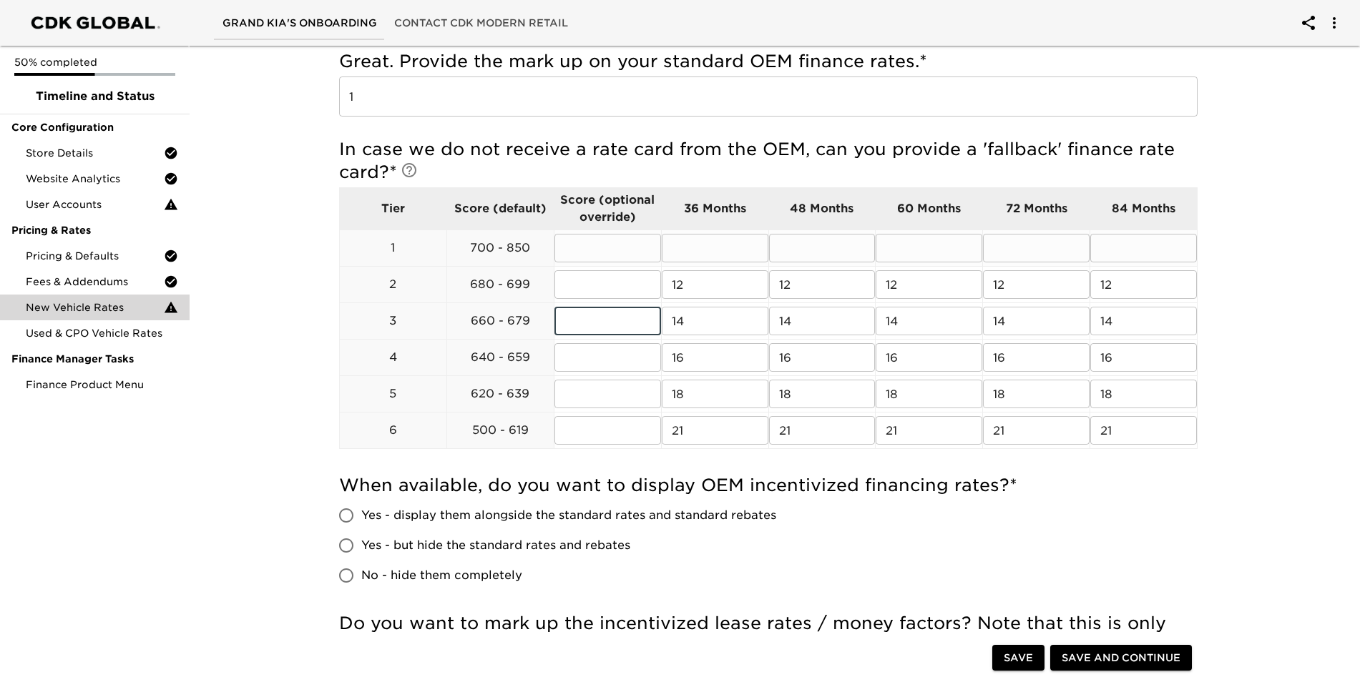
click at [698, 260] on input "text" at bounding box center [715, 248] width 107 height 29
type input "9"
type input "98"
type input "9"
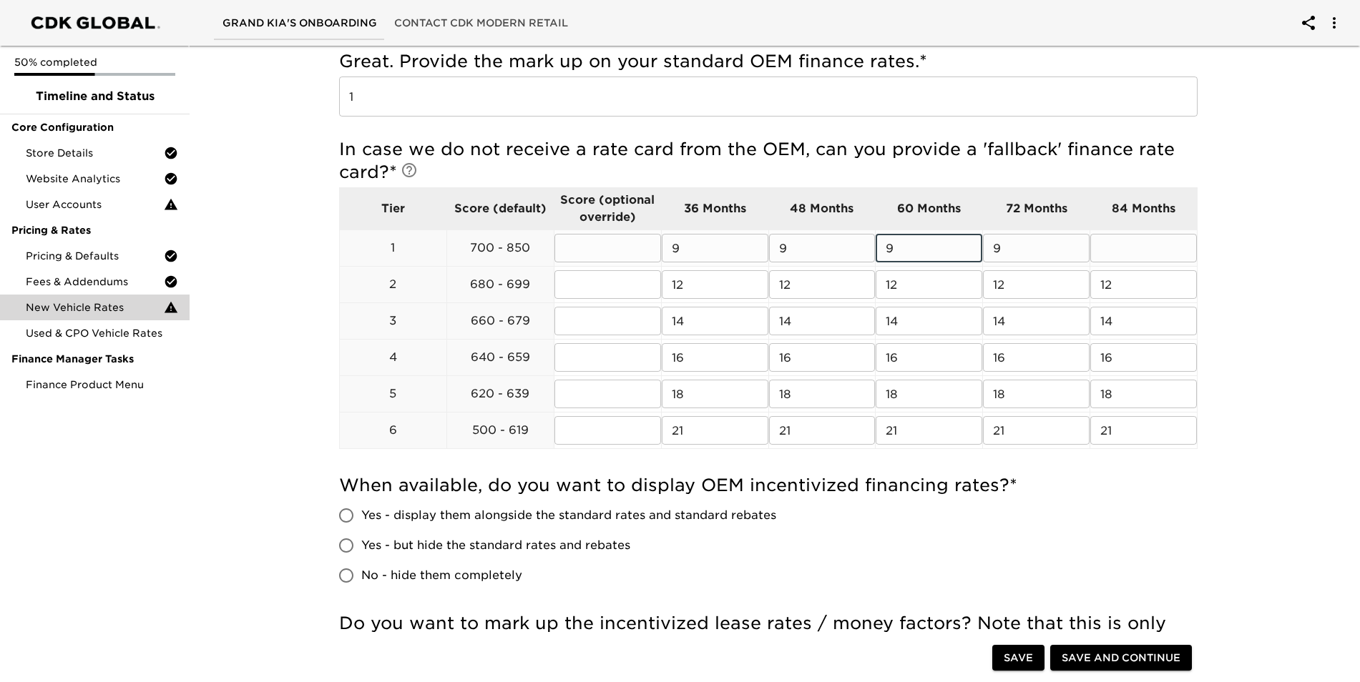
type input "9"
click at [314, 368] on div "New Vehicle Rates Due [DATE] Note: These rates are used to provide the customer…" at bounding box center [768, 283] width 916 height 1462
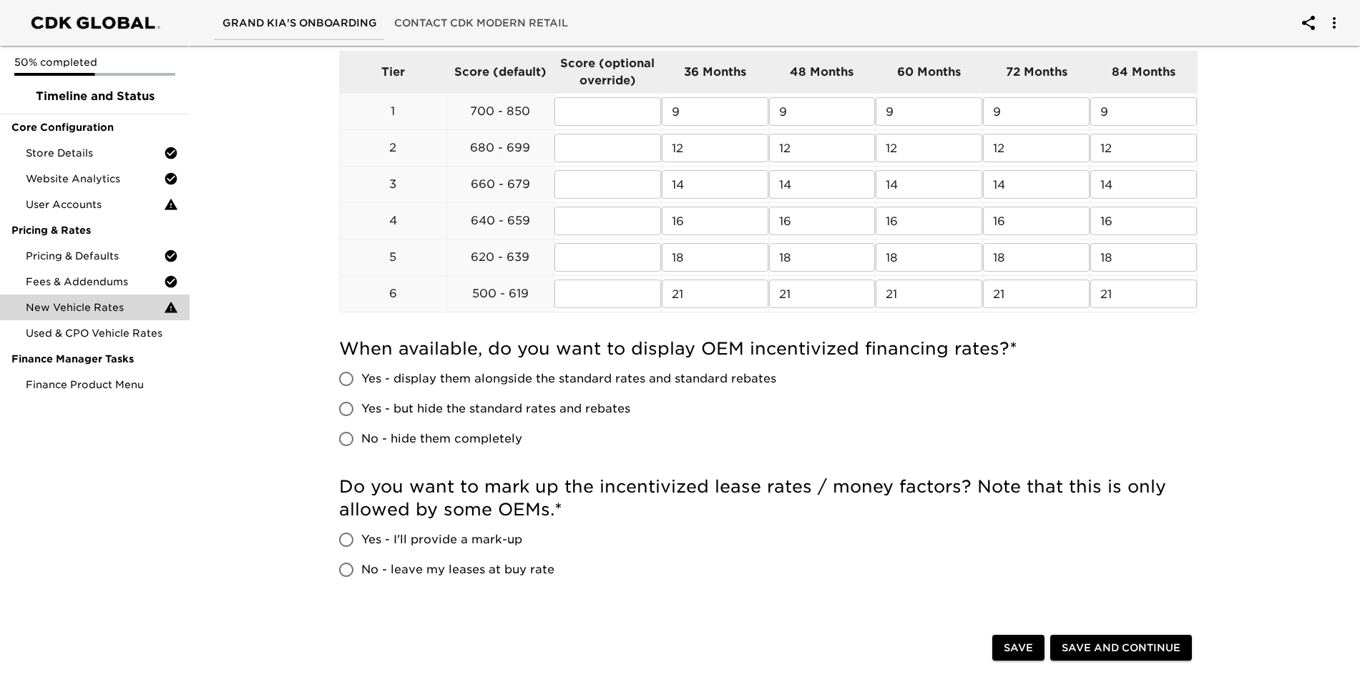
scroll to position [644, 0]
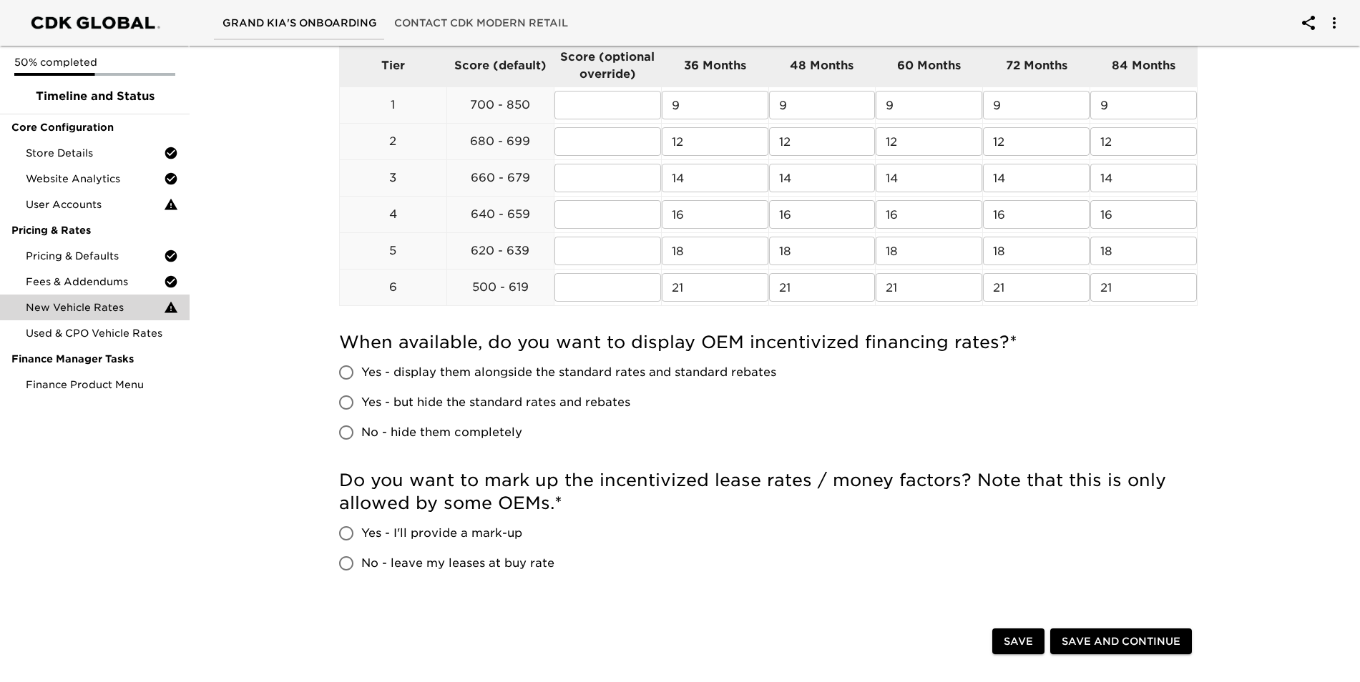
click at [401, 439] on span "No - hide them completely" at bounding box center [441, 432] width 161 height 17
click at [361, 439] on input "No - hide them completely" at bounding box center [346, 433] width 30 height 30
radio input "true"
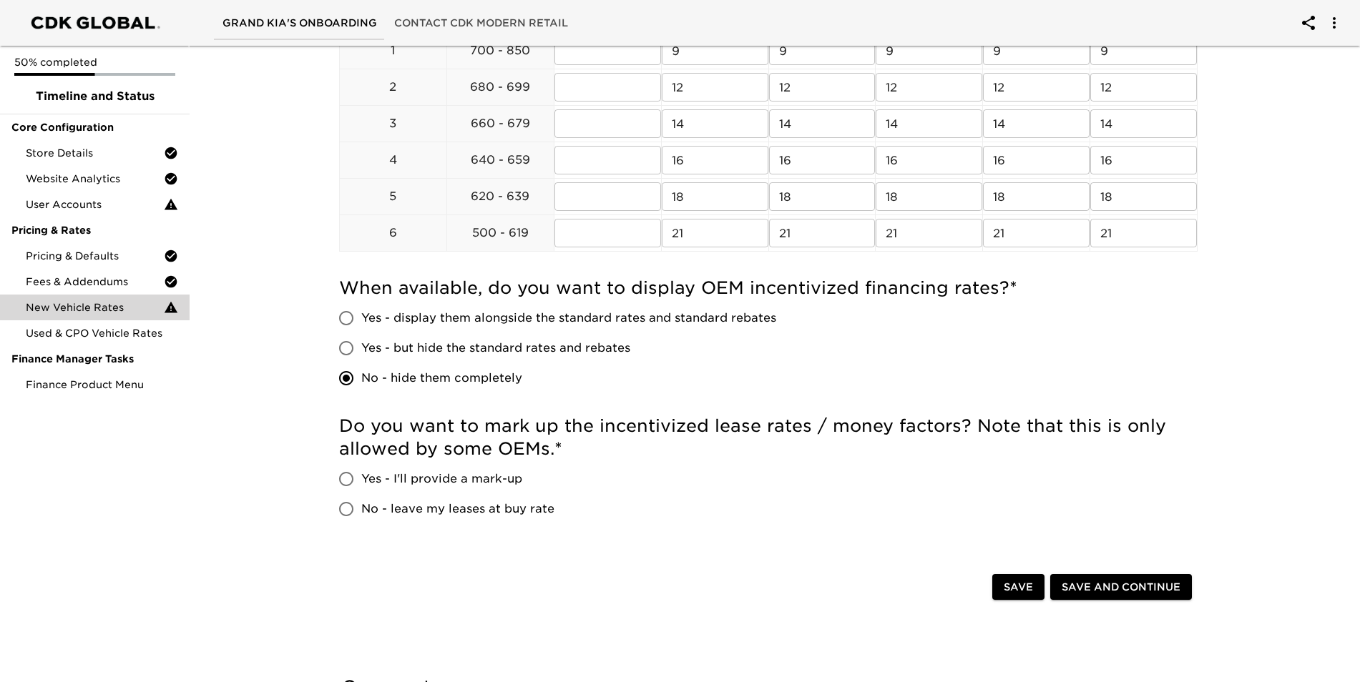
scroll to position [787, 0]
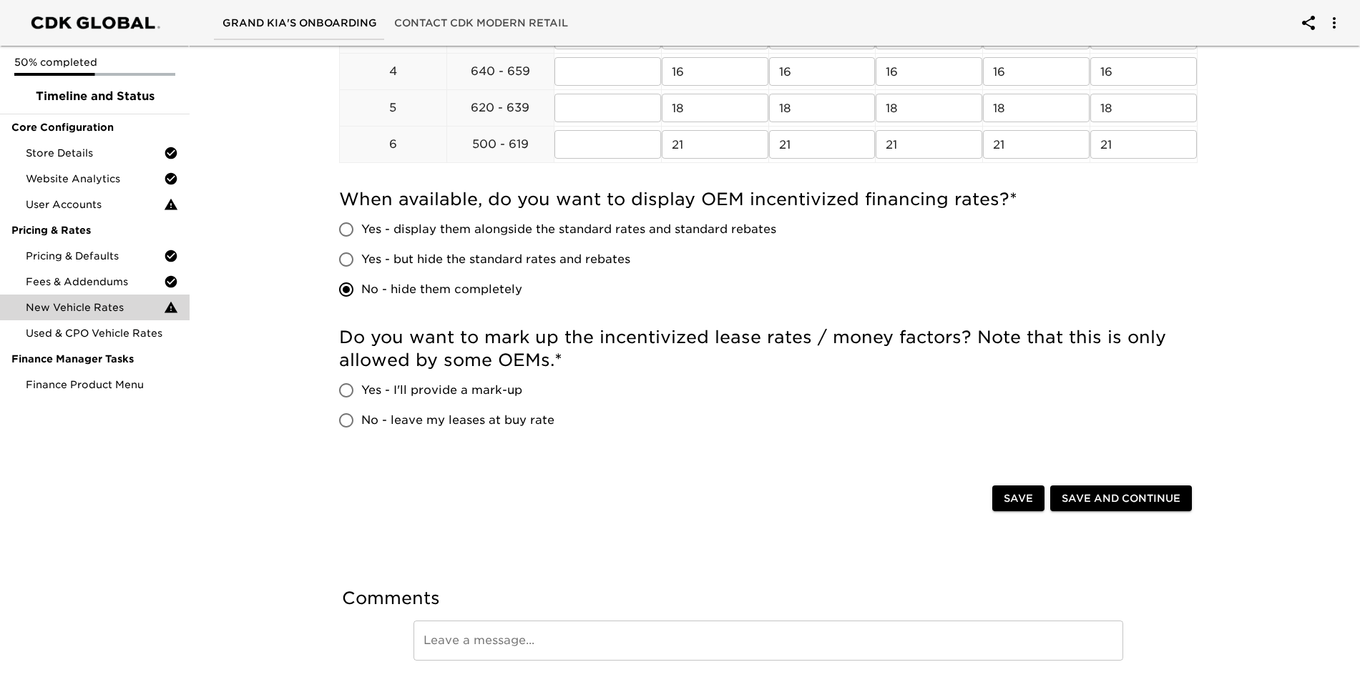
click at [441, 393] on span "Yes - I'll provide a mark-up" at bounding box center [441, 390] width 161 height 17
click at [361, 393] on input "Yes - I'll provide a mark-up" at bounding box center [346, 391] width 30 height 30
radio input "true"
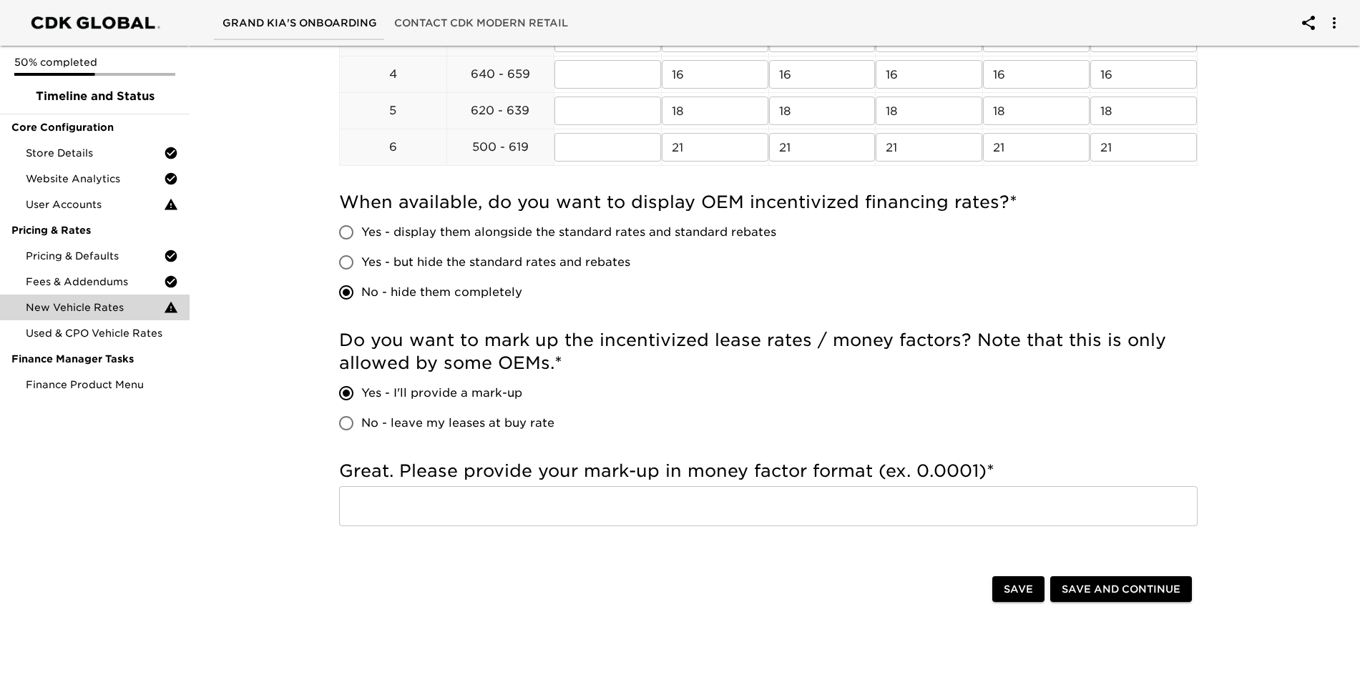
scroll to position [801, 0]
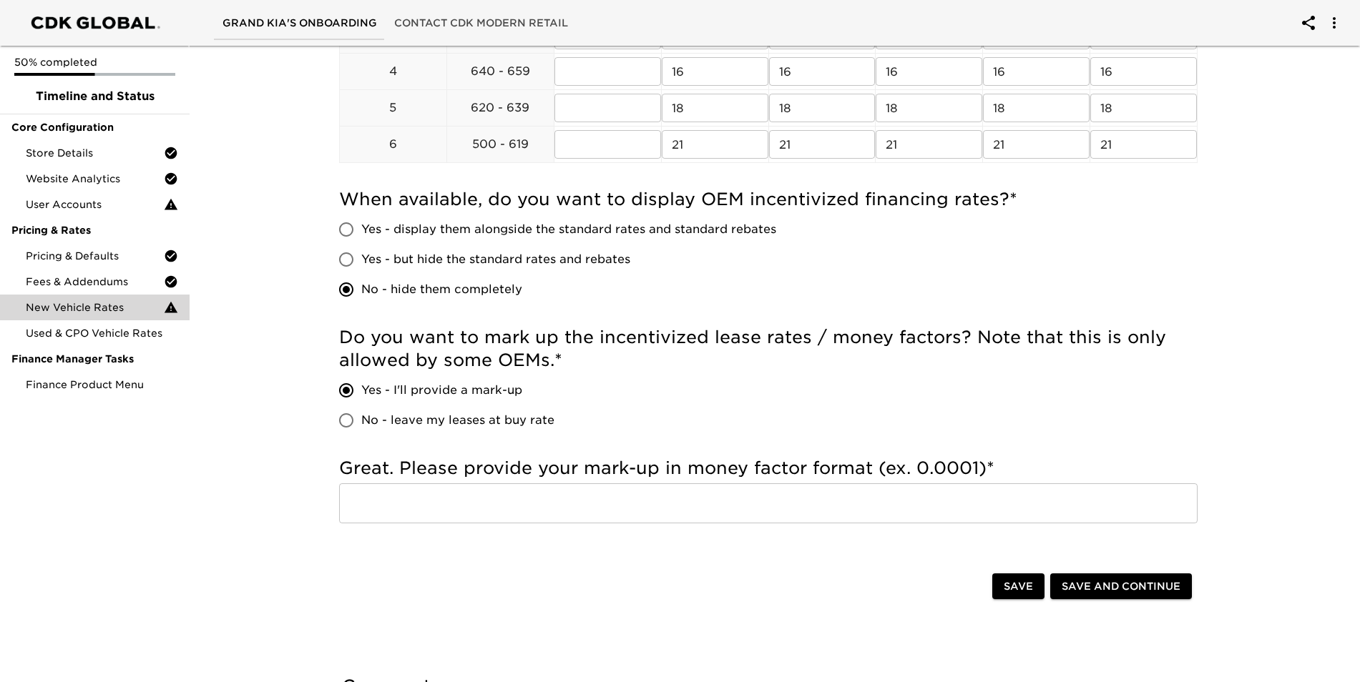
click at [504, 503] on input "text" at bounding box center [768, 504] width 858 height 40
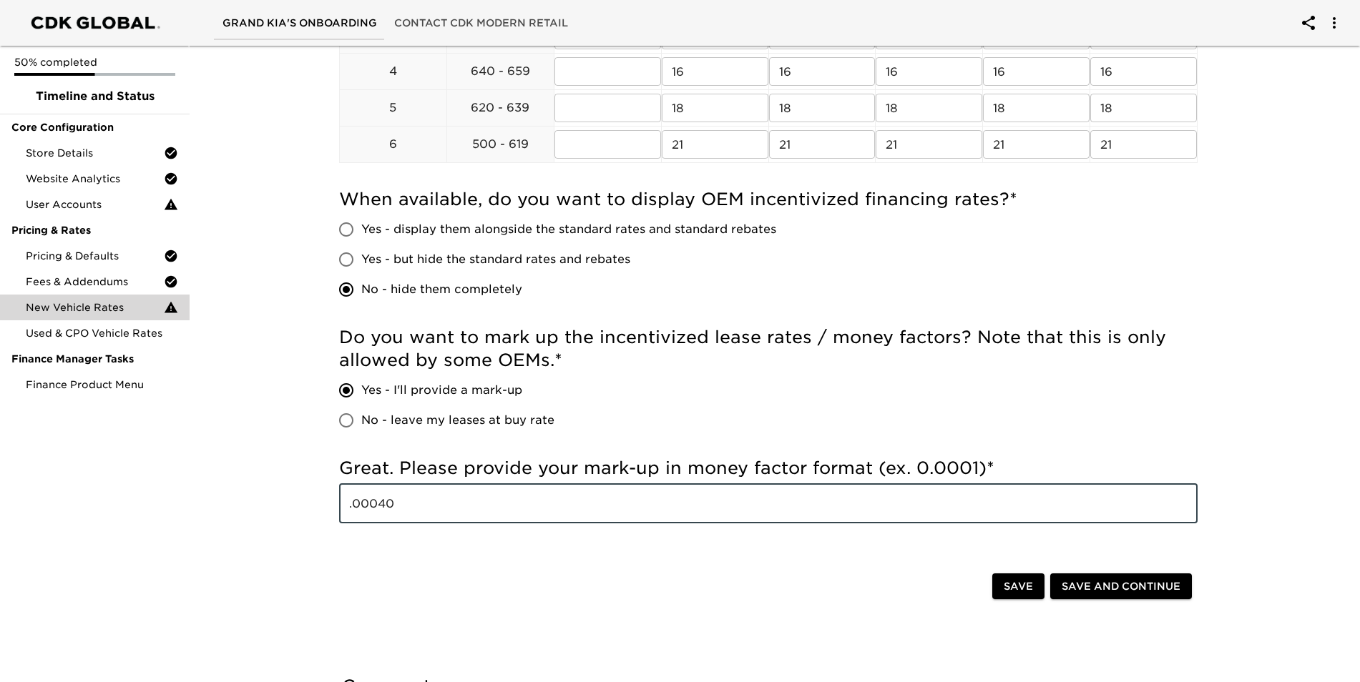
type input ".00040"
click at [1086, 591] on span "Save and Continue" at bounding box center [1121, 587] width 119 height 18
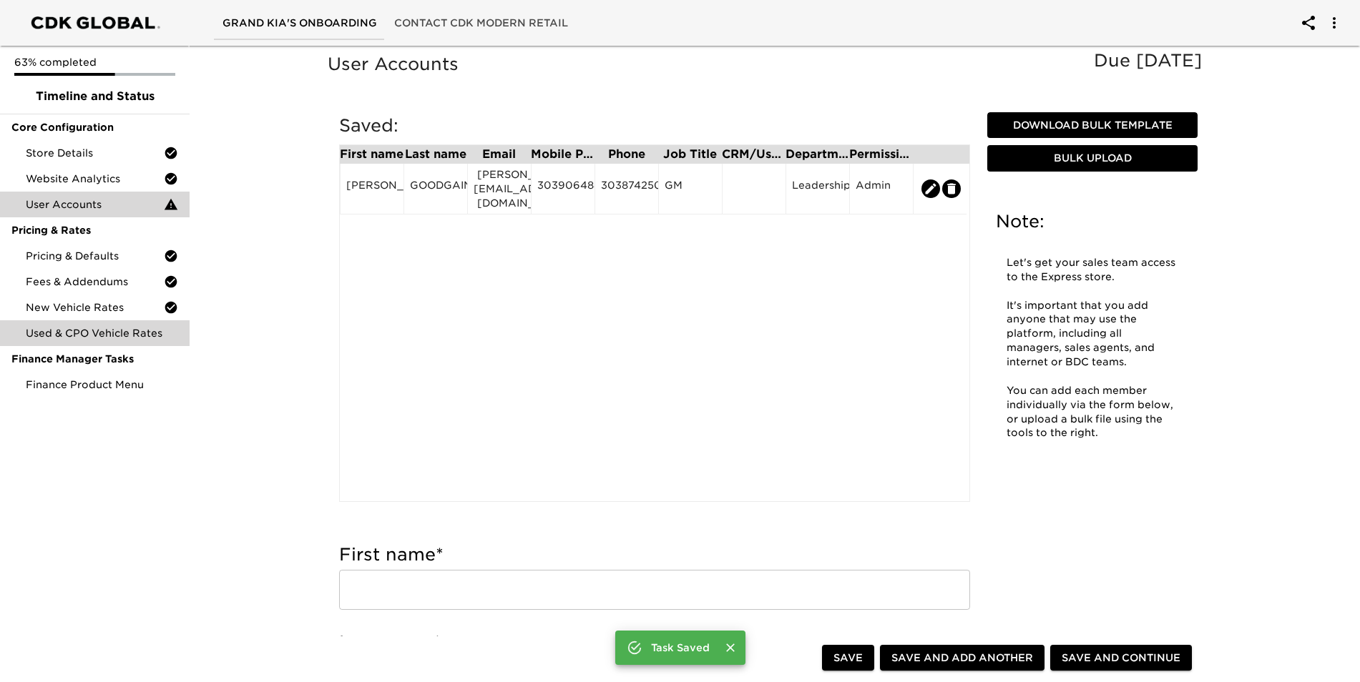
click at [126, 336] on span "Used & CPO Vehicle Rates" at bounding box center [102, 333] width 152 height 14
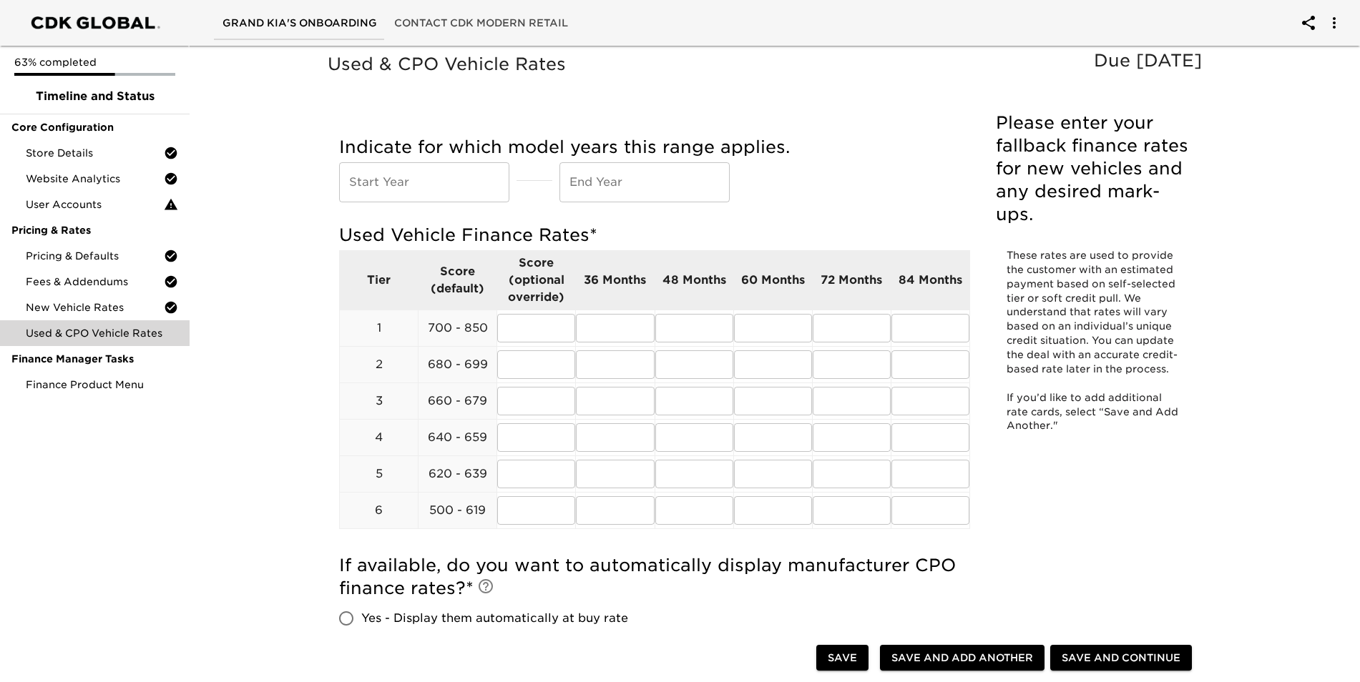
click at [379, 184] on input "text" at bounding box center [424, 182] width 170 height 40
click at [393, 182] on input "text" at bounding box center [424, 182] width 170 height 40
type input "2020"
type input "2025"
click at [813, 205] on div "Indicate for which model years this range applies. Start Year [DATE] Start Year…" at bounding box center [654, 173] width 631 height 88
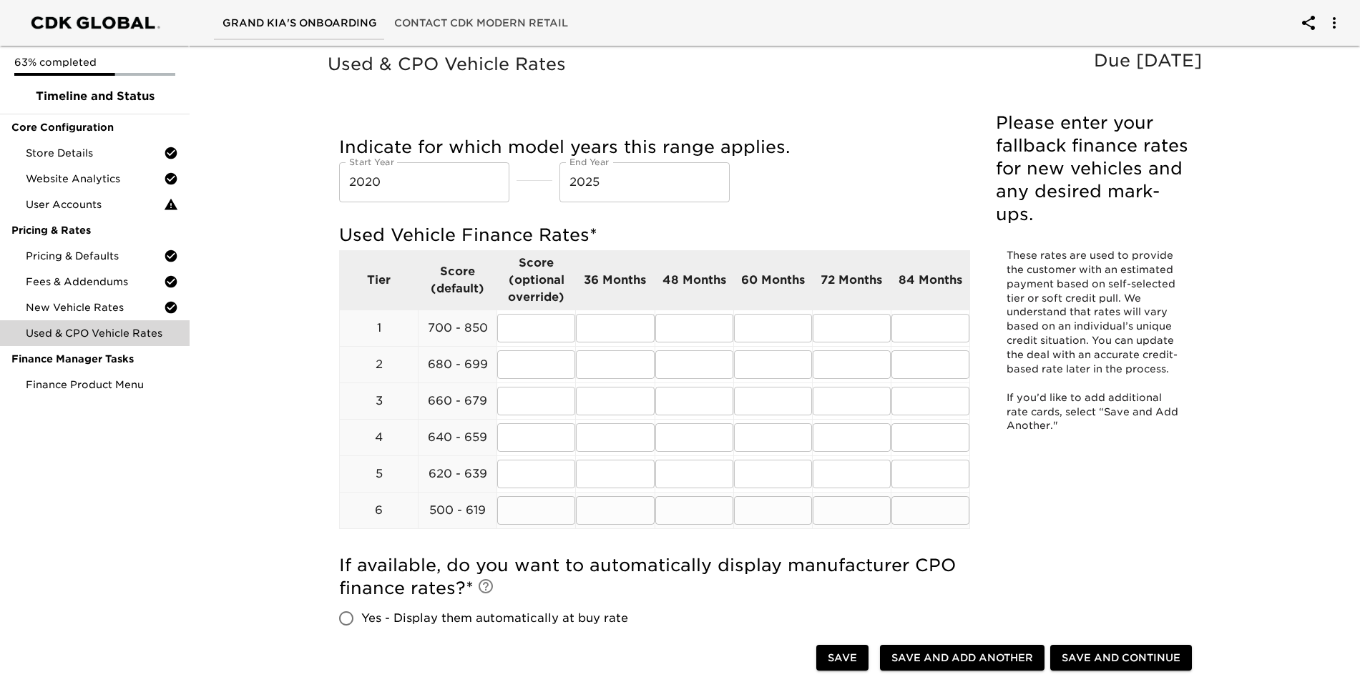
click at [539, 509] on input "text" at bounding box center [536, 510] width 78 height 29
type input "21"
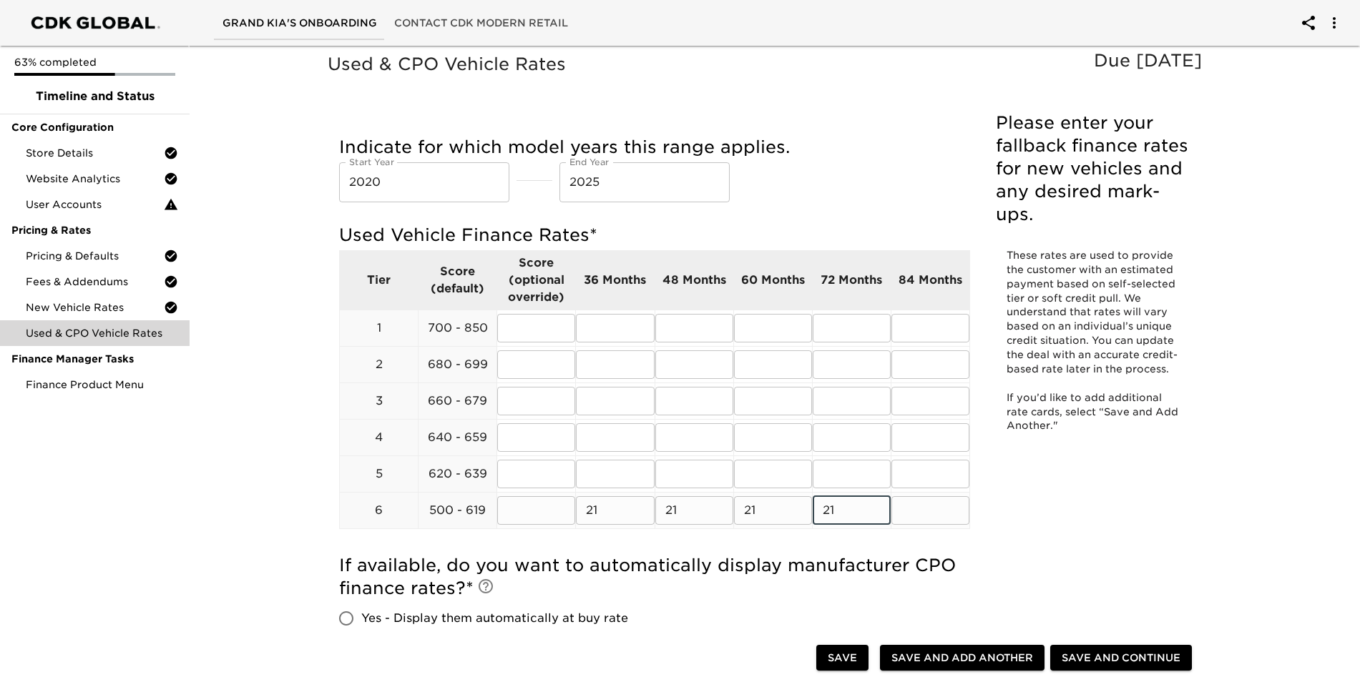
type input "21"
click at [609, 469] on input "text" at bounding box center [615, 474] width 78 height 29
type input "18"
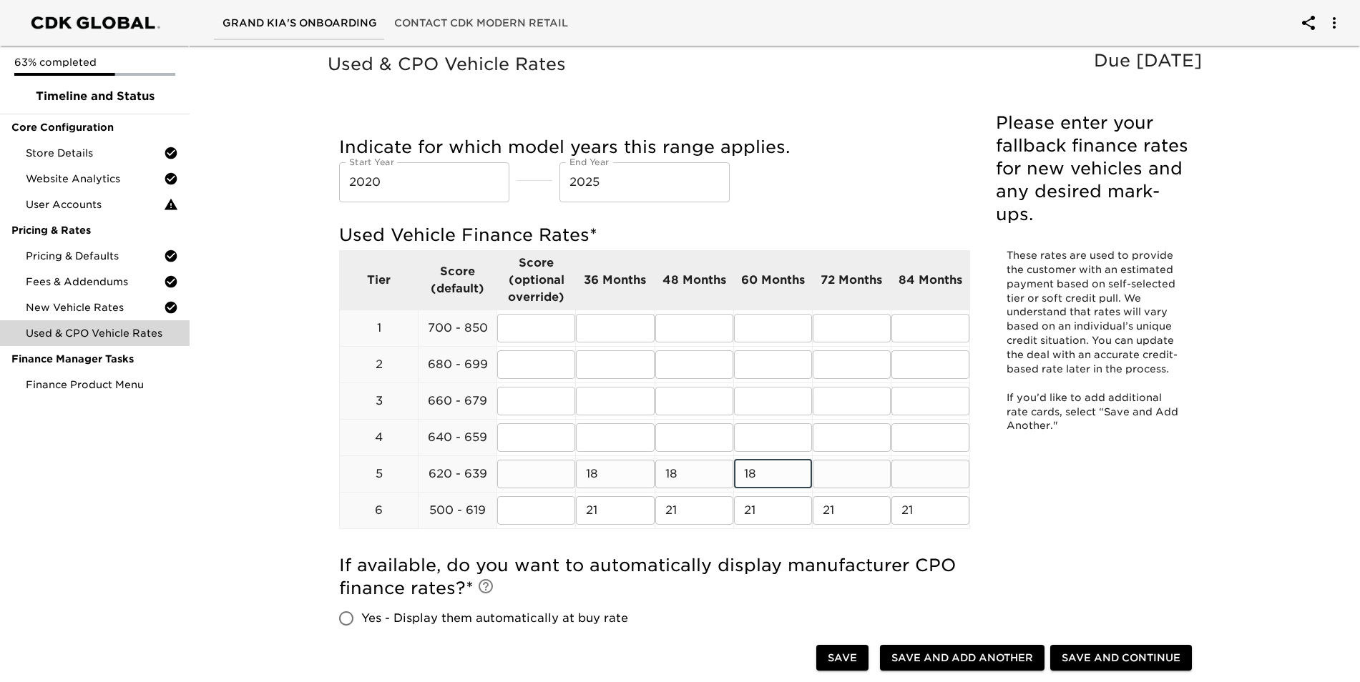
type input "18"
drag, startPoint x: 615, startPoint y: 455, endPoint x: 614, endPoint y: 439, distance: 16.5
click at [615, 449] on td "​" at bounding box center [615, 437] width 79 height 36
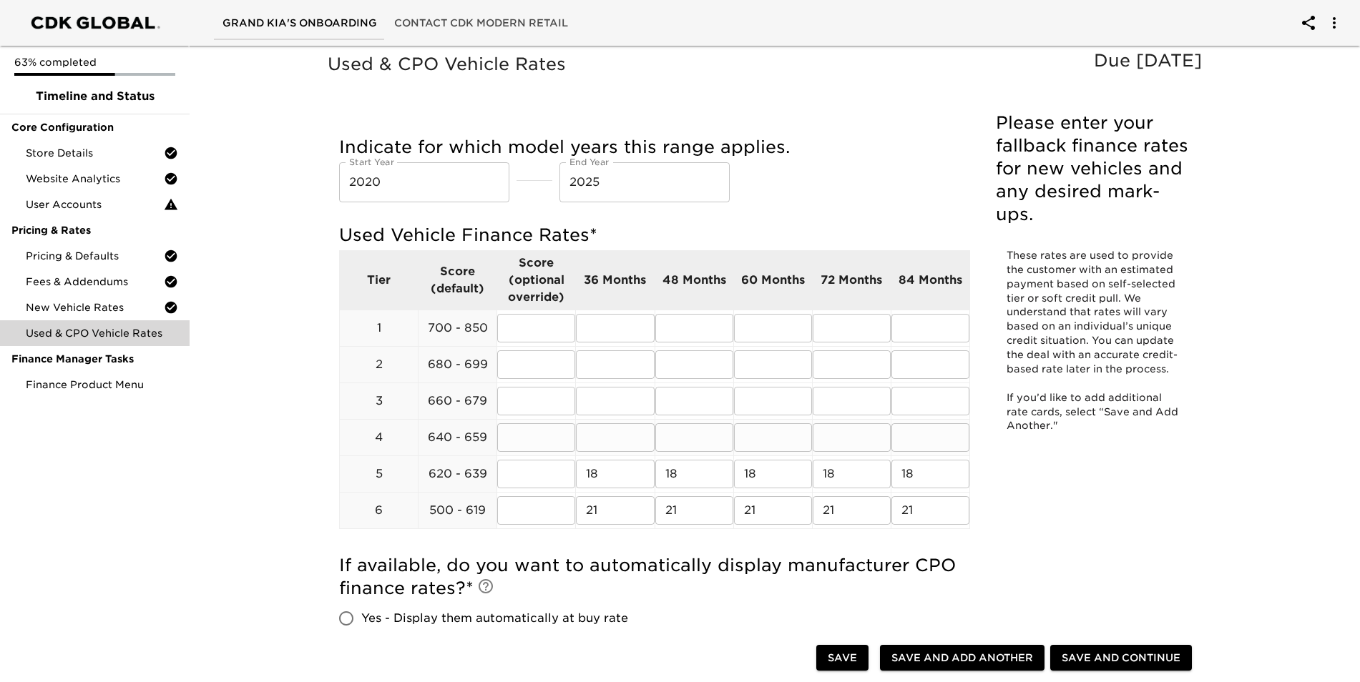
click at [614, 439] on input "text" at bounding box center [615, 438] width 78 height 29
type input "16"
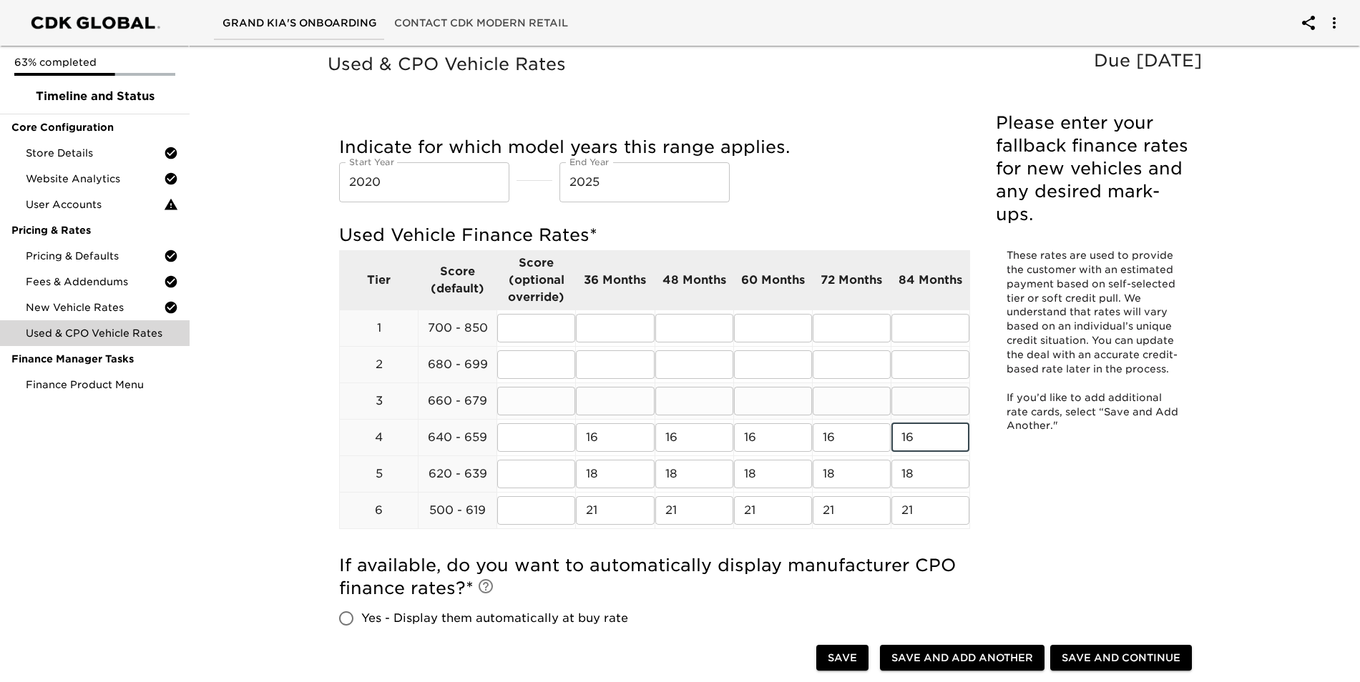
type input "16"
click at [607, 398] on input "text" at bounding box center [615, 401] width 78 height 29
type input "14"
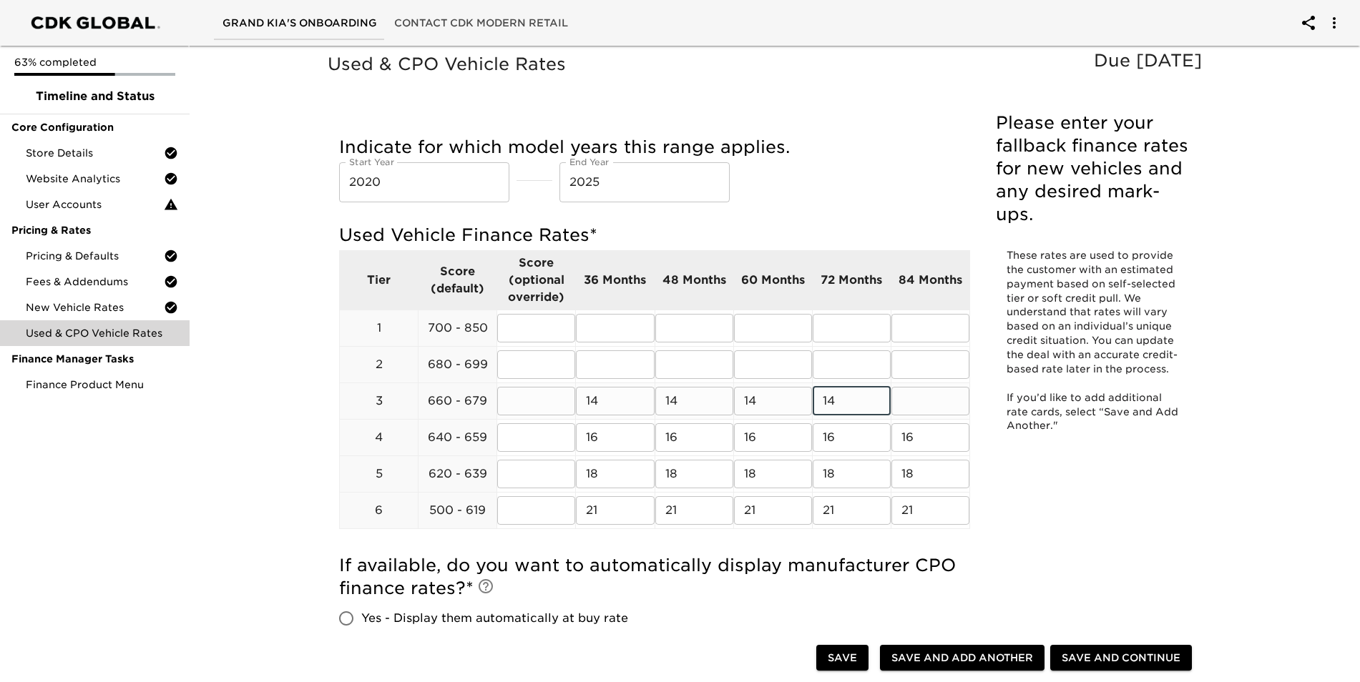
type input "14"
drag, startPoint x: 632, startPoint y: 354, endPoint x: 631, endPoint y: 371, distance: 17.2
click at [632, 358] on input "text" at bounding box center [615, 365] width 78 height 29
type input "12"
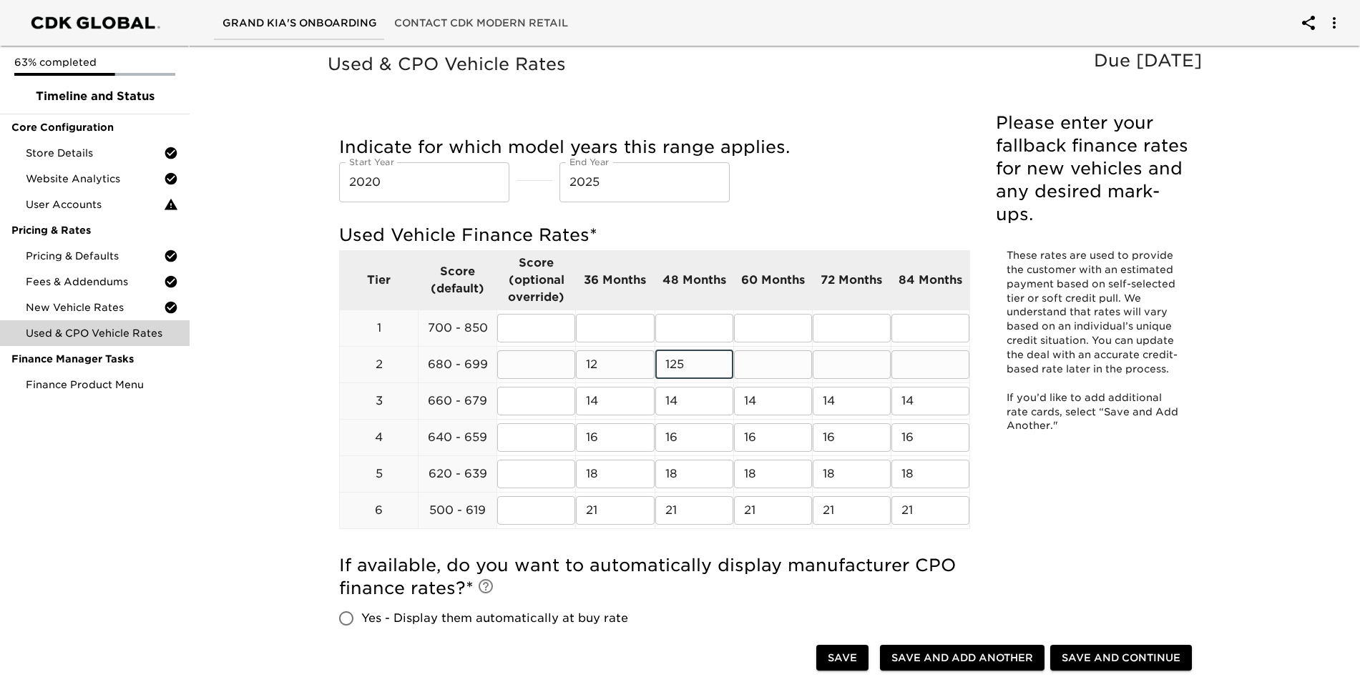
type input "125"
type input "12"
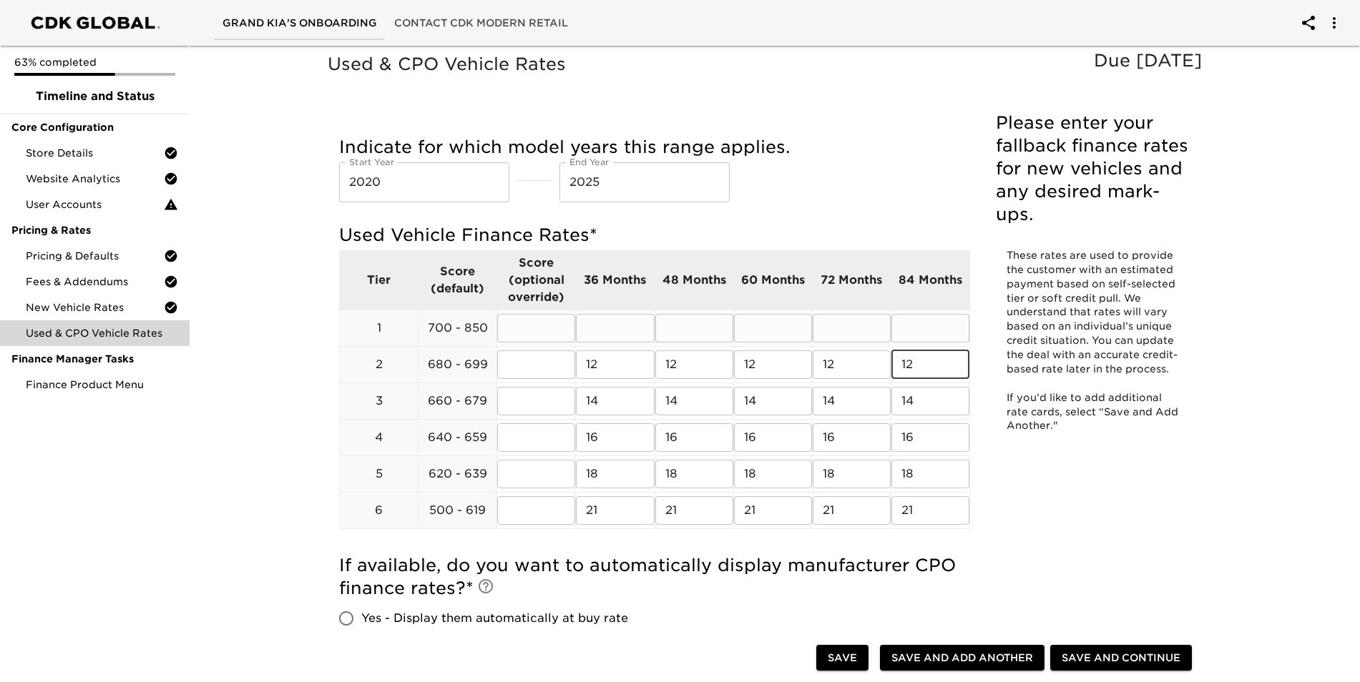
type input "12"
click at [595, 332] on input "text" at bounding box center [615, 328] width 78 height 29
type input "9"
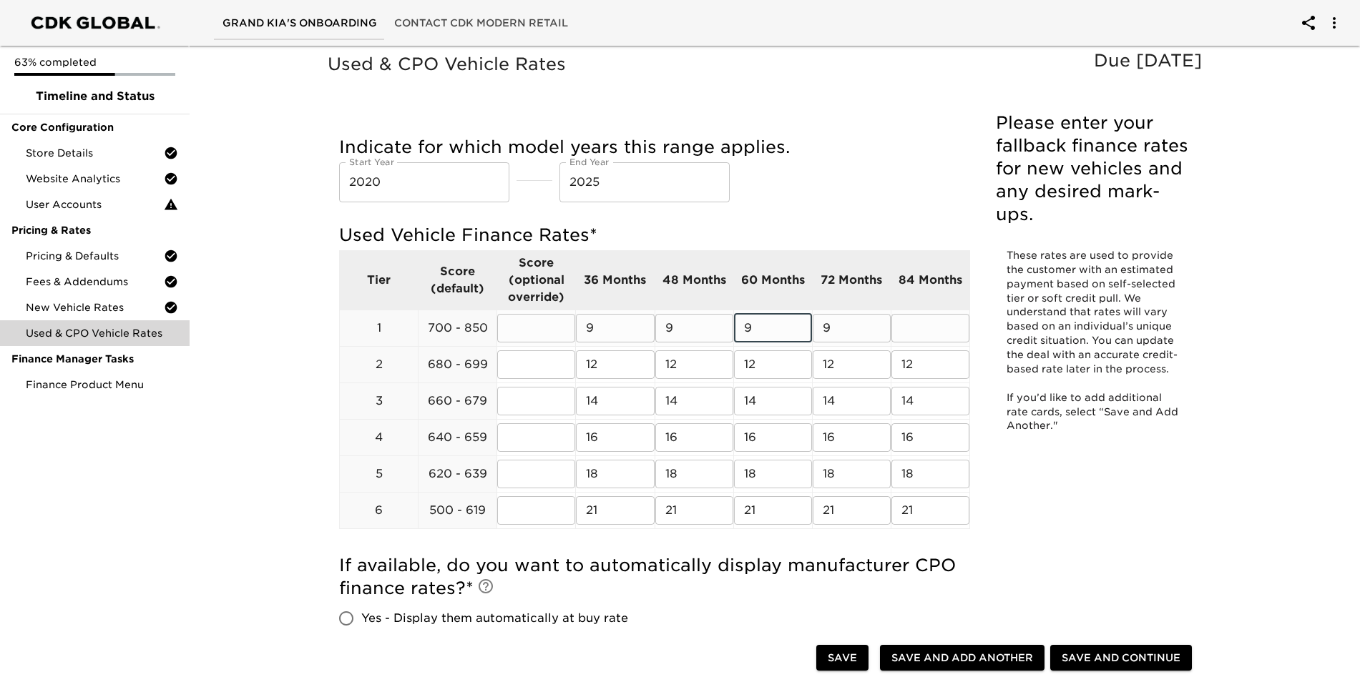
type input "9"
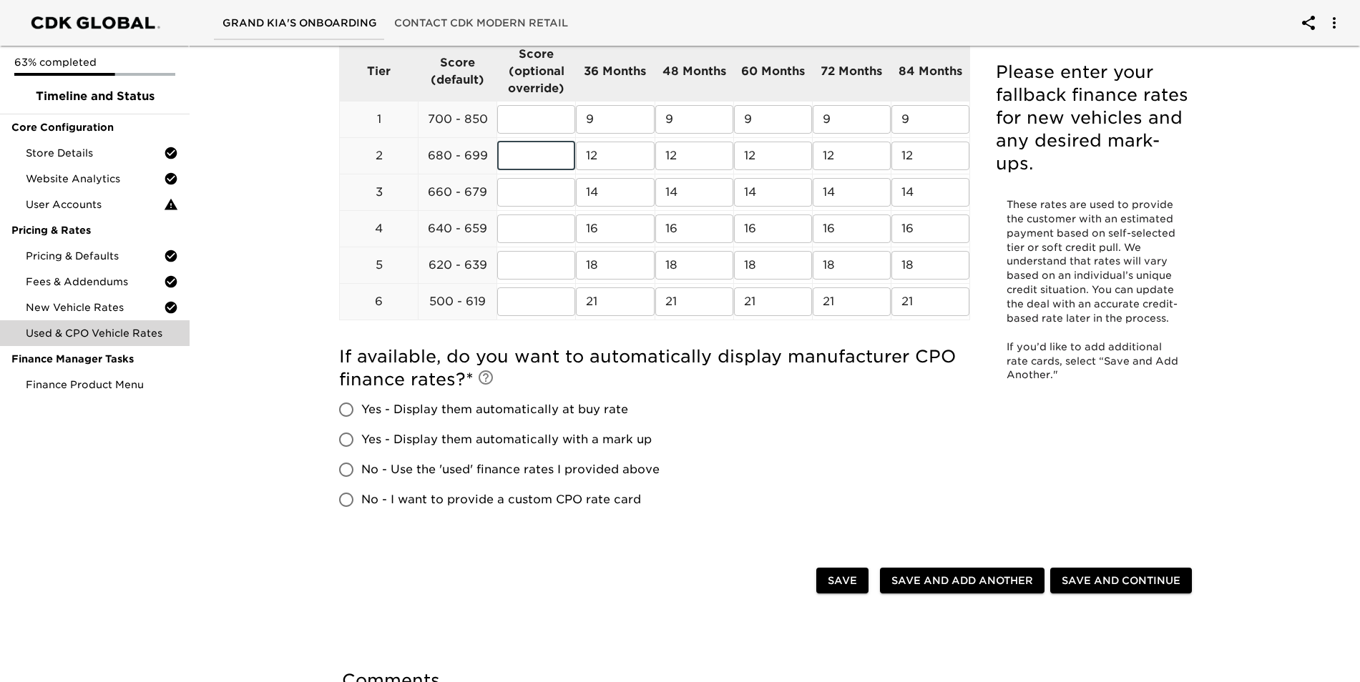
scroll to position [286, 0]
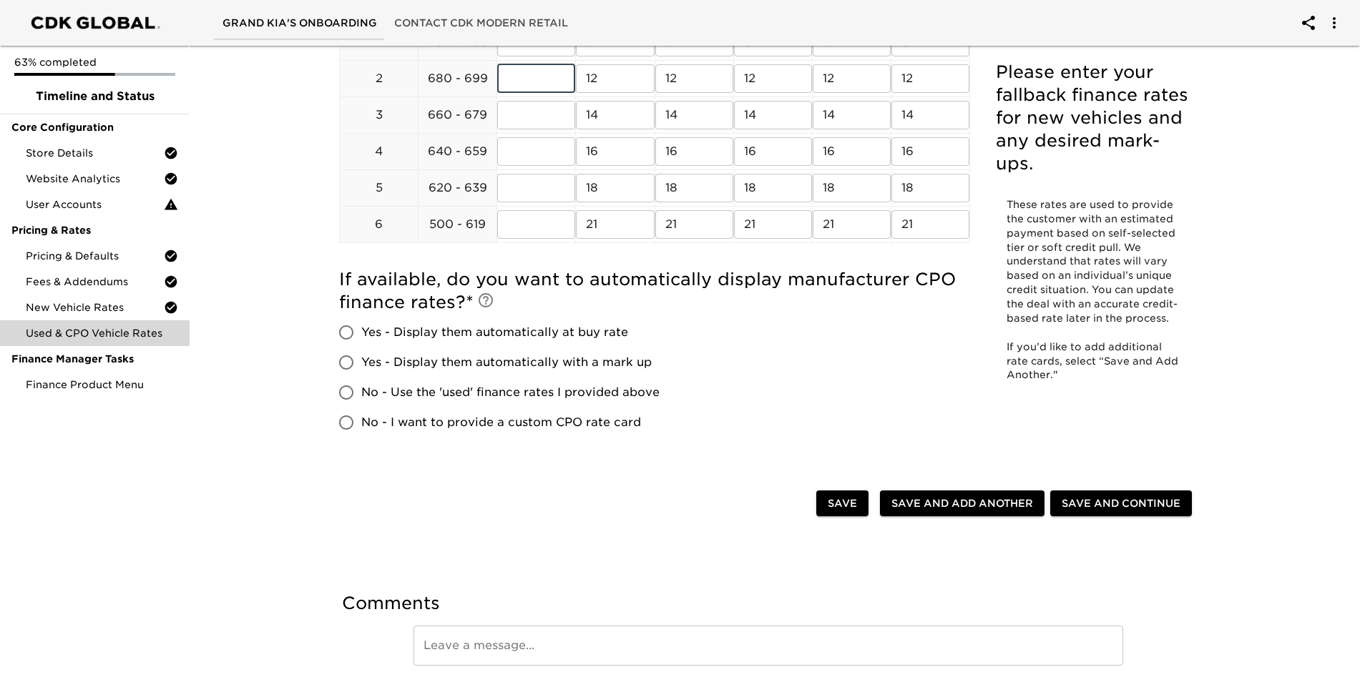
click at [425, 423] on span "No - I want to provide a custom CPO rate card" at bounding box center [501, 422] width 280 height 17
click at [361, 423] on input "No - I want to provide a custom CPO rate card" at bounding box center [346, 423] width 30 height 30
radio input "true"
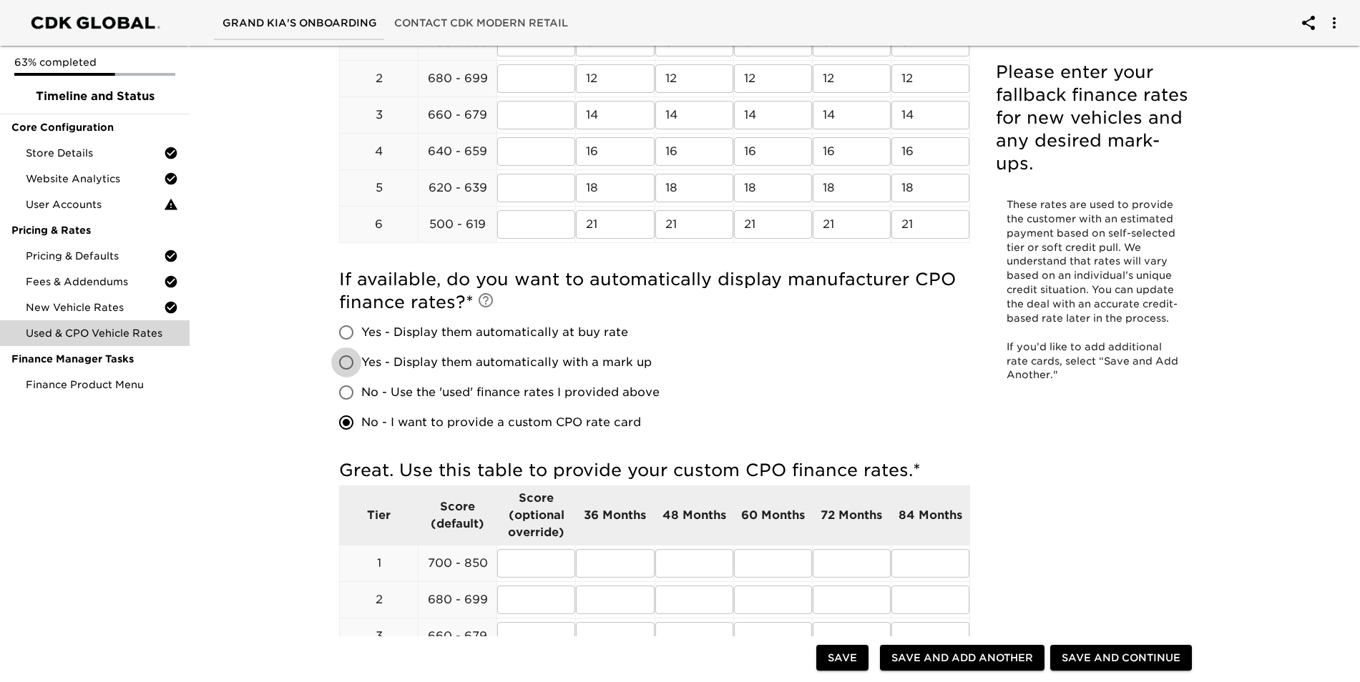
drag, startPoint x: 347, startPoint y: 358, endPoint x: 571, endPoint y: 354, distance: 223.9
click at [349, 359] on input "Yes - Display them automatically with a mark up" at bounding box center [346, 363] width 30 height 30
radio input "true"
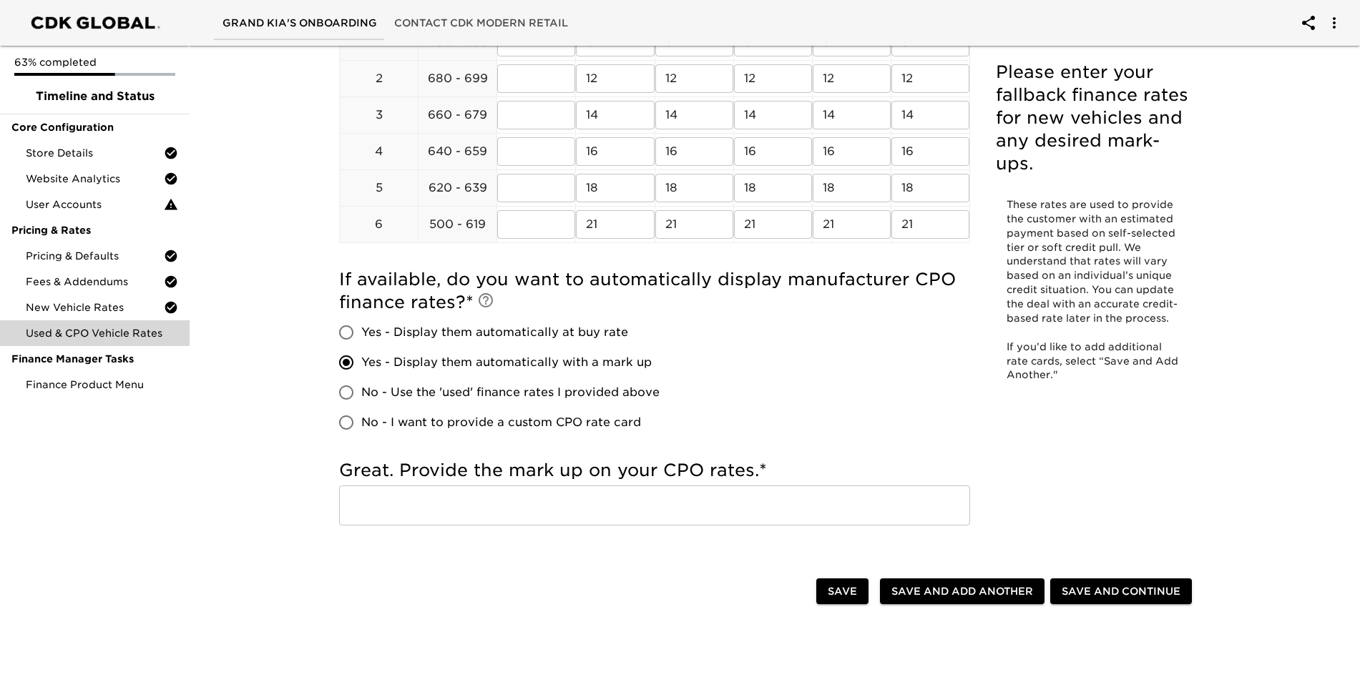
click at [757, 505] on input "text" at bounding box center [654, 506] width 631 height 40
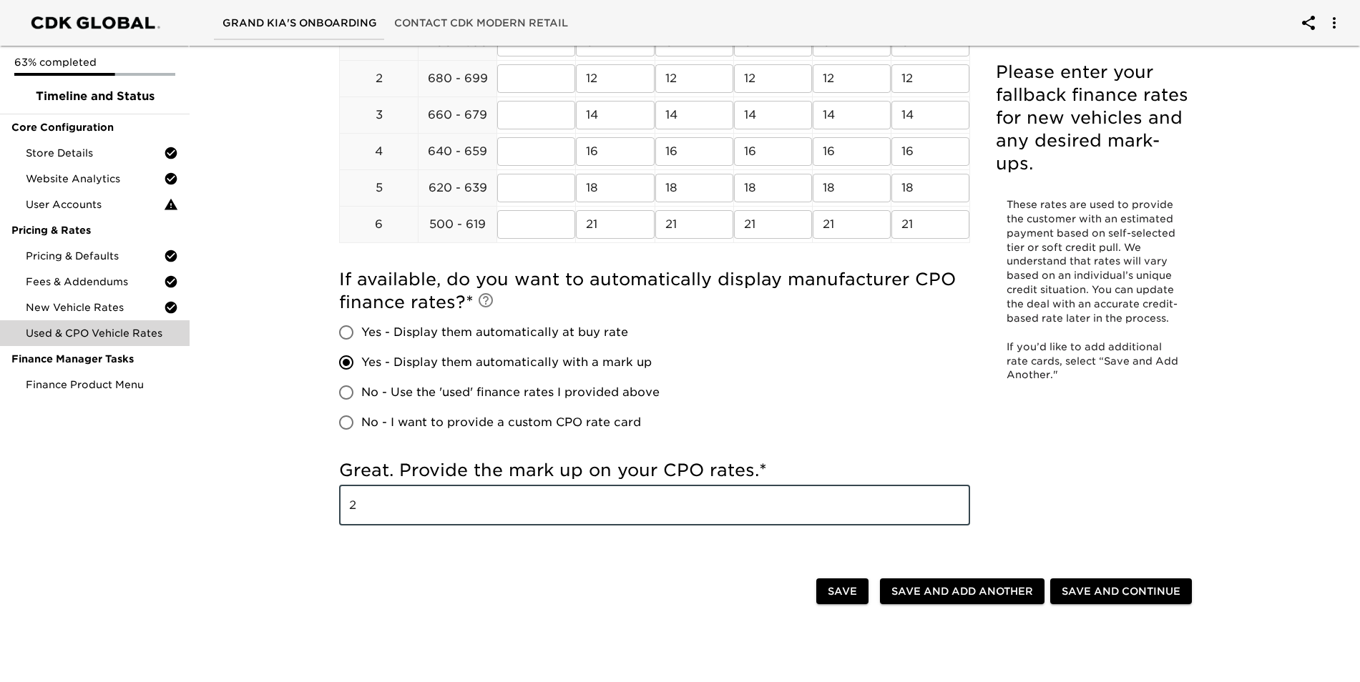
type input "2"
click at [1146, 584] on span "Save and Continue" at bounding box center [1121, 592] width 119 height 18
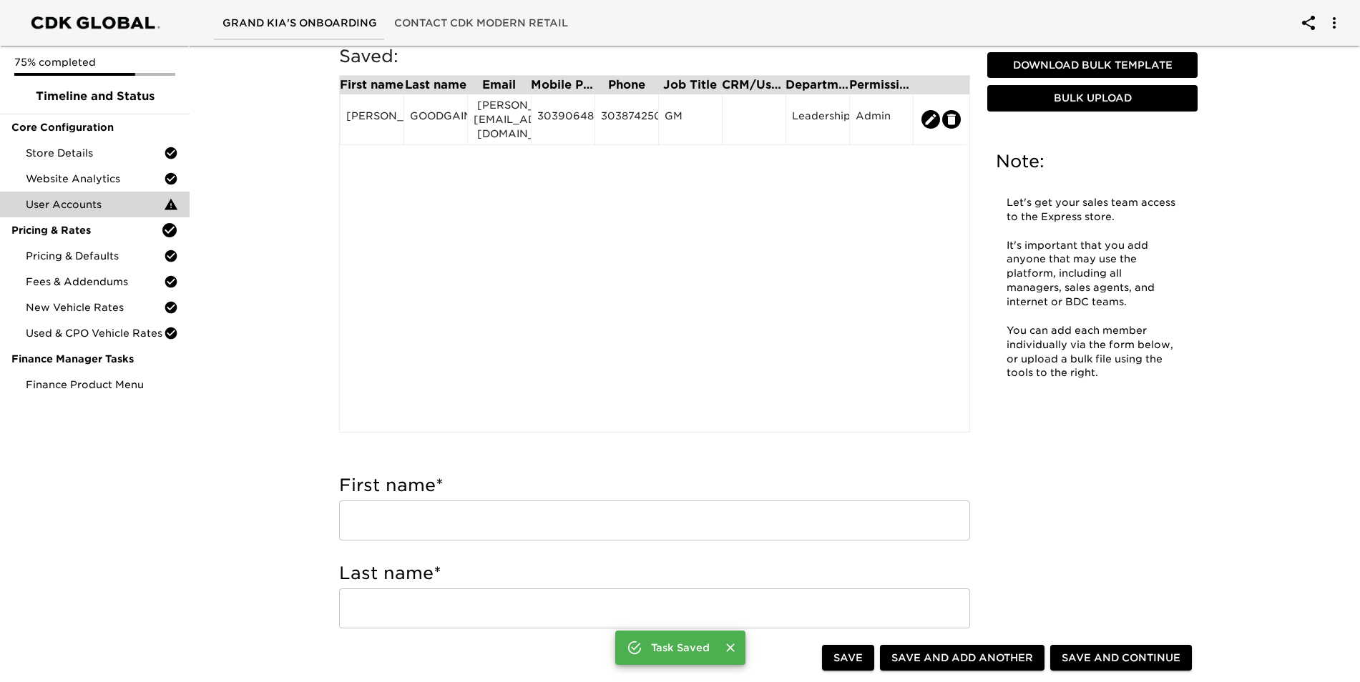
scroll to position [358, 0]
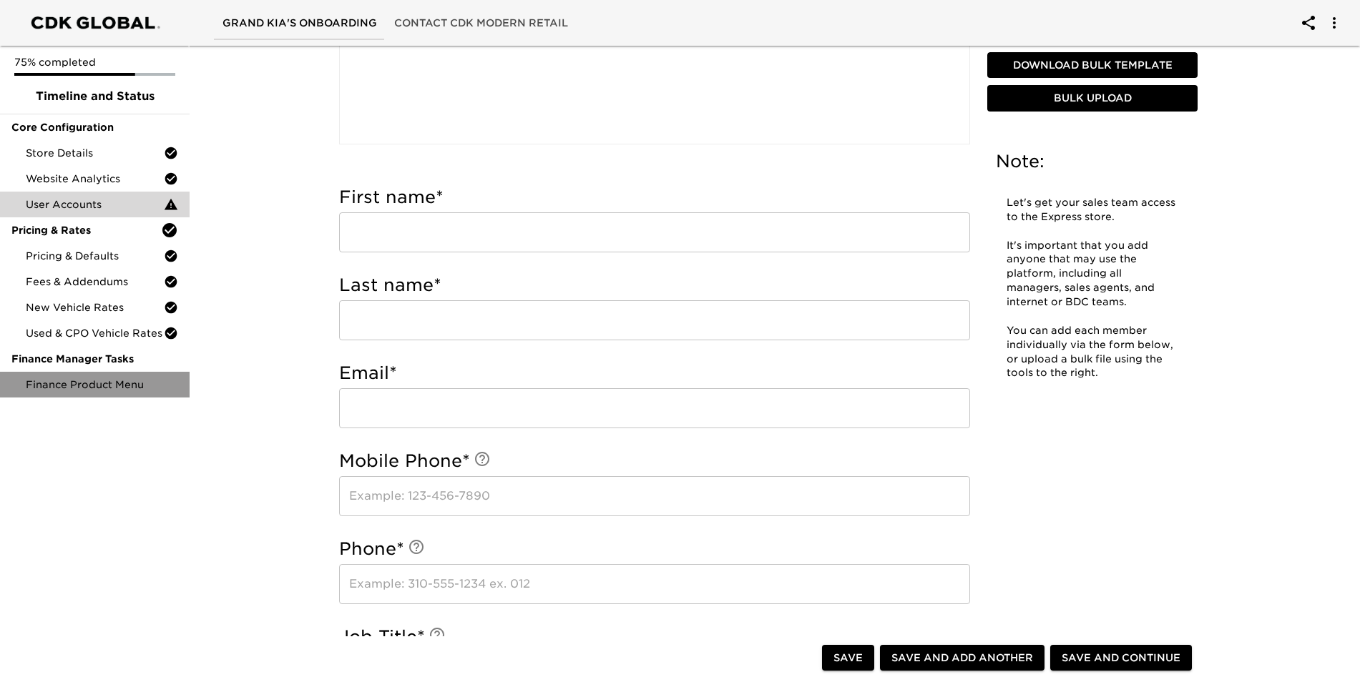
click at [42, 387] on span "Finance Product Menu" at bounding box center [102, 385] width 152 height 14
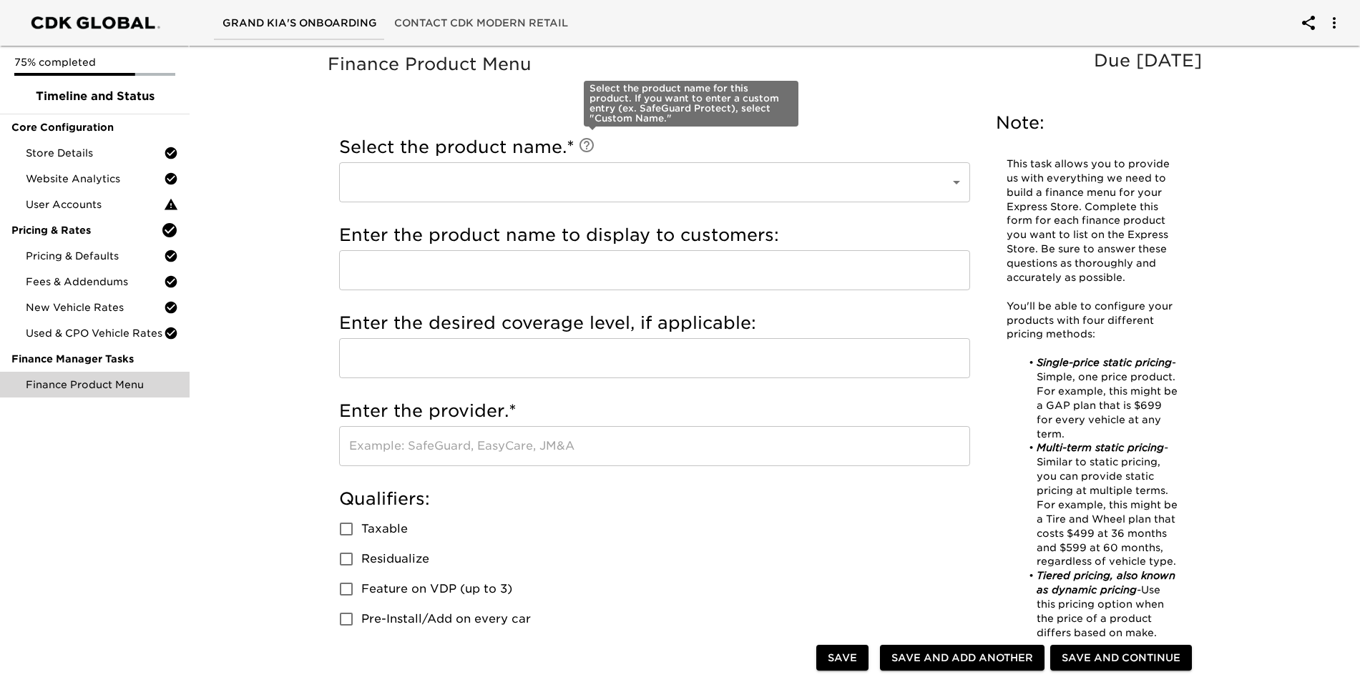
click at [595, 147] on icon at bounding box center [586, 145] width 17 height 17
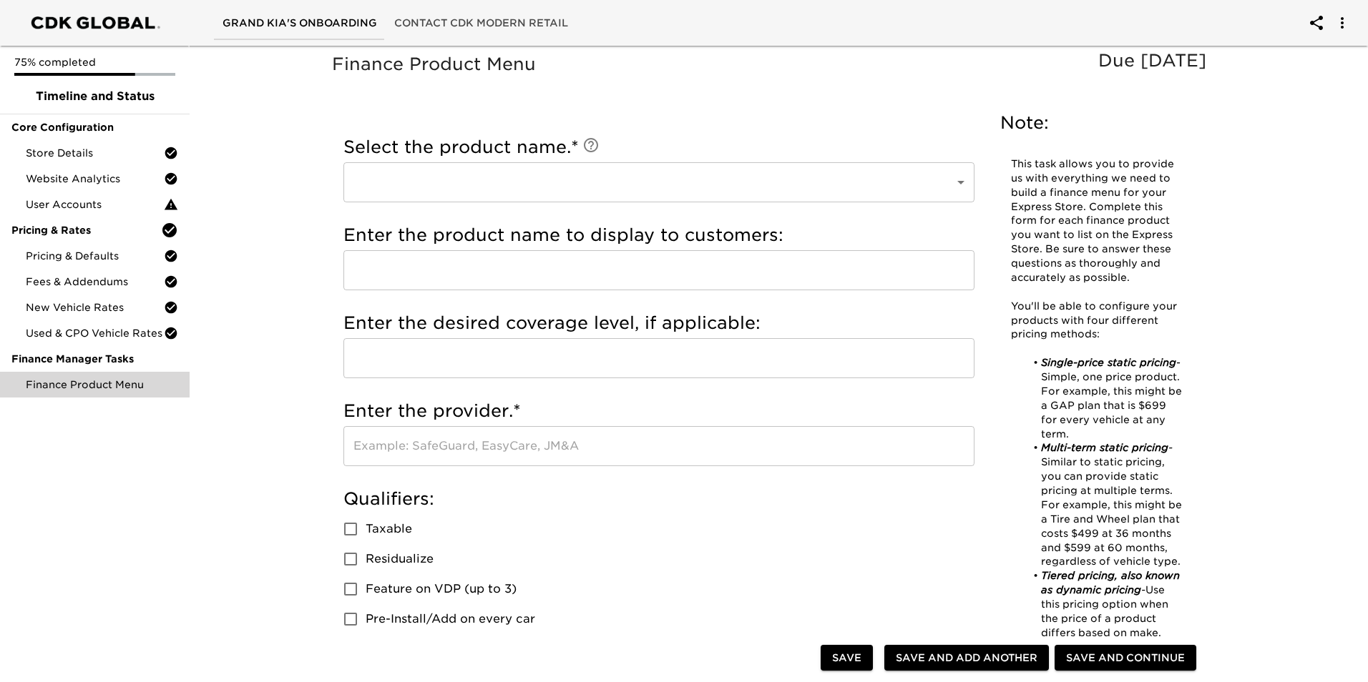
click at [518, 190] on body "Grand KIA's Onboarding Contact CDK Modern Retail 75% completed Timeline and Sta…" at bounding box center [684, 689] width 1368 height 1379
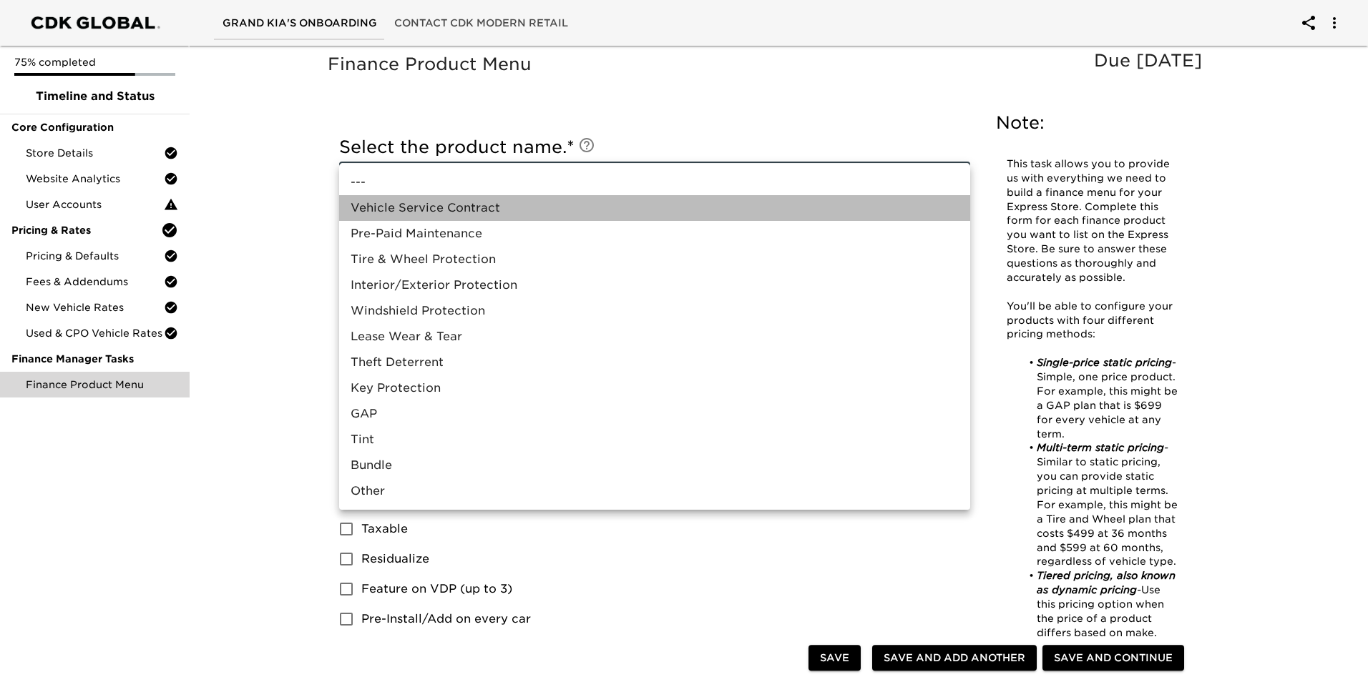
click at [476, 210] on li "Vehicle Service Contract" at bounding box center [654, 208] width 631 height 26
type input "Vehicle Service Contract"
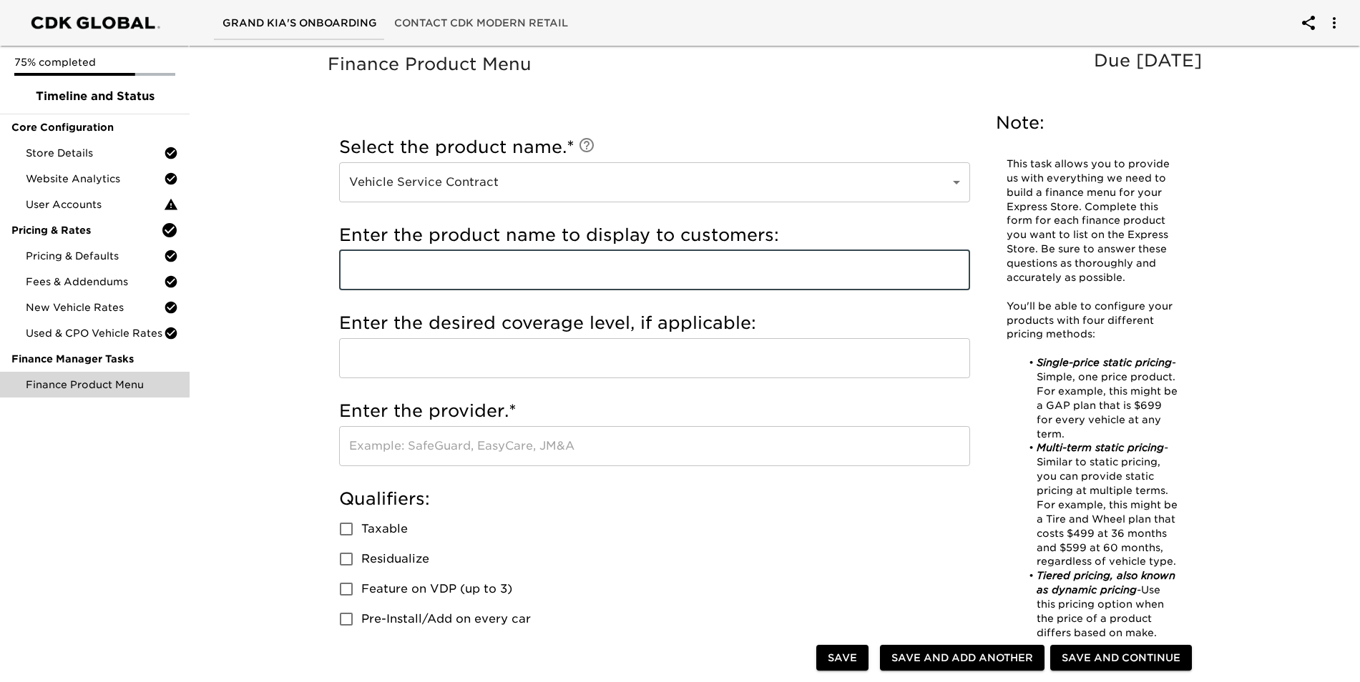
click at [447, 273] on input "text" at bounding box center [654, 270] width 631 height 40
type input "v"
type input "Vehicle Service Contract"
click at [474, 343] on input "text" at bounding box center [654, 358] width 631 height 40
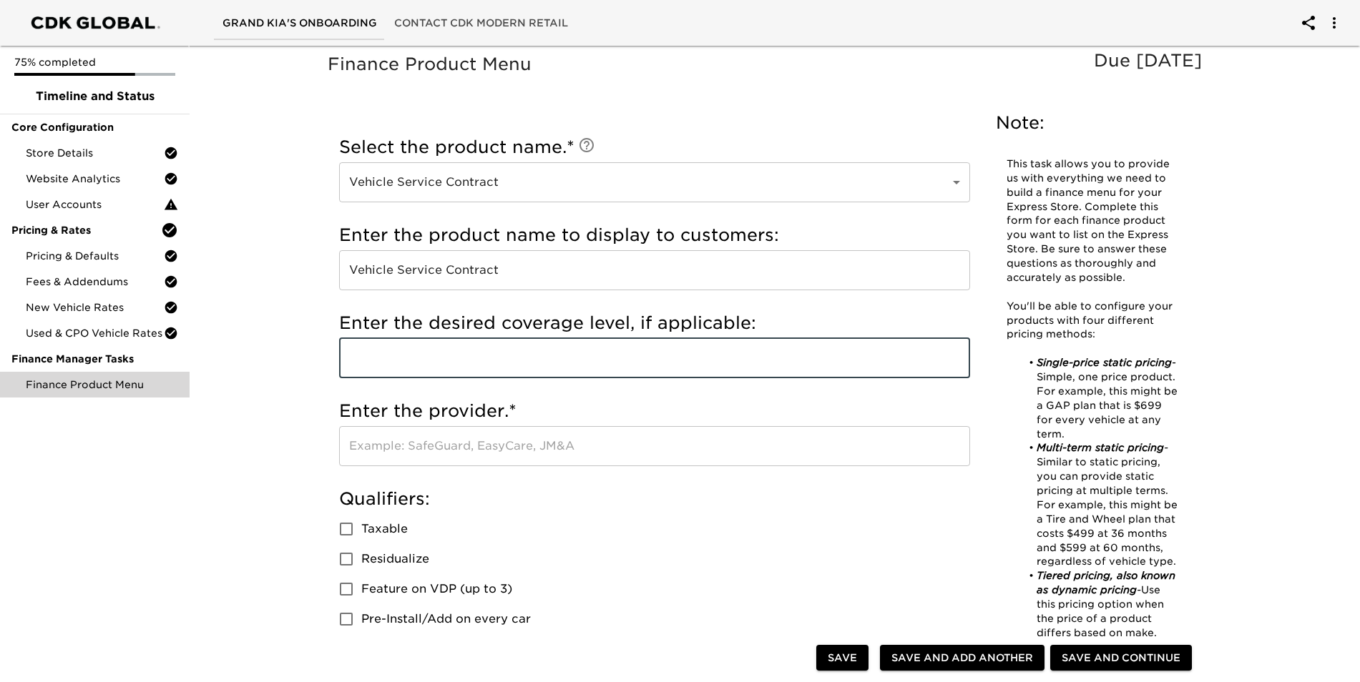
click at [474, 343] on input "text" at bounding box center [654, 358] width 631 height 40
click at [714, 504] on h5 "Qualifiers:" at bounding box center [654, 499] width 631 height 23
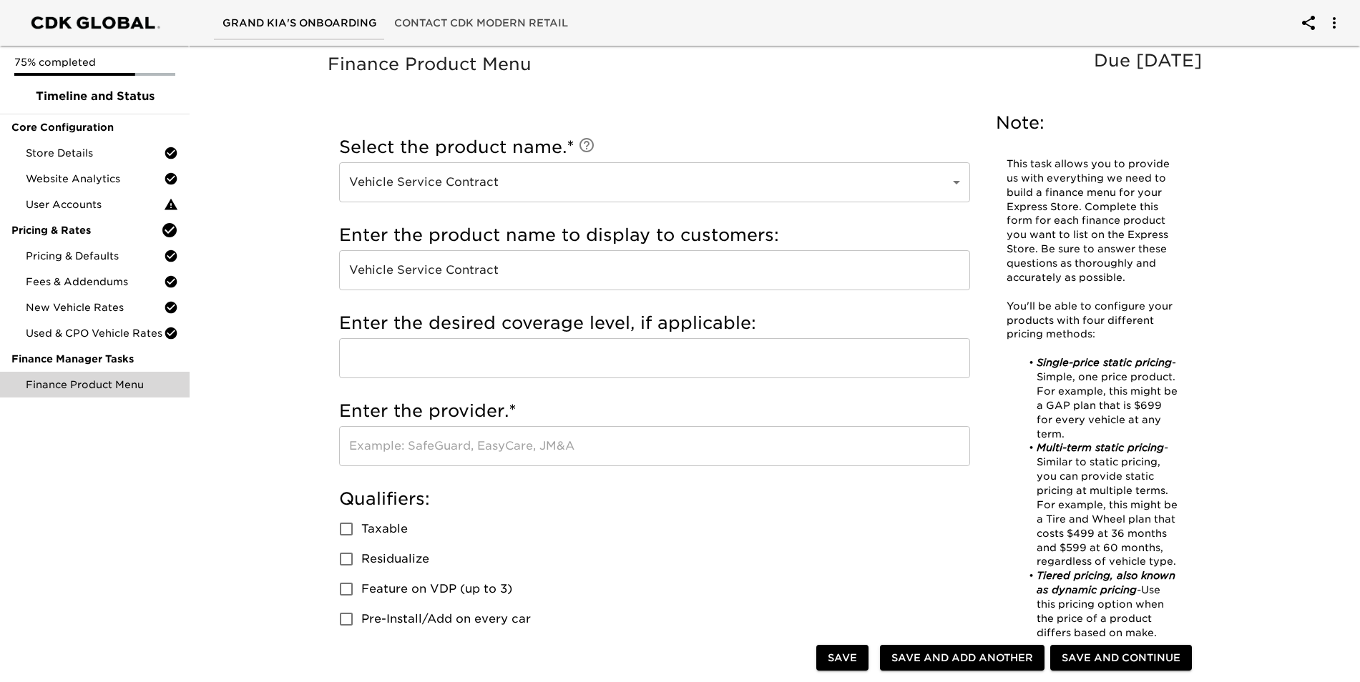
click at [602, 436] on input "text" at bounding box center [654, 446] width 631 height 40
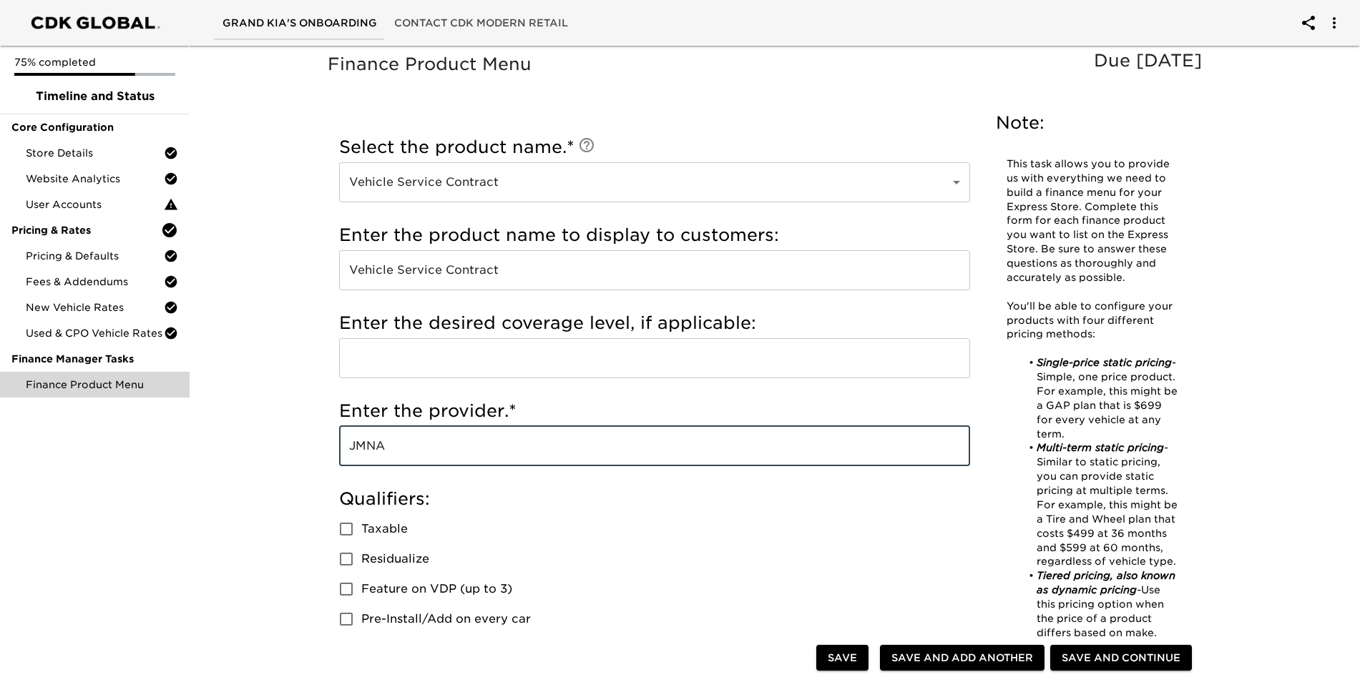
type input "JMNA"
click at [725, 562] on div "Qualifiers: Taxable Residualize Feature on VDP (up to 3) Pre-Install/Add on eve…" at bounding box center [654, 561] width 631 height 147
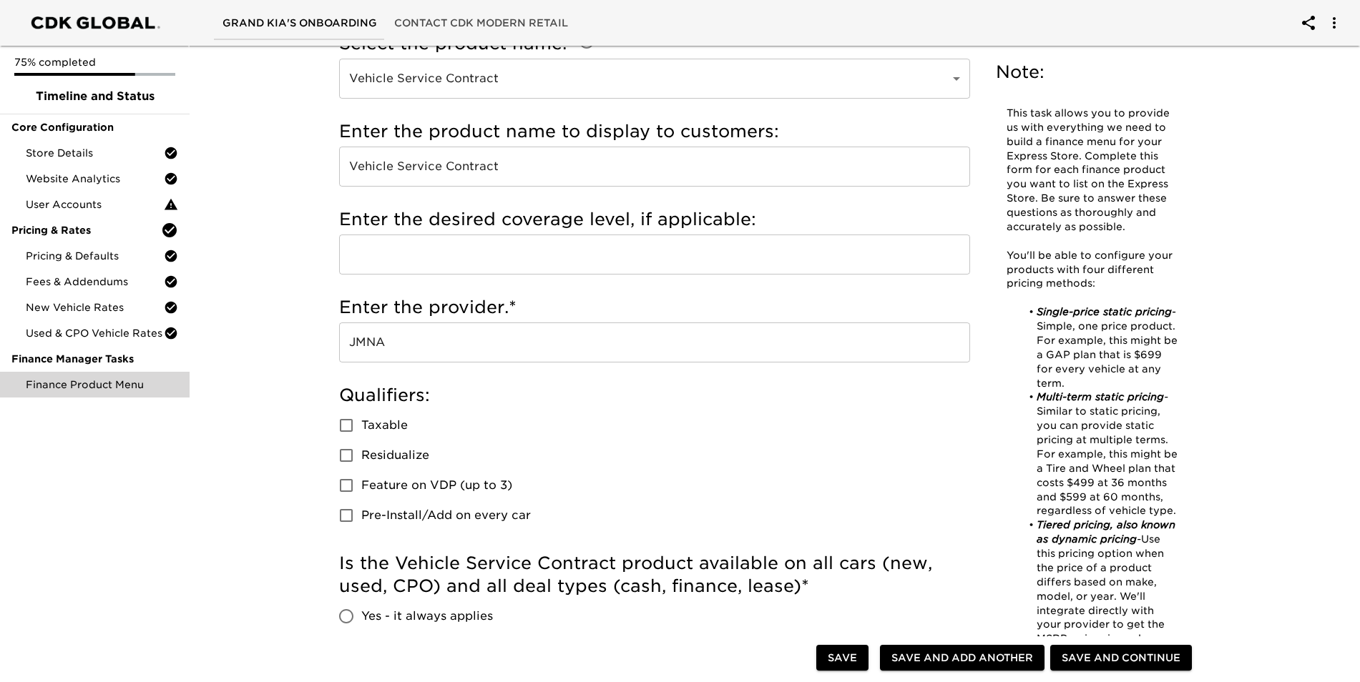
scroll to position [215, 0]
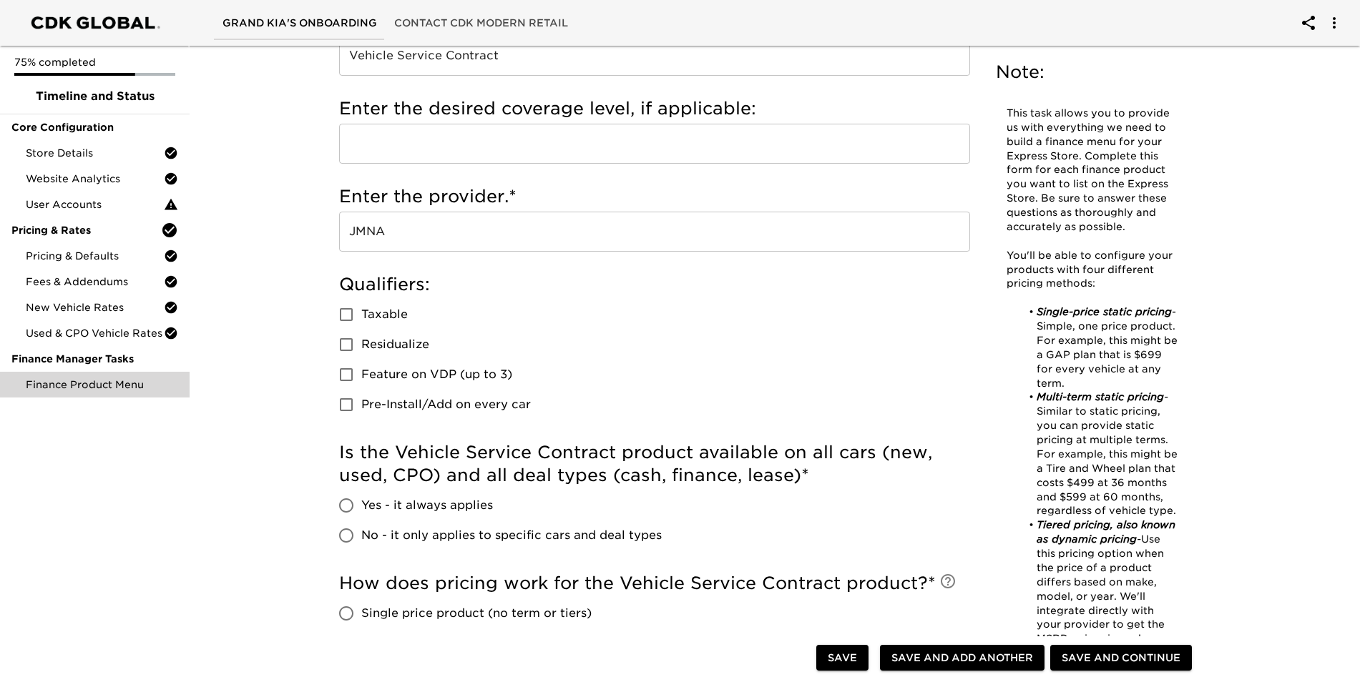
click at [775, 375] on div "Qualifiers: Taxable Residualize Feature on VDP (up to 3) Pre-Install/Add on eve…" at bounding box center [654, 346] width 631 height 147
drag, startPoint x: 730, startPoint y: 309, endPoint x: 723, endPoint y: 315, distance: 9.1
click at [728, 311] on div "Qualifiers: Taxable Residualize Feature on VDP (up to 3) Pre-Install/Add on eve…" at bounding box center [654, 346] width 631 height 147
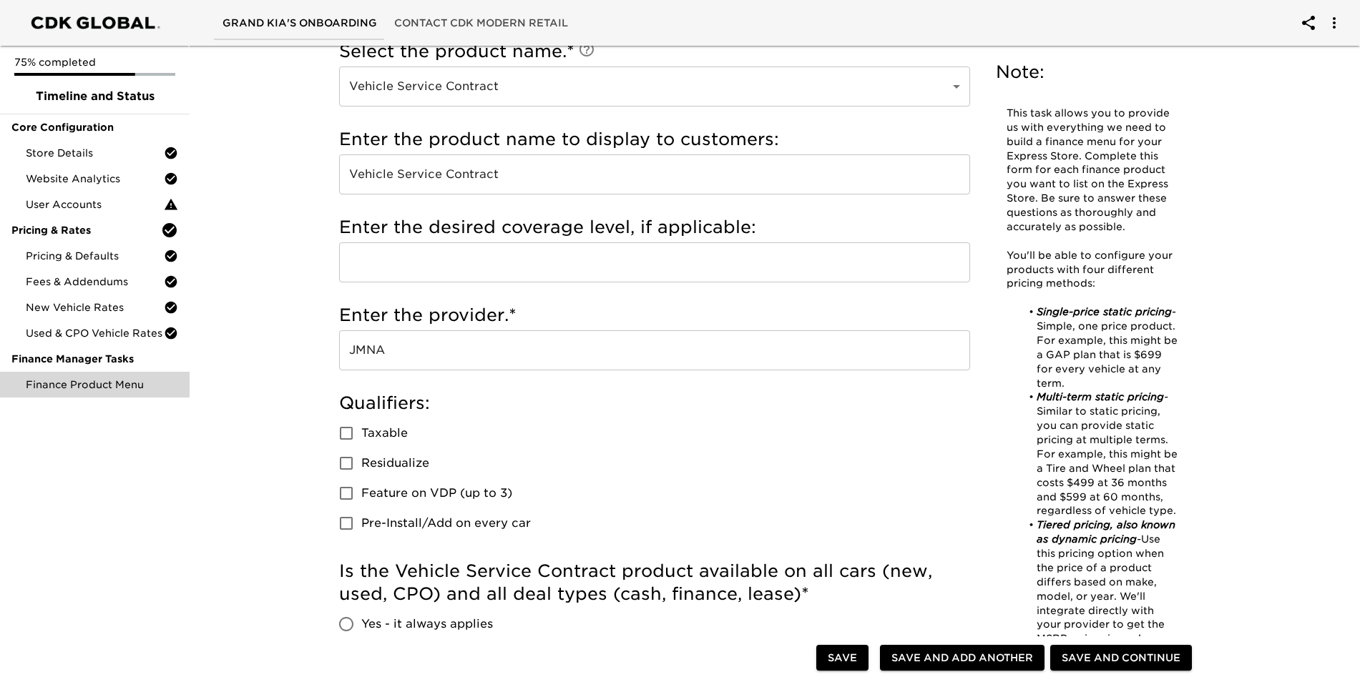
scroll to position [72, 0]
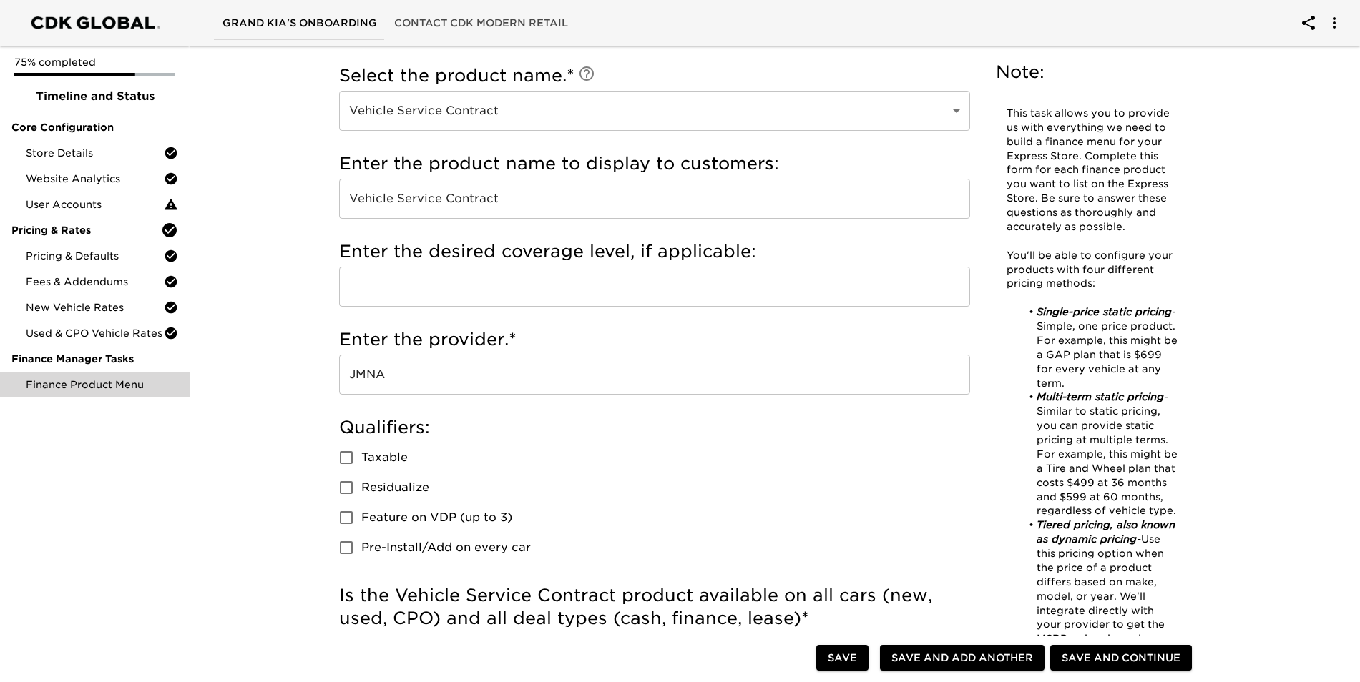
click at [589, 514] on div "Qualifiers: Taxable Residualize Feature on VDP (up to 3) Pre-Install/Add on eve…" at bounding box center [654, 489] width 631 height 147
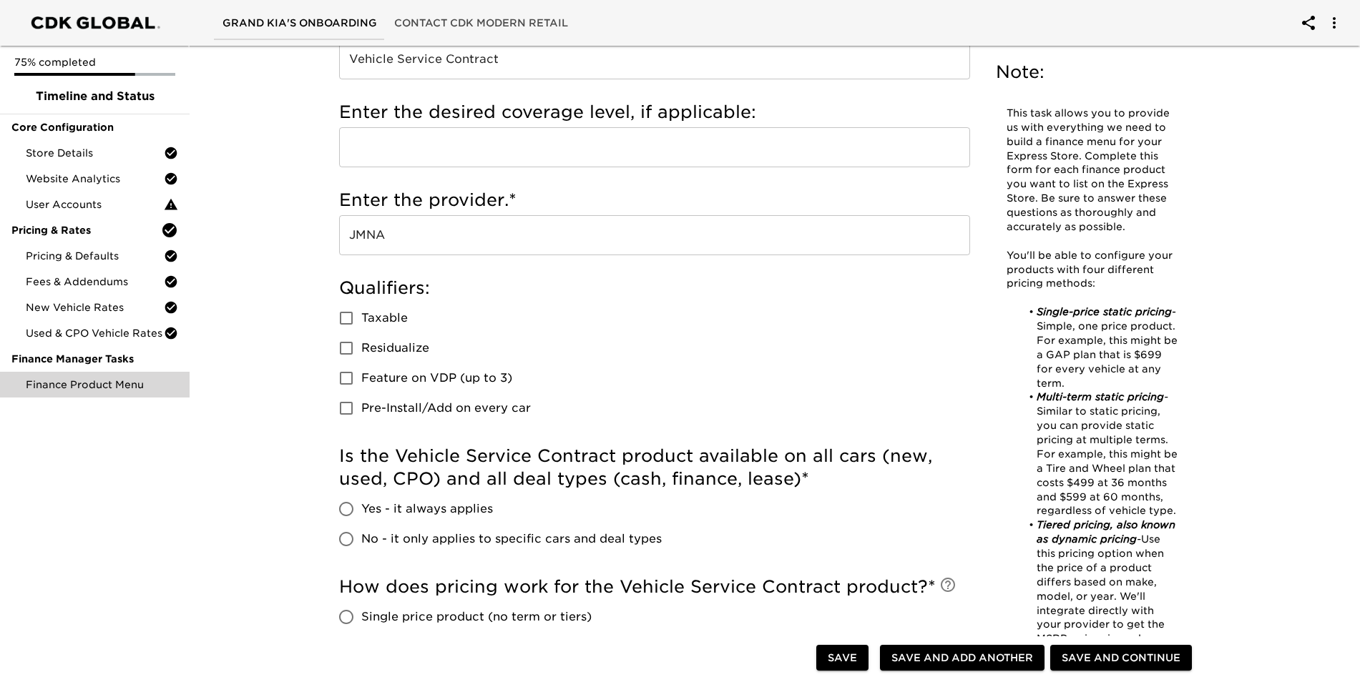
scroll to position [215, 0]
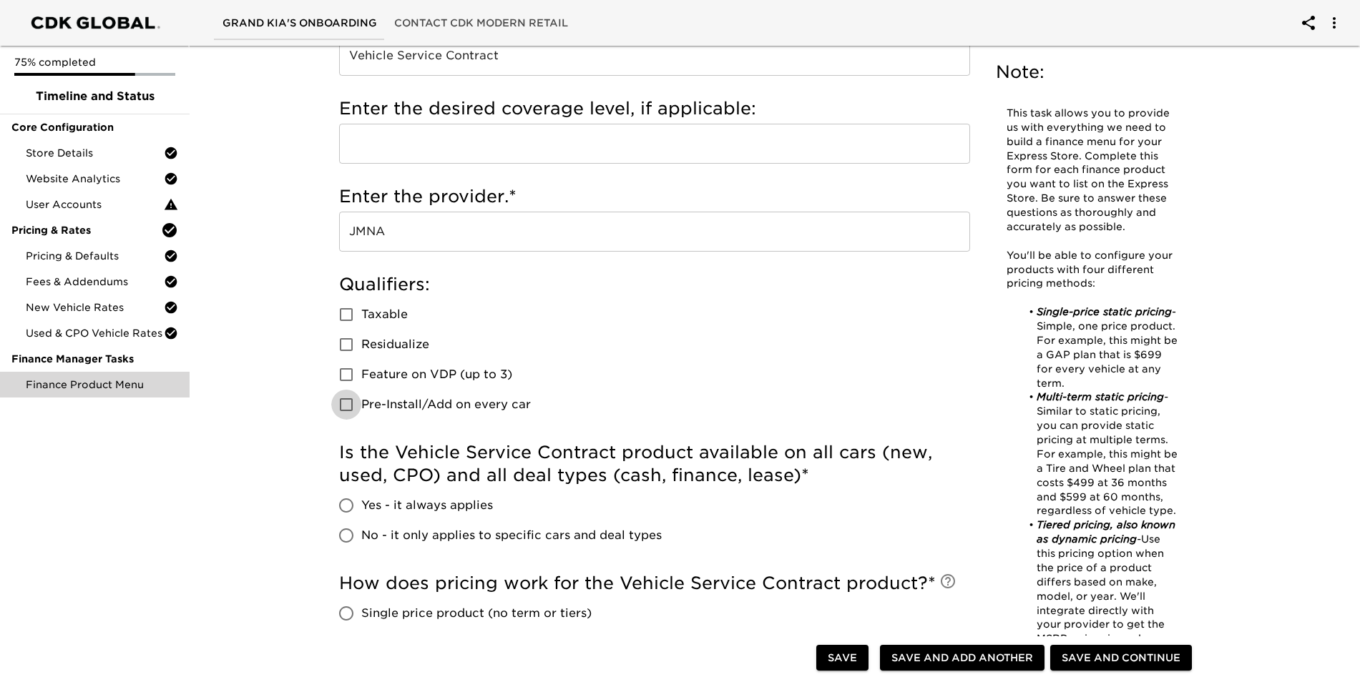
click at [361, 406] on input "Pre-Install/Add on every car" at bounding box center [346, 405] width 30 height 30
checkbox input "true"
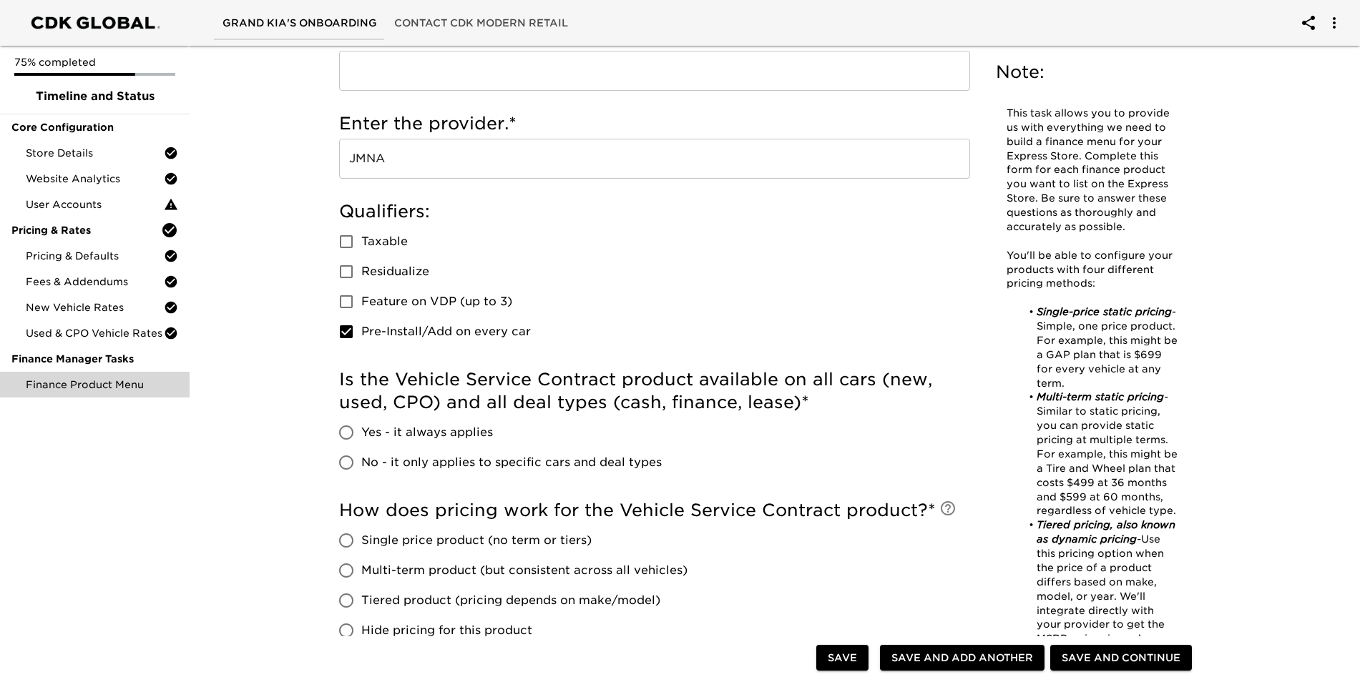
scroll to position [286, 0]
click at [419, 434] on span "Yes - it always applies" at bounding box center [427, 434] width 132 height 17
click at [361, 434] on input "Yes - it always applies" at bounding box center [346, 434] width 30 height 30
radio input "true"
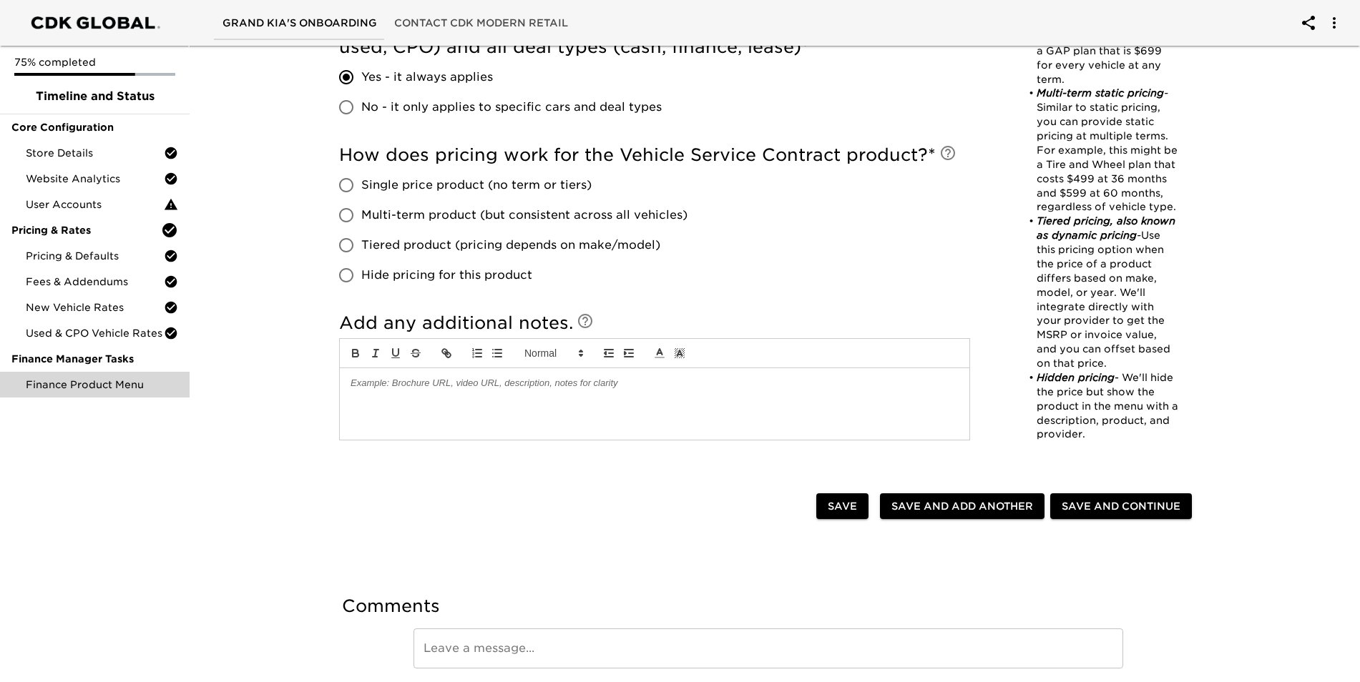
scroll to position [644, 0]
click at [504, 391] on div at bounding box center [655, 404] width 630 height 72
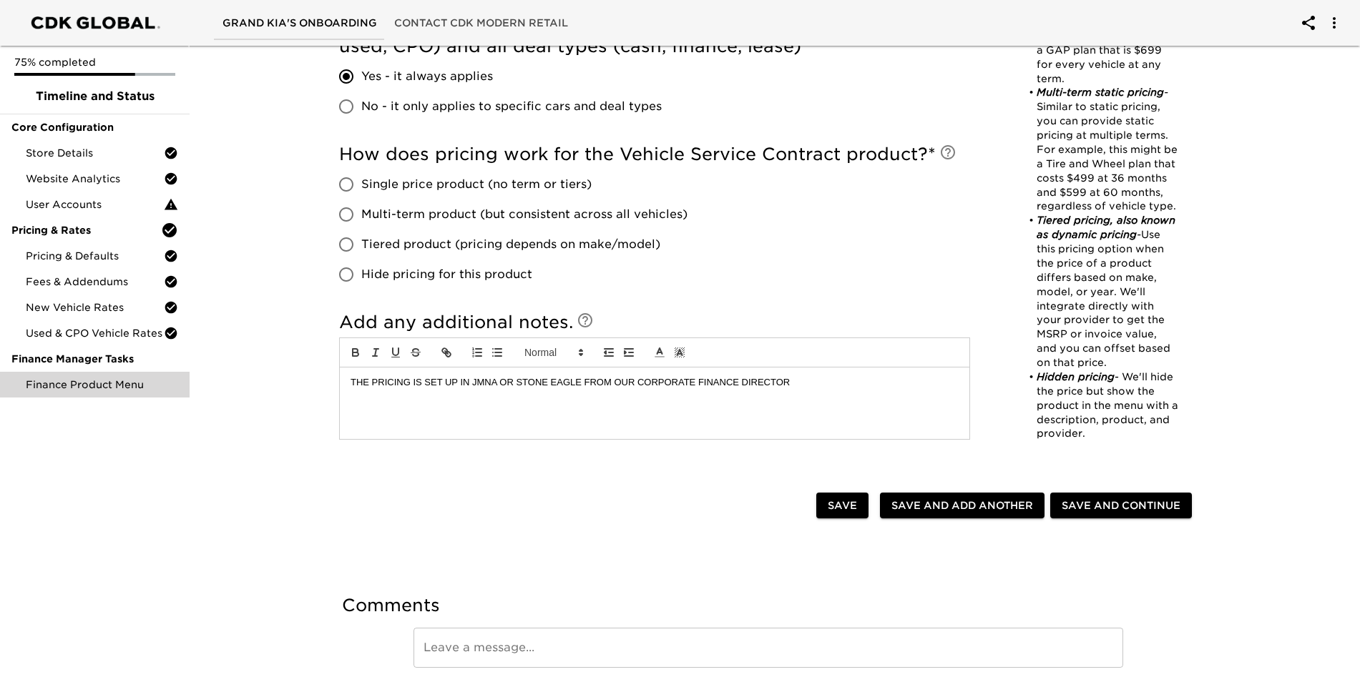
click at [1190, 515] on button "Save and Continue" at bounding box center [1121, 506] width 142 height 26
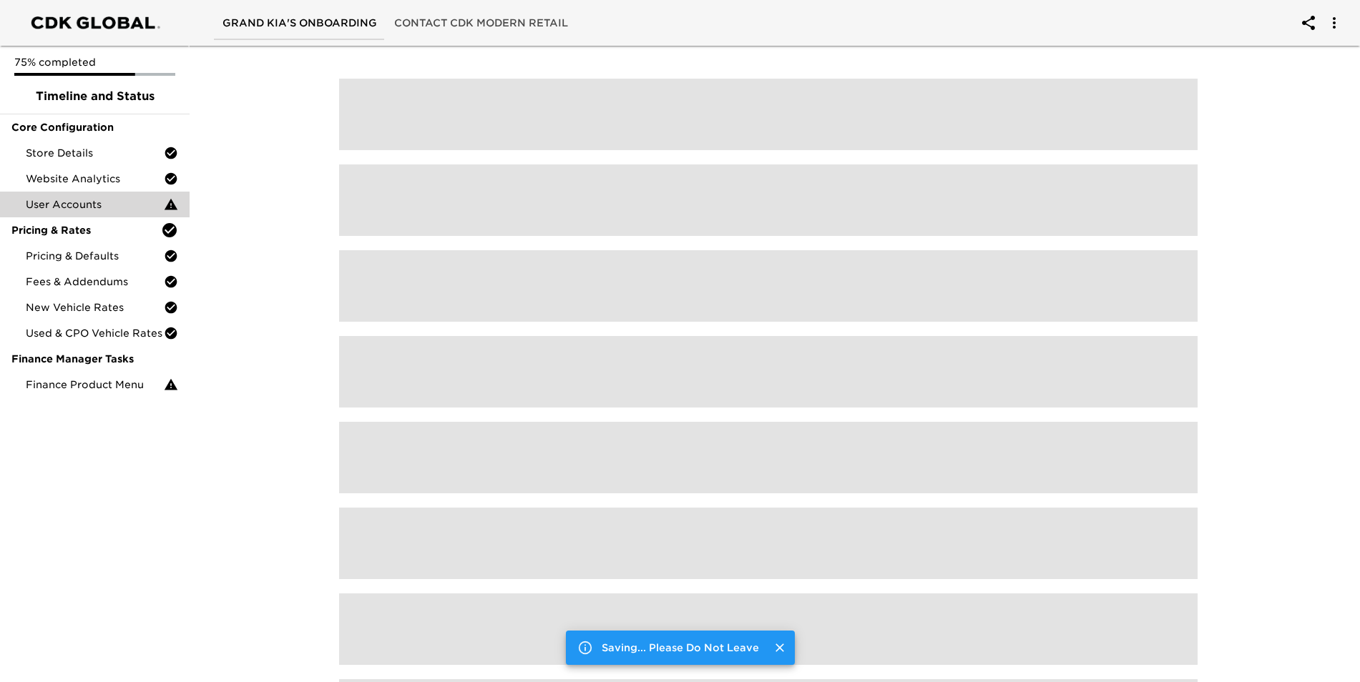
click at [1143, 500] on div at bounding box center [768, 496] width 881 height 887
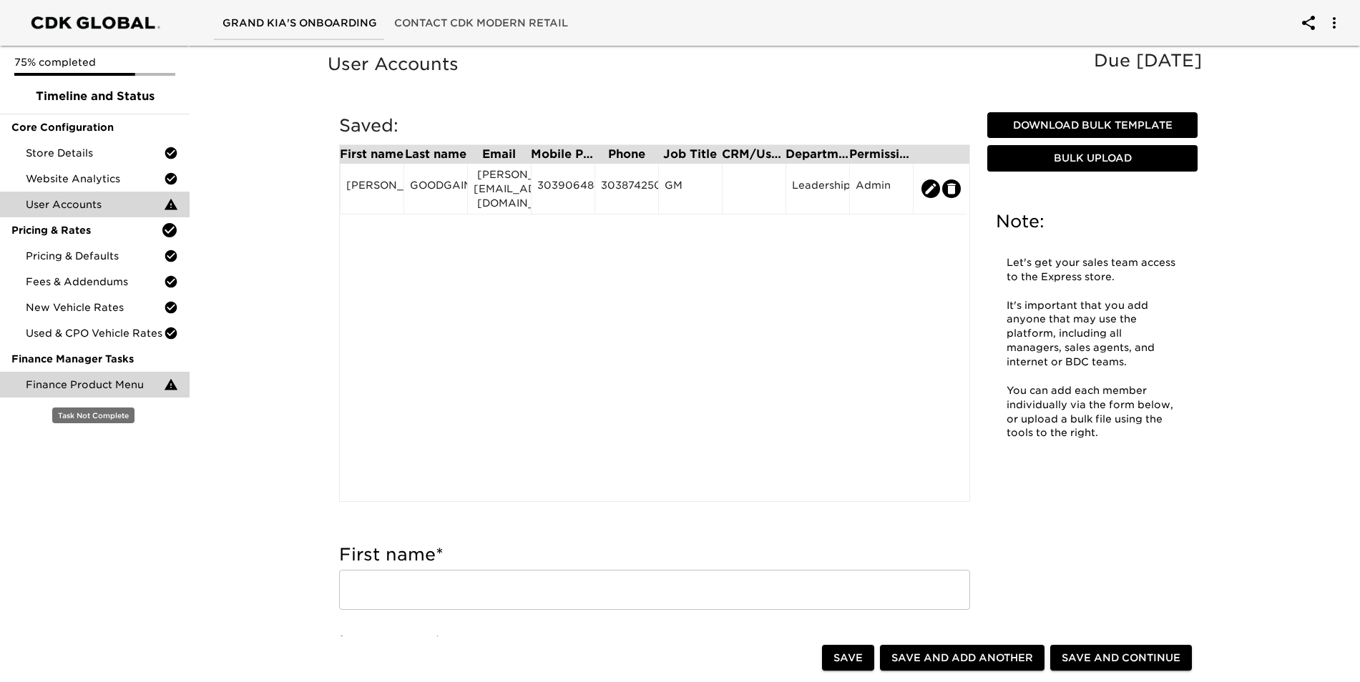
click at [97, 383] on span "Finance Product Menu" at bounding box center [95, 385] width 138 height 14
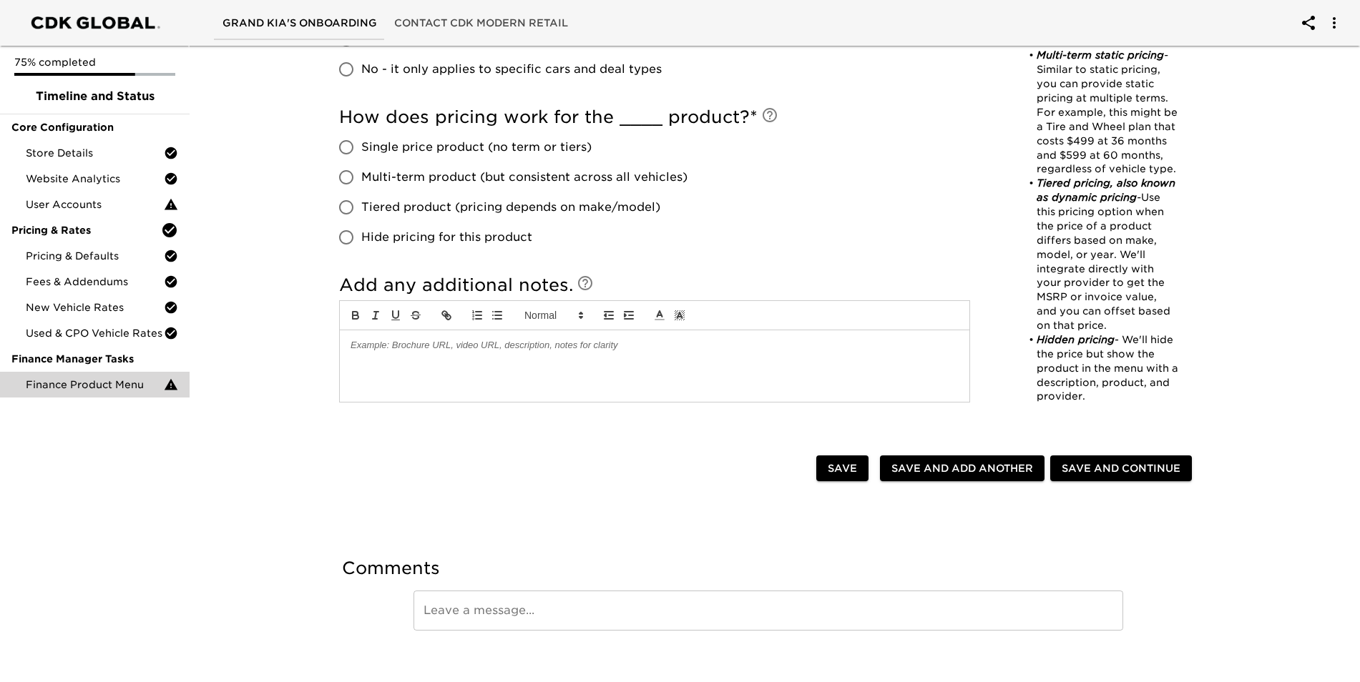
scroll to position [693, 0]
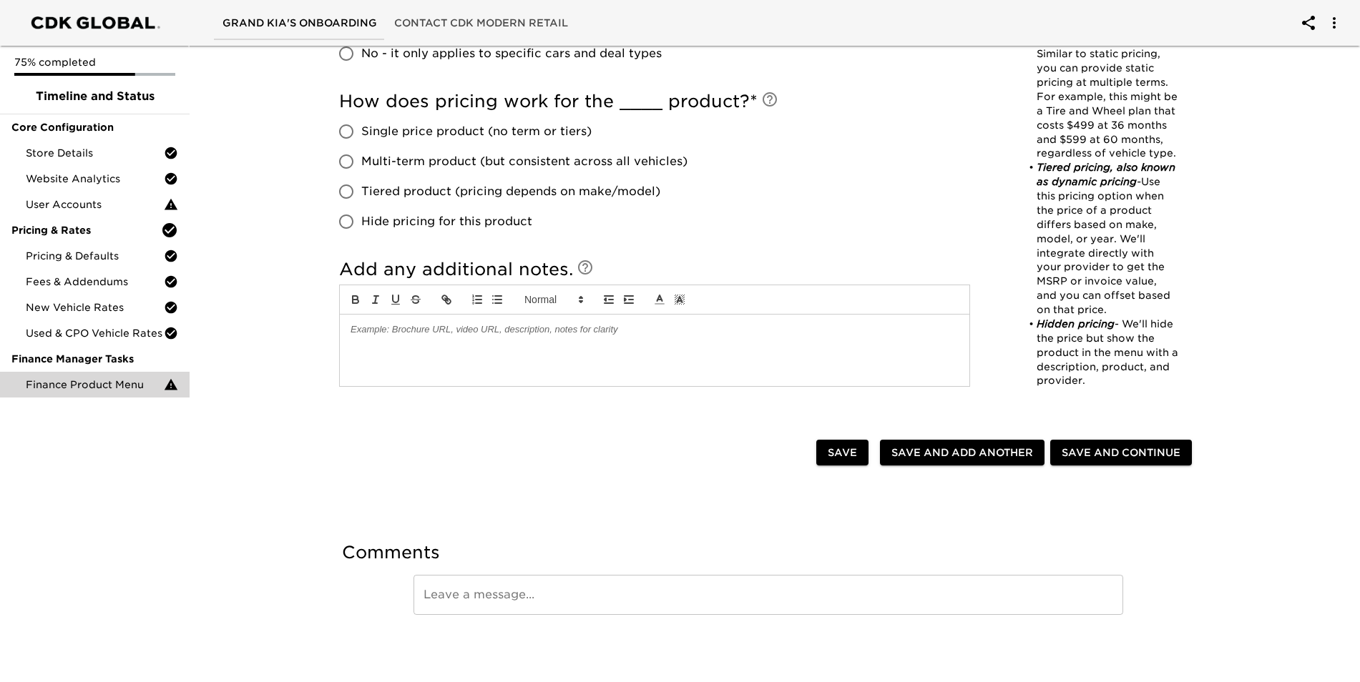
click at [1111, 437] on div "Save and Continue" at bounding box center [1120, 453] width 147 height 32
click at [950, 454] on span "Save and Add Another" at bounding box center [962, 453] width 142 height 18
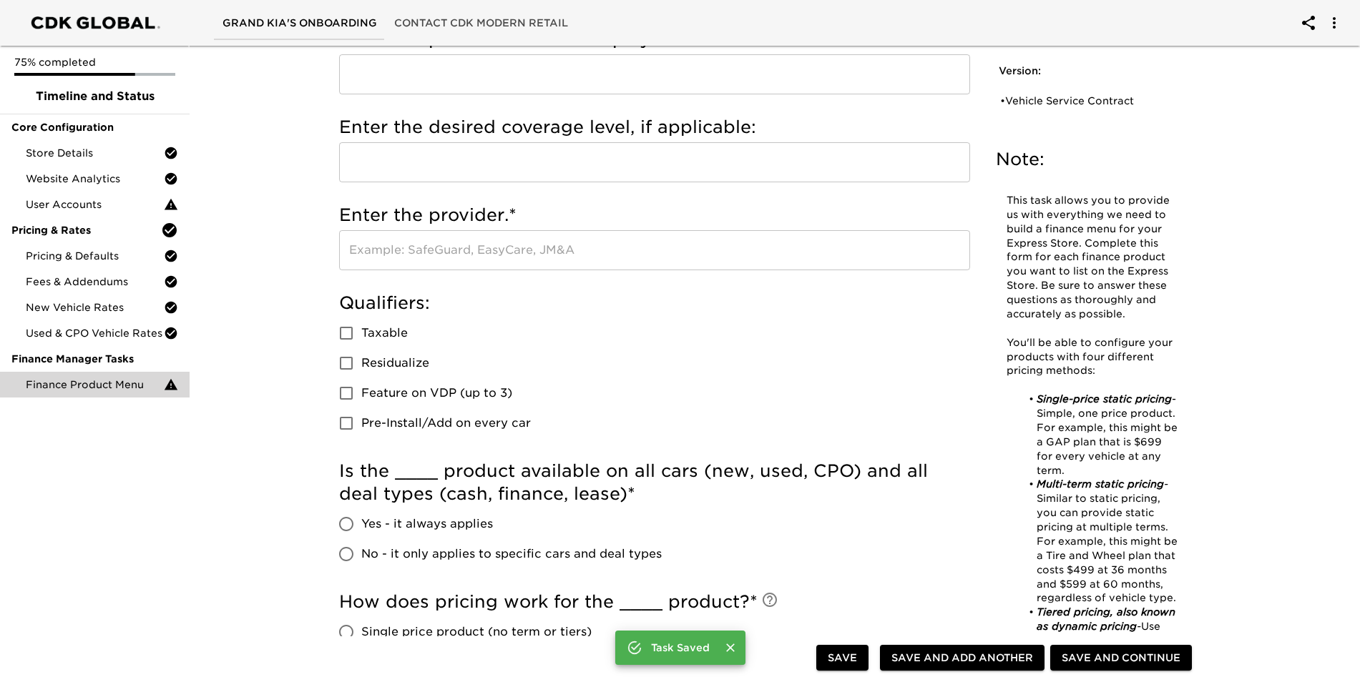
scroll to position [0, 0]
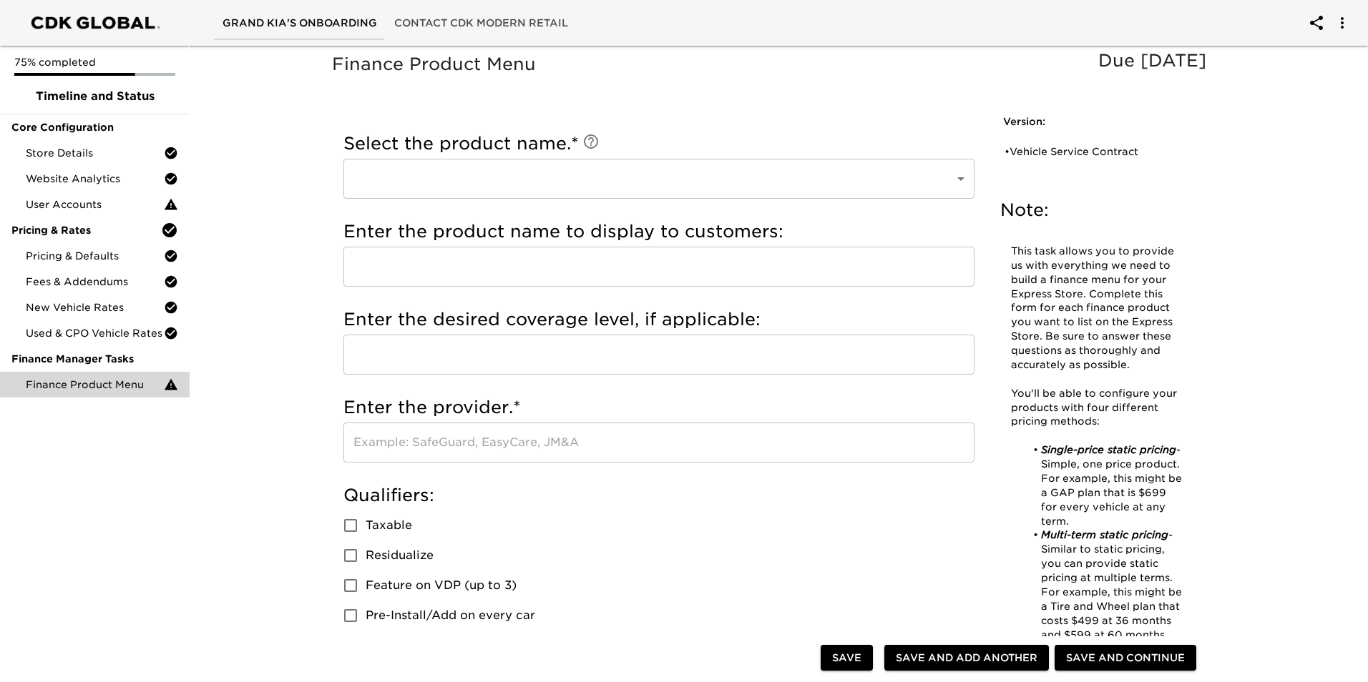
click at [755, 176] on body "Grand KIA's Onboarding Contact CDK Modern Retail 75% completed Timeline and Sta…" at bounding box center [684, 688] width 1368 height 1376
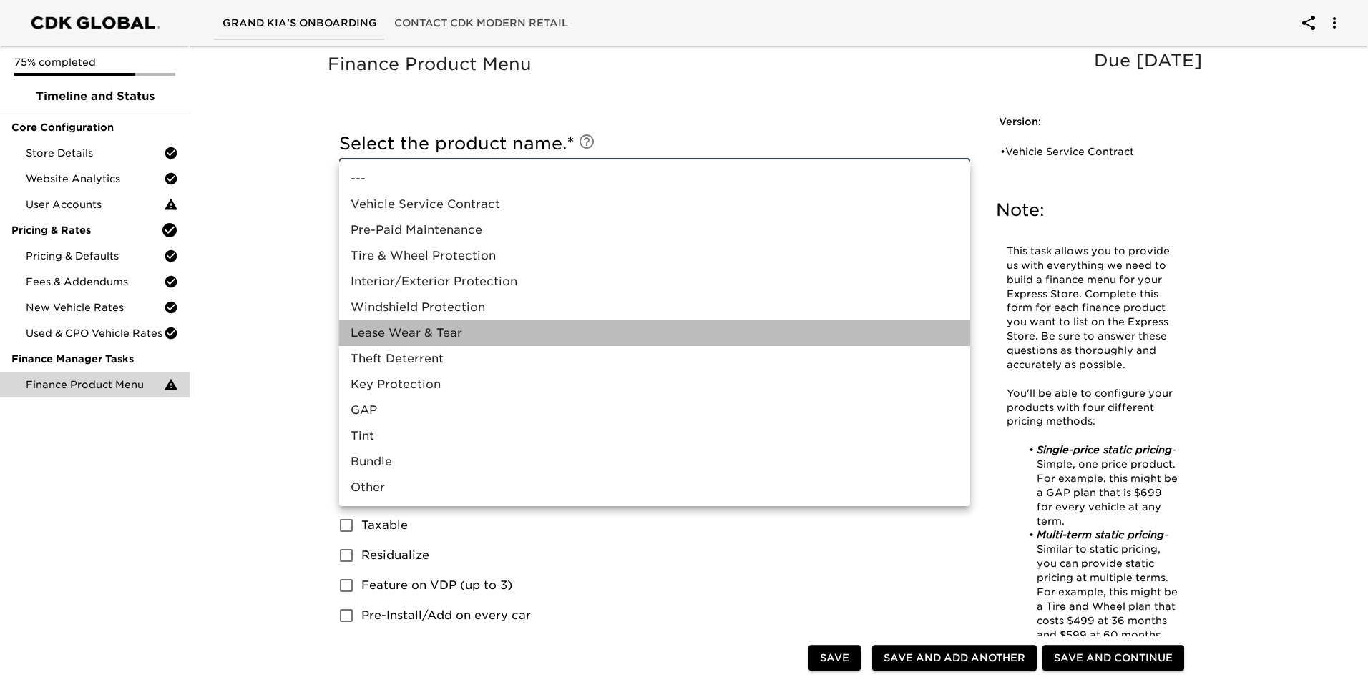
click at [602, 343] on li "Lease Wear & Tear" at bounding box center [654, 333] width 631 height 26
type input "Lease Wear & Tear"
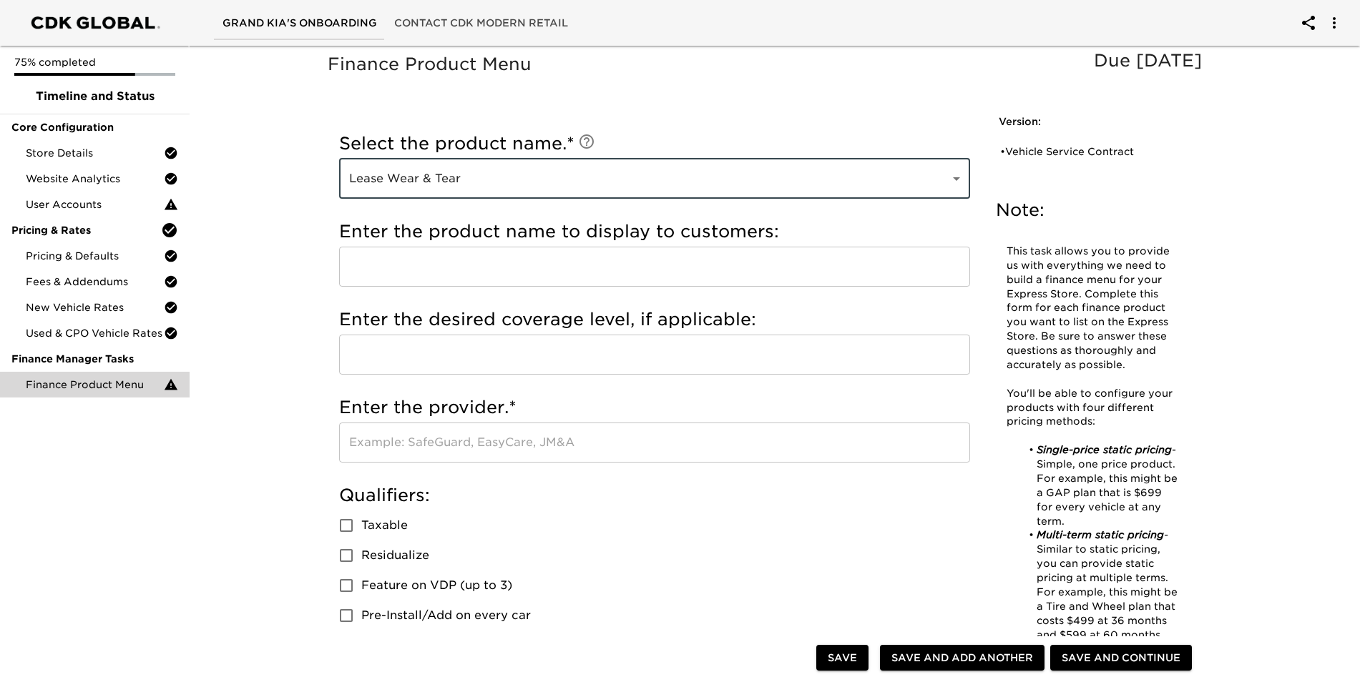
click at [584, 271] on input "text" at bounding box center [654, 267] width 631 height 40
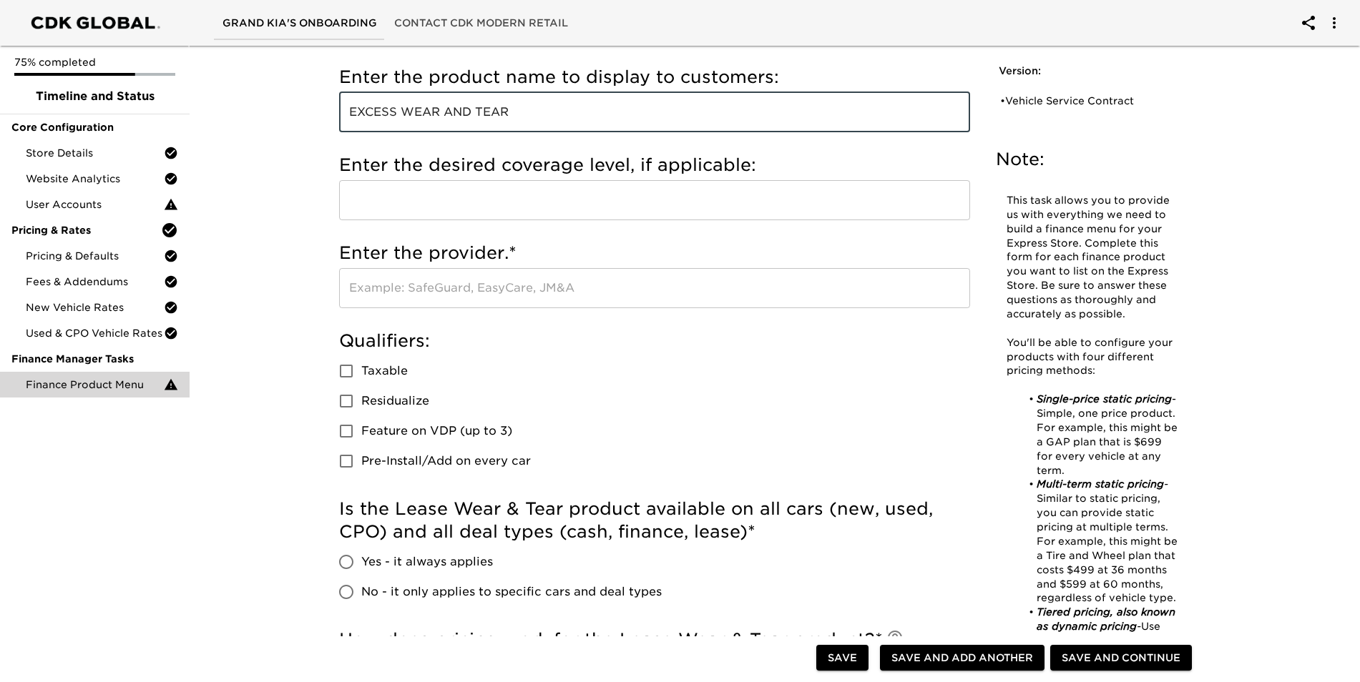
scroll to position [358, 0]
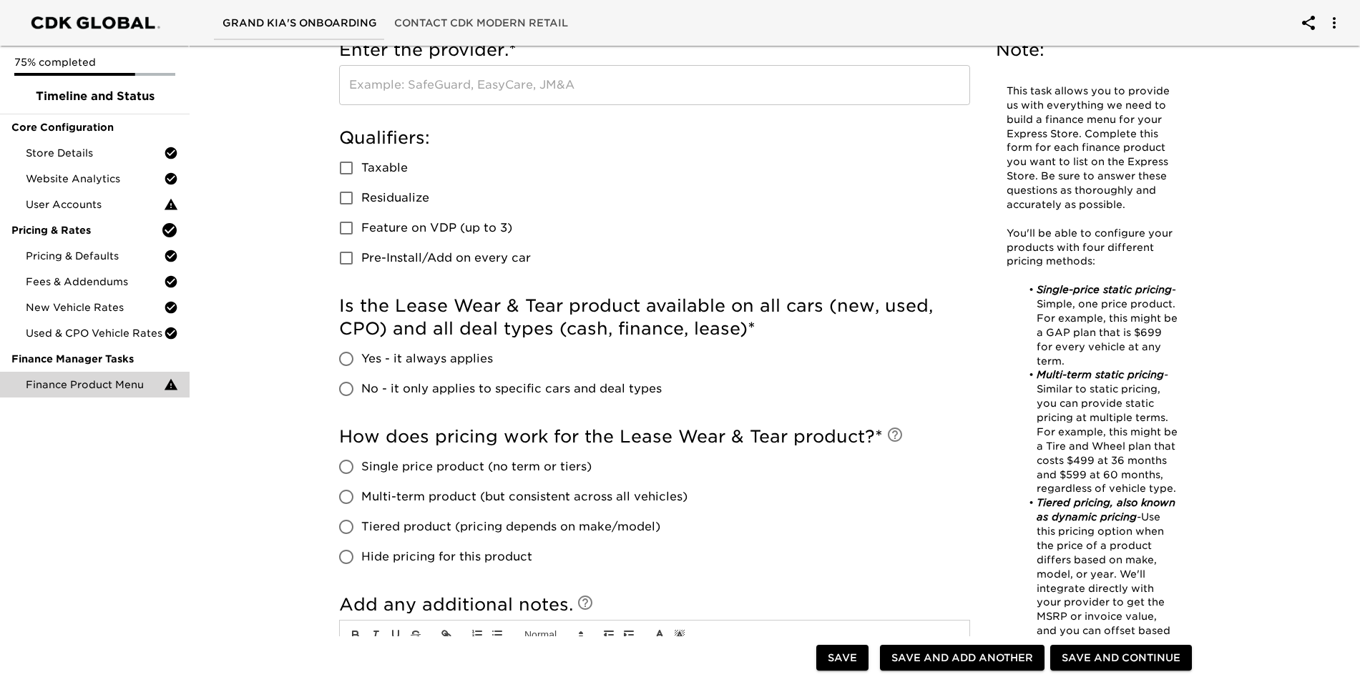
type input "EXCESS WEAR AND TEAR"
click at [500, 393] on span "No - it only applies to specific cars and deal types" at bounding box center [511, 389] width 300 height 17
click at [361, 393] on input "No - it only applies to specific cars and deal types" at bounding box center [346, 389] width 30 height 30
radio input "true"
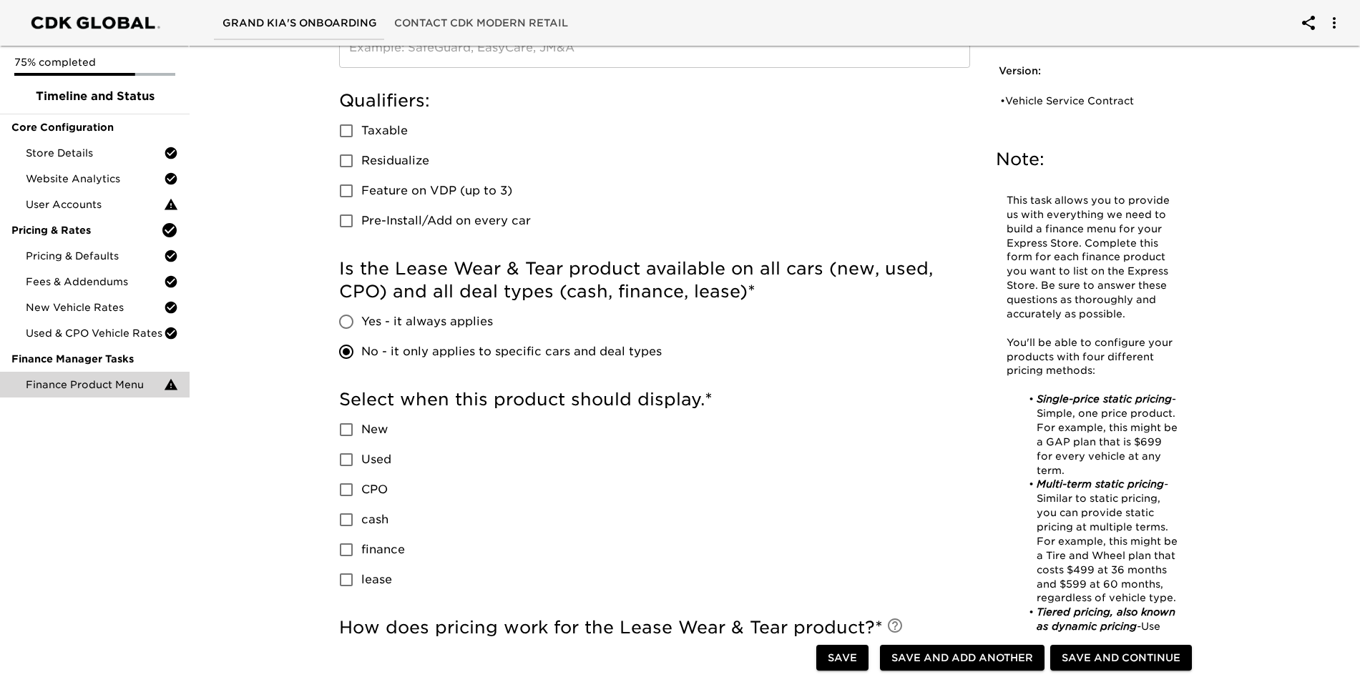
scroll to position [429, 0]
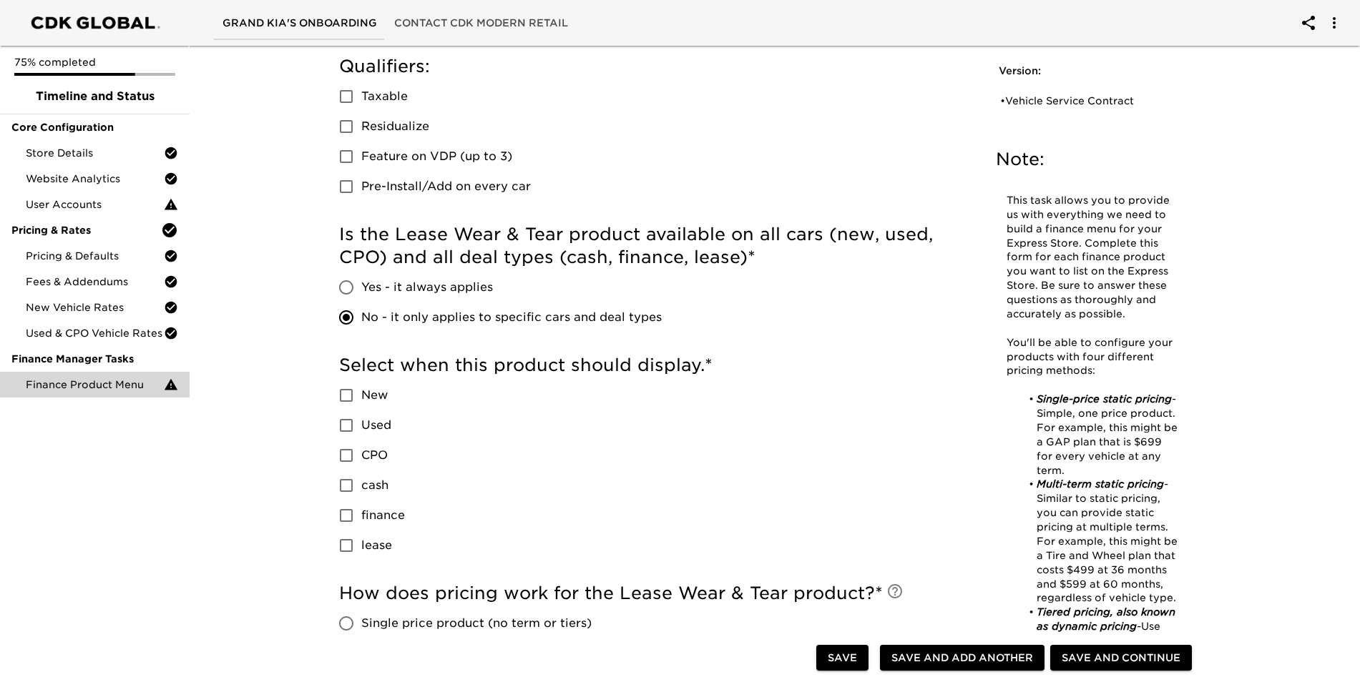
click at [341, 391] on input "New" at bounding box center [346, 396] width 30 height 30
checkbox input "true"
click at [352, 549] on input "lease" at bounding box center [346, 546] width 30 height 30
checkbox input "true"
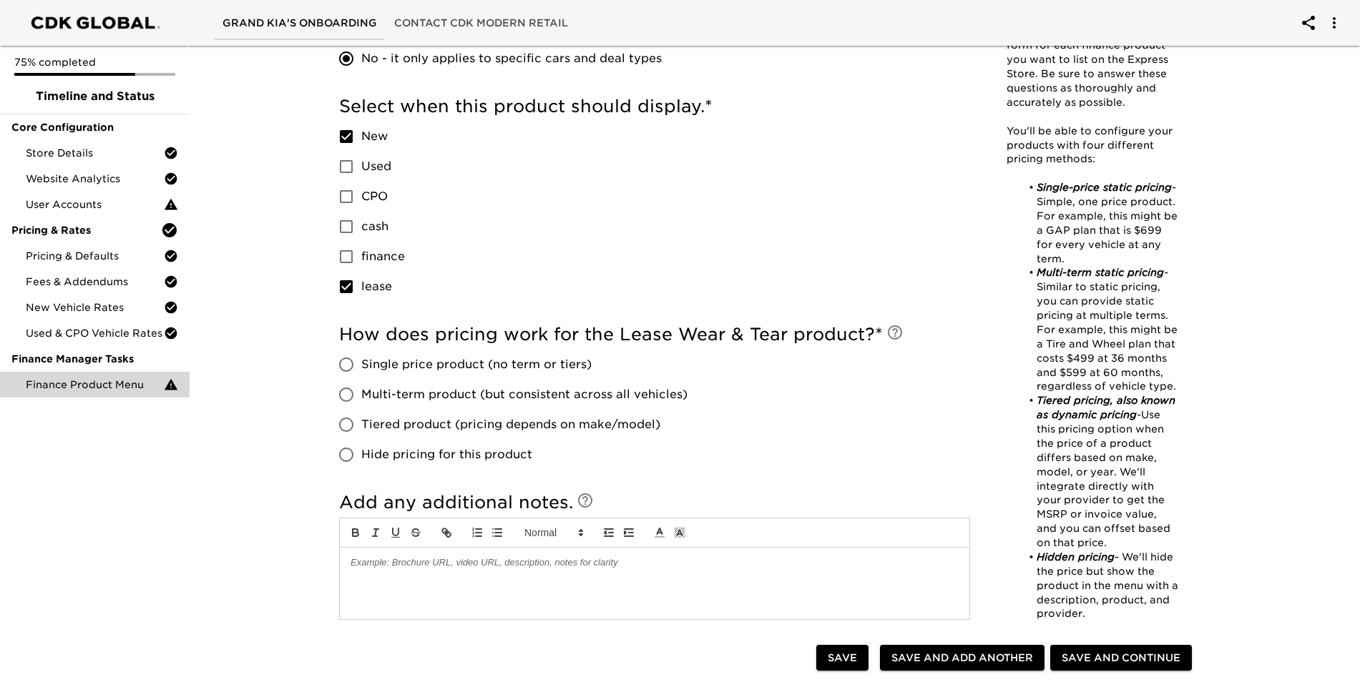
scroll to position [787, 0]
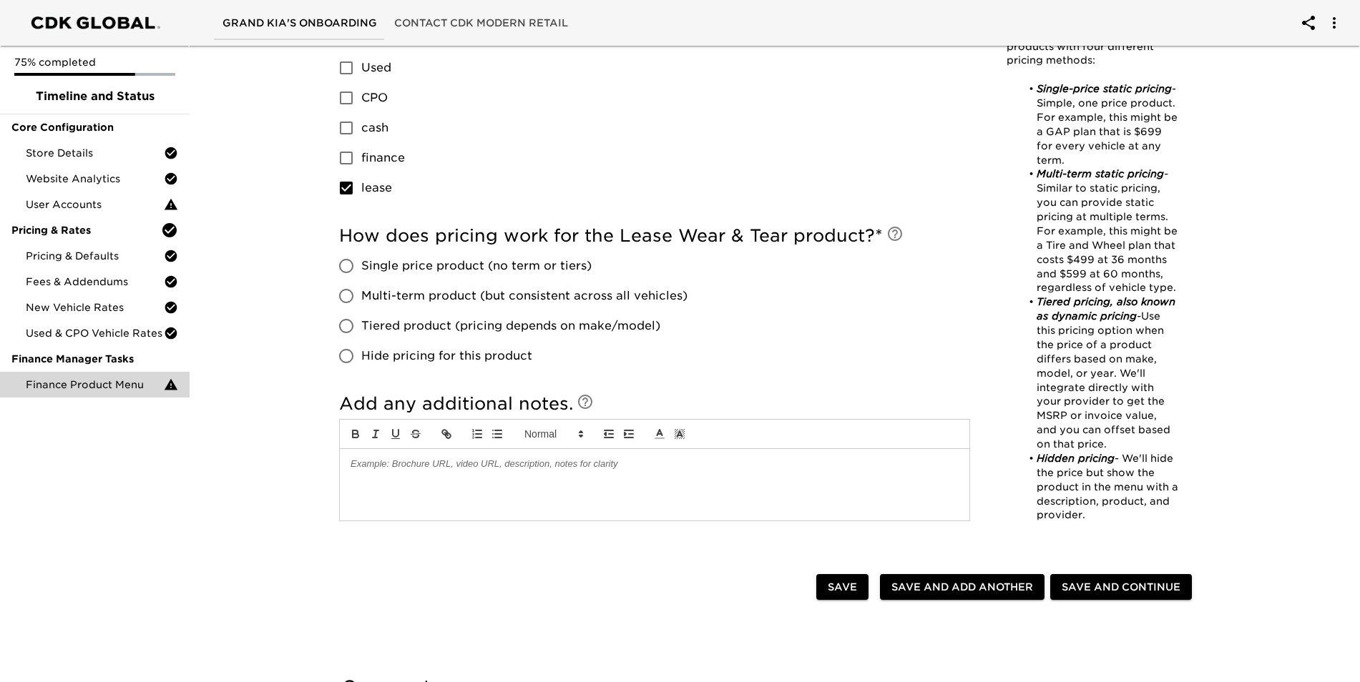
click at [1128, 588] on span "Save and Continue" at bounding box center [1121, 588] width 119 height 18
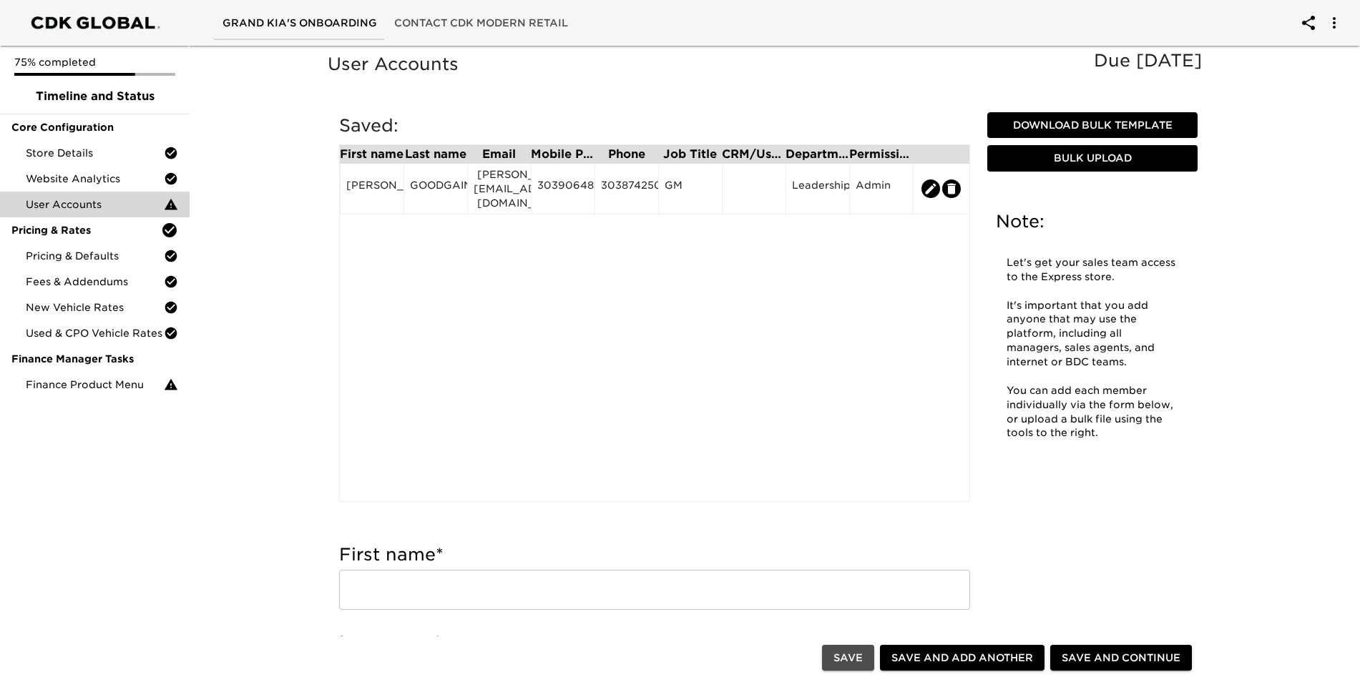
click at [856, 665] on span "Save" at bounding box center [847, 659] width 29 height 18
type input "[PERSON_NAME]"
type input "GOODGAIN"
type input "[PERSON_NAME][EMAIL_ADDRESS][DOMAIN_NAME]"
type input "3039064882"
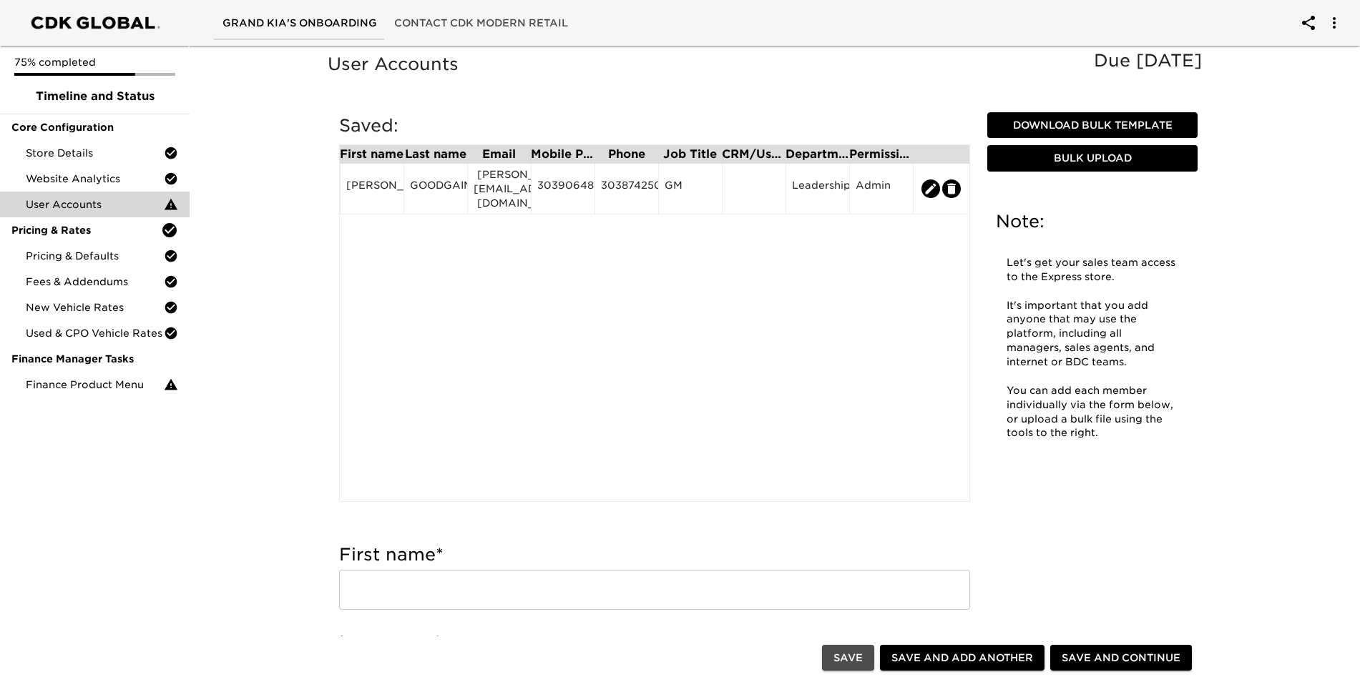
type input "3038742500"
type input "GM"
radio input "true"
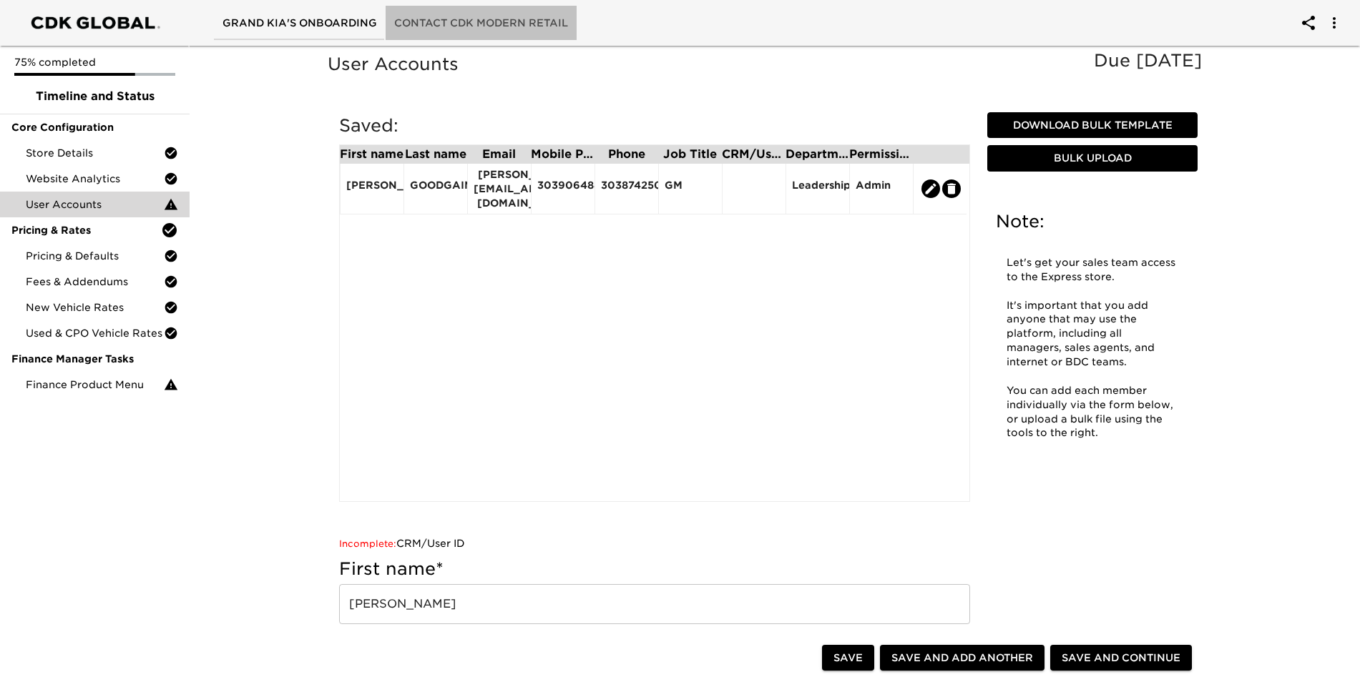
click at [466, 18] on span "Contact CDK Modern Retail" at bounding box center [481, 23] width 174 height 18
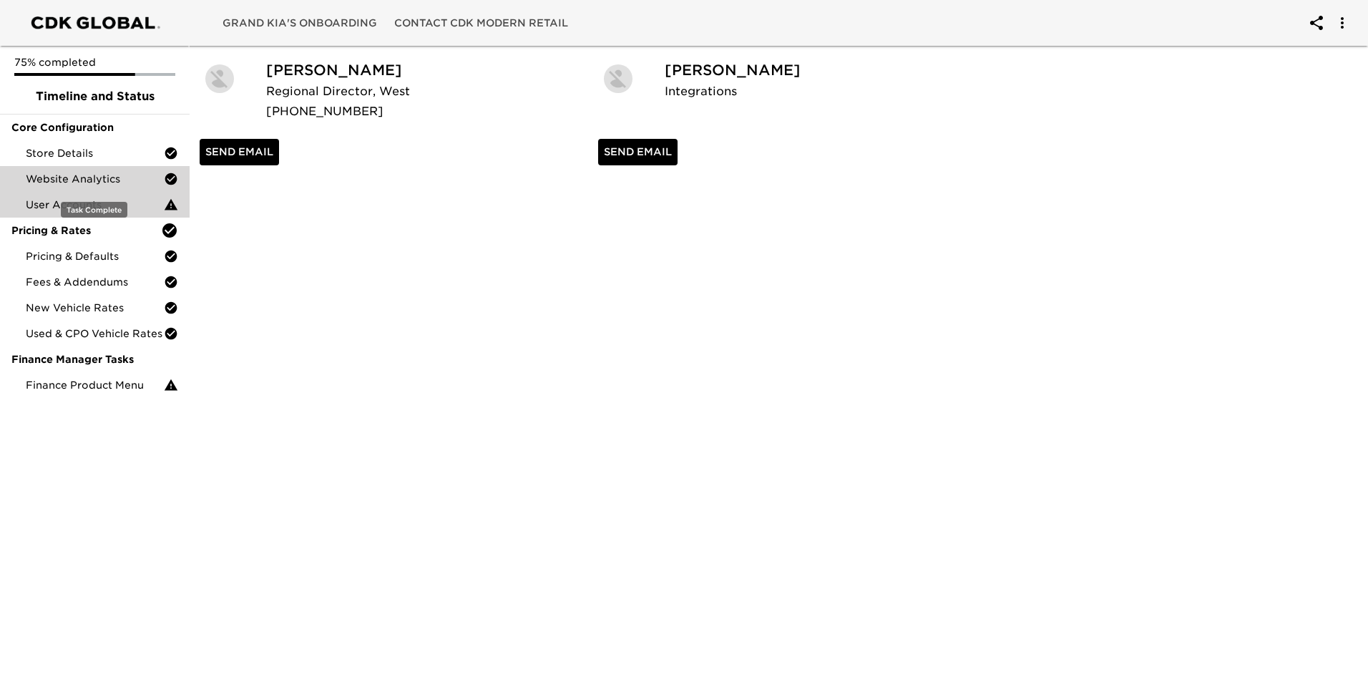
click at [76, 181] on span "Website Analytics" at bounding box center [95, 179] width 138 height 14
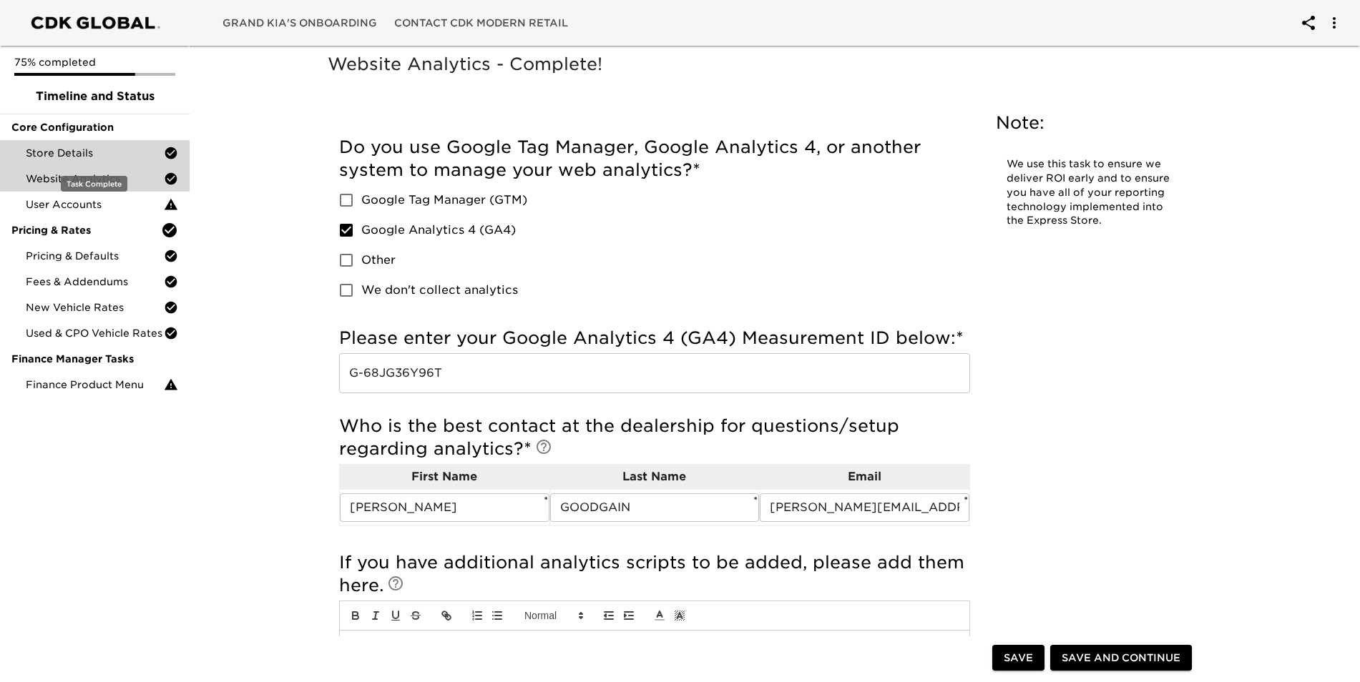
click at [70, 155] on span "Store Details" at bounding box center [95, 153] width 138 height 14
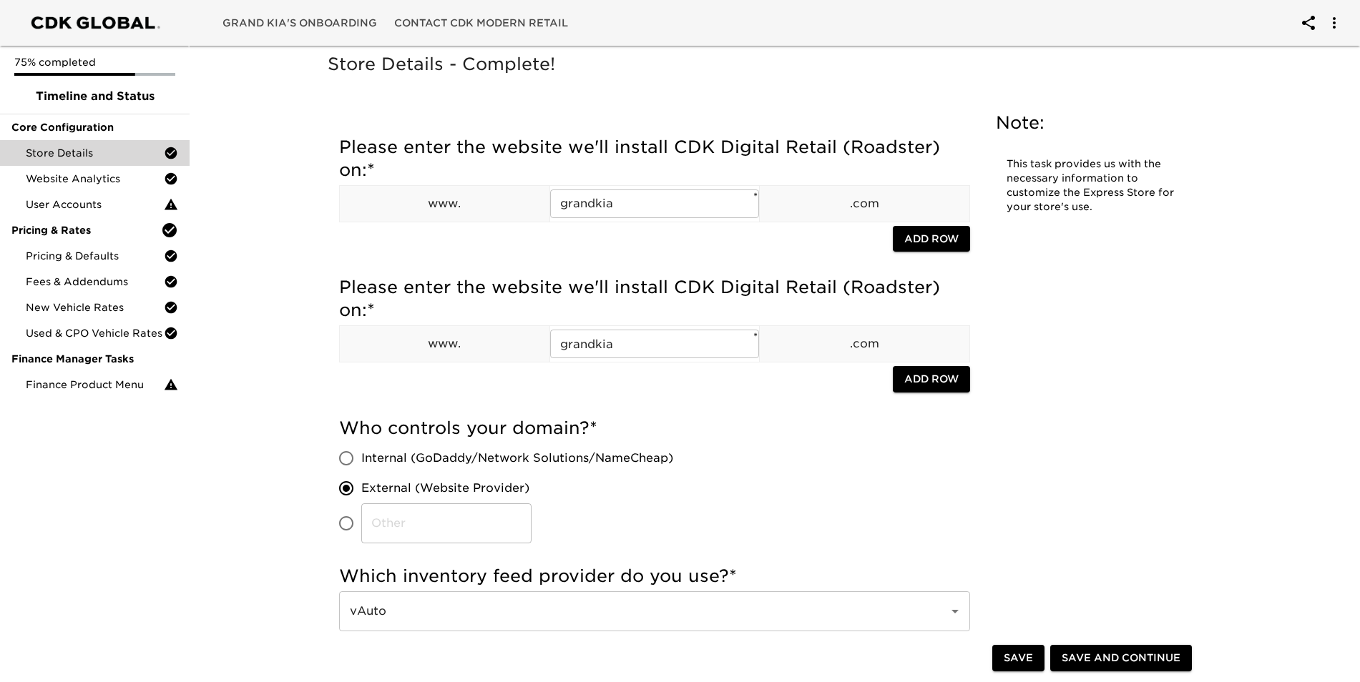
click at [1033, 659] on span "Save" at bounding box center [1018, 659] width 29 height 18
